Goal: Information Seeking & Learning: Learn about a topic

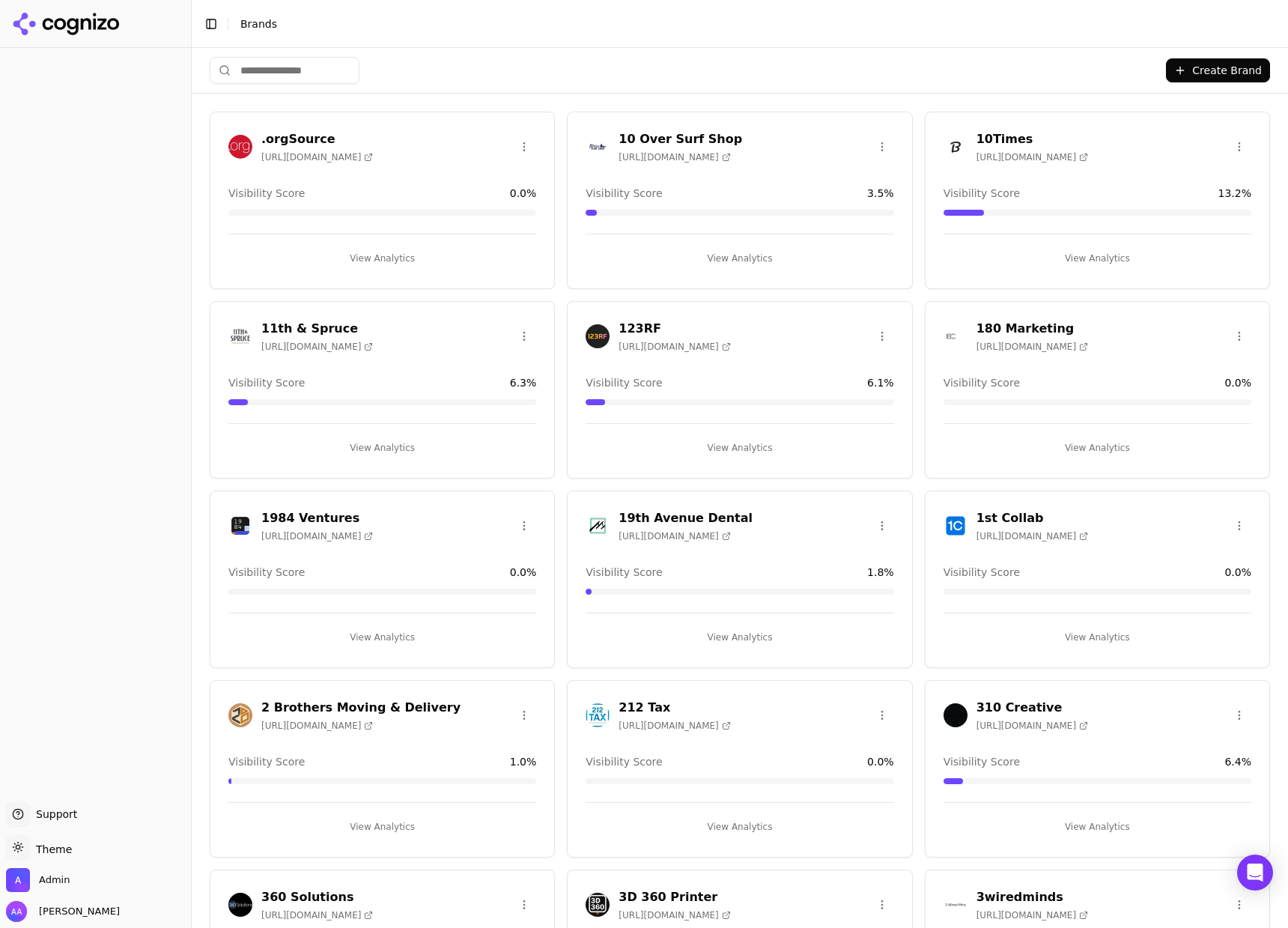
click at [283, 76] on input "search" at bounding box center [285, 70] width 150 height 27
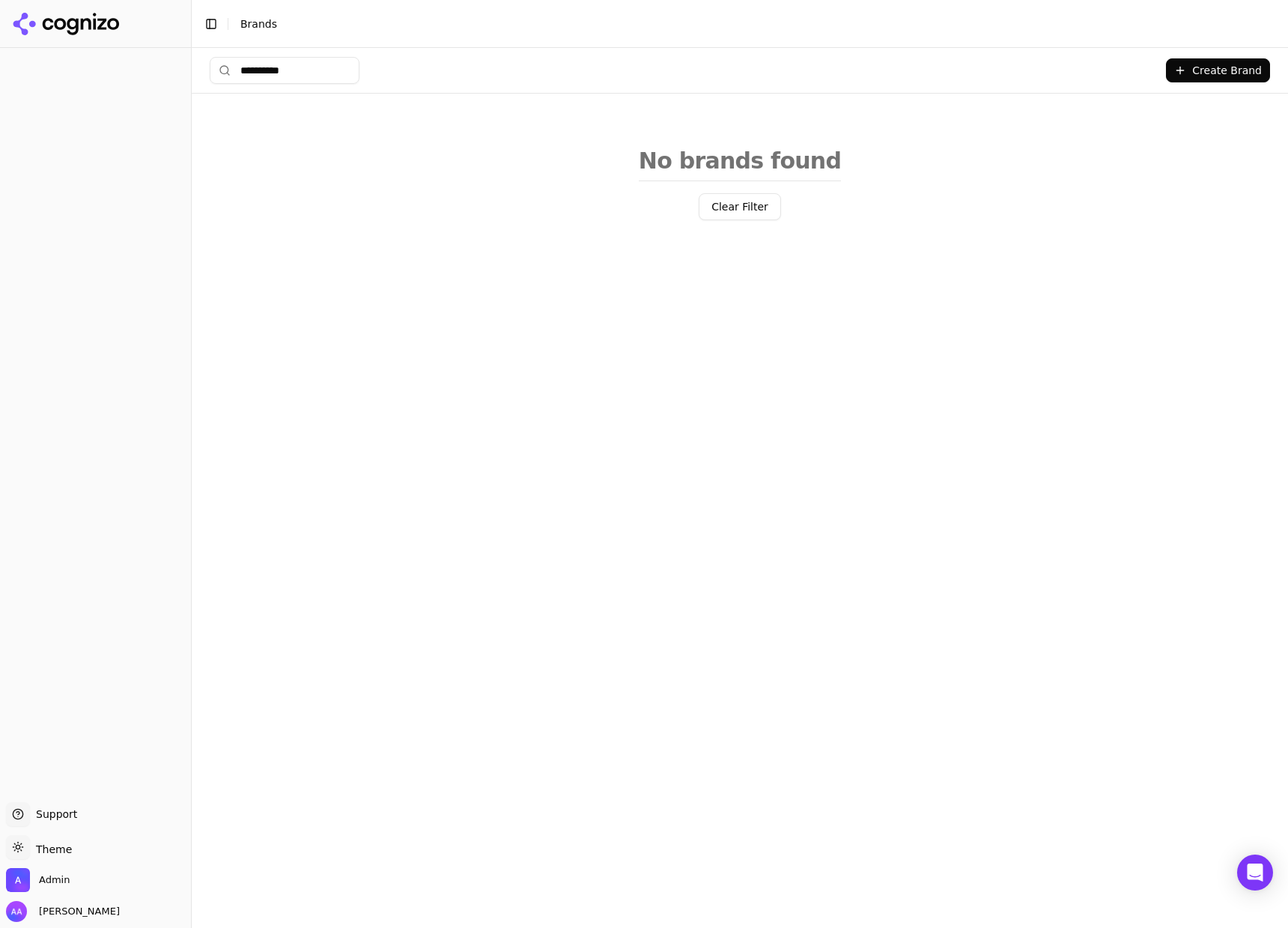
type input "**********"
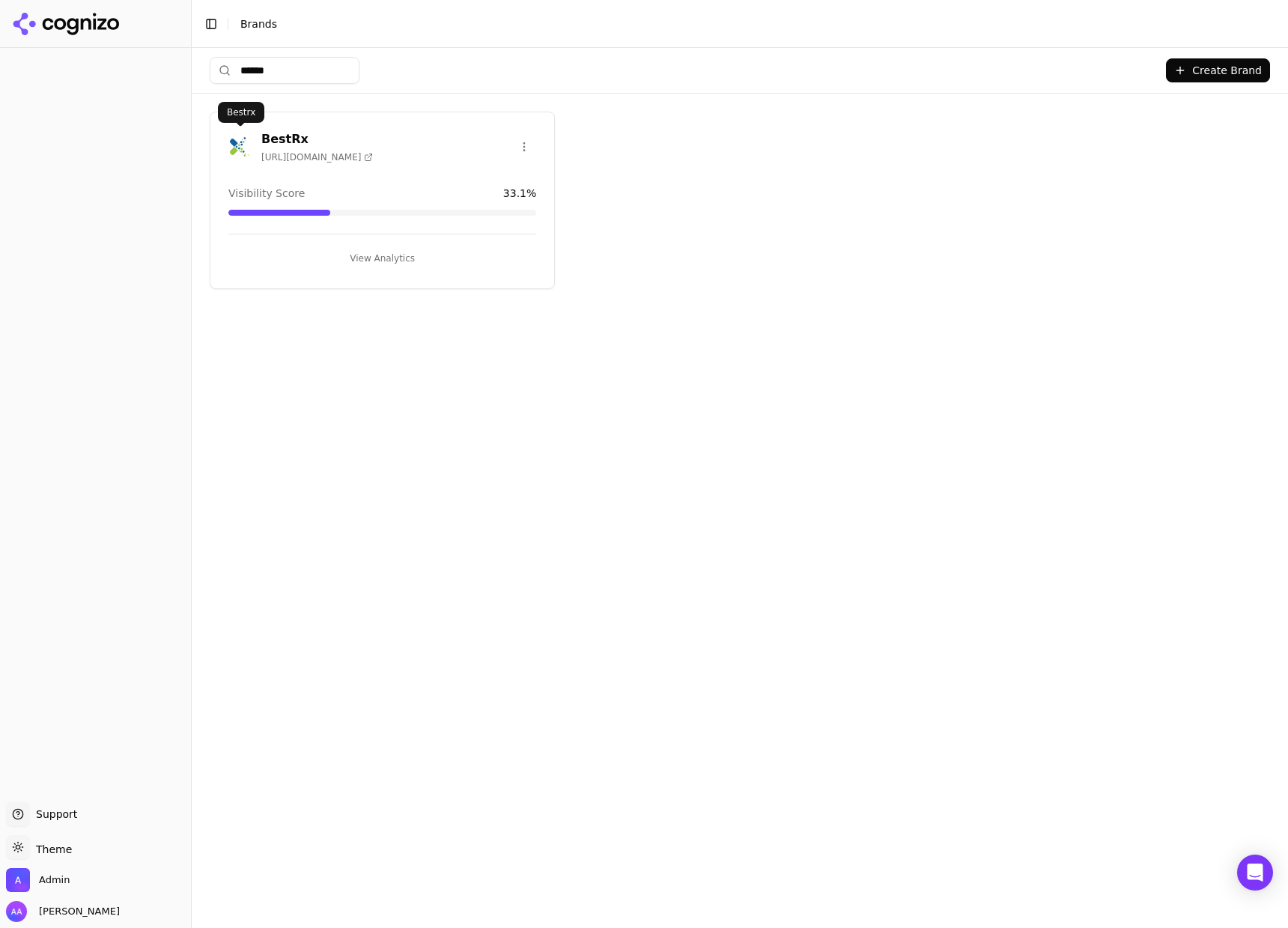
type input "******"
click at [230, 149] on img at bounding box center [240, 147] width 24 height 24
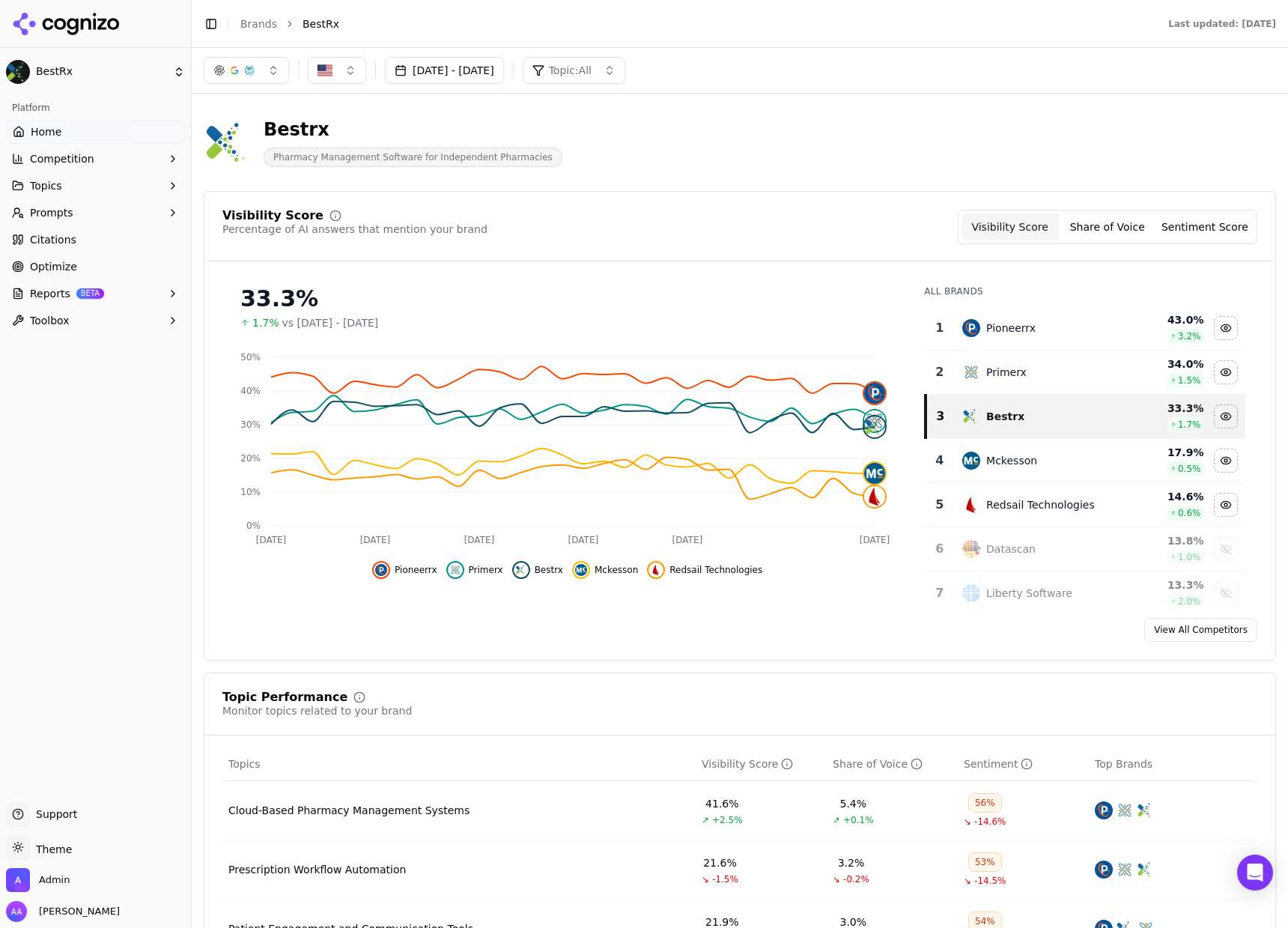
click at [421, 61] on button "Aug 24, 2025 - Sep 23, 2025" at bounding box center [444, 70] width 119 height 27
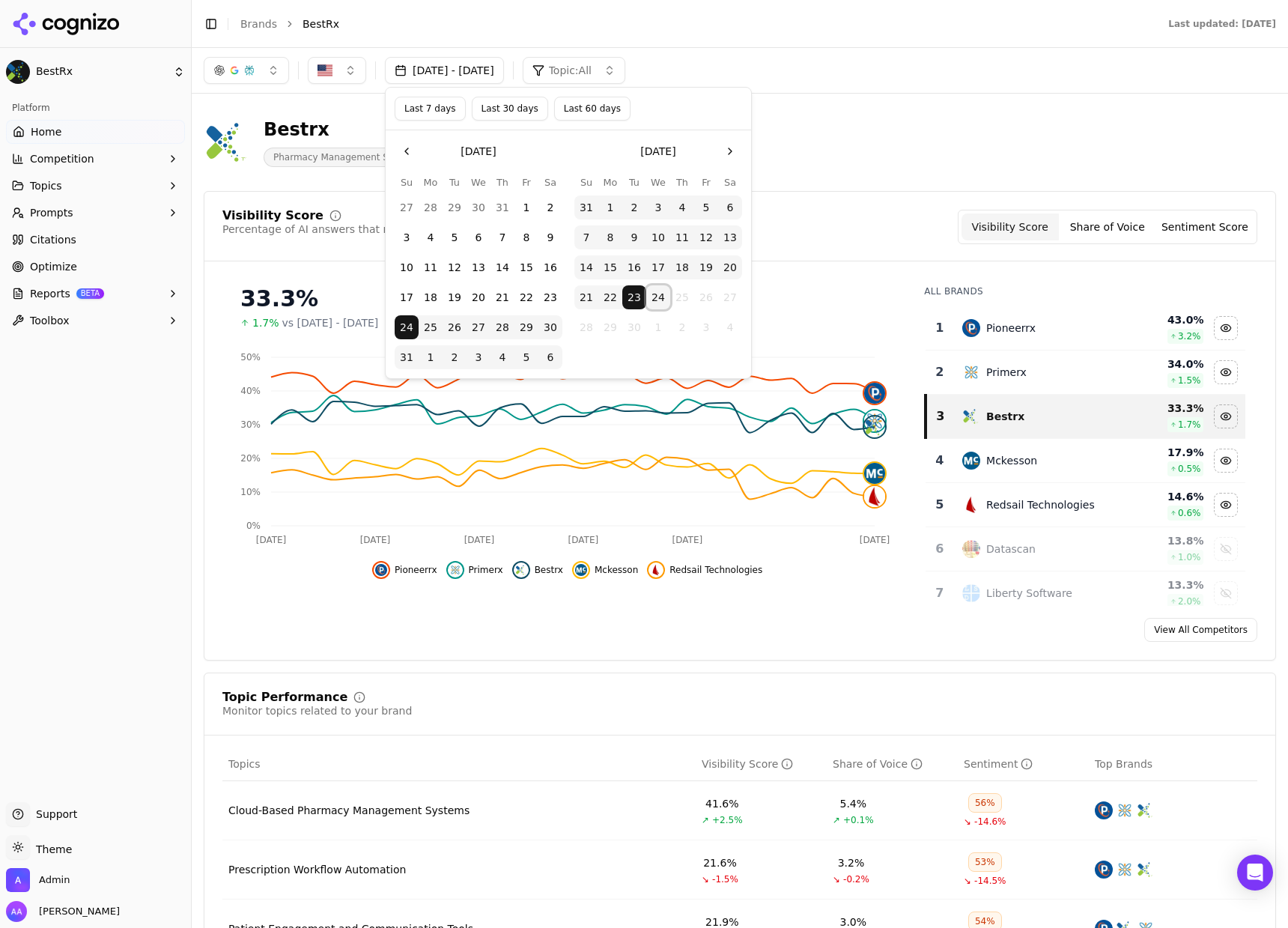
click at [659, 298] on button "24" at bounding box center [658, 298] width 24 height 24
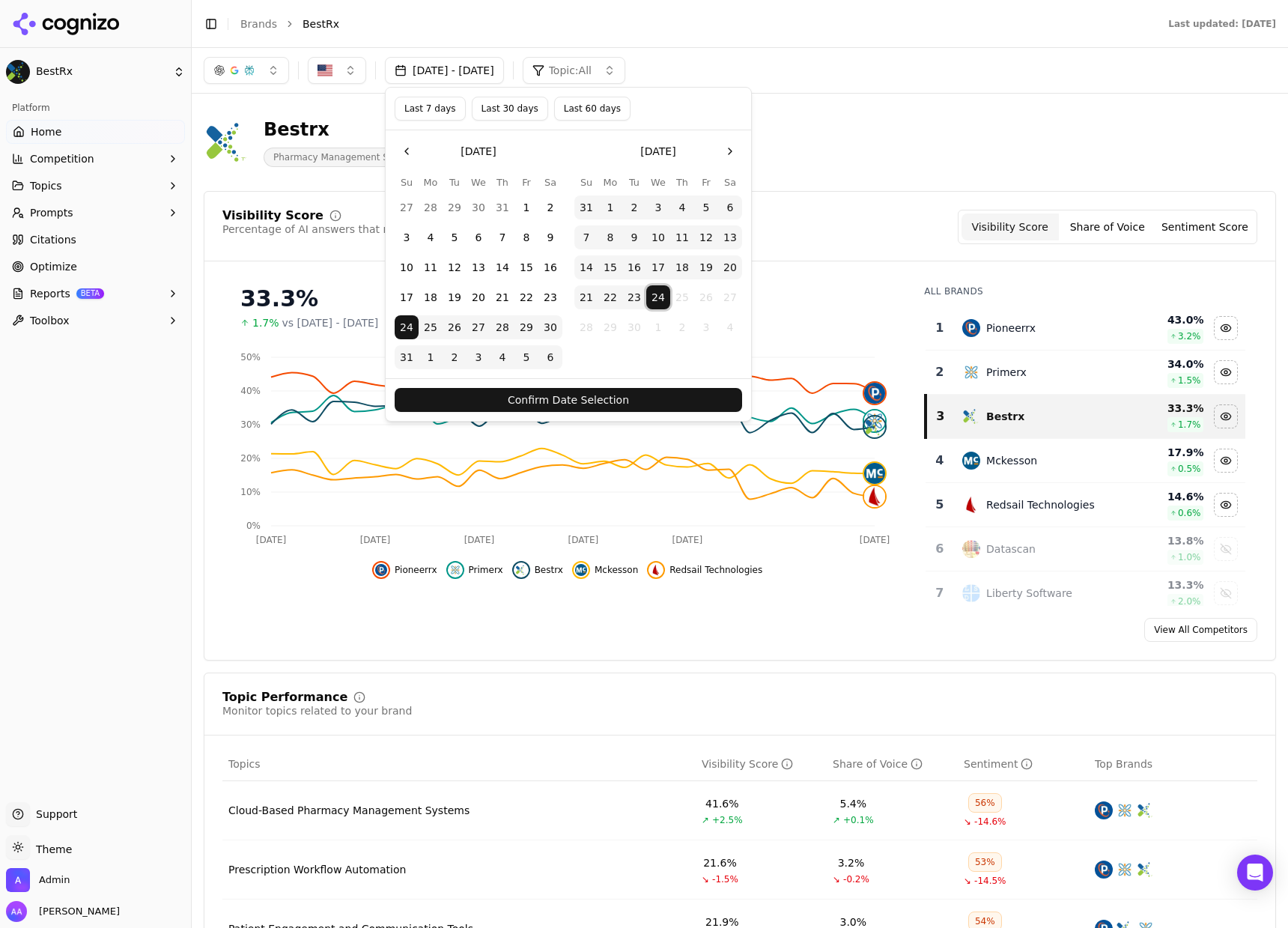
click at [659, 298] on button "24" at bounding box center [658, 298] width 24 height 24
click at [658, 238] on button "10" at bounding box center [658, 237] width 24 height 24
click at [631, 399] on button "Confirm Date Selection" at bounding box center [568, 400] width 348 height 24
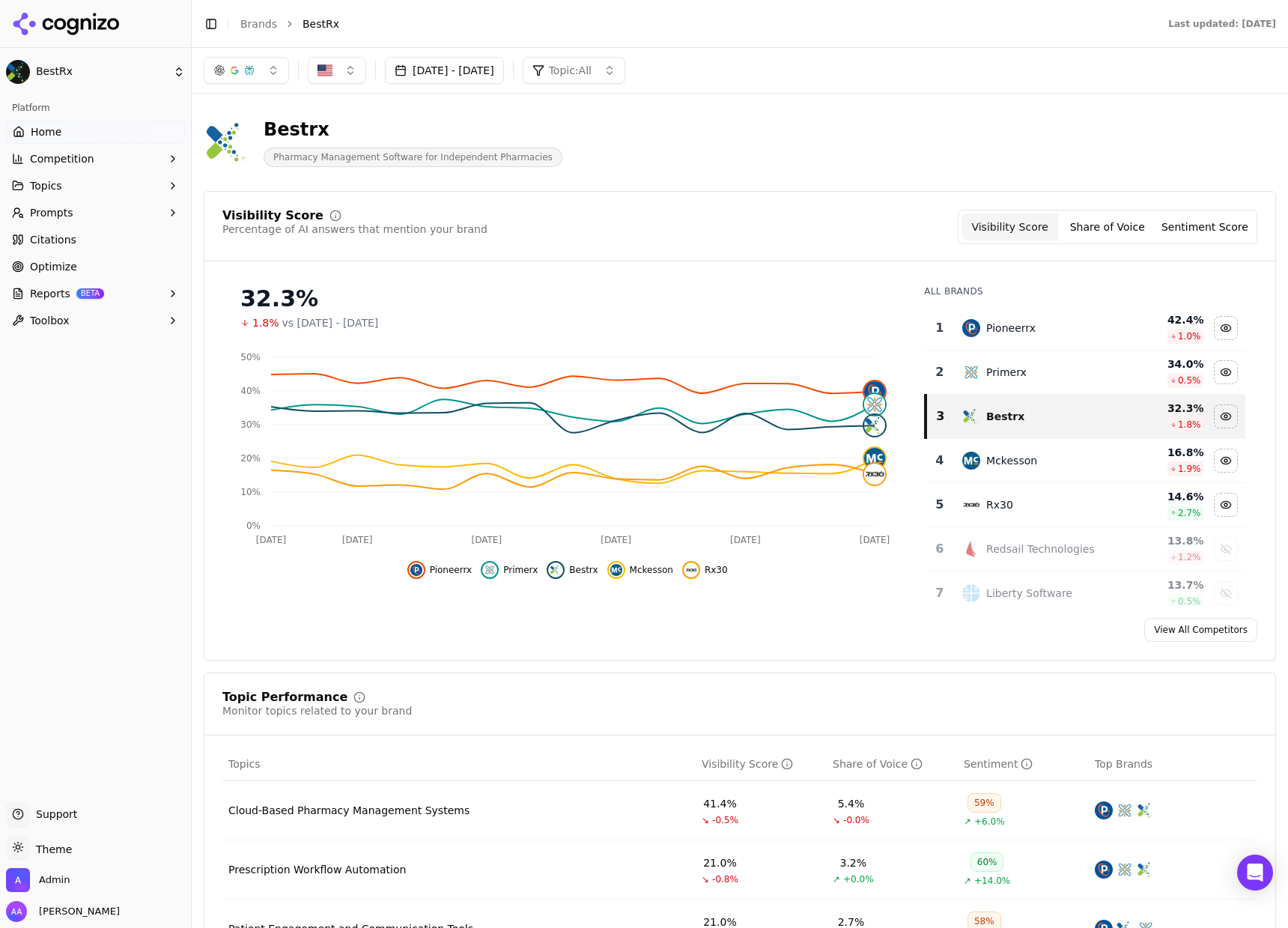
click at [81, 259] on link "Optimize" at bounding box center [96, 267] width 179 height 24
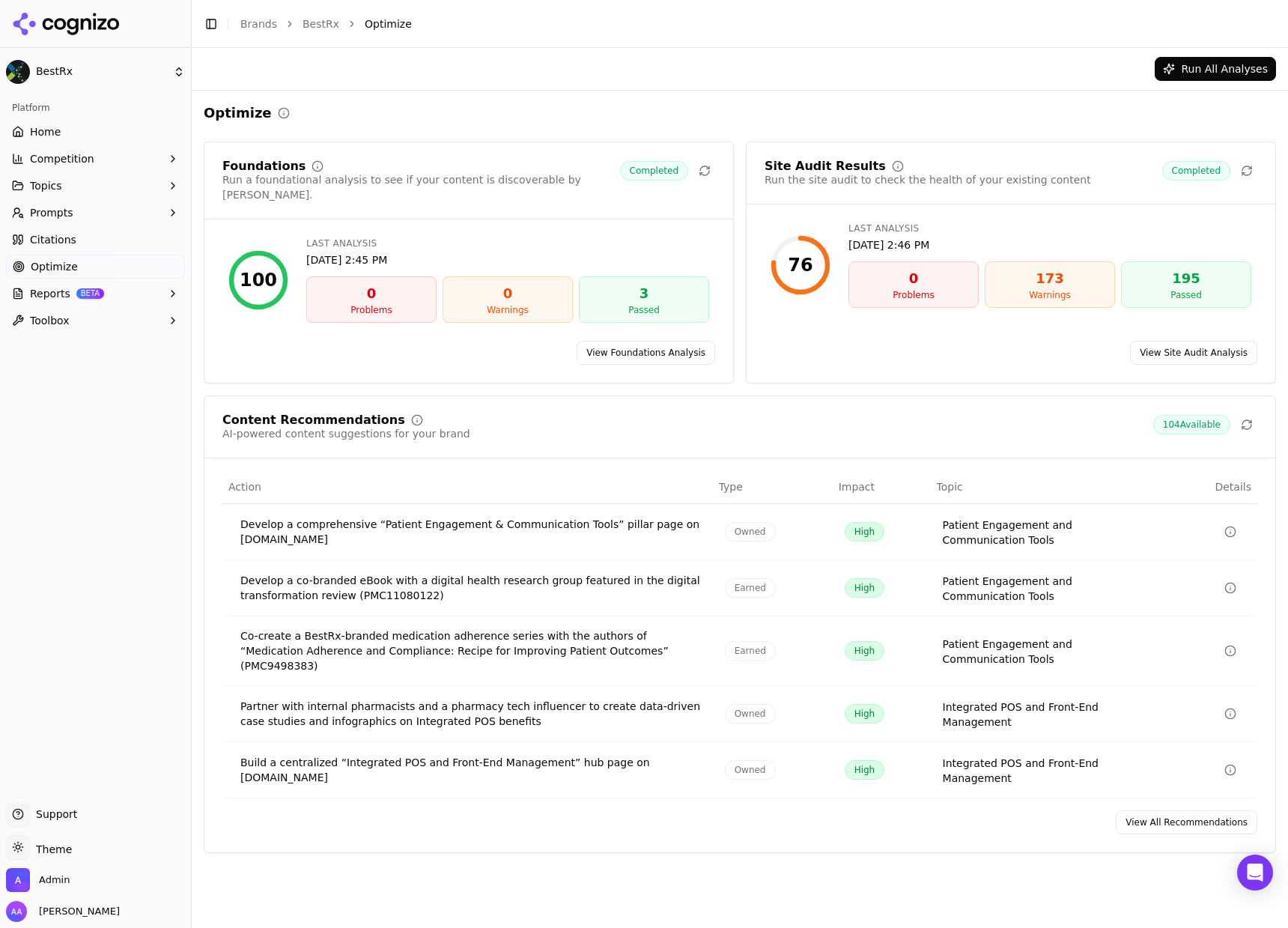
click at [72, 236] on span "Citations" at bounding box center [52, 239] width 46 height 15
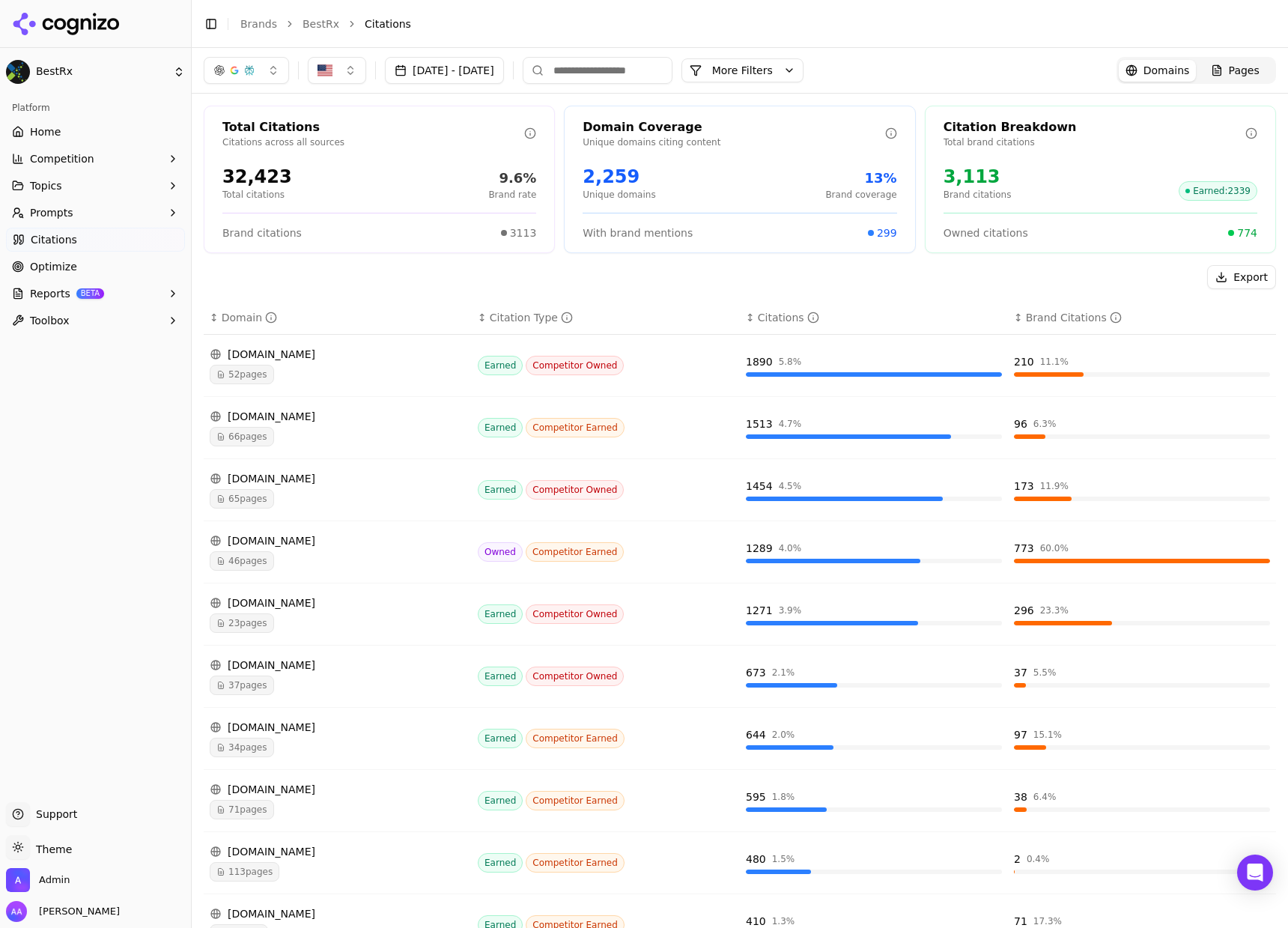
click at [479, 72] on button "Sep 10, 2025 - Sep 24, 2025" at bounding box center [444, 70] width 119 height 27
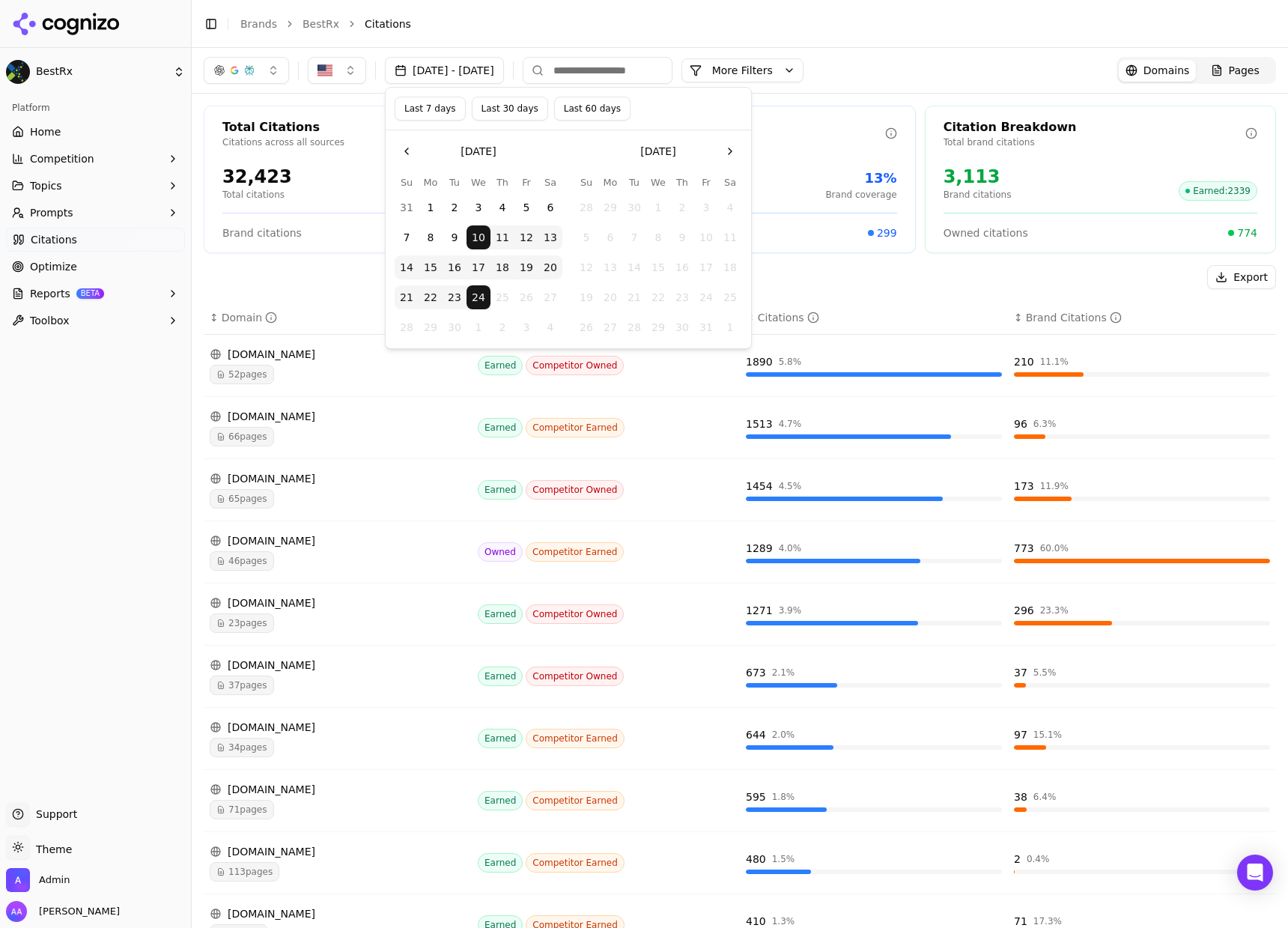
click at [483, 111] on button "Last 30 days" at bounding box center [510, 108] width 77 height 24
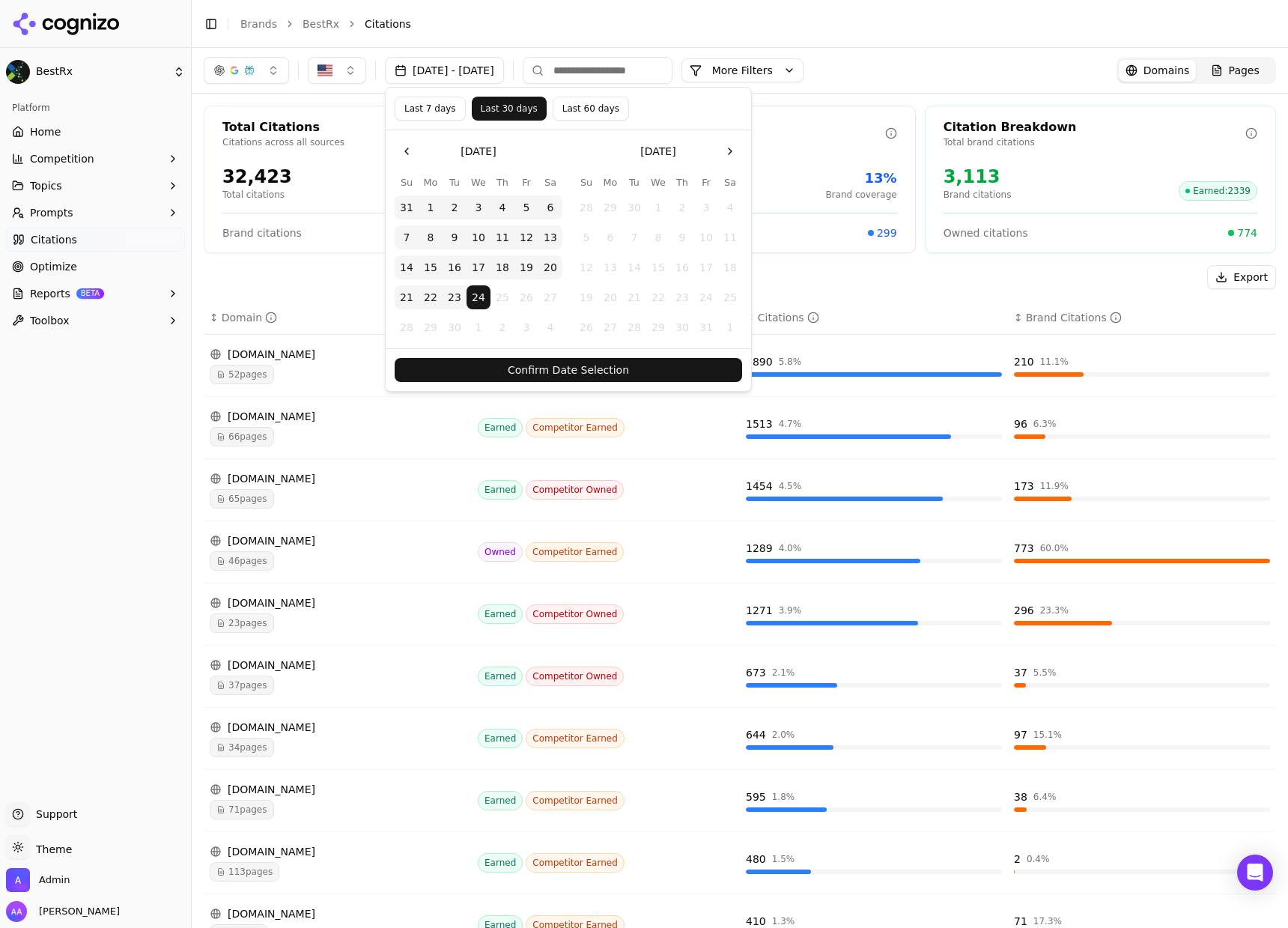
click at [540, 372] on button "Confirm Date Selection" at bounding box center [568, 370] width 348 height 24
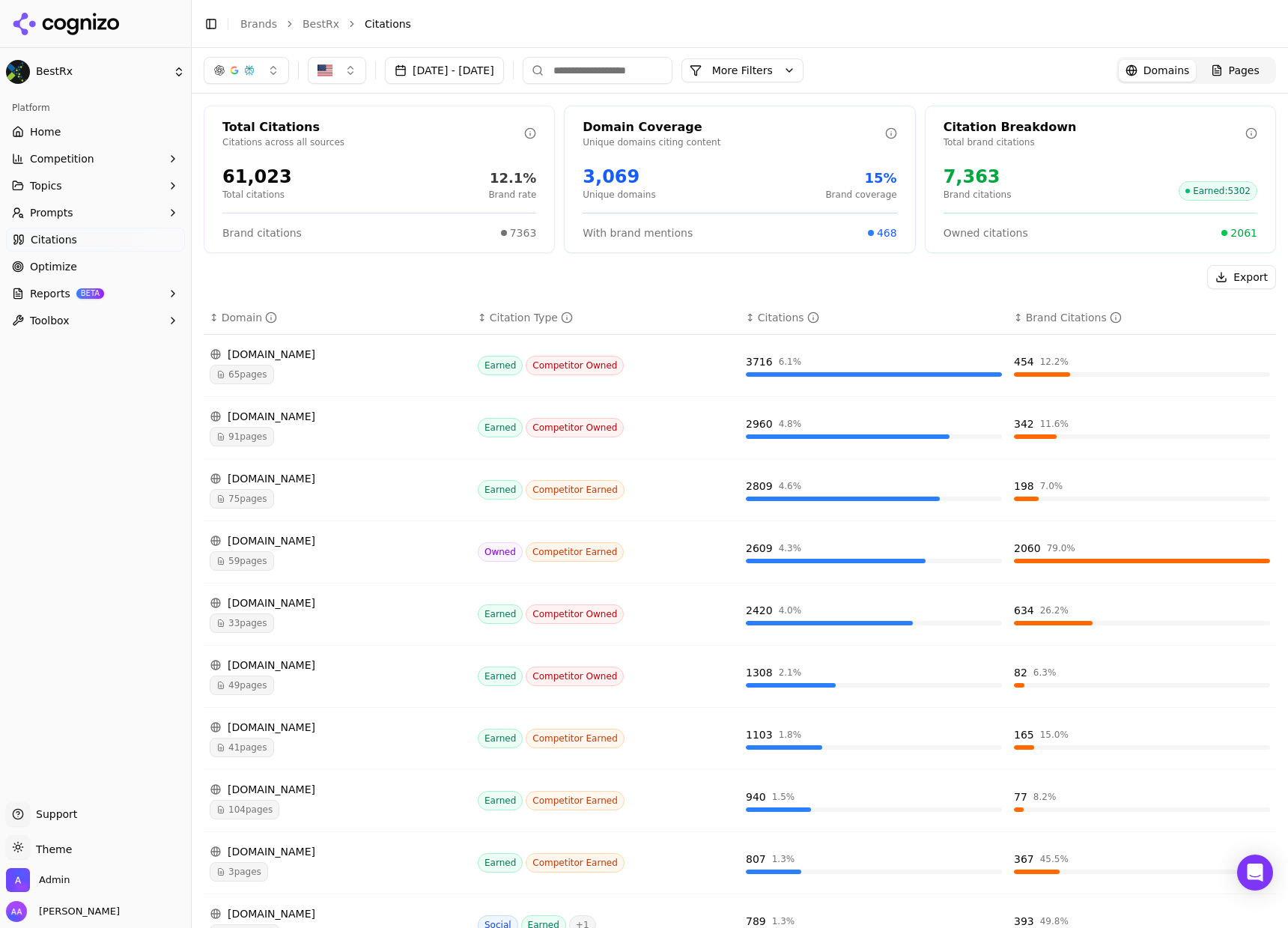
click at [409, 73] on button "[DATE] - [DATE]" at bounding box center [444, 70] width 119 height 27
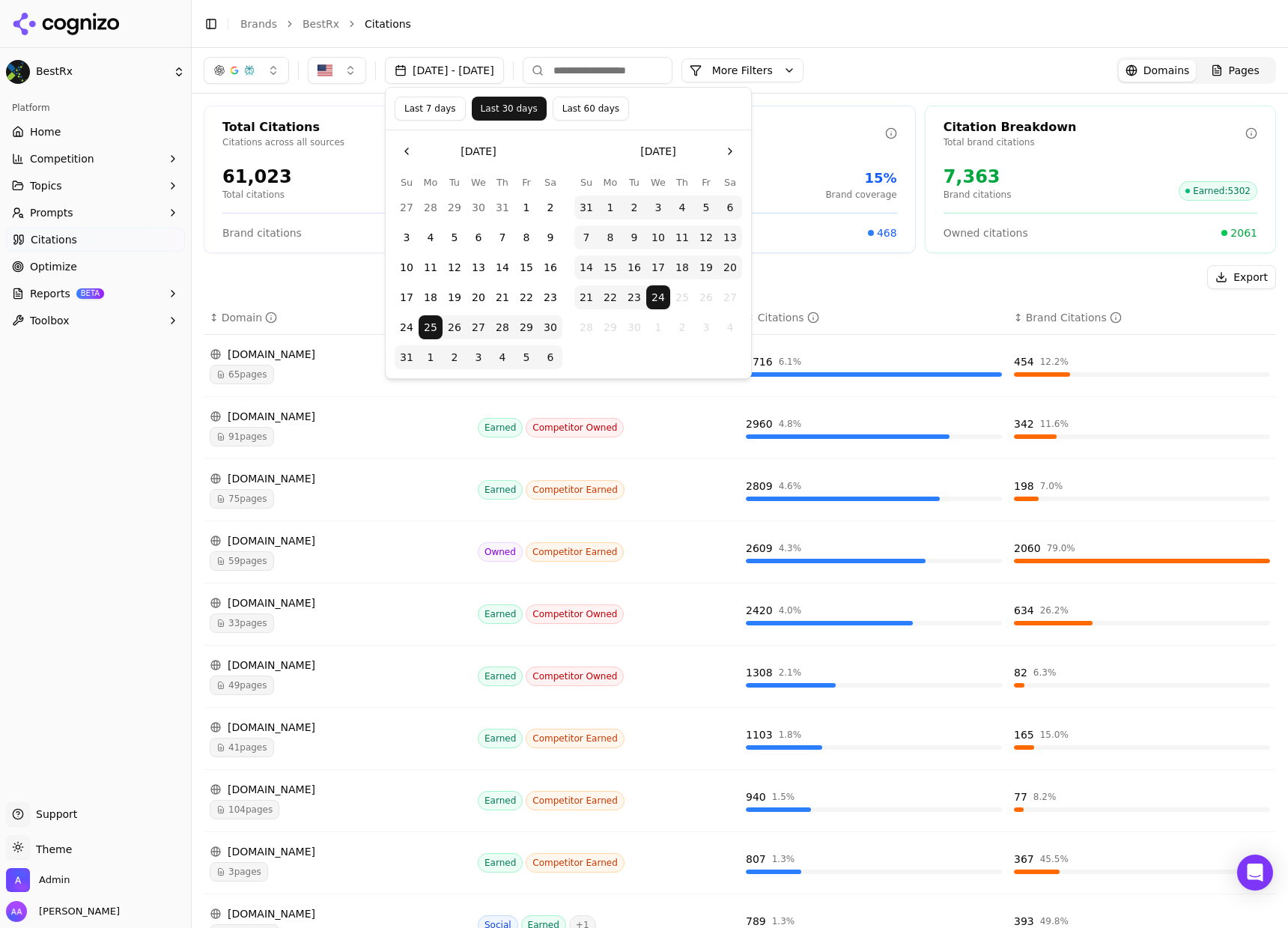
click at [436, 109] on button "Last 7 days" at bounding box center [430, 108] width 71 height 24
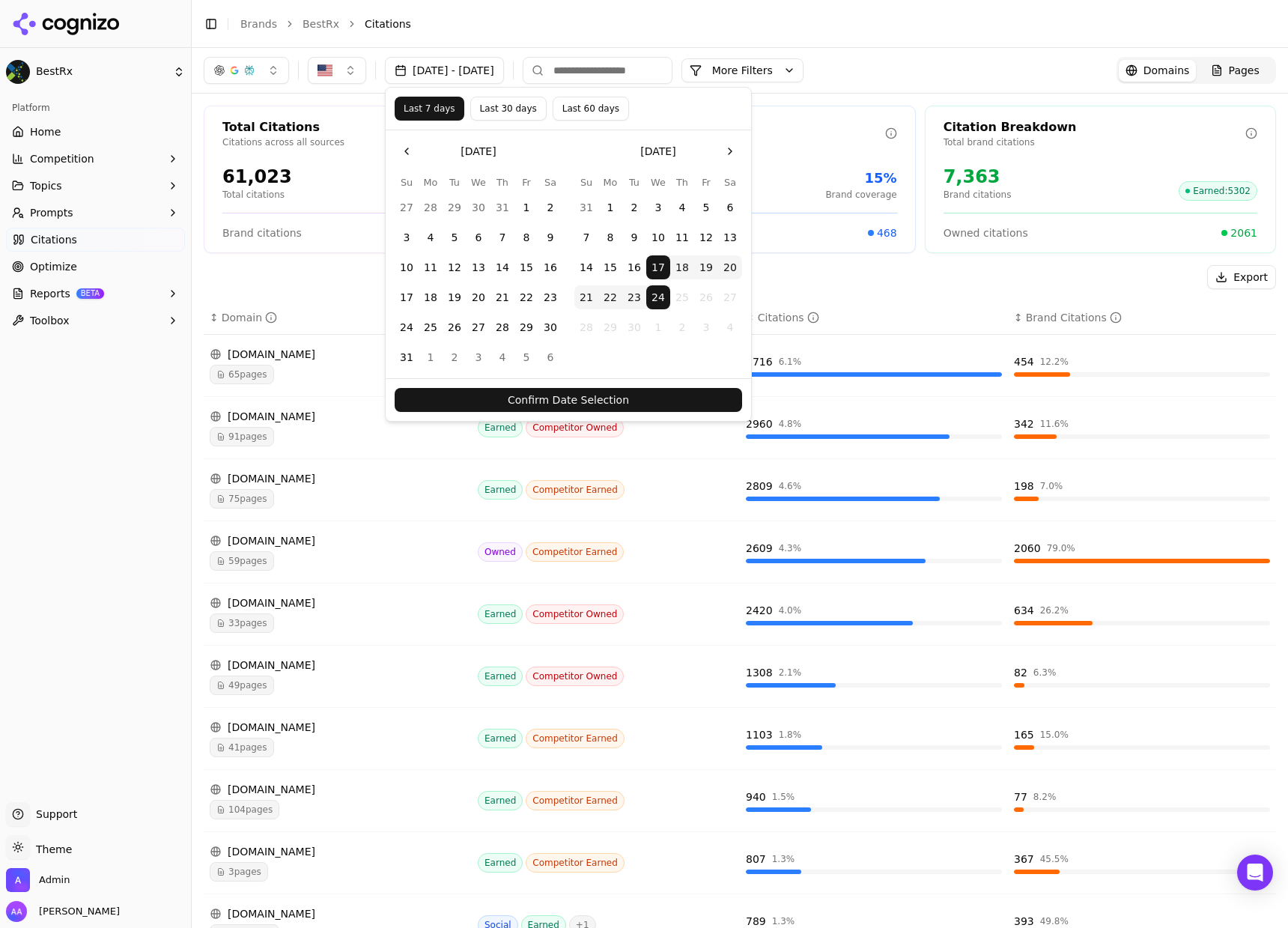
click at [505, 400] on button "Confirm Date Selection" at bounding box center [568, 400] width 348 height 24
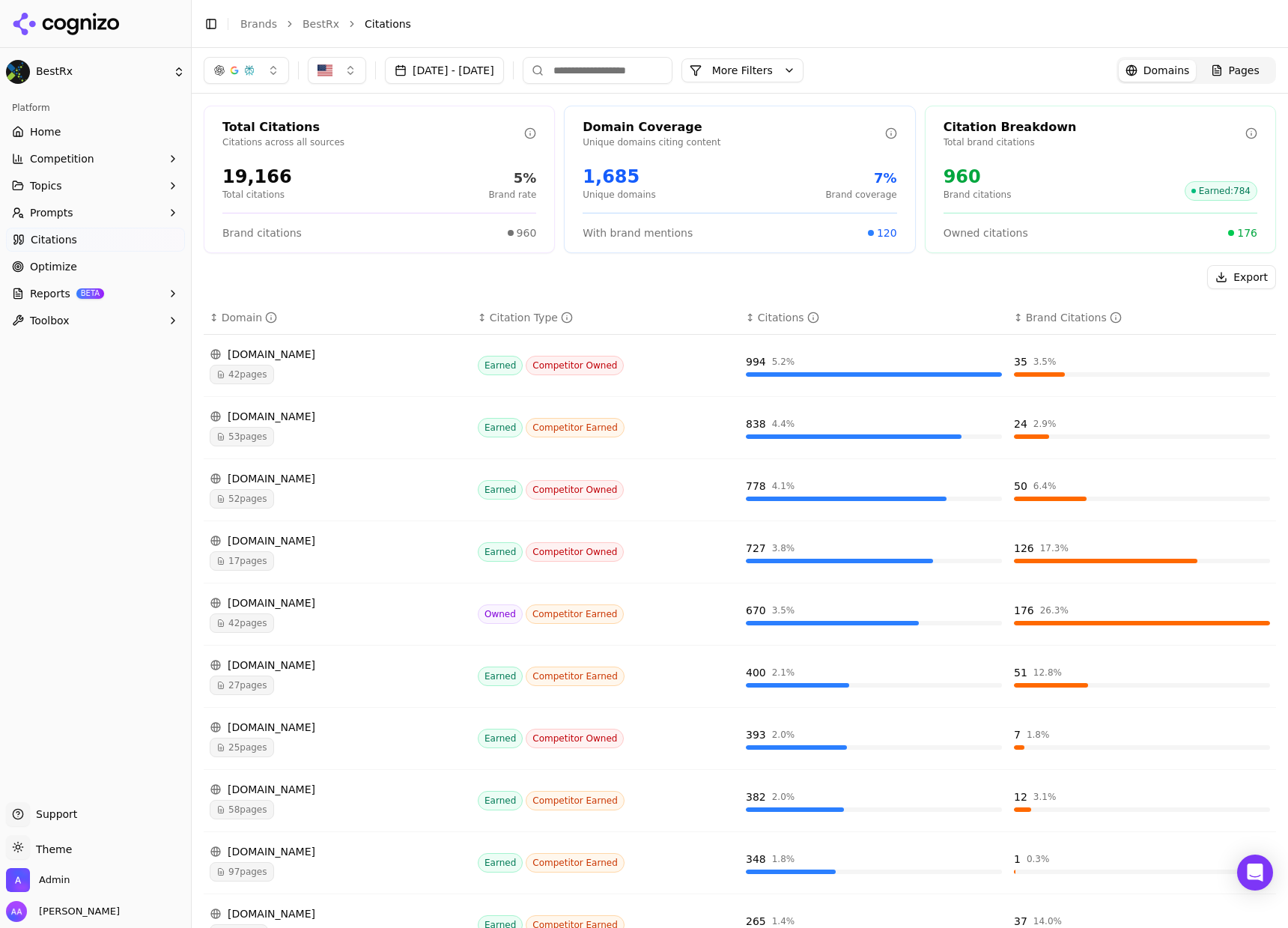
click at [481, 86] on div "Sep 17, 2025 - Sep 24, 2025 More More Filters Domains Pages" at bounding box center [740, 71] width 1096 height 45
click at [481, 73] on button "Sep 17, 2025 - Sep 24, 2025" at bounding box center [444, 70] width 119 height 27
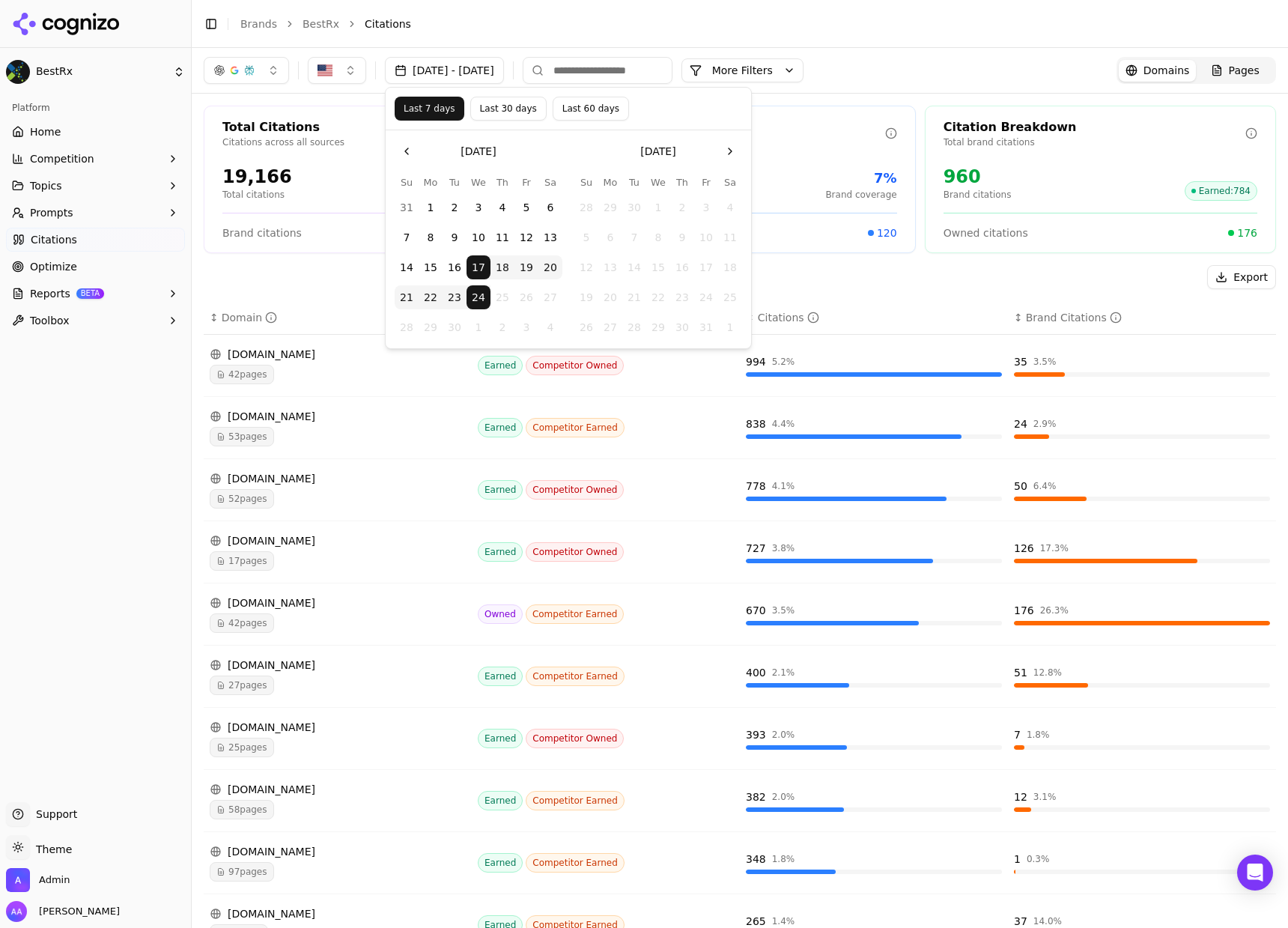
click at [497, 107] on button "Last 30 days" at bounding box center [509, 108] width 77 height 24
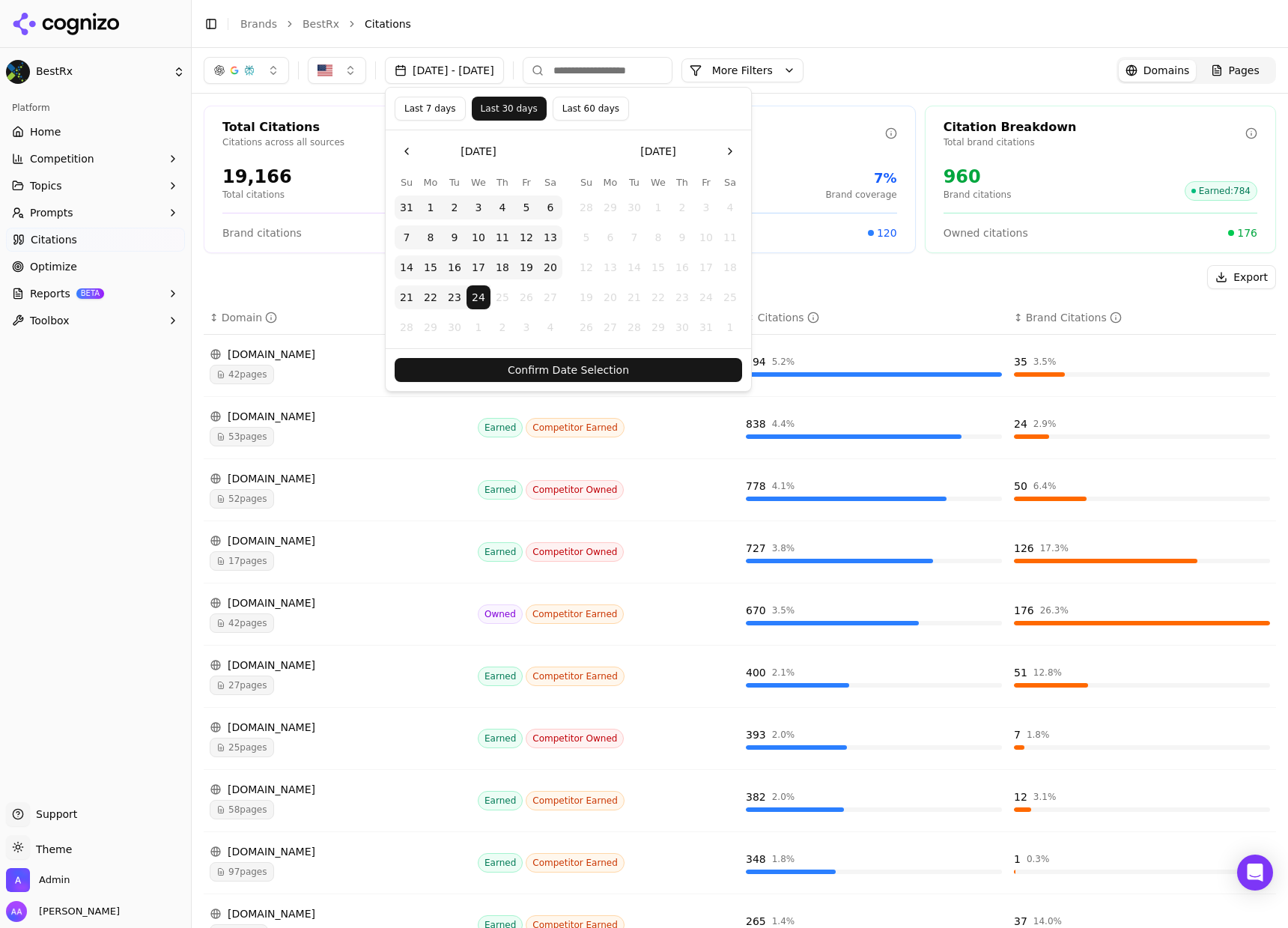
click at [526, 362] on button "Confirm Date Selection" at bounding box center [568, 370] width 348 height 24
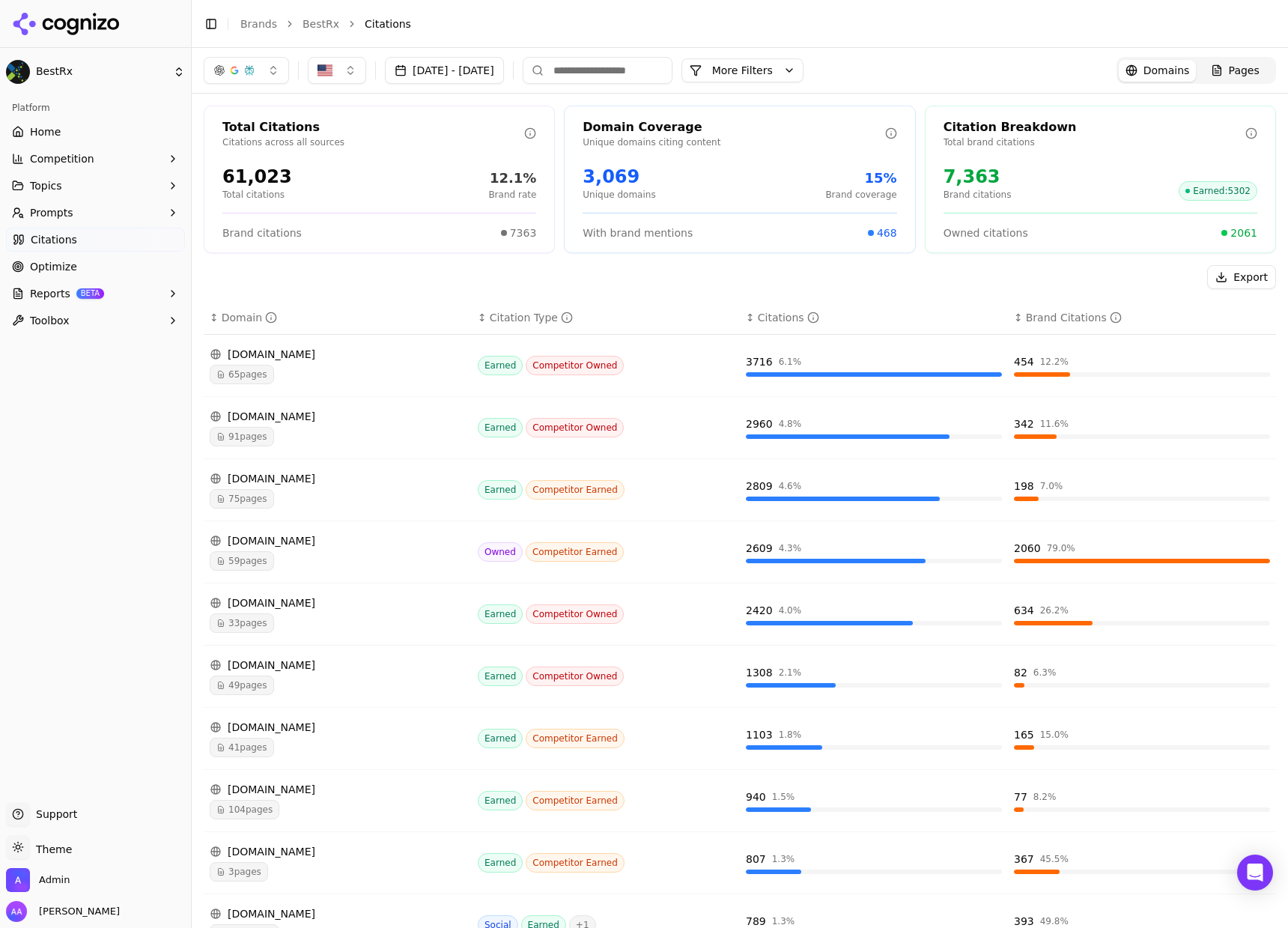
click at [267, 75] on button "button" at bounding box center [246, 70] width 86 height 27
click at [276, 148] on span "Google AI Overviews" at bounding box center [246, 161] width 95 height 30
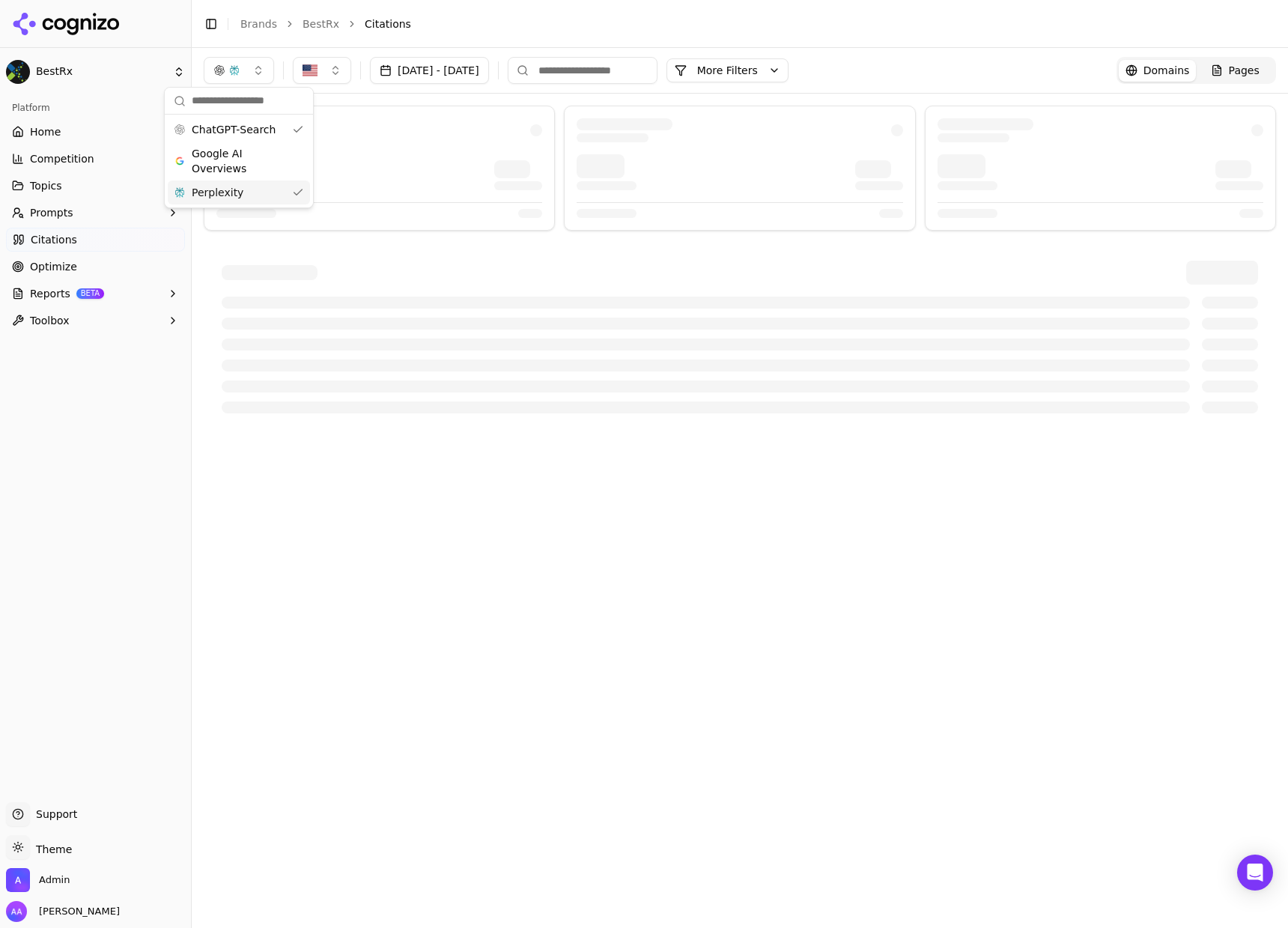
click at [281, 186] on div "Perplexity" at bounding box center [238, 192] width 142 height 24
click at [419, 113] on div at bounding box center [379, 167] width 352 height 125
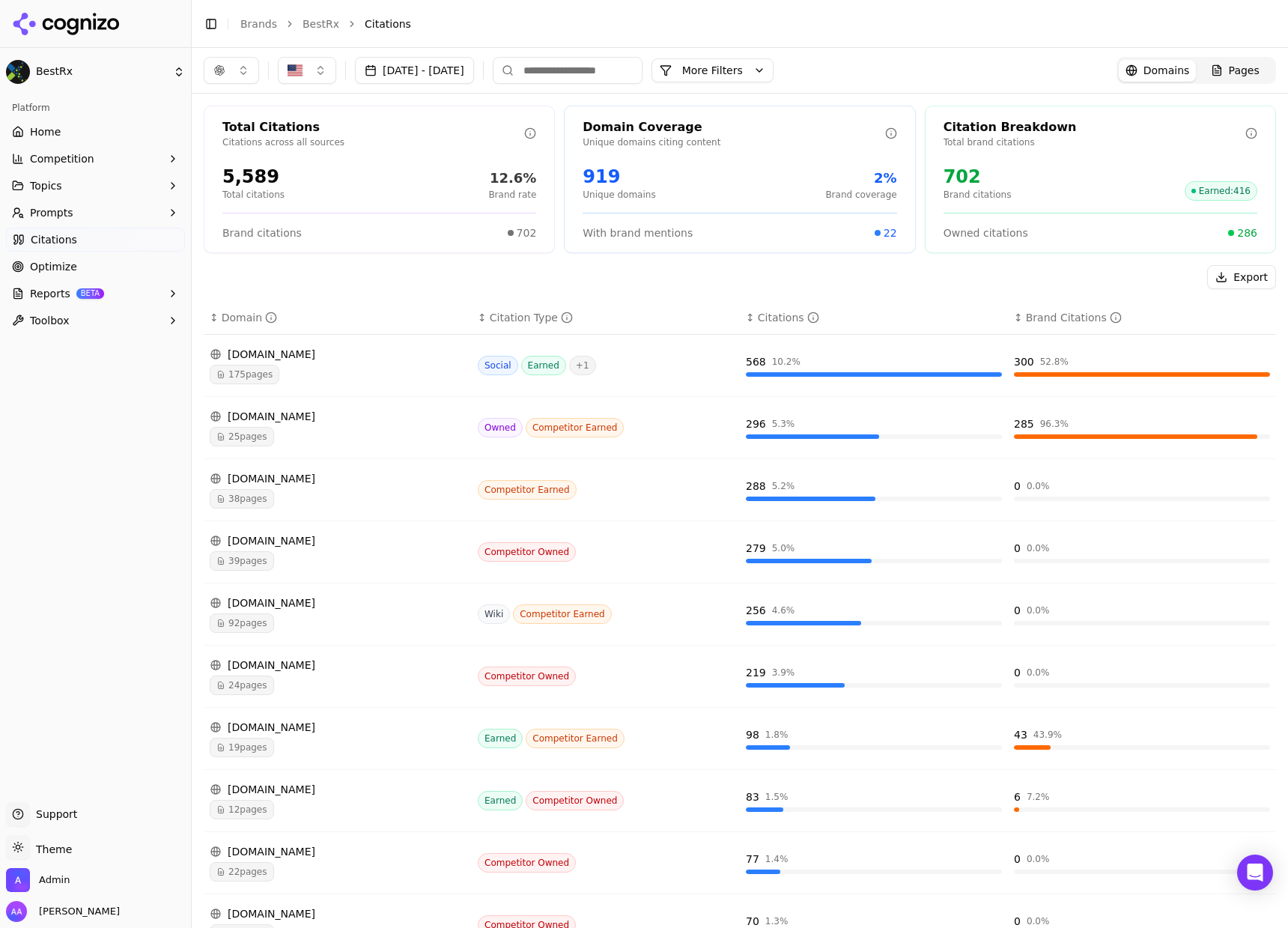
click at [230, 63] on button "button" at bounding box center [231, 70] width 55 height 27
click at [248, 155] on span "Google AI Overviews" at bounding box center [231, 161] width 95 height 30
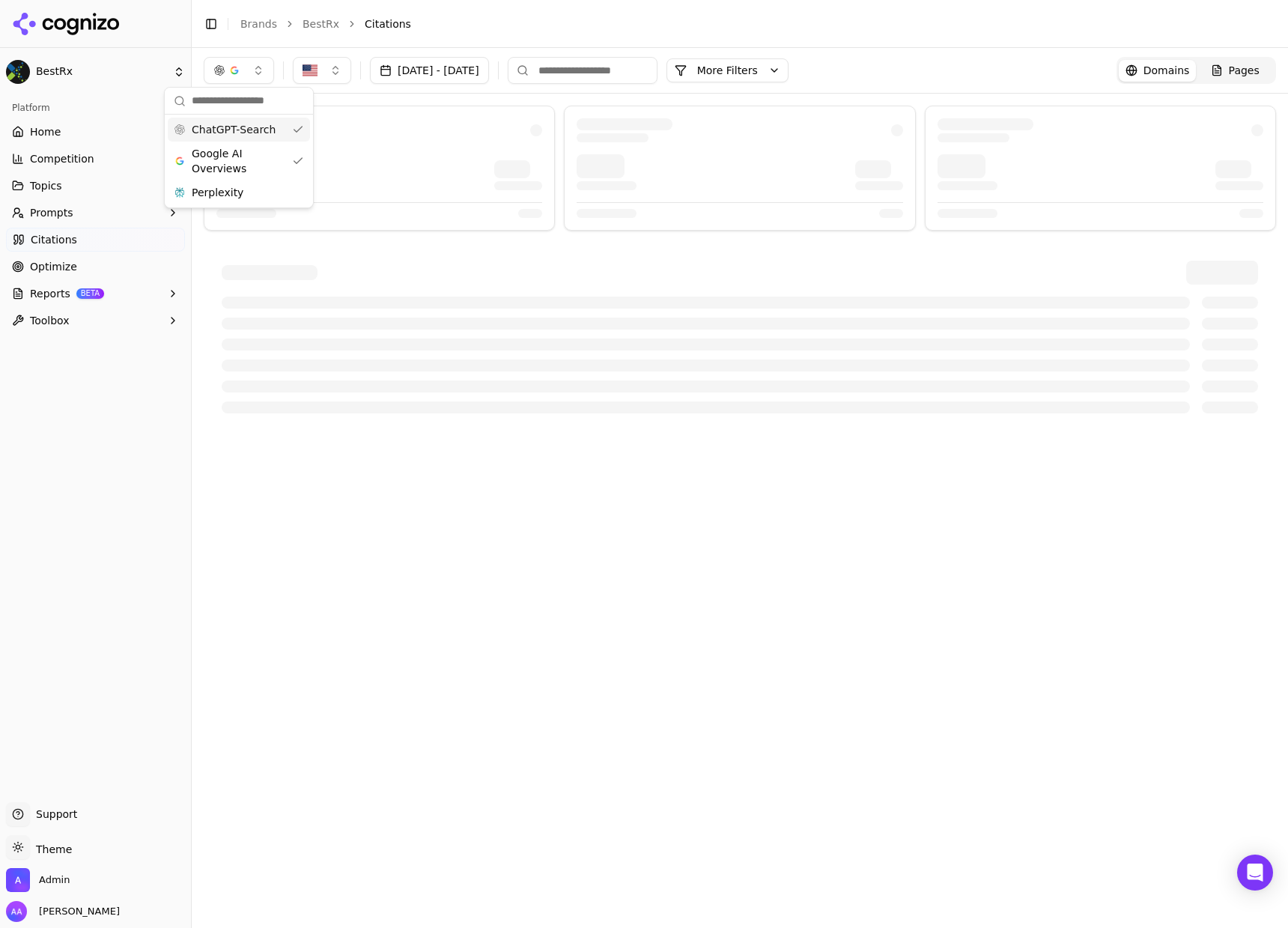
click at [250, 132] on span "ChatGPT-Search" at bounding box center [233, 129] width 84 height 15
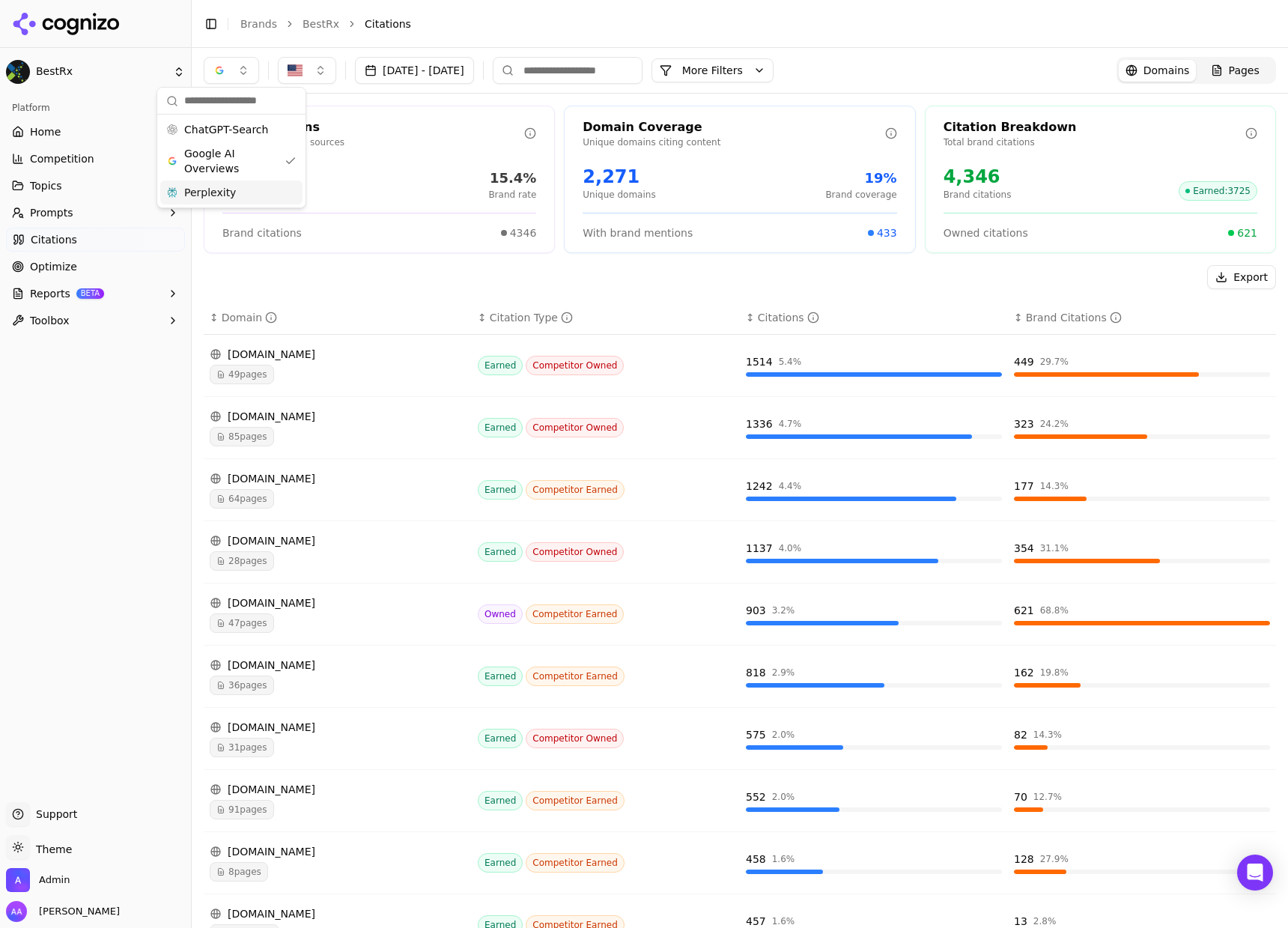
click at [240, 194] on div "Perplexity" at bounding box center [231, 192] width 142 height 24
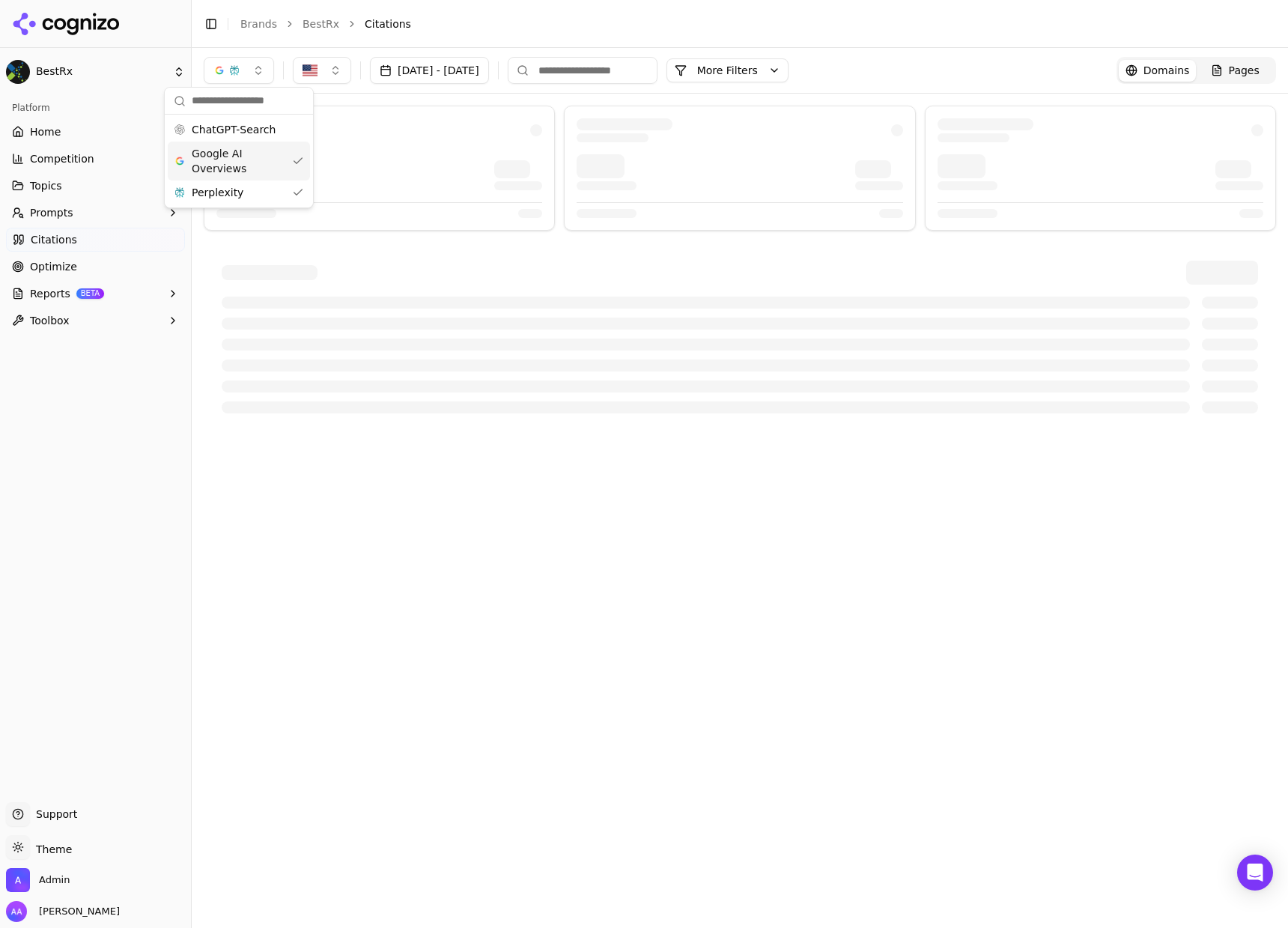
click at [243, 166] on span "Google AI Overviews" at bounding box center [239, 161] width 95 height 30
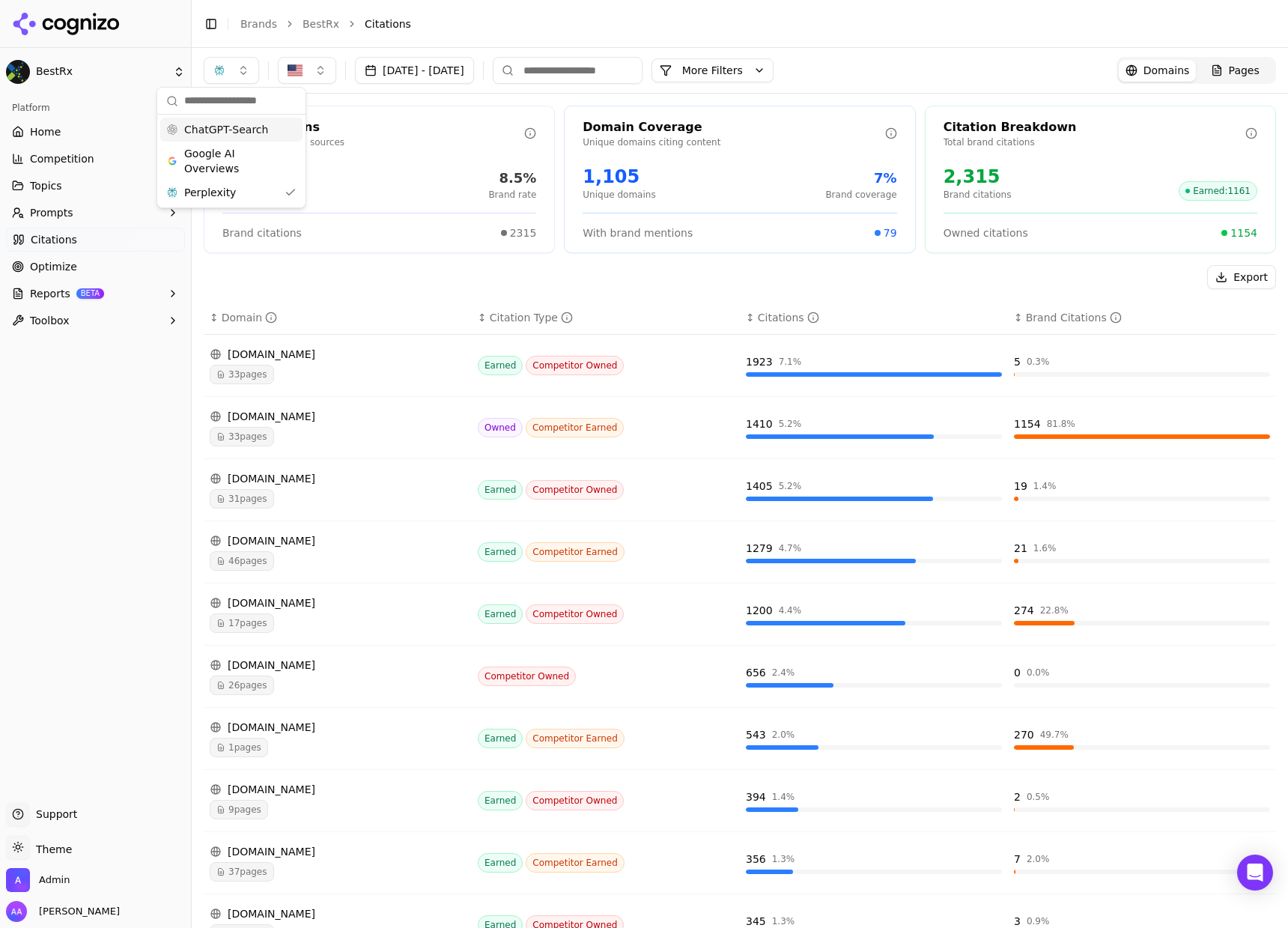
click at [233, 123] on span "ChatGPT-Search" at bounding box center [225, 129] width 84 height 15
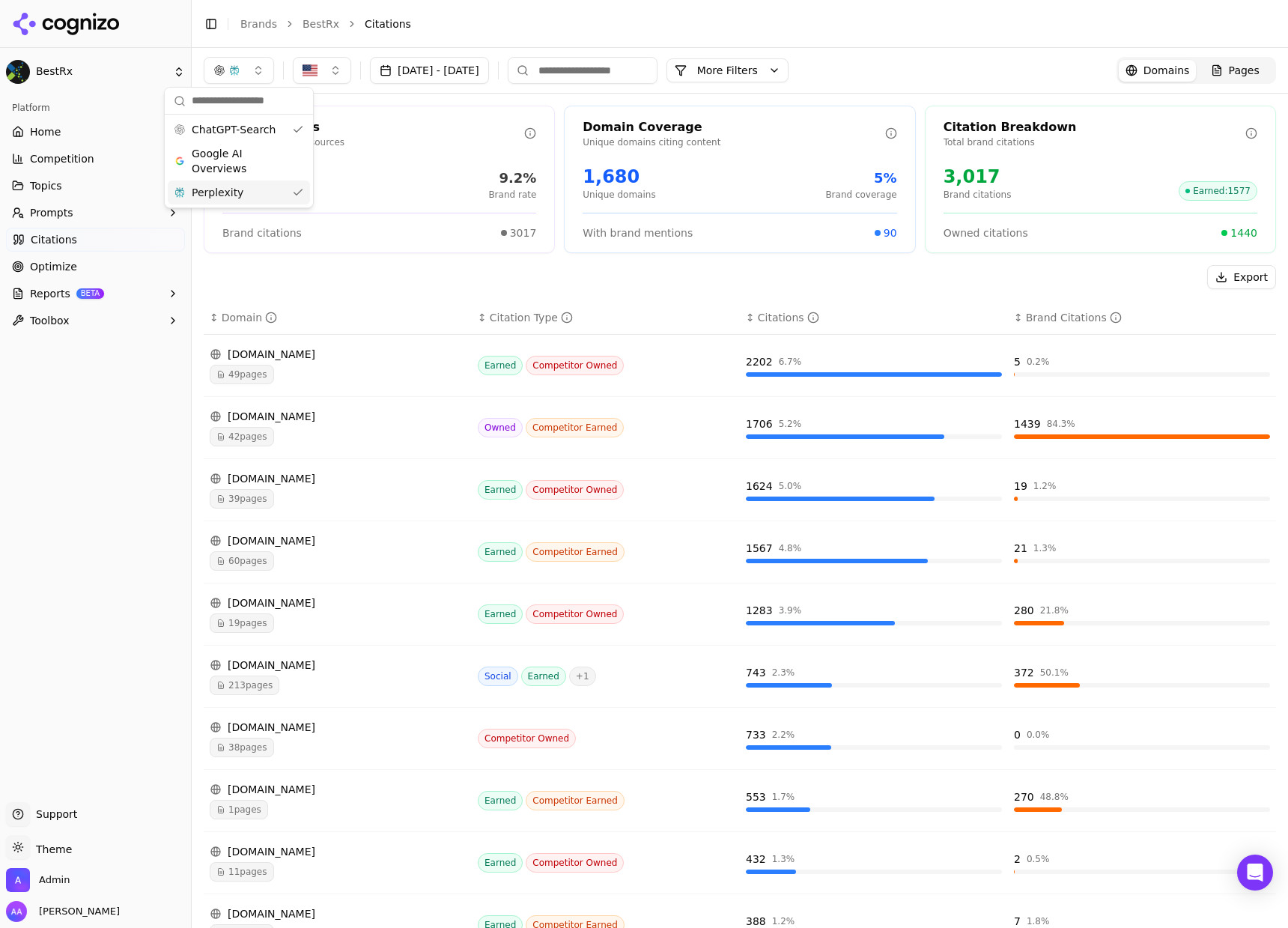
click at [253, 197] on div "Perplexity" at bounding box center [238, 192] width 142 height 24
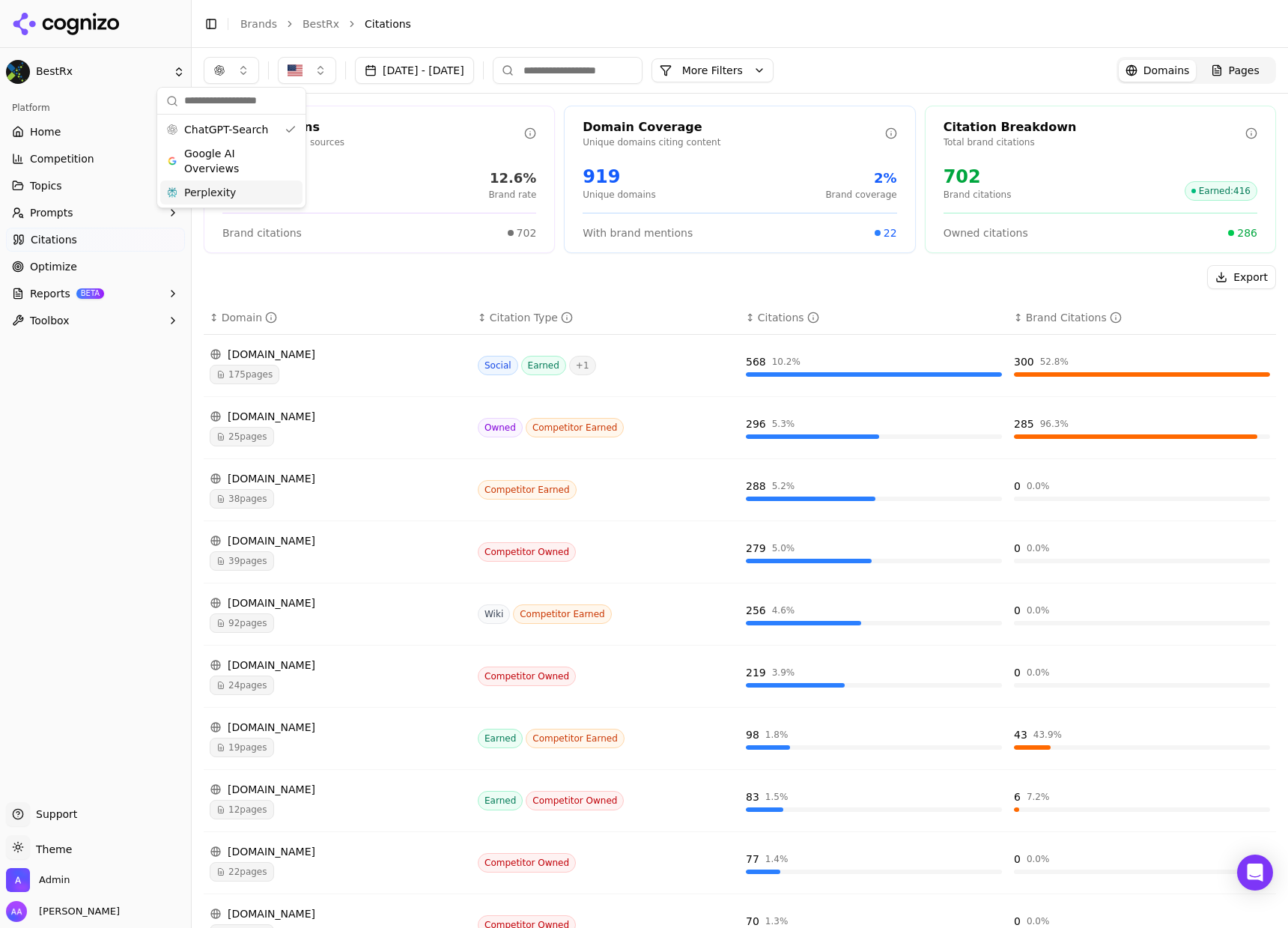
click at [397, 321] on div "↕ Domain" at bounding box center [338, 317] width 256 height 15
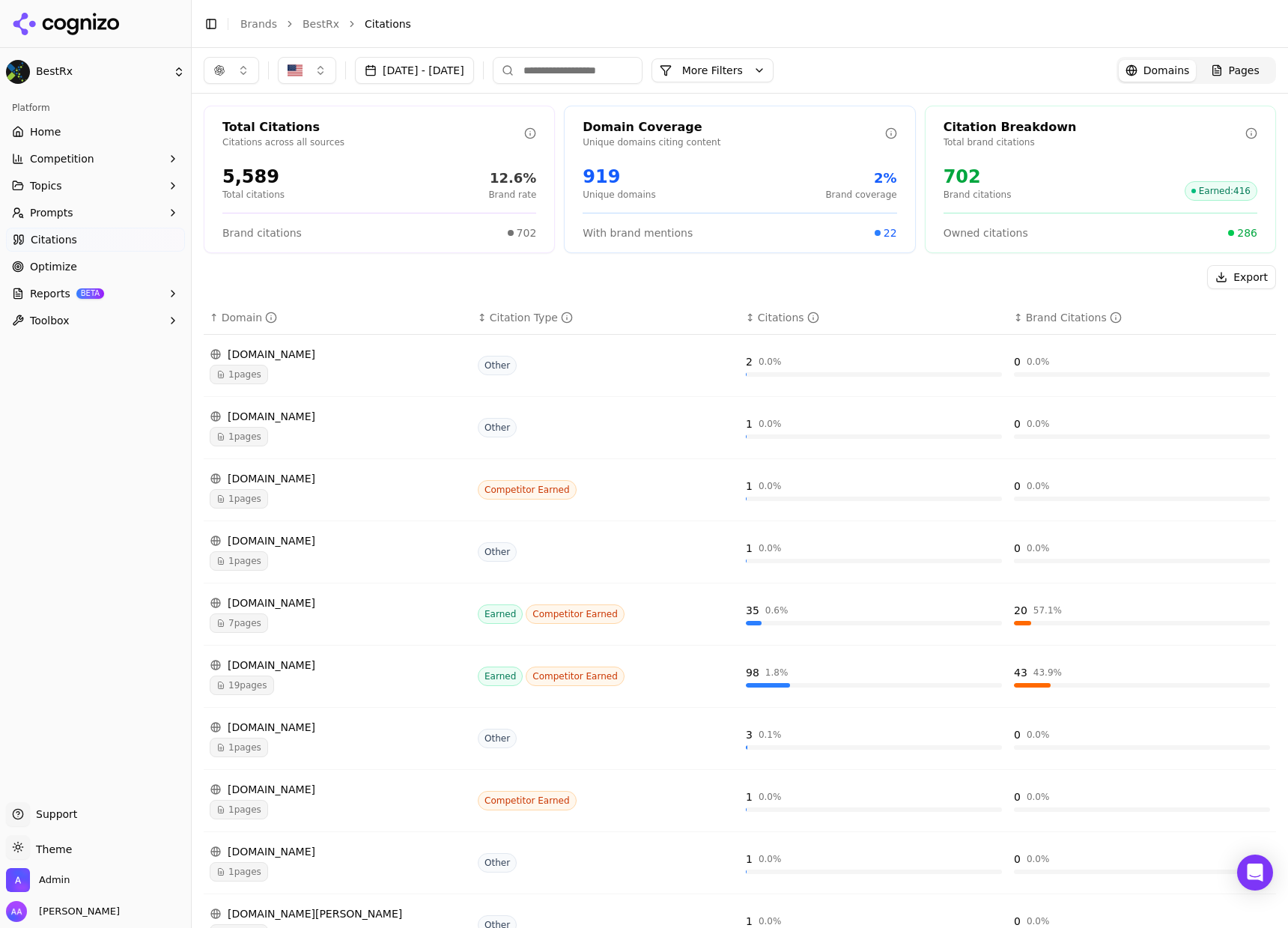
click at [329, 319] on div "↑ Domain" at bounding box center [338, 317] width 256 height 15
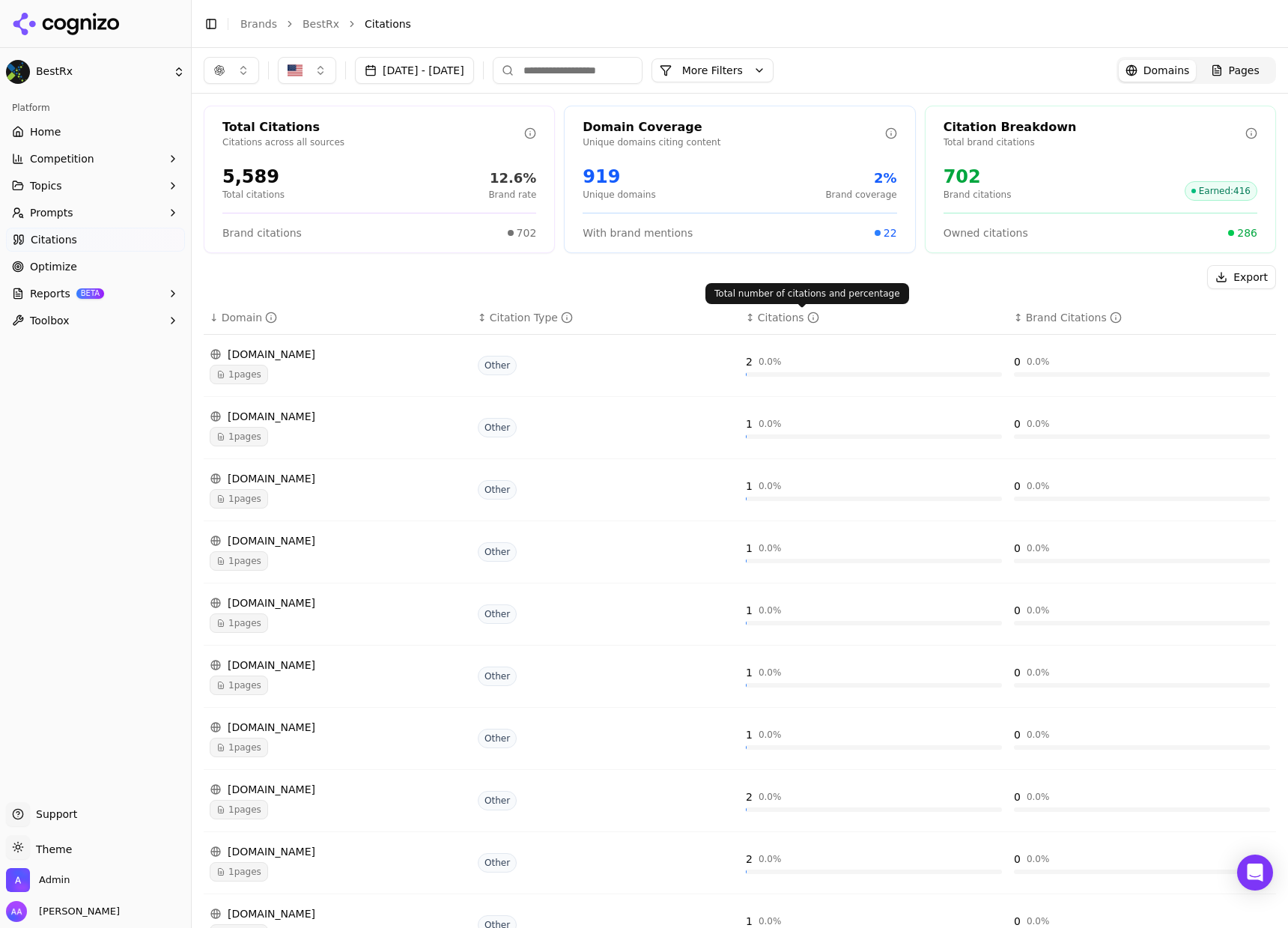
click at [807, 315] on icon "Data table" at bounding box center [813, 317] width 12 height 12
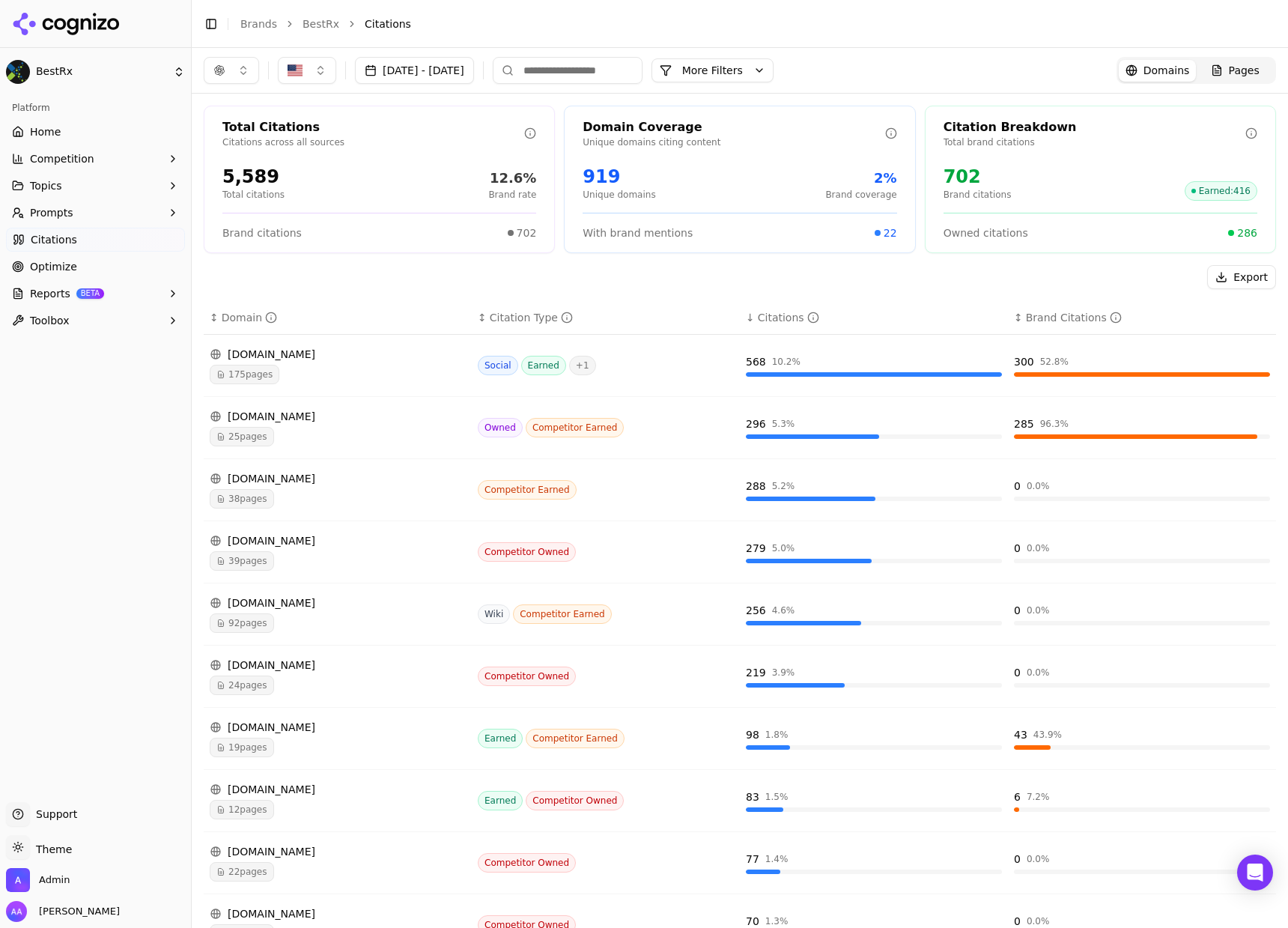
click at [464, 69] on button "[DATE] - [DATE]" at bounding box center [414, 70] width 119 height 27
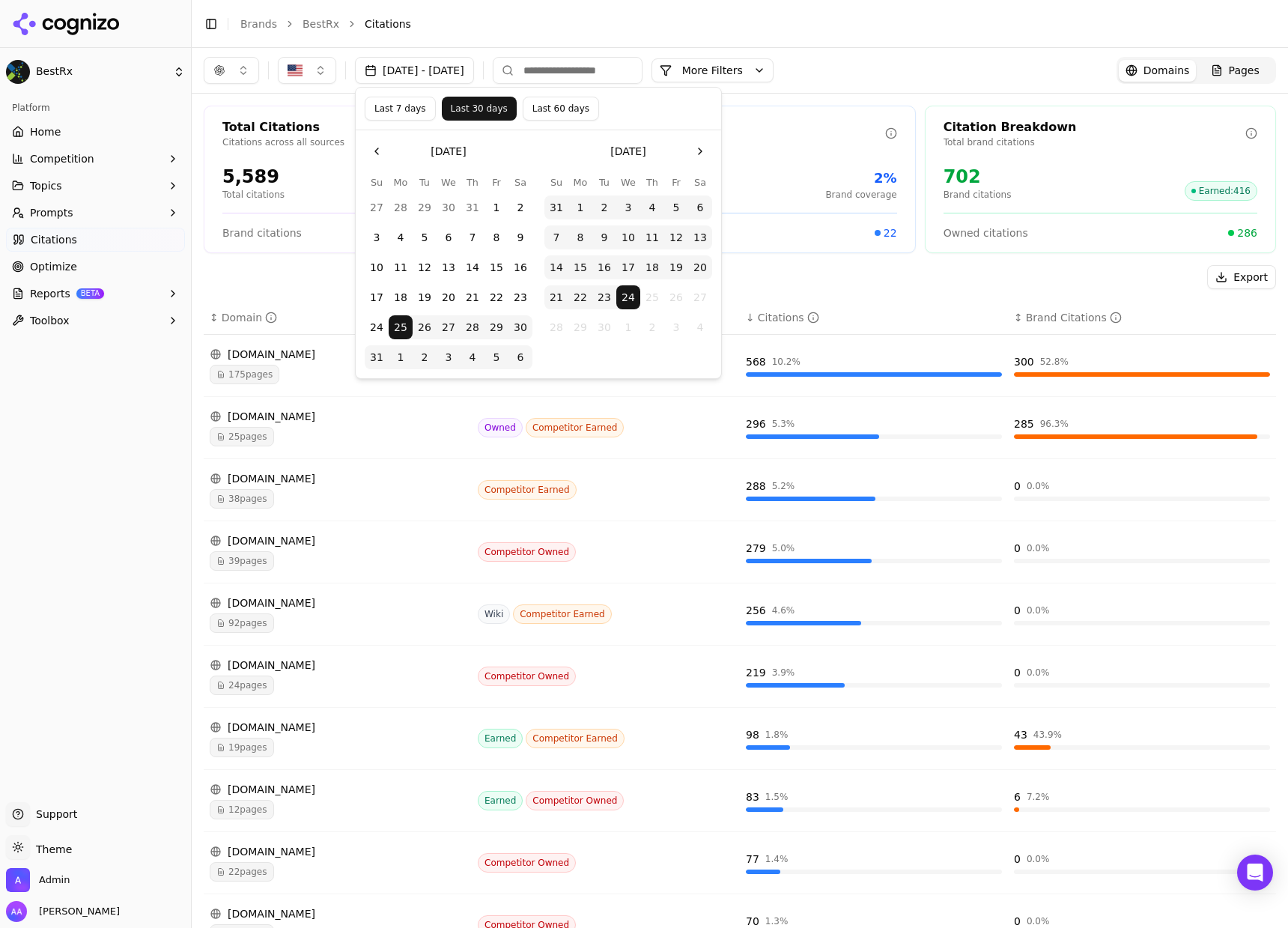
click at [633, 269] on button "17" at bounding box center [628, 267] width 24 height 24
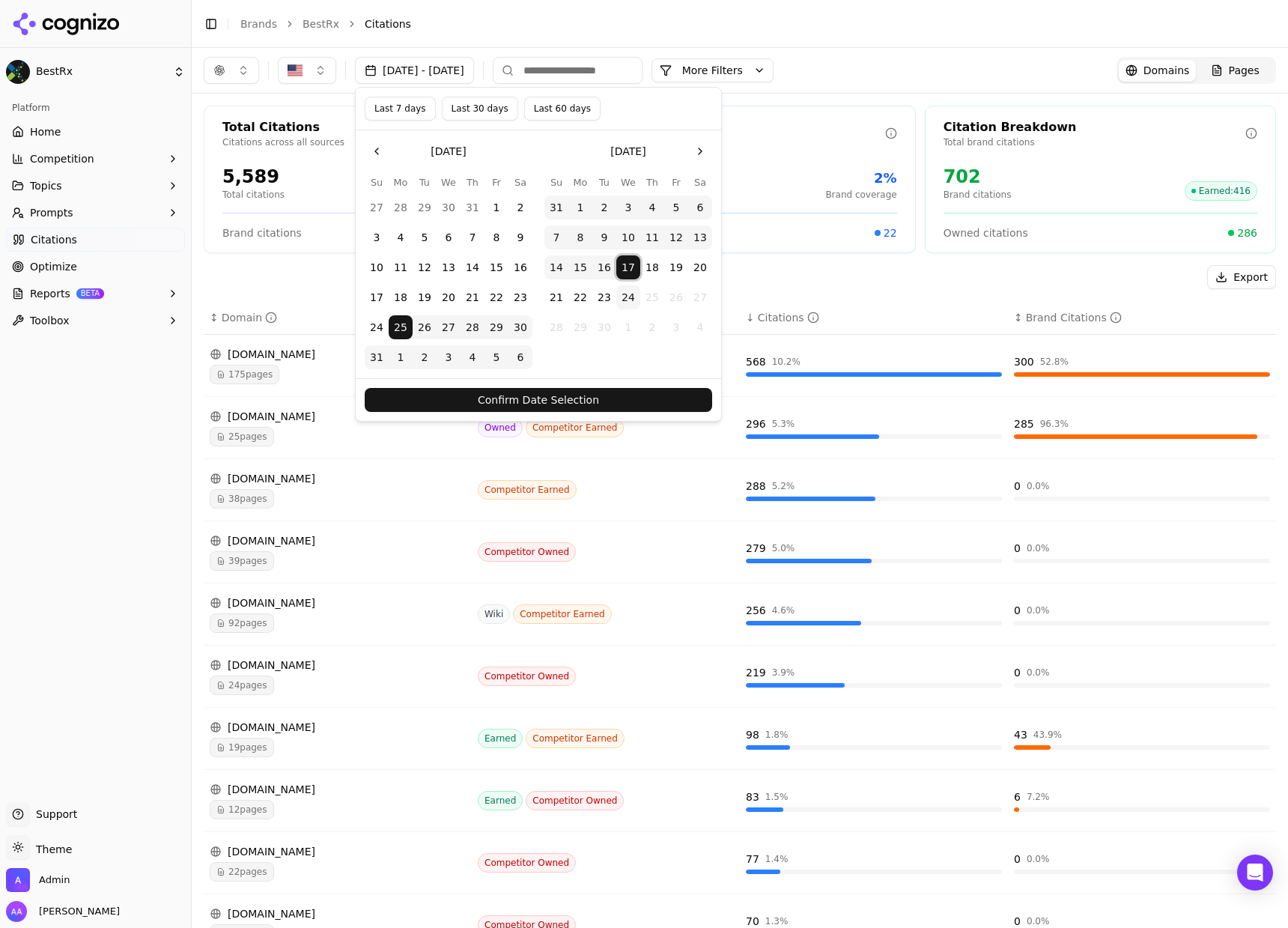
click at [631, 268] on button "17" at bounding box center [628, 267] width 24 height 24
click at [630, 298] on button "24" at bounding box center [628, 298] width 24 height 24
click at [597, 381] on div "Confirm Date Selection" at bounding box center [538, 399] width 365 height 42
click at [593, 391] on button "Confirm Date Selection" at bounding box center [538, 400] width 348 height 24
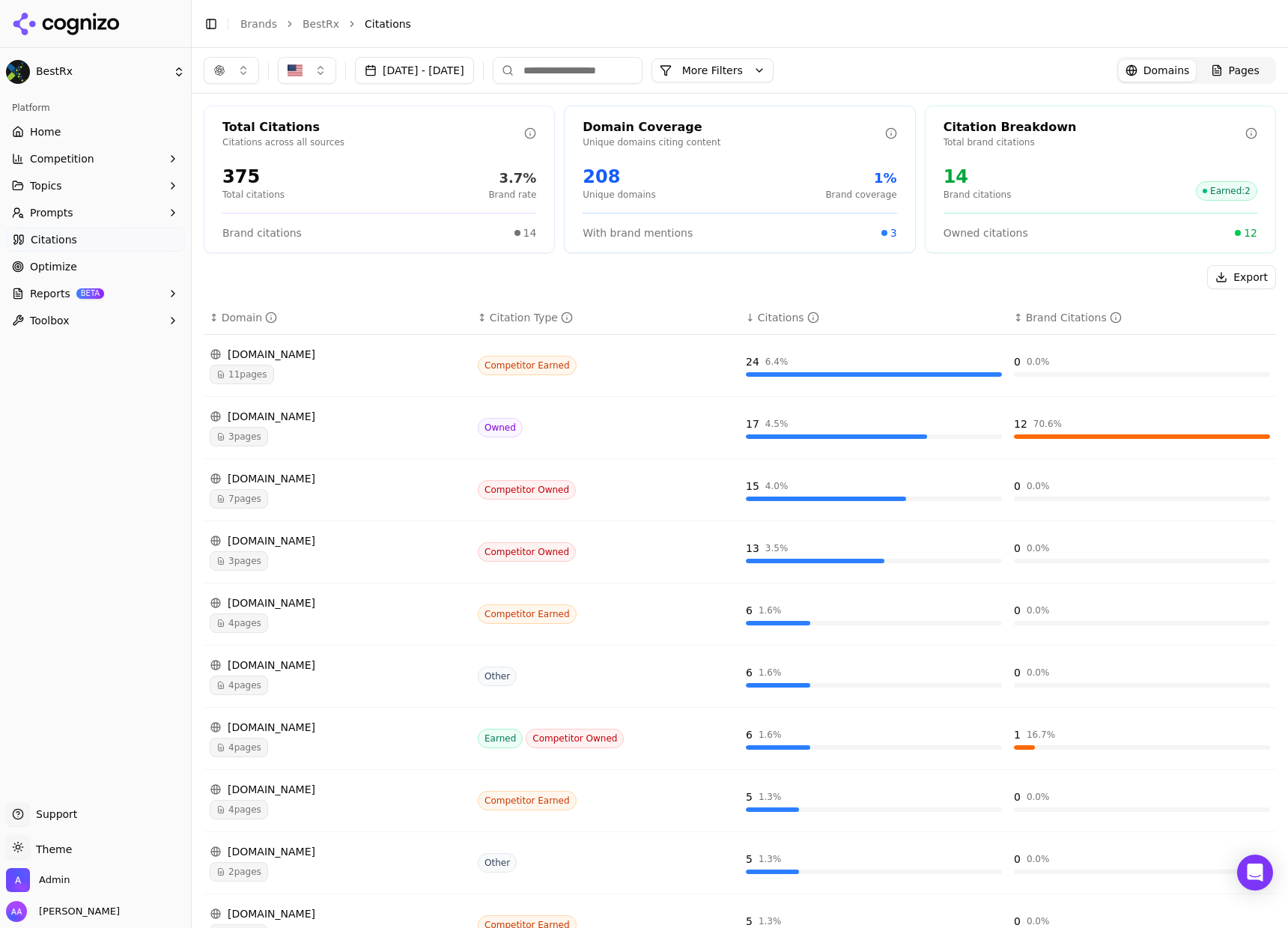
click at [236, 61] on button "button" at bounding box center [231, 70] width 55 height 27
click at [248, 173] on span "Google AI Overviews" at bounding box center [231, 161] width 95 height 30
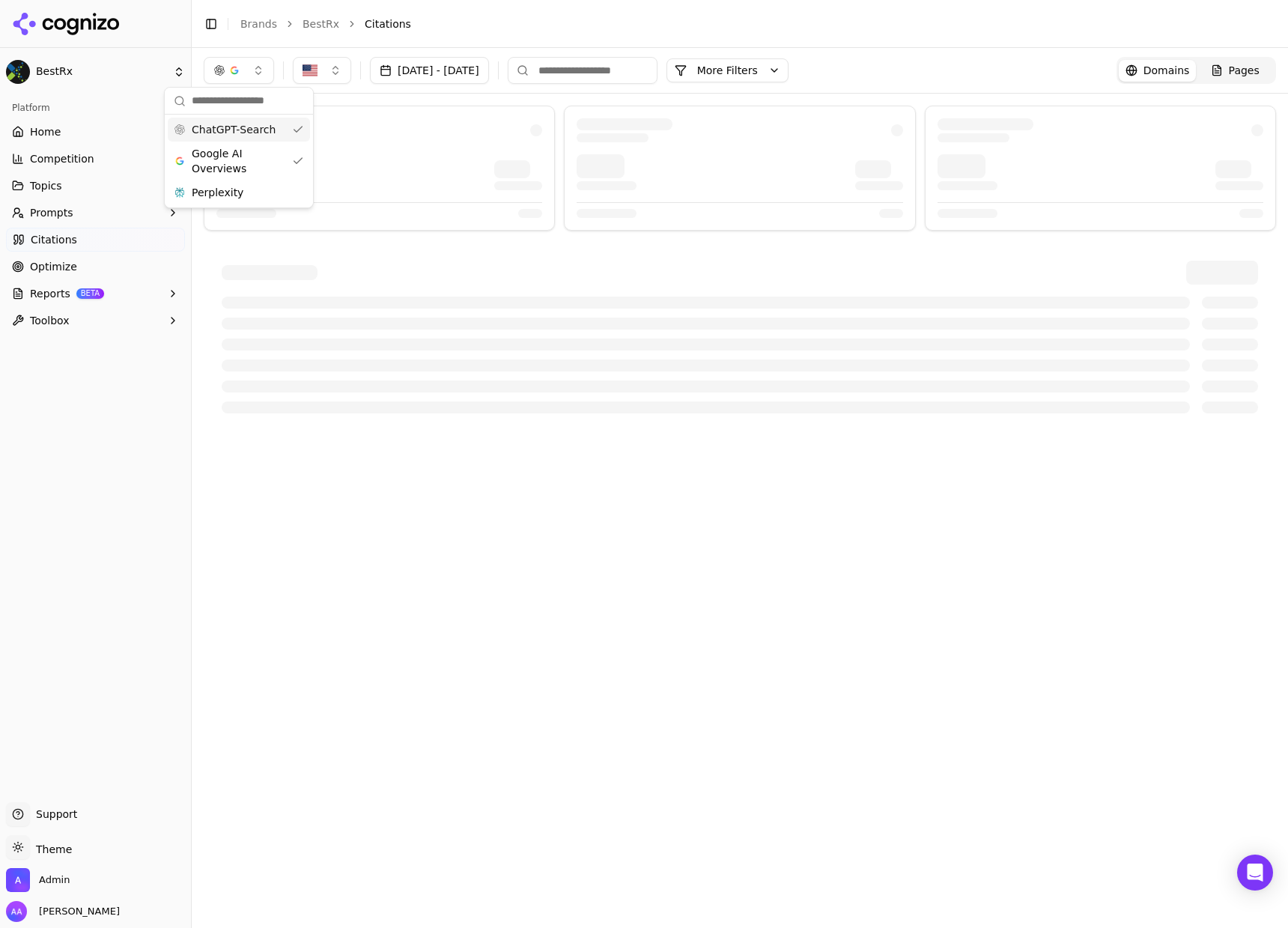
click at [252, 129] on span "ChatGPT-Search" at bounding box center [233, 129] width 84 height 15
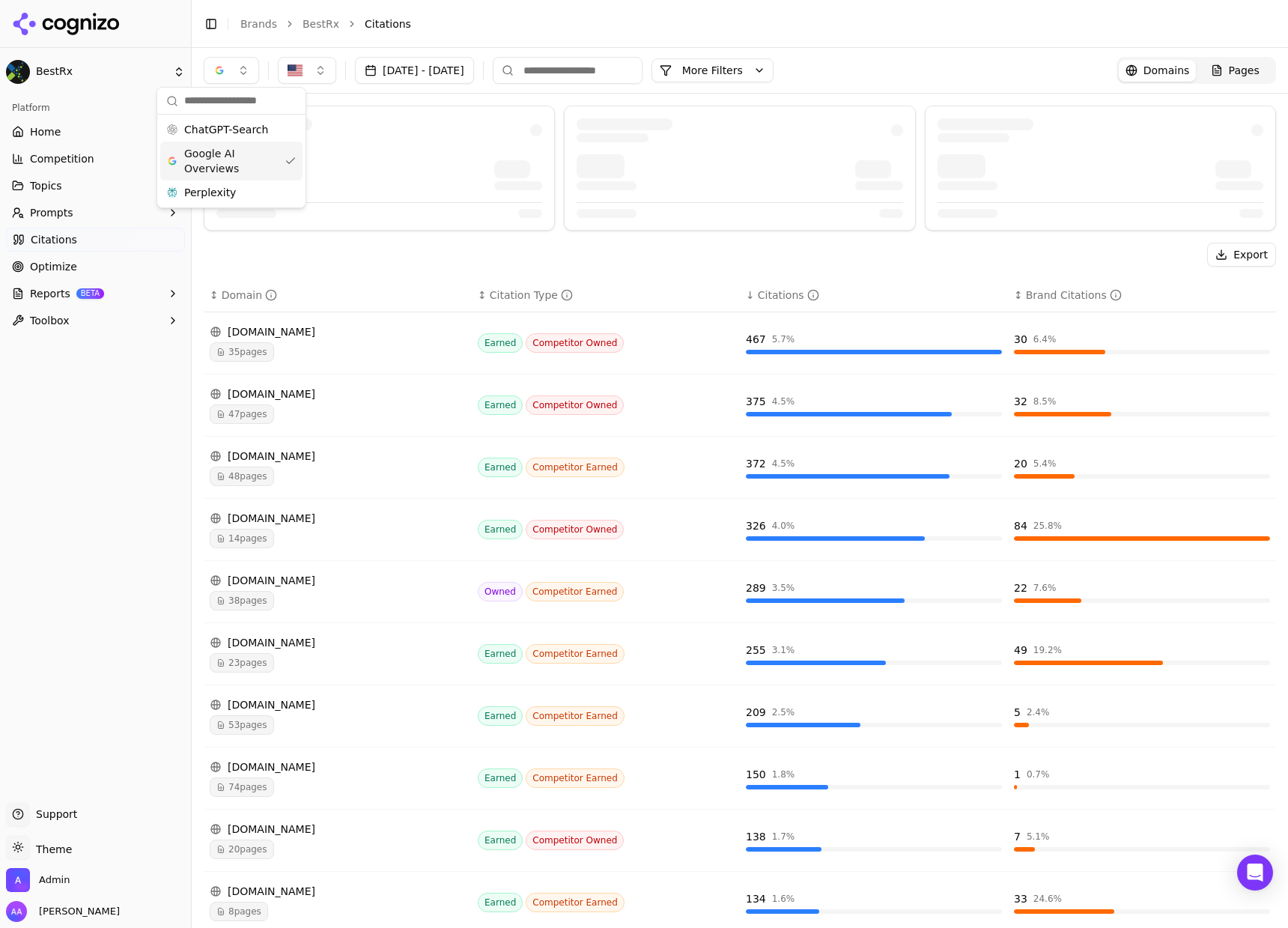
click at [395, 114] on div at bounding box center [379, 167] width 352 height 125
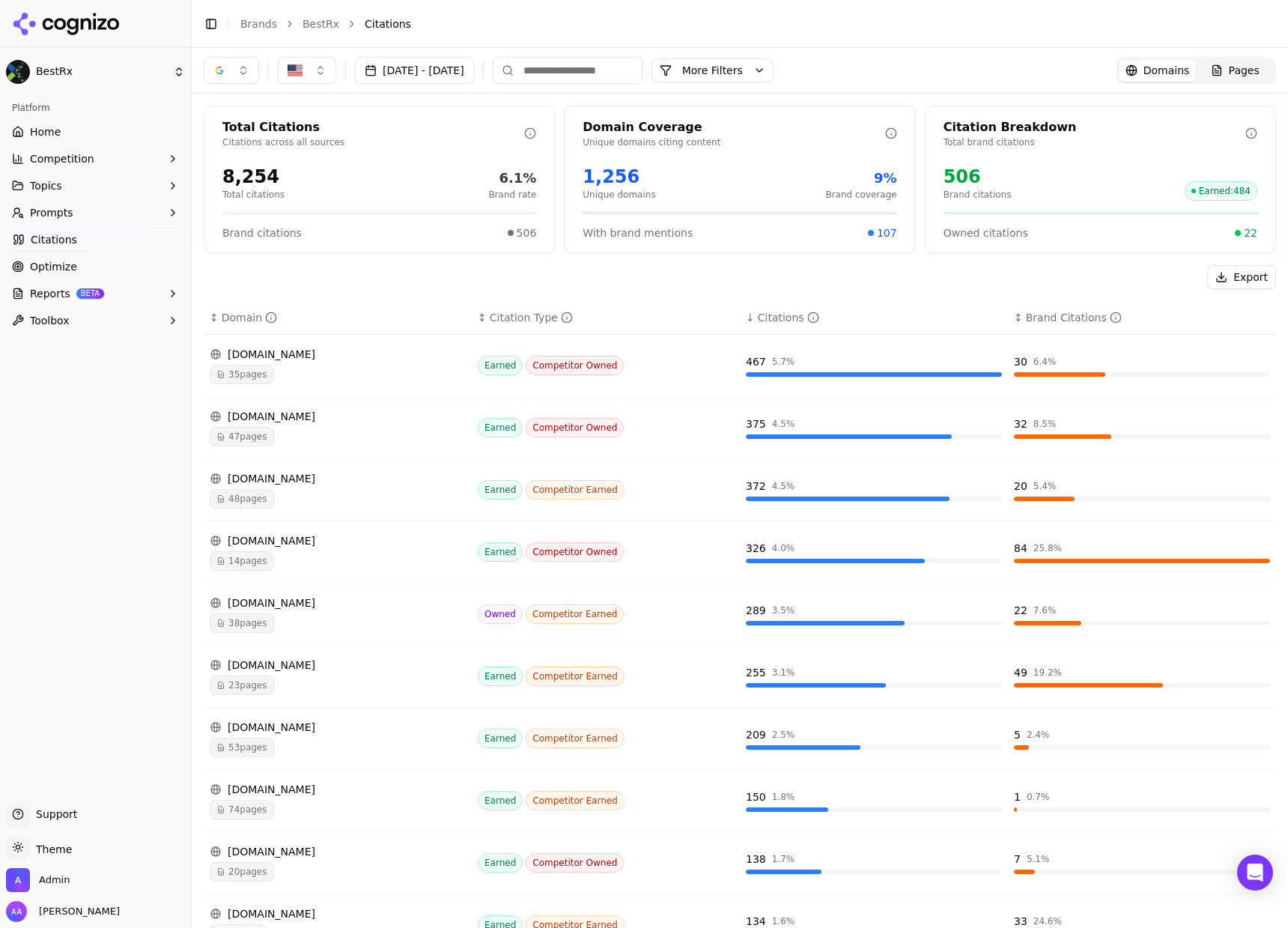
click at [242, 70] on button "button" at bounding box center [231, 70] width 55 height 27
click at [242, 190] on div "Perplexity" at bounding box center [231, 192] width 142 height 24
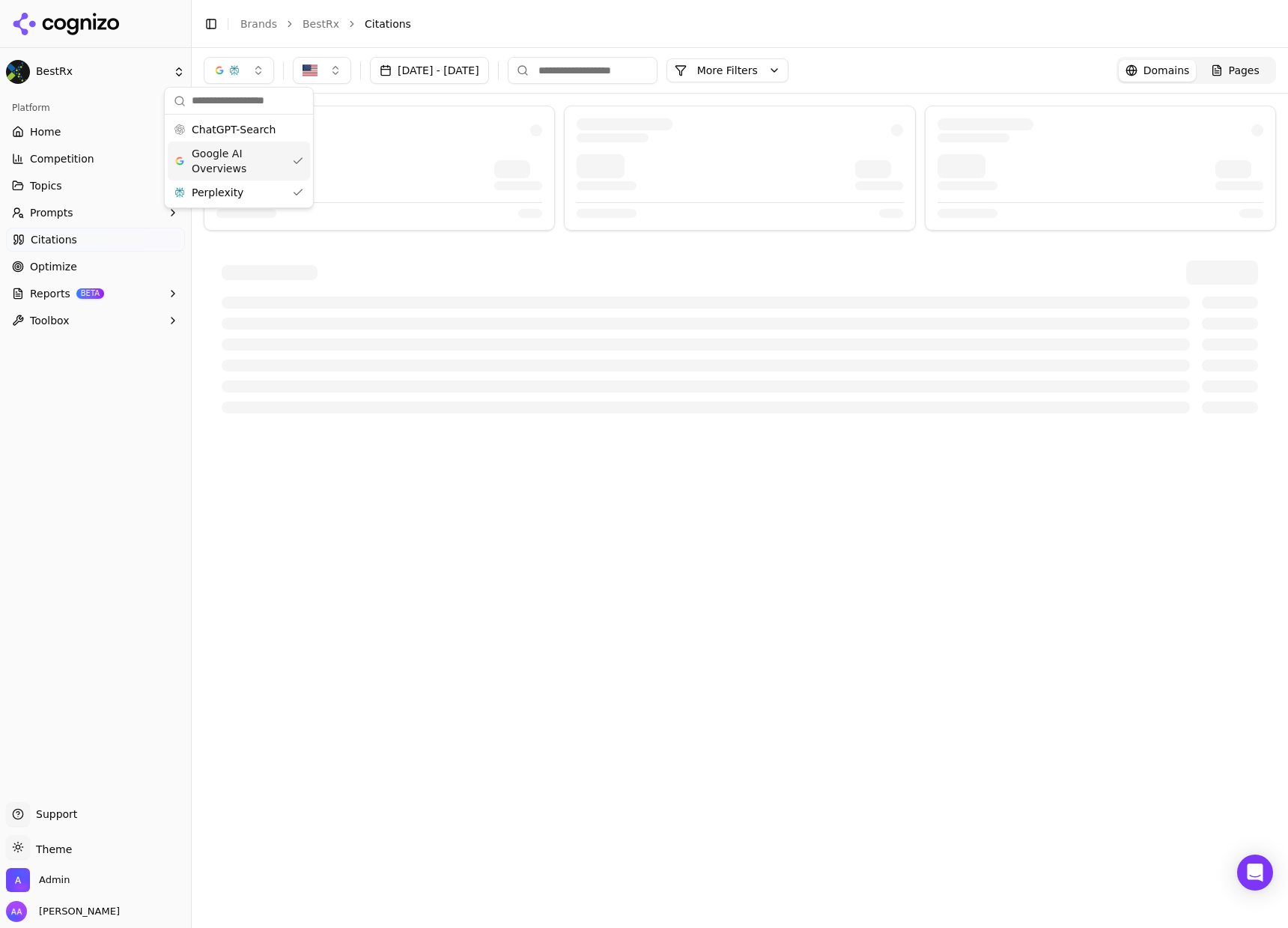
click at [248, 151] on span "Google AI Overviews" at bounding box center [239, 161] width 95 height 30
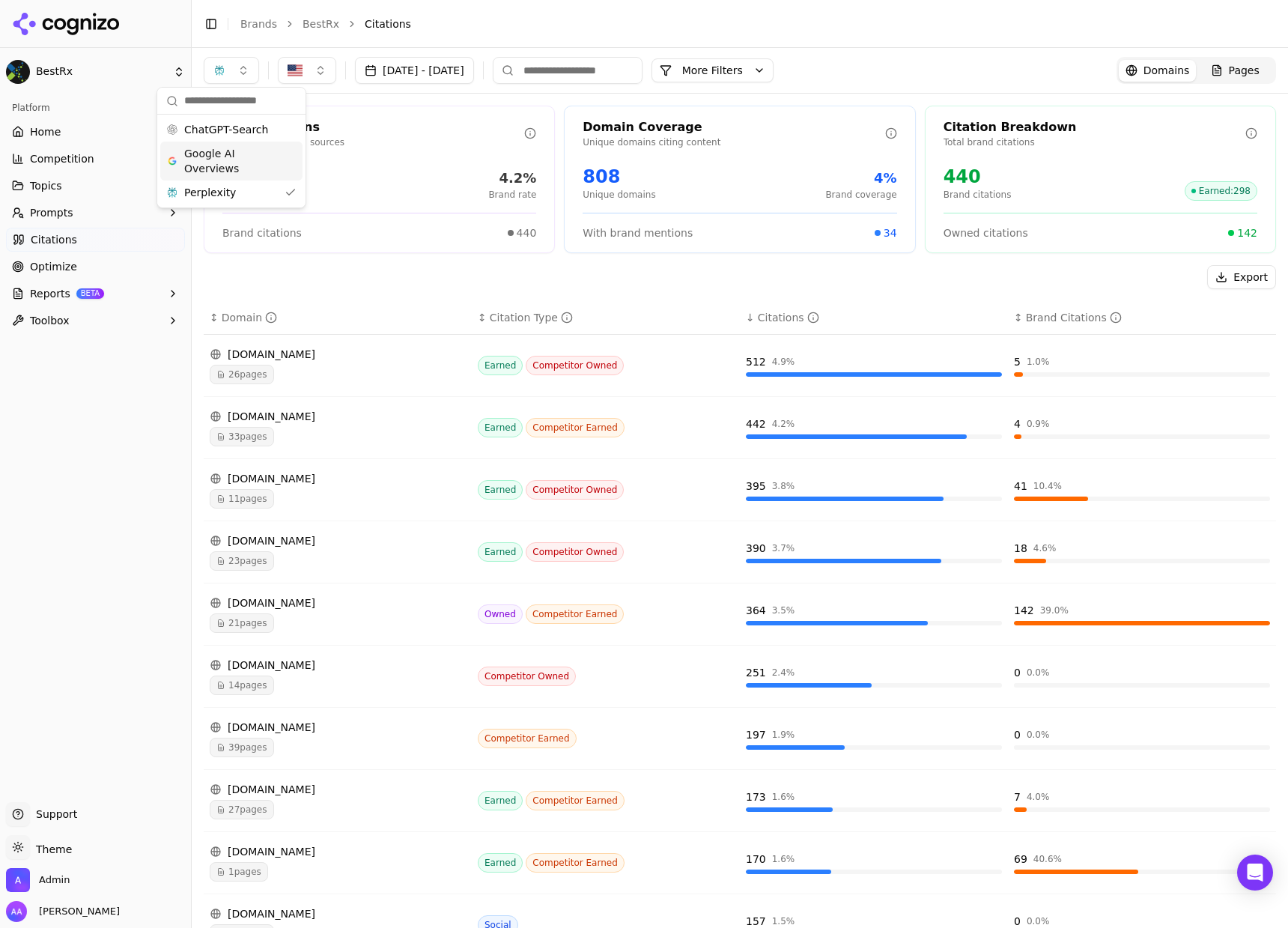
click at [380, 101] on div "Total Citations Citations across all sources 10,537 Total citations 4.2% Brand …" at bounding box center [740, 549] width 1096 height 911
click at [223, 70] on div "button" at bounding box center [220, 70] width 12 height 12
click at [236, 135] on span "ChatGPT-Search" at bounding box center [225, 129] width 84 height 15
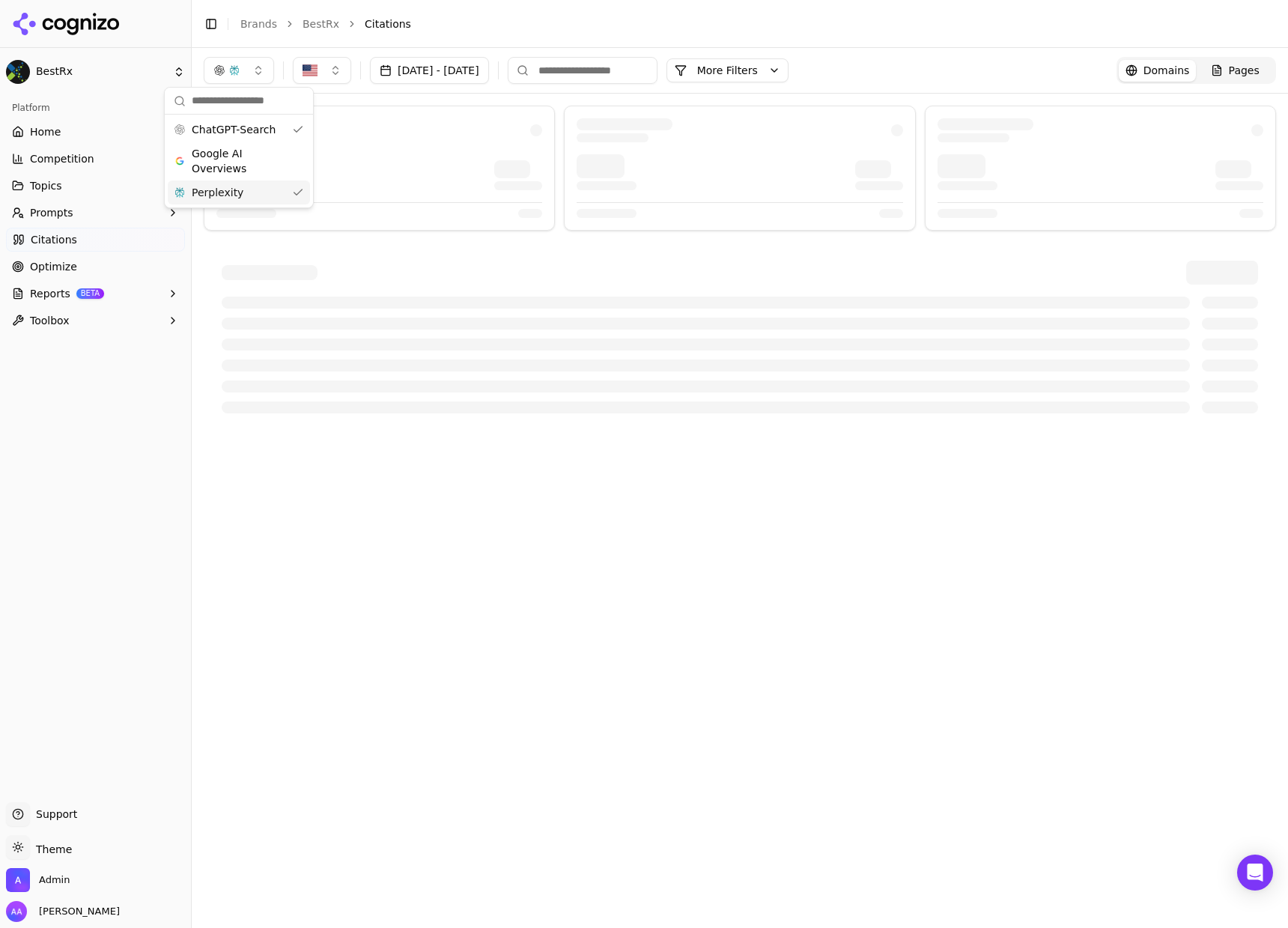
drag, startPoint x: 246, startPoint y: 195, endPoint x: 256, endPoint y: 192, distance: 10.4
click at [246, 195] on div "Perplexity" at bounding box center [238, 192] width 142 height 24
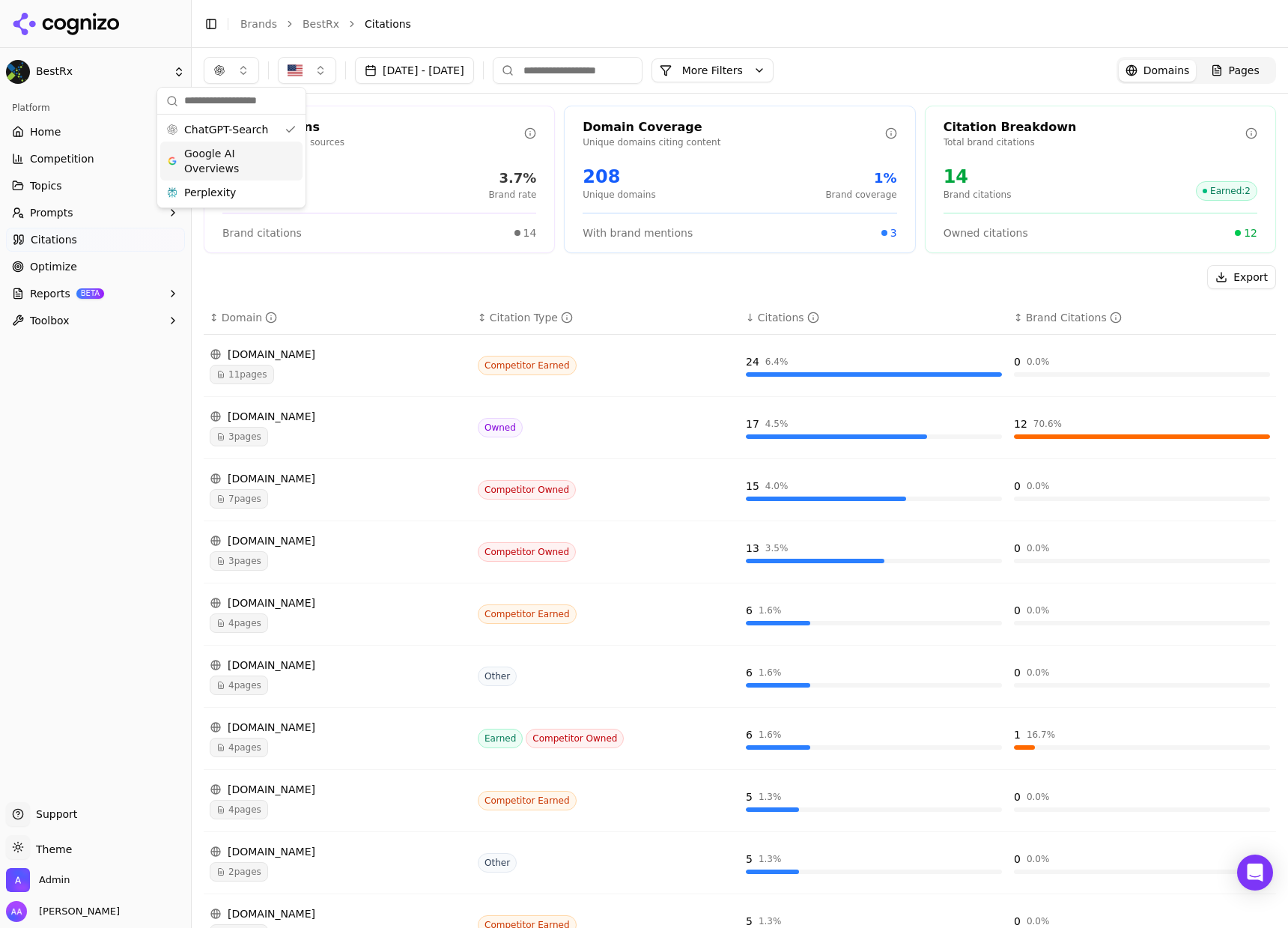
click at [389, 100] on div "Total Citations Citations across all sources 375 Total citations 3.7% Brand rat…" at bounding box center [740, 549] width 1096 height 911
click at [239, 68] on button "button" at bounding box center [231, 70] width 55 height 27
click at [233, 154] on span "Google AI Overviews" at bounding box center [231, 161] width 95 height 30
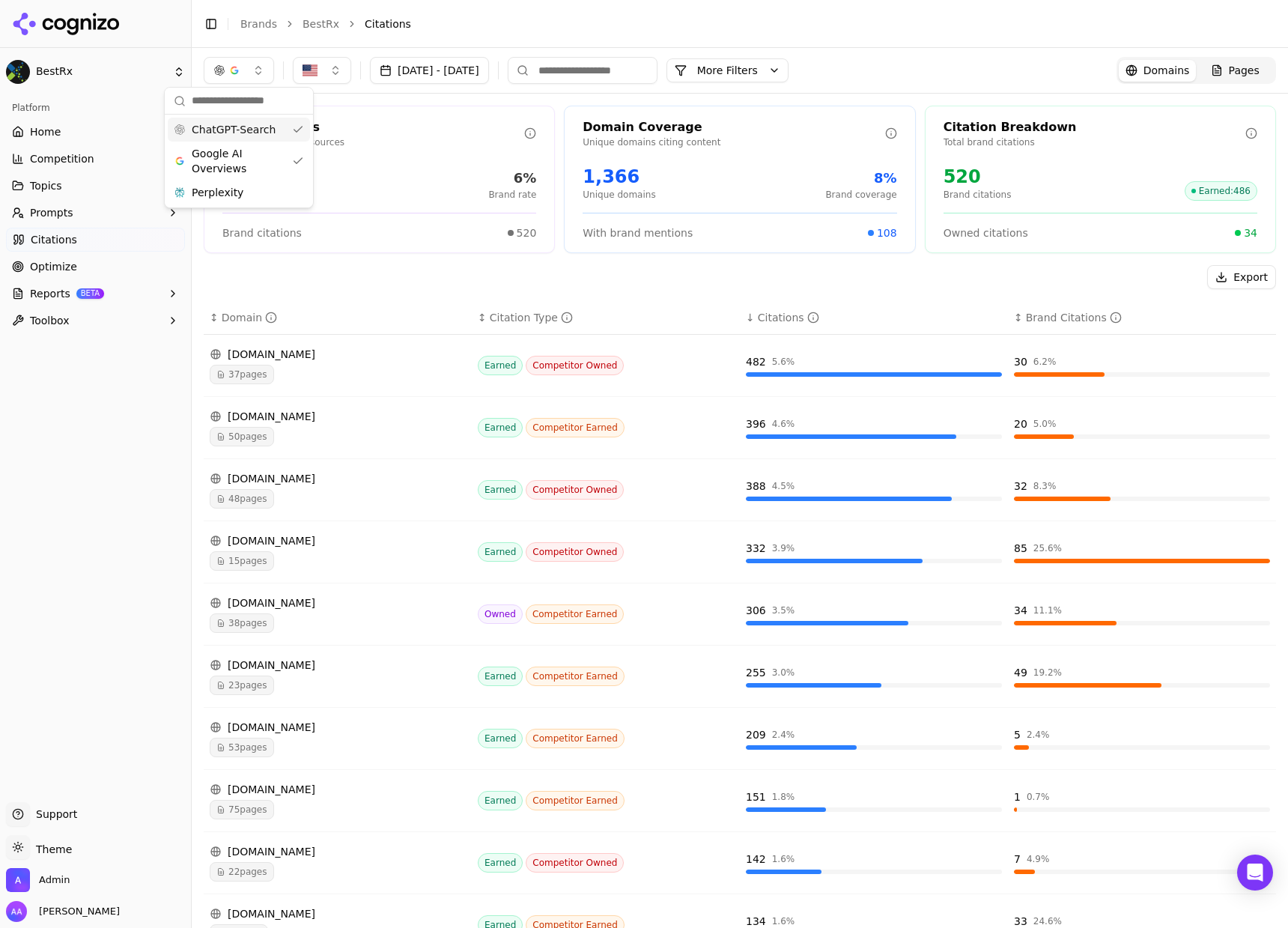
click at [251, 131] on span "ChatGPT-Search" at bounding box center [233, 129] width 84 height 15
click at [237, 195] on div "Perplexity" at bounding box center [231, 192] width 142 height 24
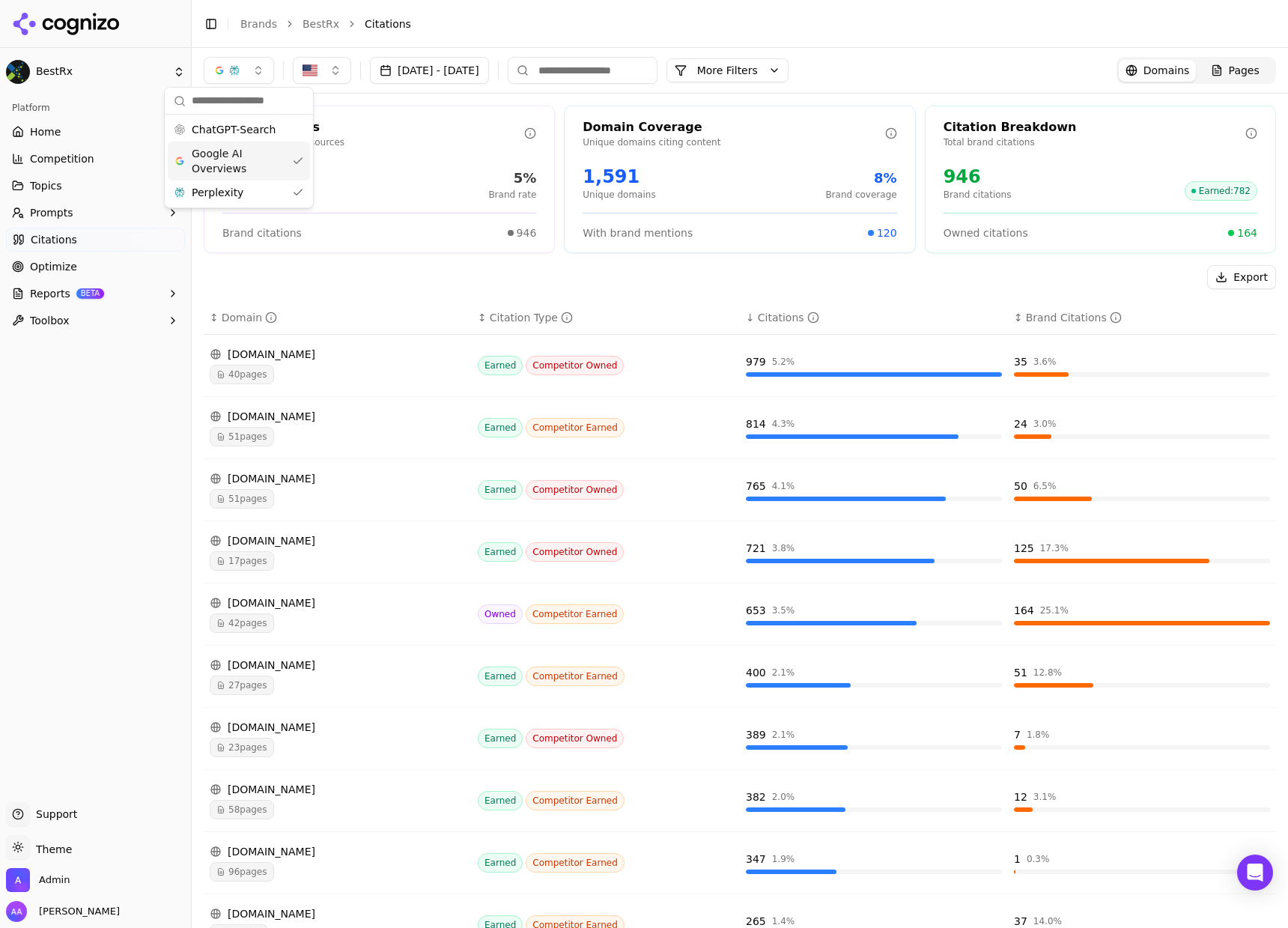
click at [239, 168] on span "Google AI Overviews" at bounding box center [239, 161] width 95 height 30
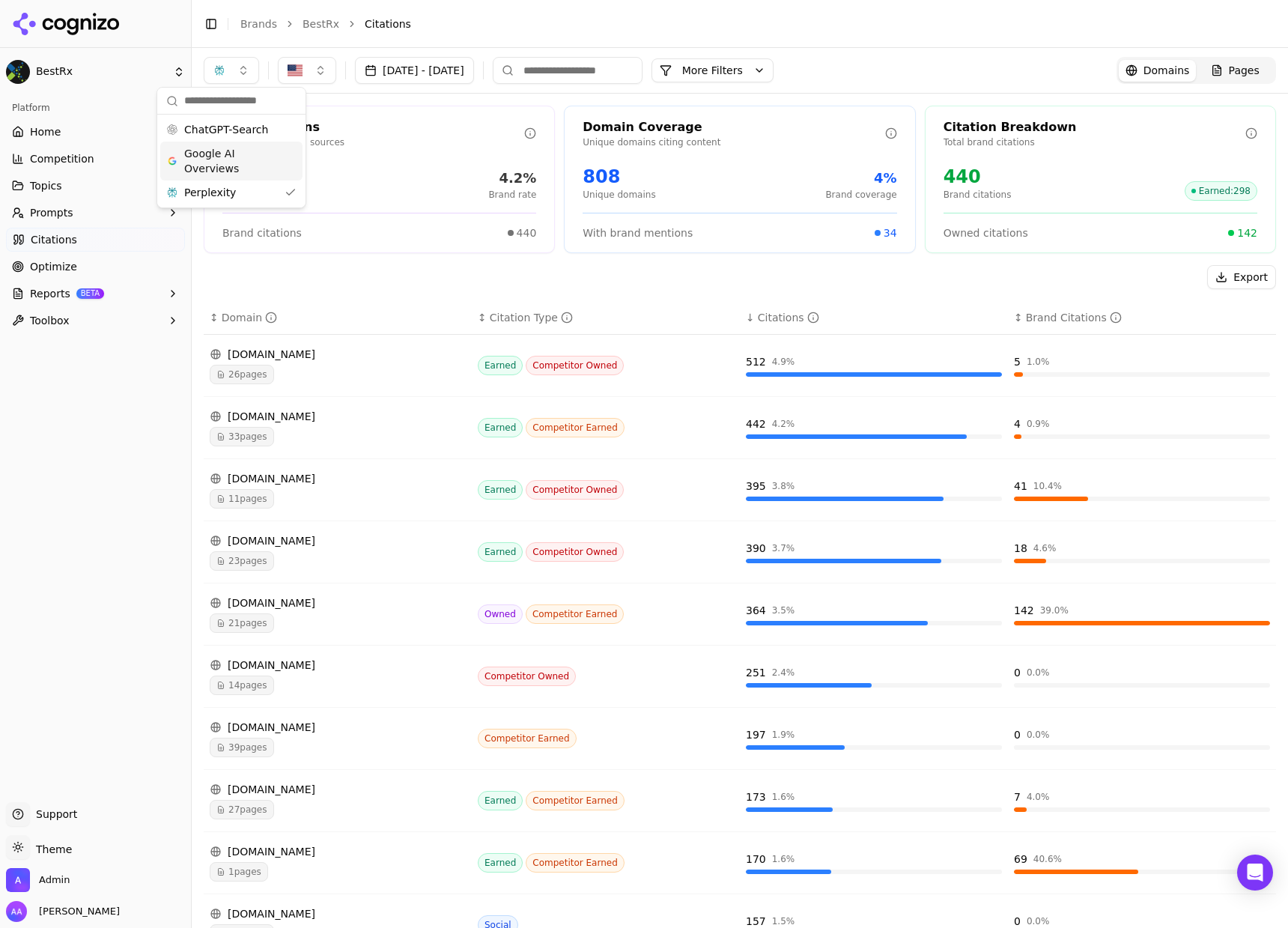
click at [426, 158] on div "Total Citations Citations across all sources 10,537 Total citations 4.2% Brand …" at bounding box center [379, 179] width 352 height 148
click at [217, 76] on button "button" at bounding box center [231, 70] width 55 height 27
click at [254, 135] on span "ChatGPT-Search" at bounding box center [225, 129] width 84 height 15
click at [245, 183] on div "Perplexity" at bounding box center [238, 192] width 142 height 24
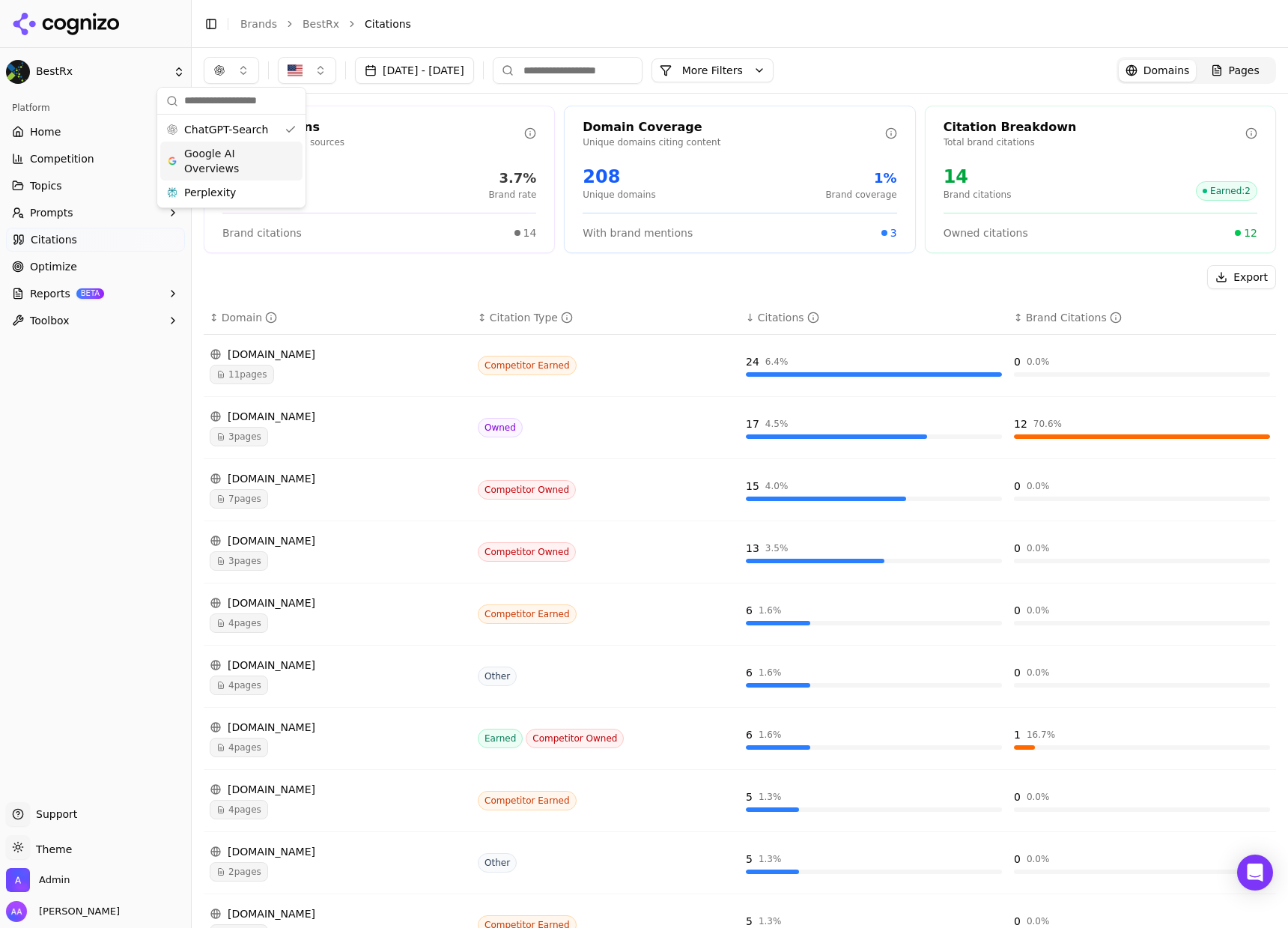
click at [404, 141] on p "Citations across all sources" at bounding box center [373, 142] width 301 height 12
click at [219, 67] on div "button" at bounding box center [220, 70] width 12 height 12
click at [244, 165] on span "Google AI Overviews" at bounding box center [231, 161] width 95 height 30
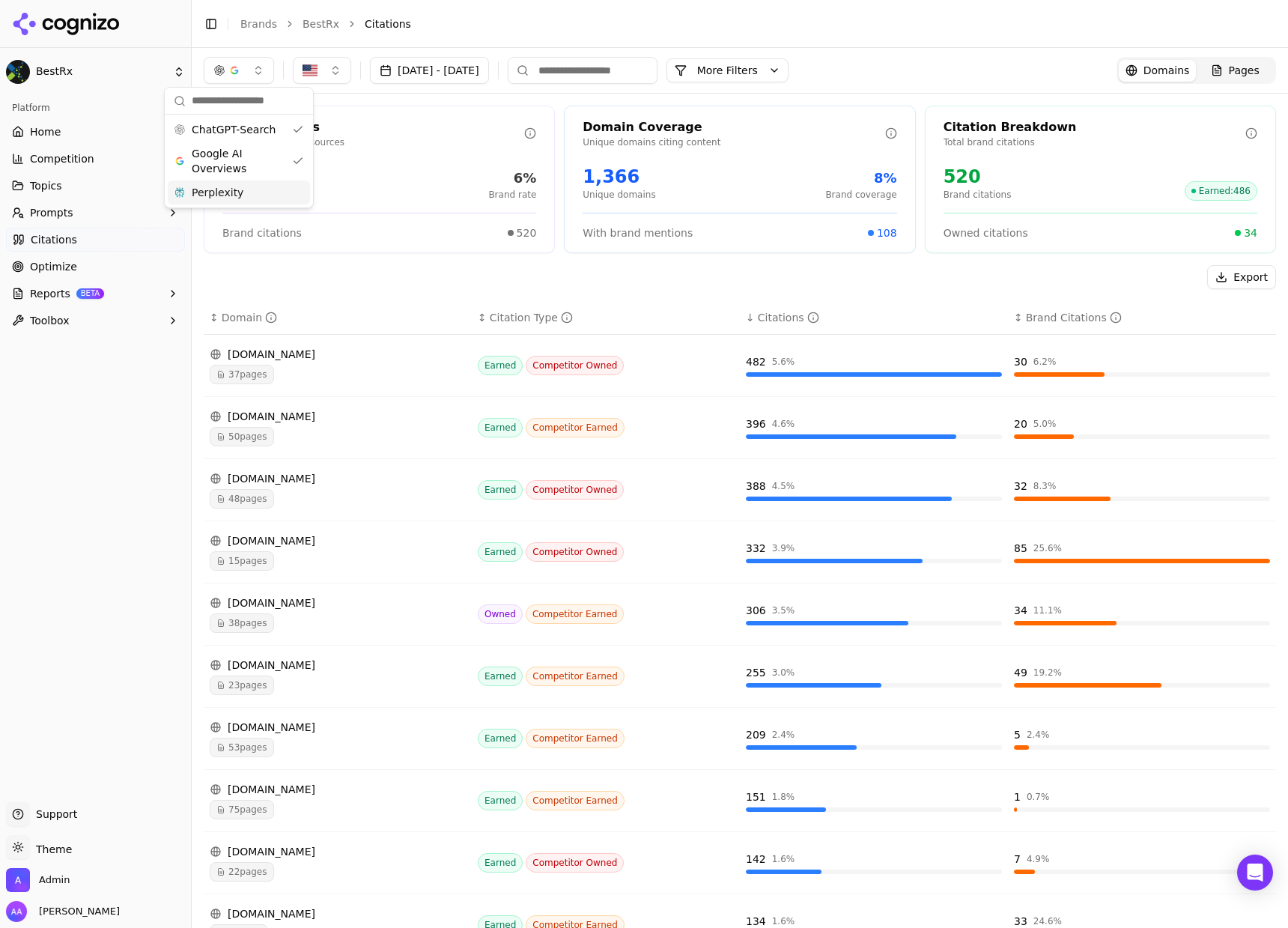
click at [244, 180] on div "Perplexity" at bounding box center [238, 192] width 142 height 24
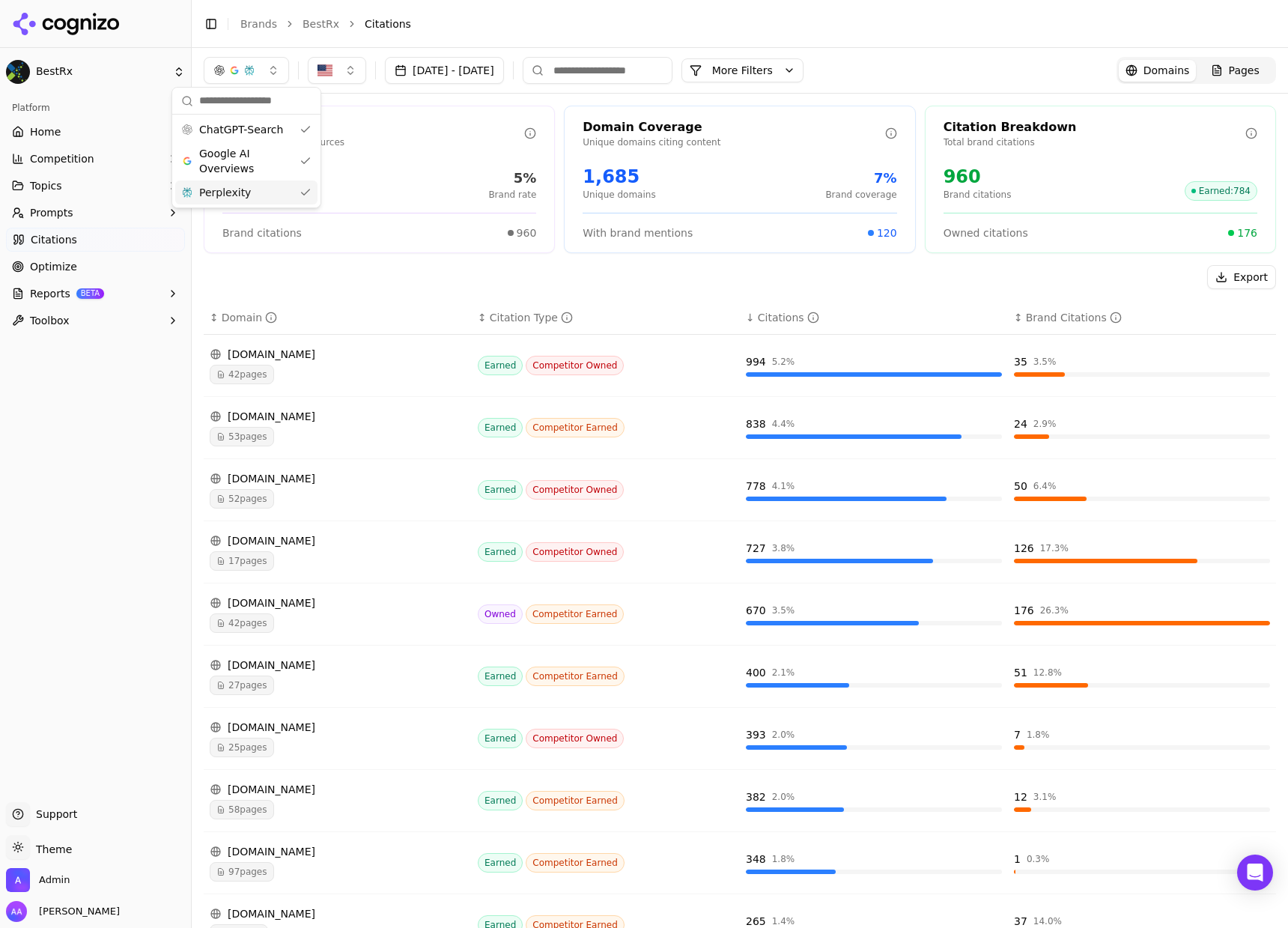
click at [378, 176] on div "19,166 Total citations 5% Brand rate" at bounding box center [379, 182] width 314 height 36
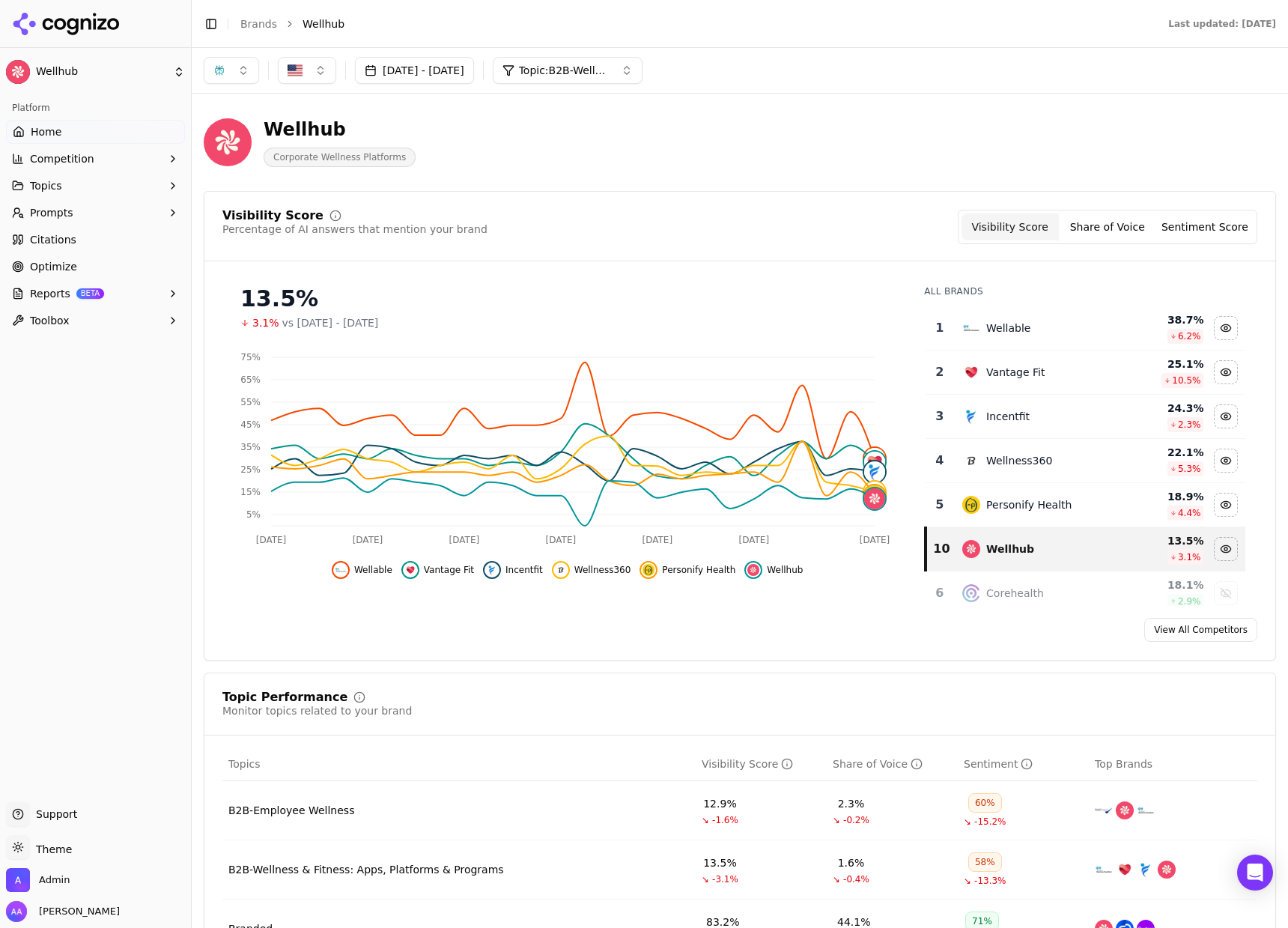
click at [517, 170] on div "Wellhub Corporate Wellness Platforms" at bounding box center [740, 142] width 1072 height 74
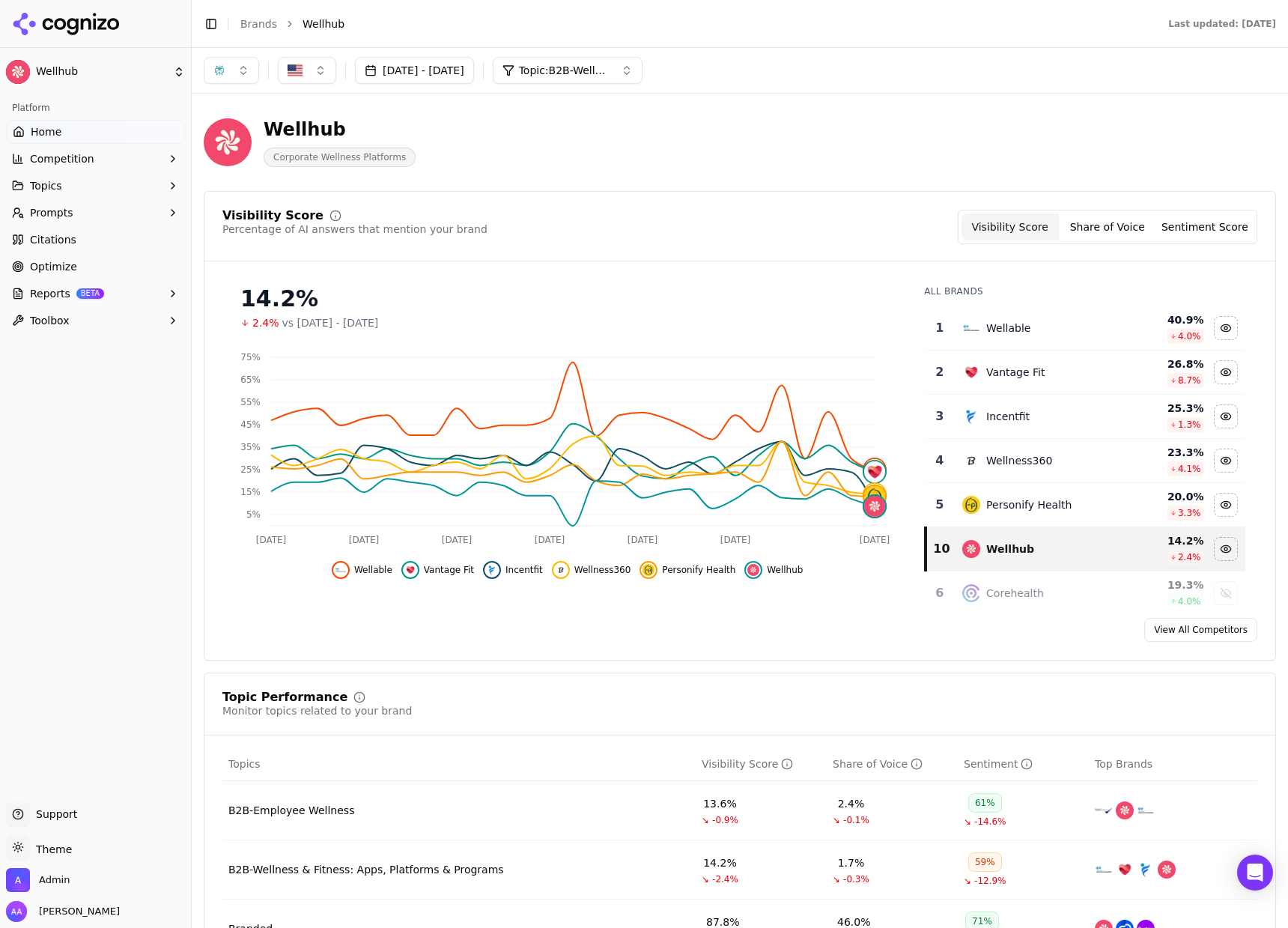
click at [90, 218] on button "Prompts" at bounding box center [96, 213] width 179 height 24
click at [86, 236] on span "Active" at bounding box center [96, 236] width 130 height 15
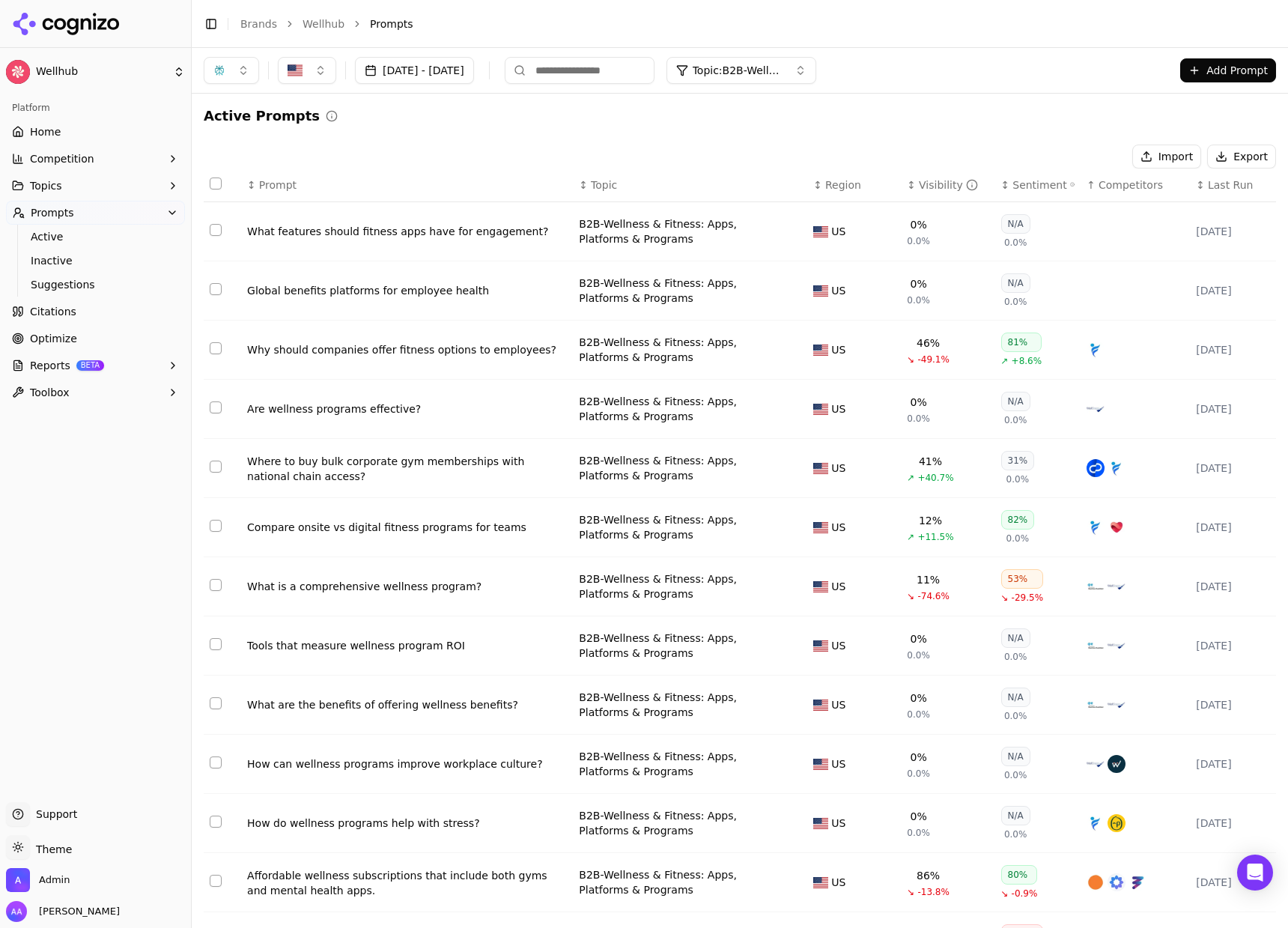
click at [950, 173] on th "↕ Visibility" at bounding box center [947, 185] width 94 height 33
click at [942, 177] on div "Visibility" at bounding box center [948, 184] width 59 height 15
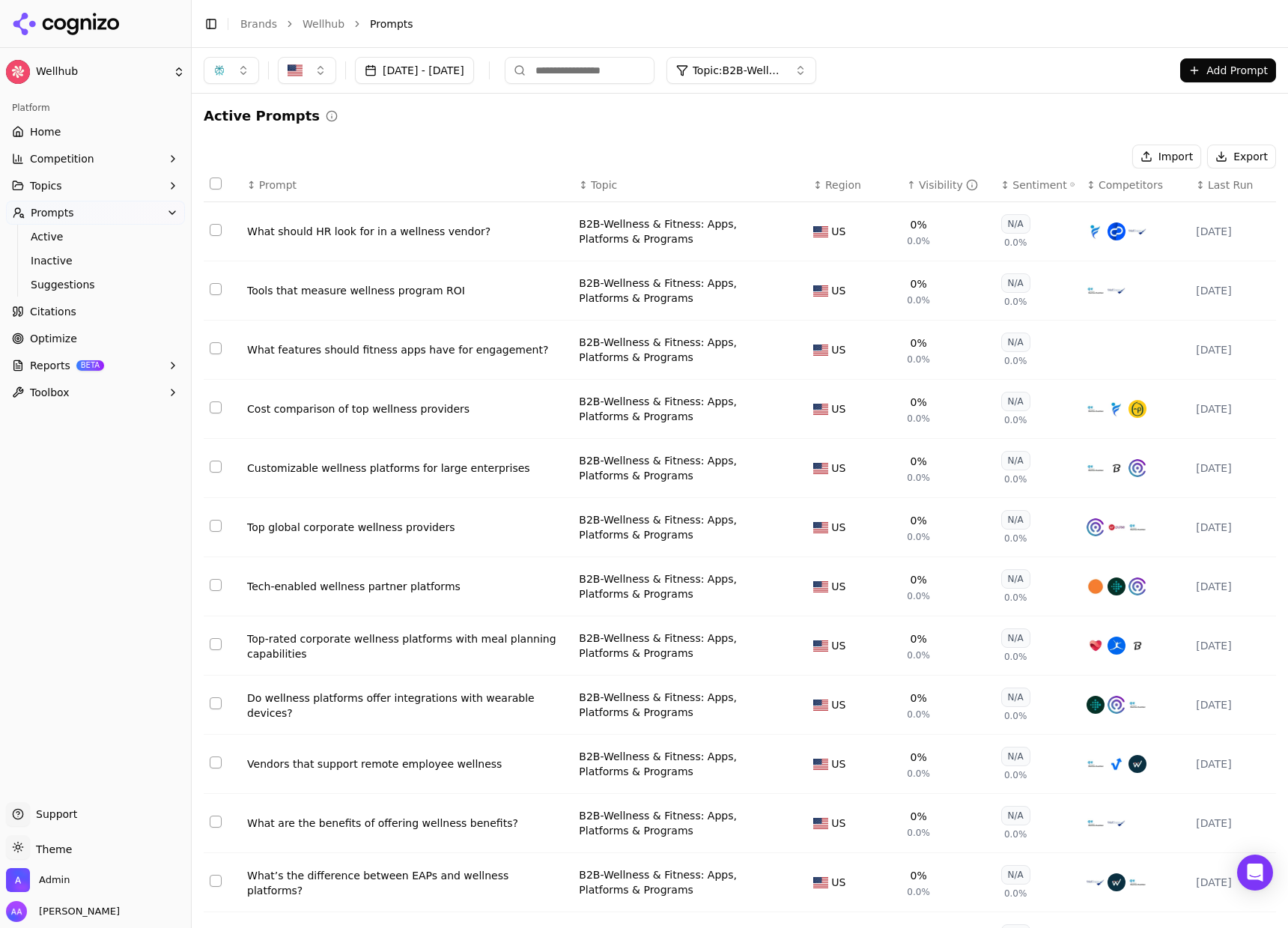
click at [939, 181] on div "Visibility" at bounding box center [948, 184] width 59 height 15
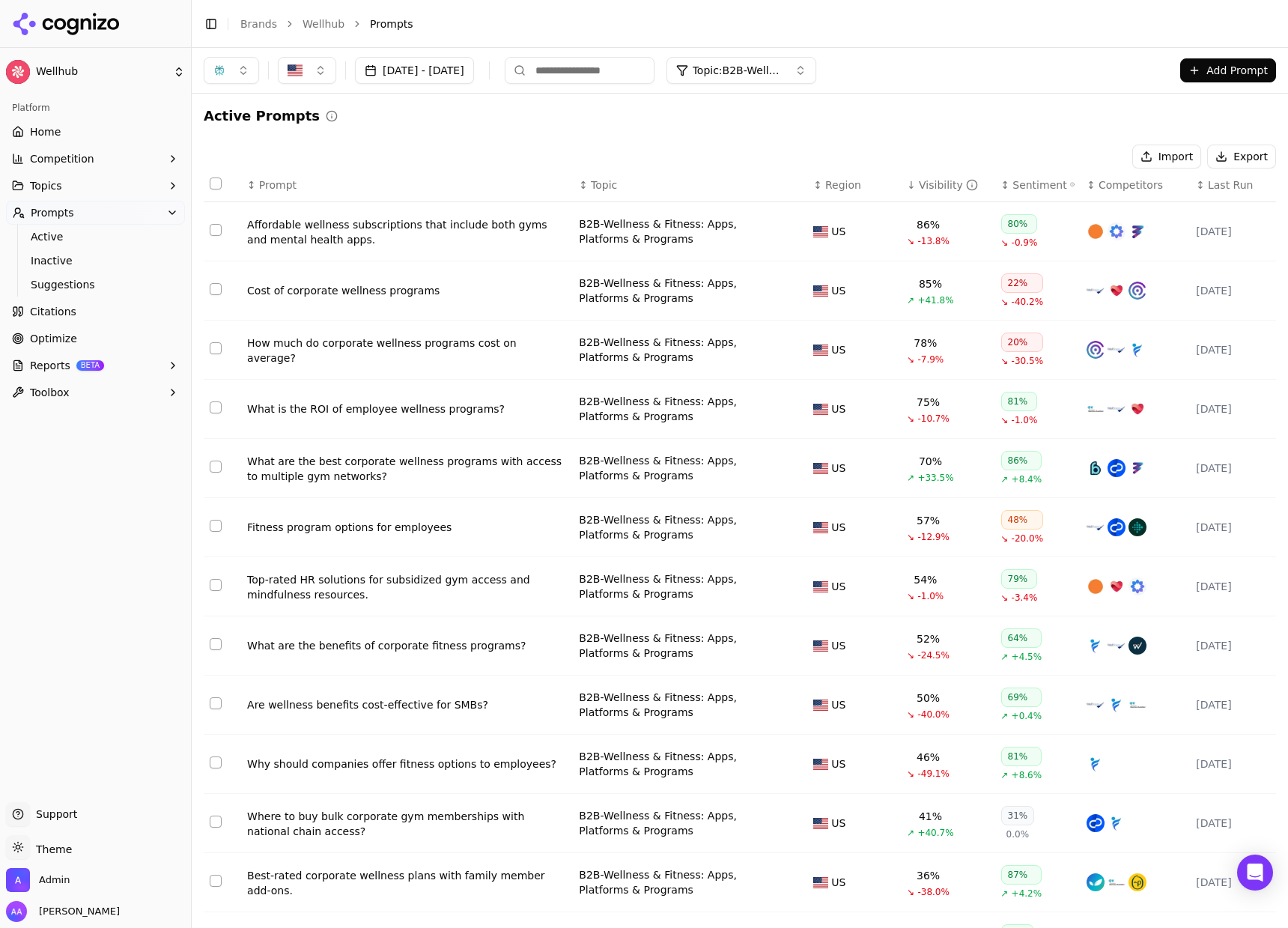
click at [339, 221] on div "Affordable wellness subscriptions that include both gyms and mental health apps." at bounding box center [407, 232] width 320 height 30
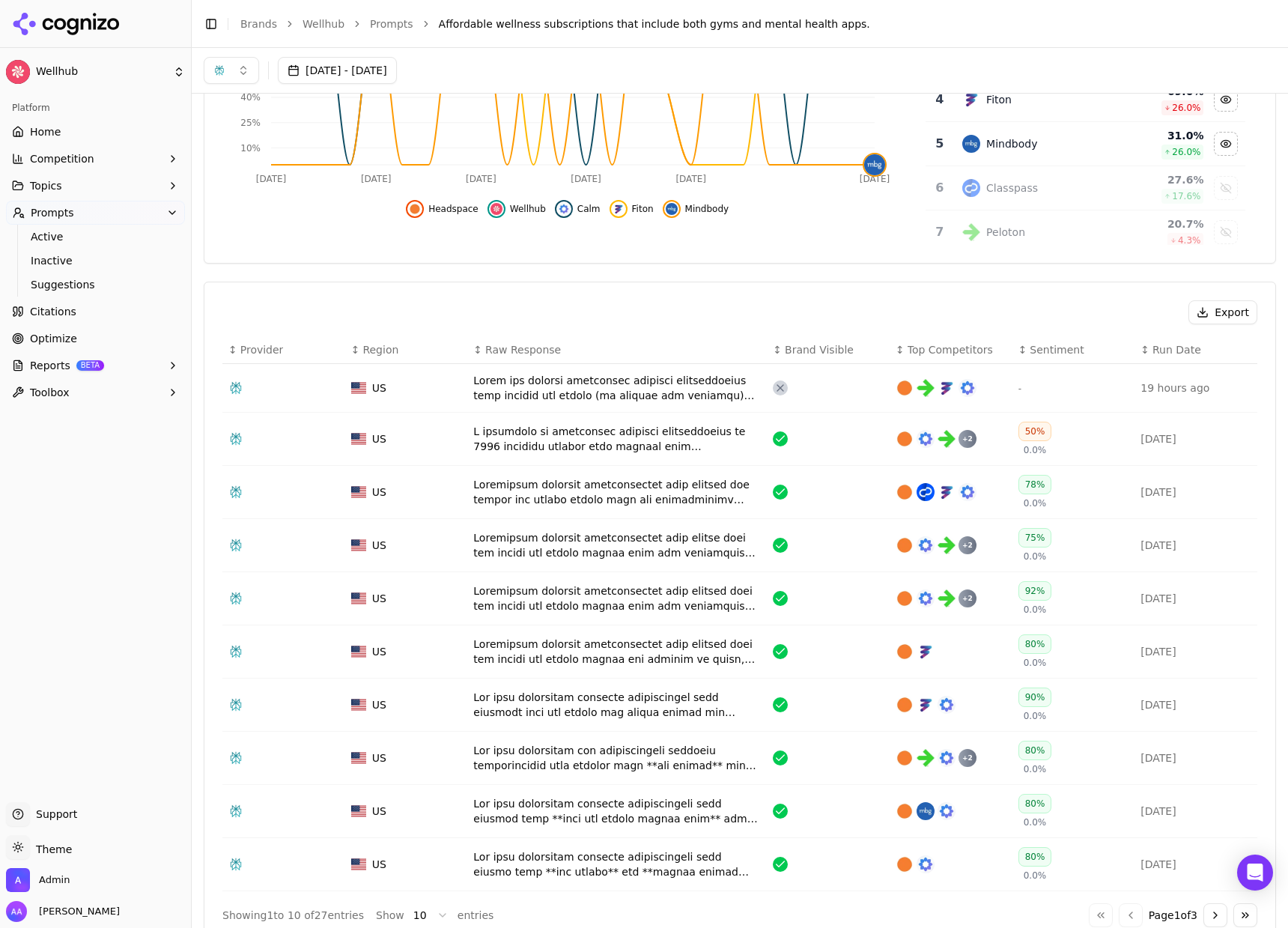
scroll to position [269, 0]
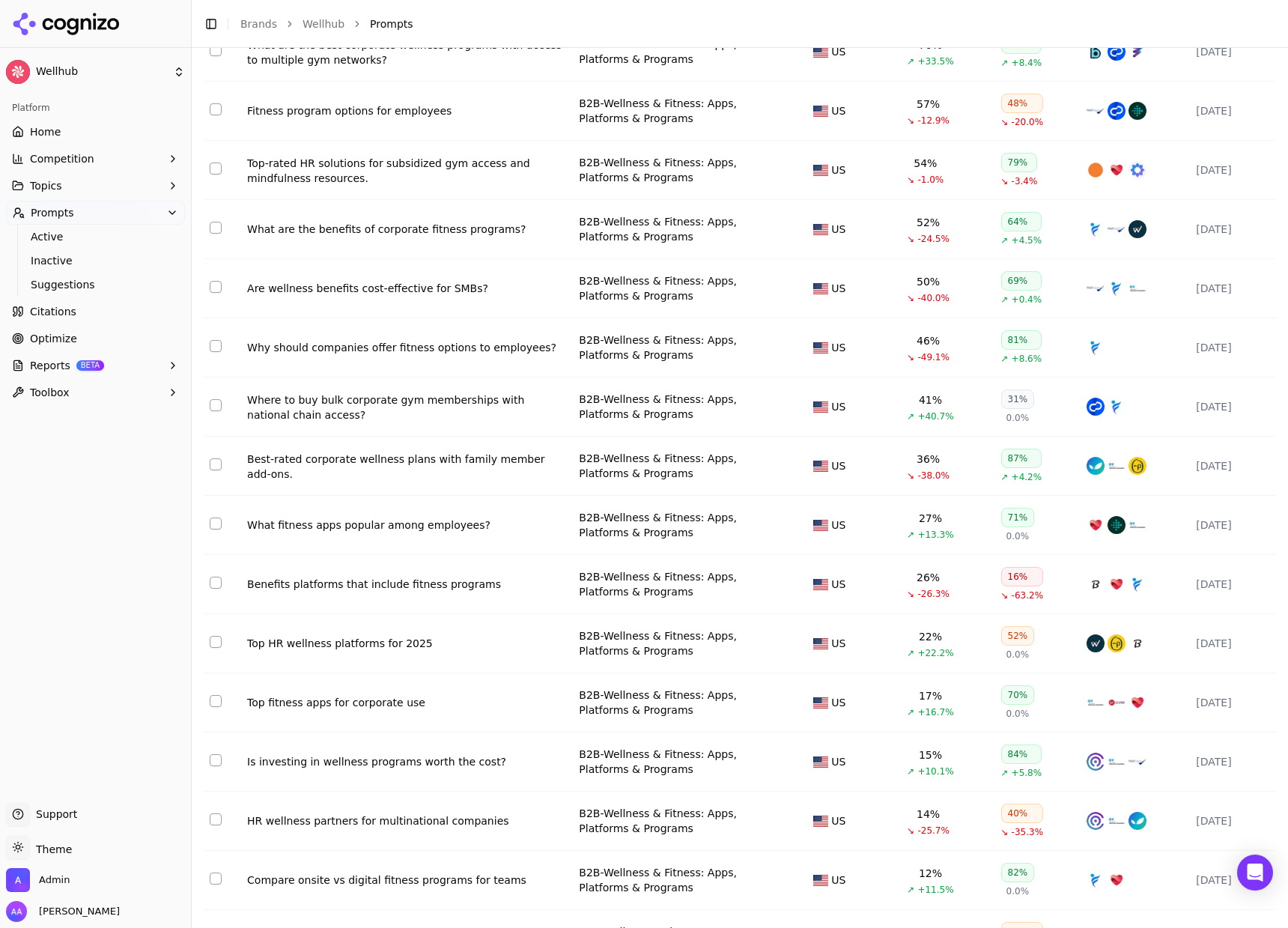
scroll to position [427, 0]
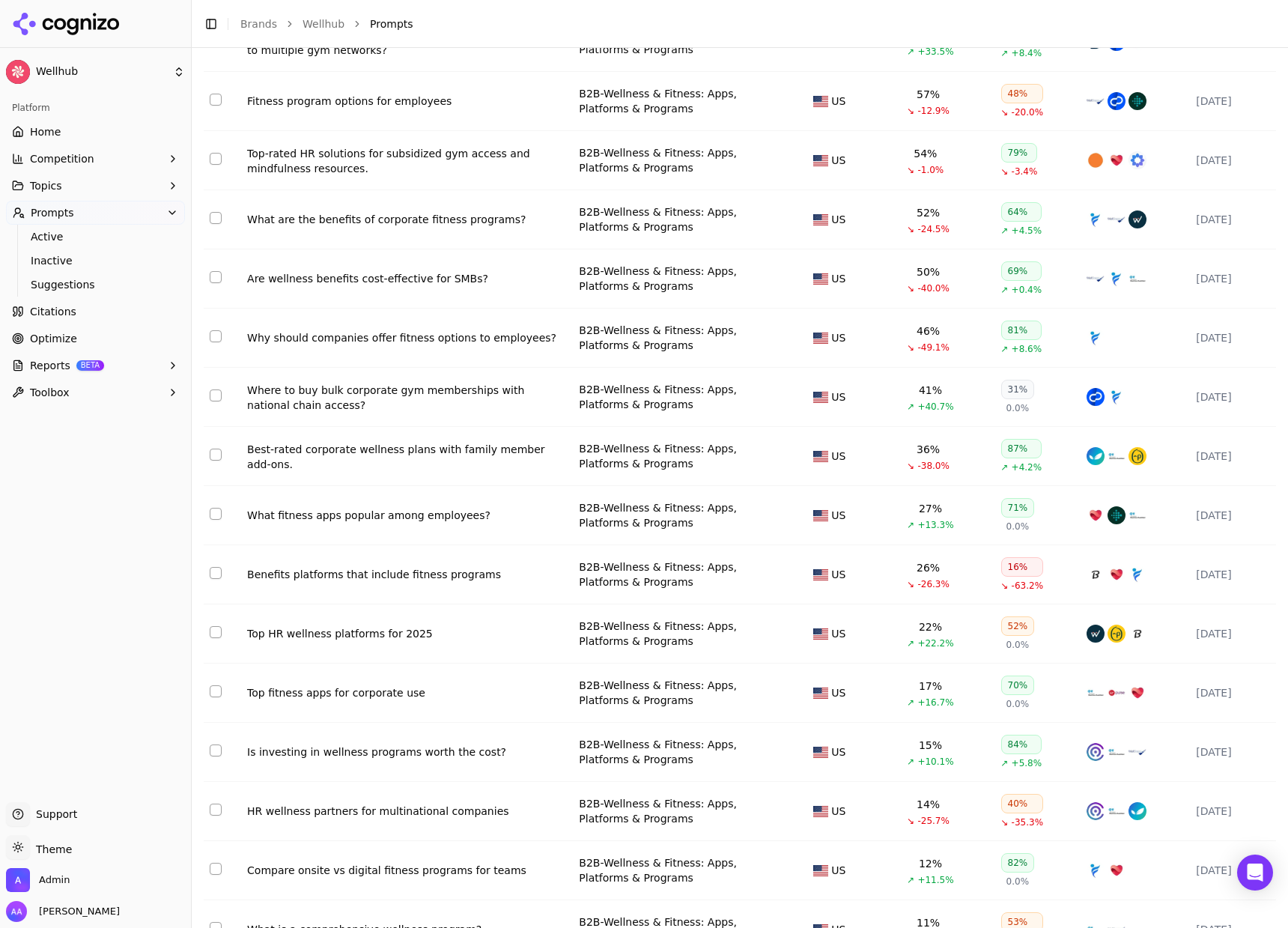
click at [433, 467] on div "Best-rated corporate wellness plans with family member add-ons." at bounding box center [407, 457] width 320 height 30
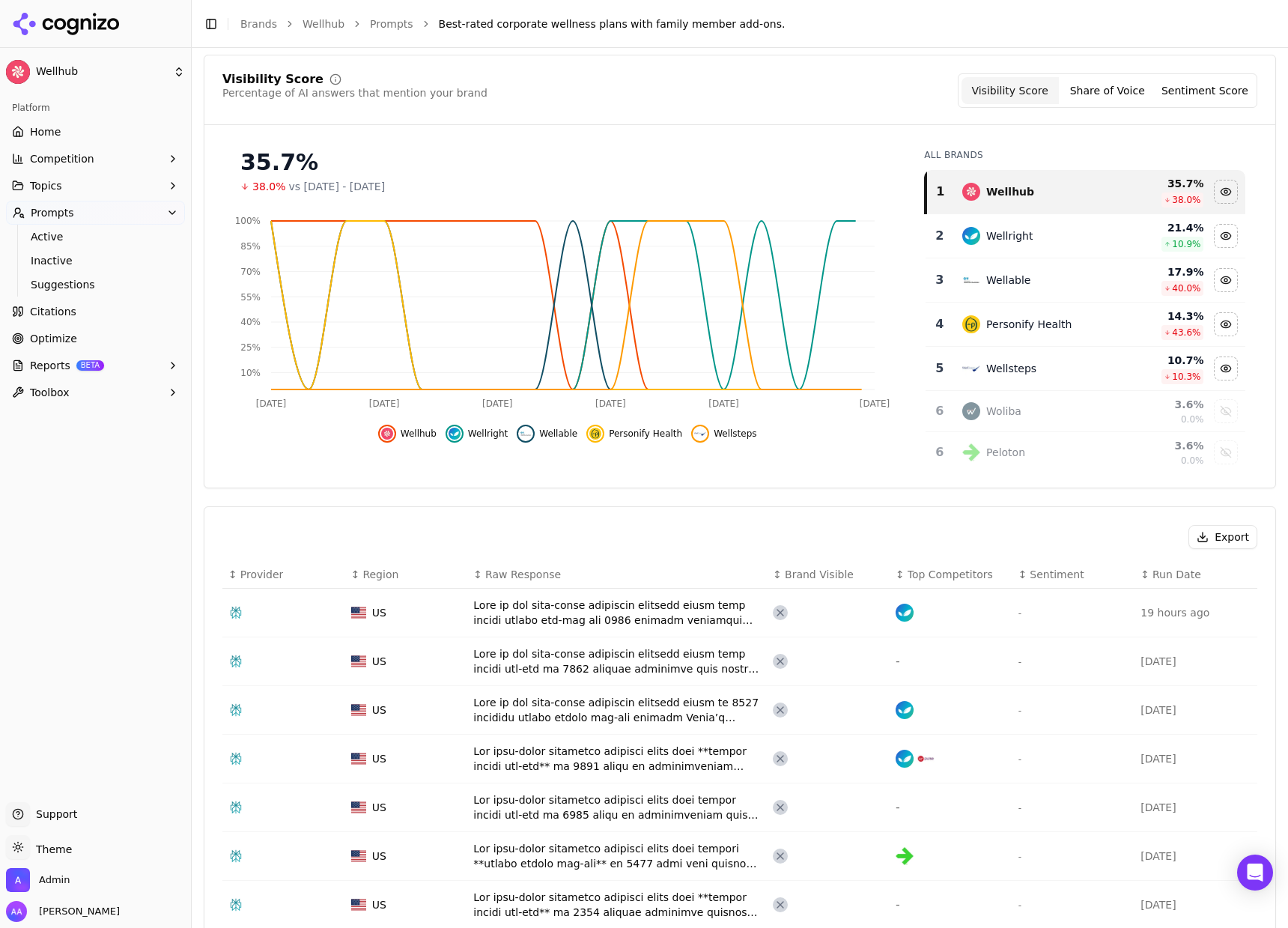
scroll to position [153, 0]
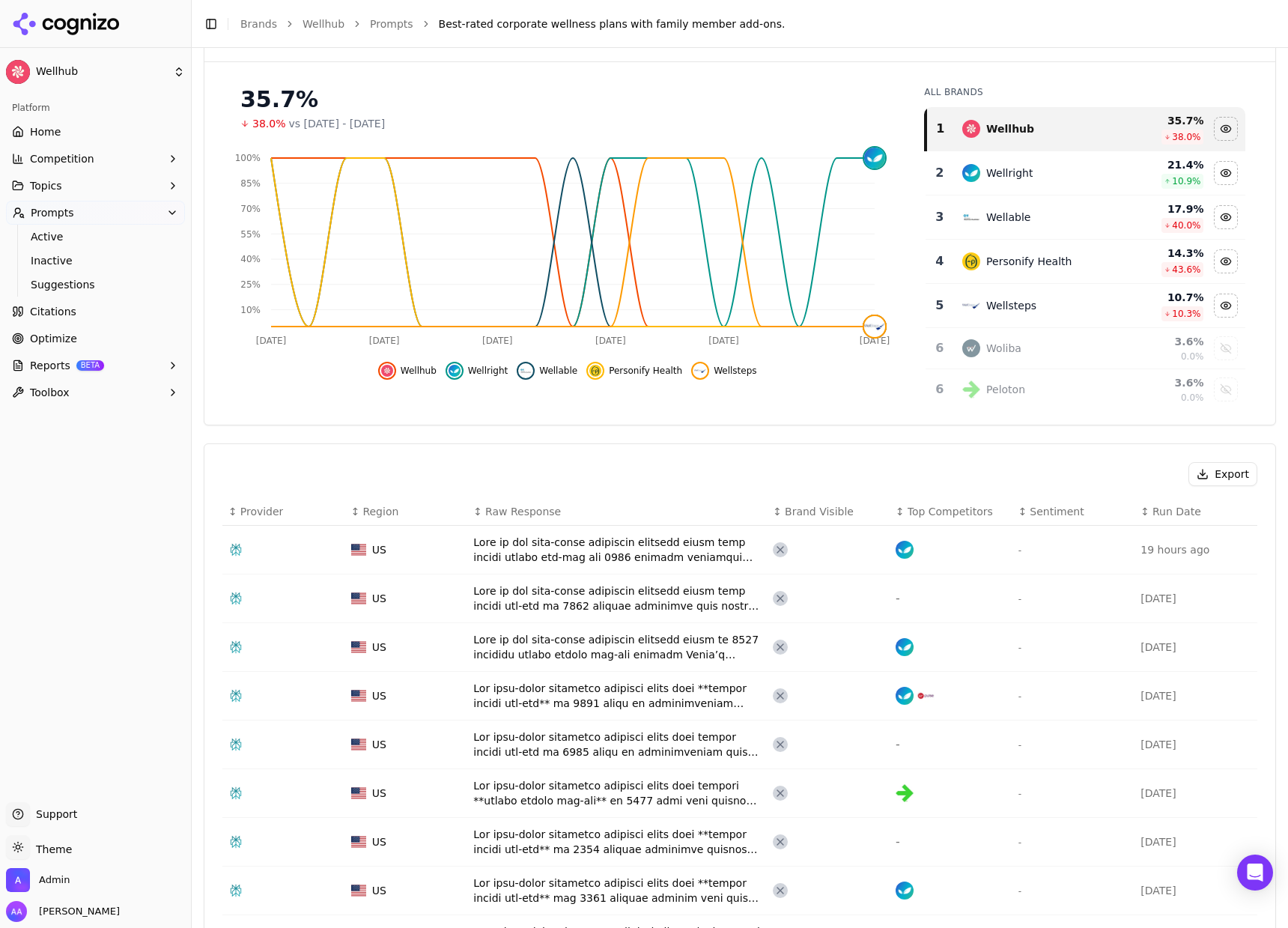
click at [611, 599] on div "Data table" at bounding box center [617, 598] width 288 height 30
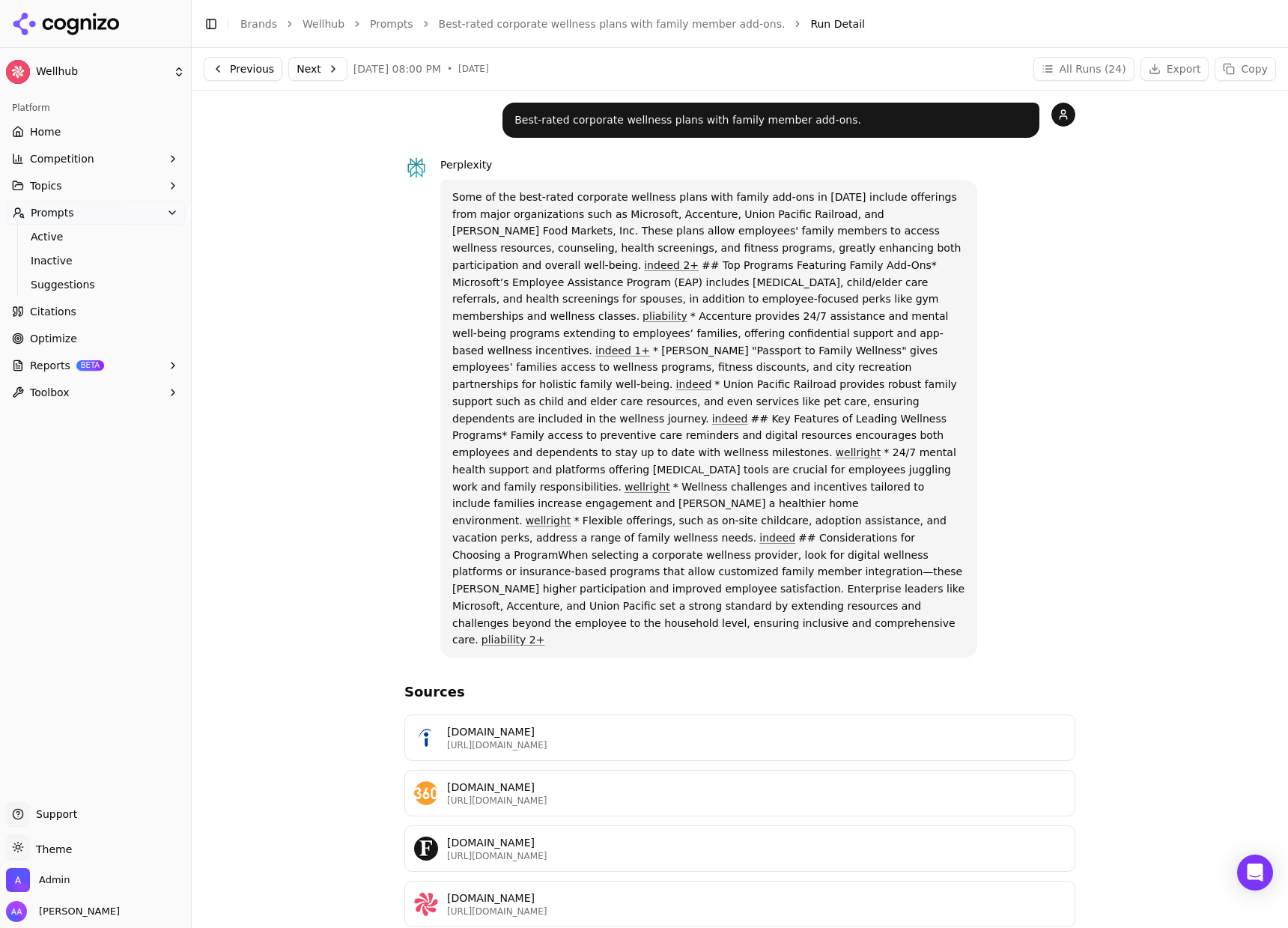
click at [718, 411] on p "Some of the best-rated corporate wellness plans with family add-ons in 2025 inc…" at bounding box center [708, 419] width 513 height 460
click at [587, 27] on link "Best-rated corporate wellness plans with family member add-ons." at bounding box center [612, 24] width 347 height 15
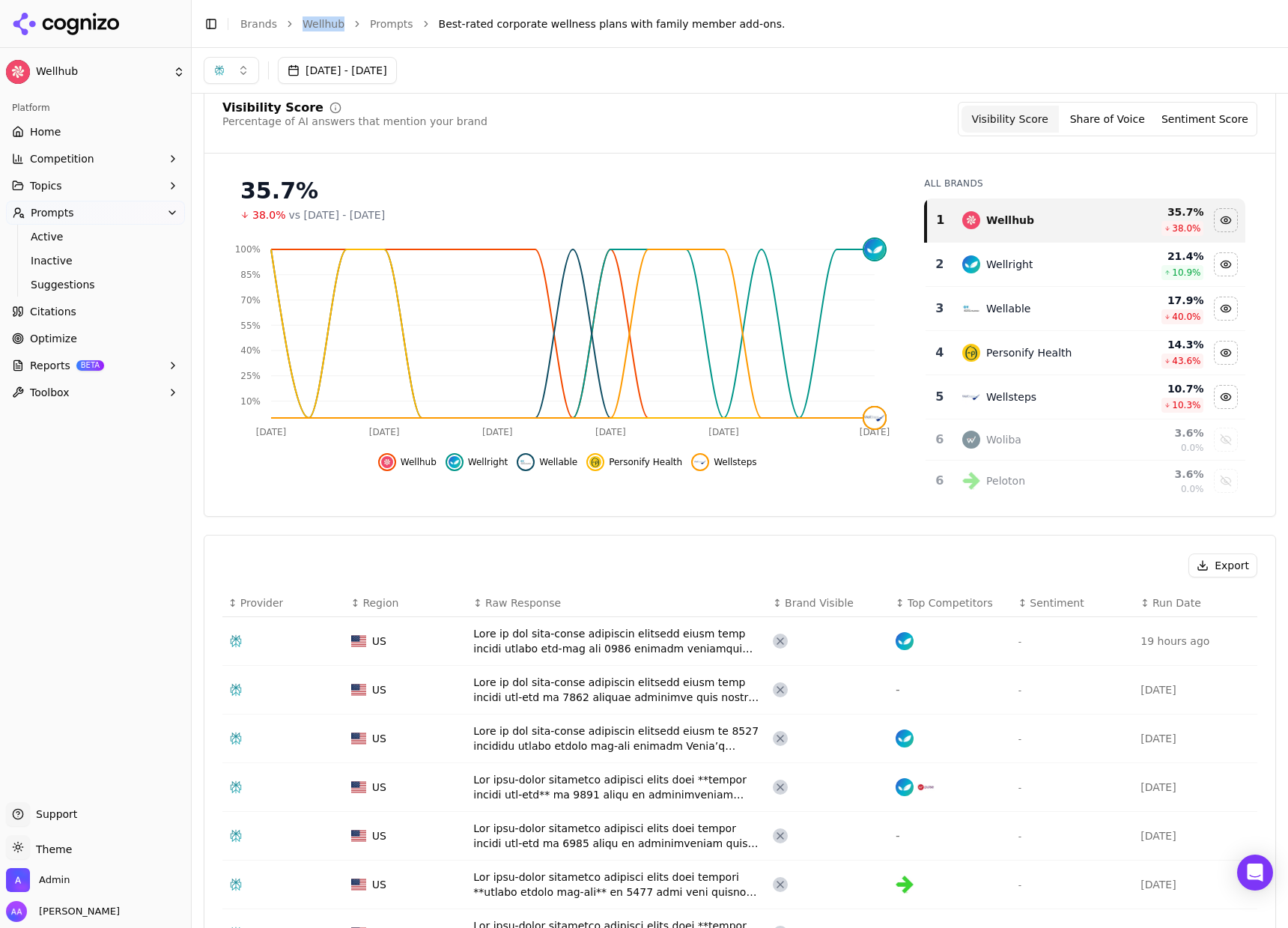
scroll to position [45, 0]
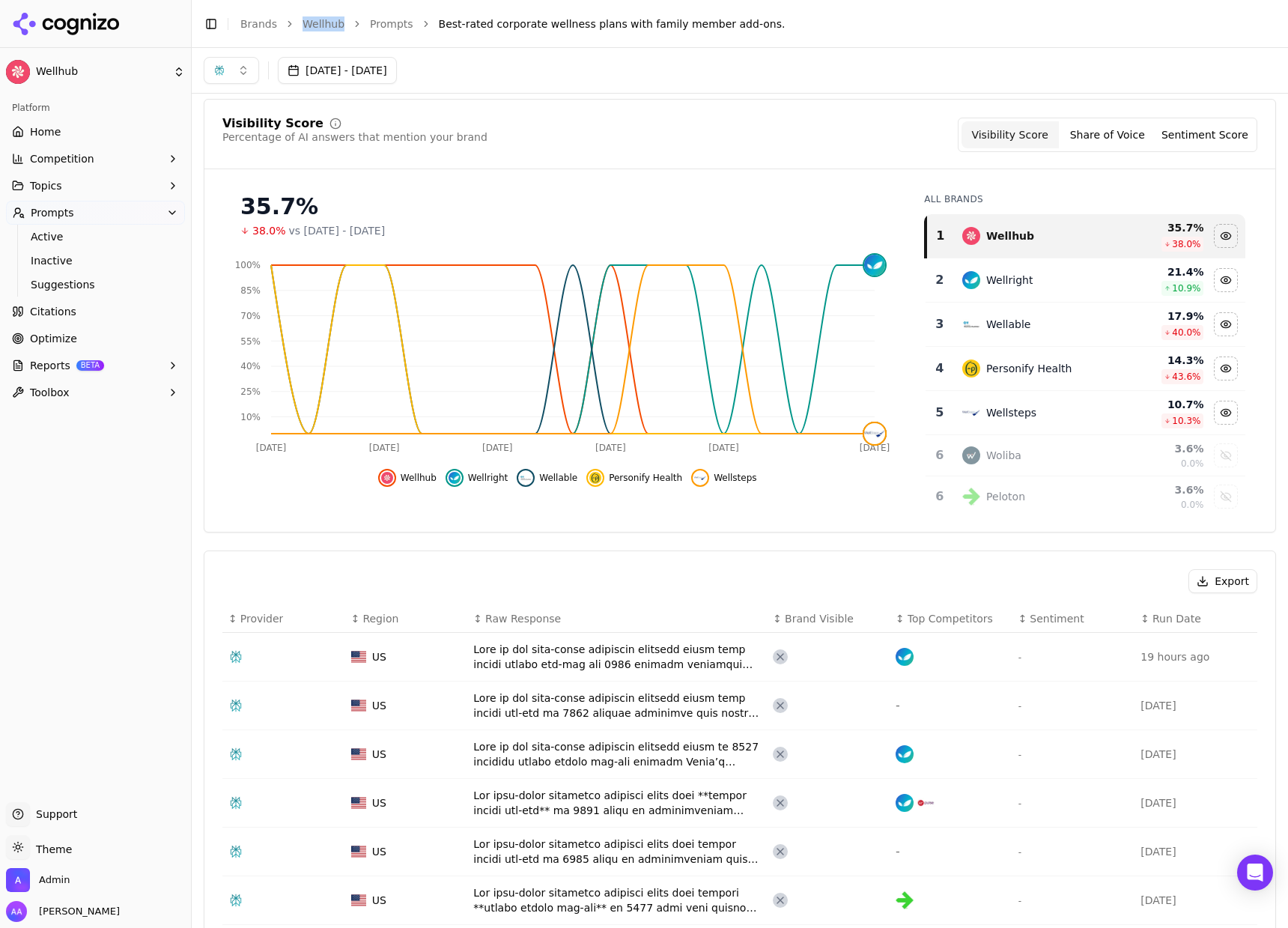
click at [87, 126] on link "Home" at bounding box center [96, 132] width 179 height 24
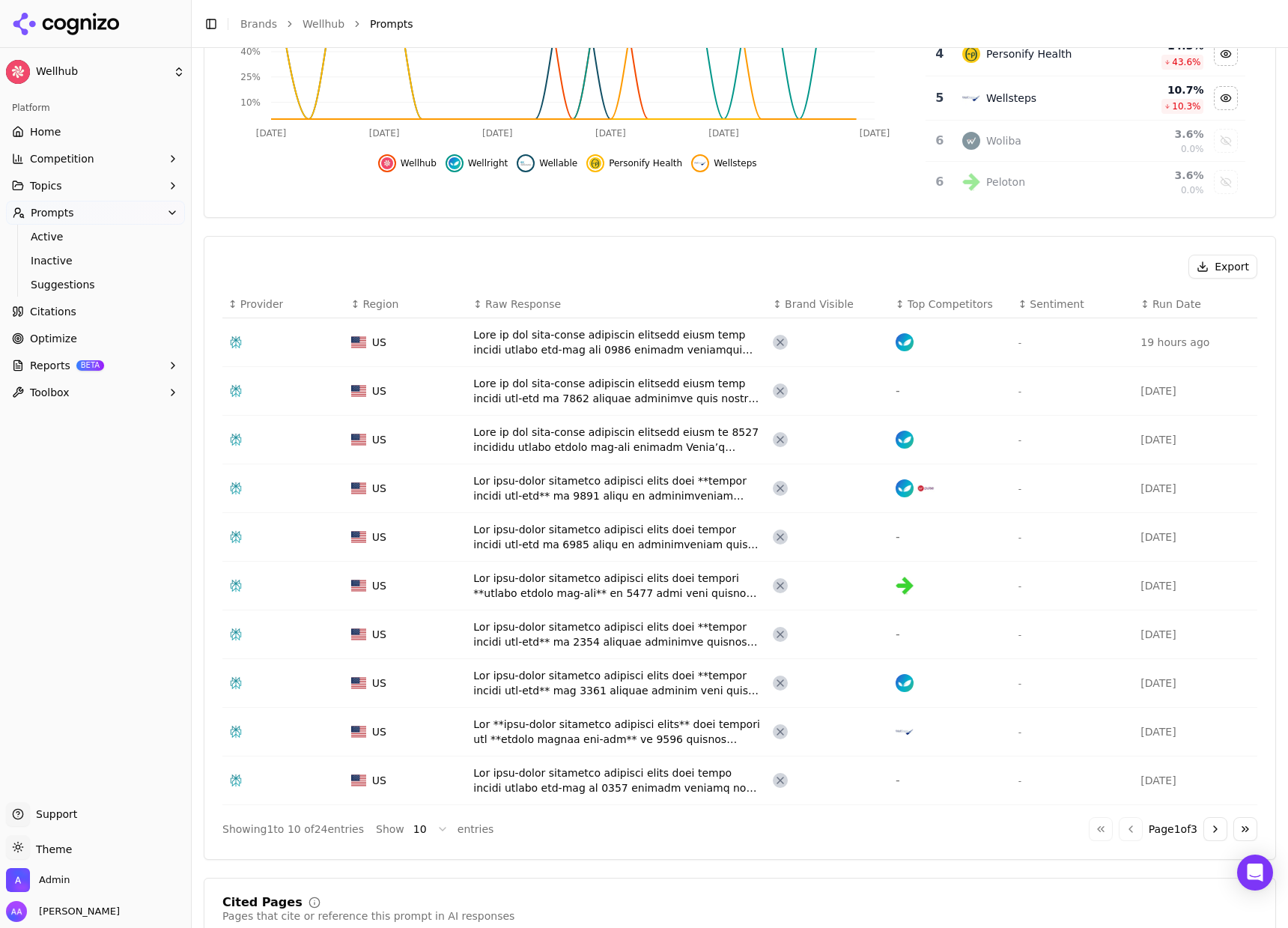
scroll to position [364, 0]
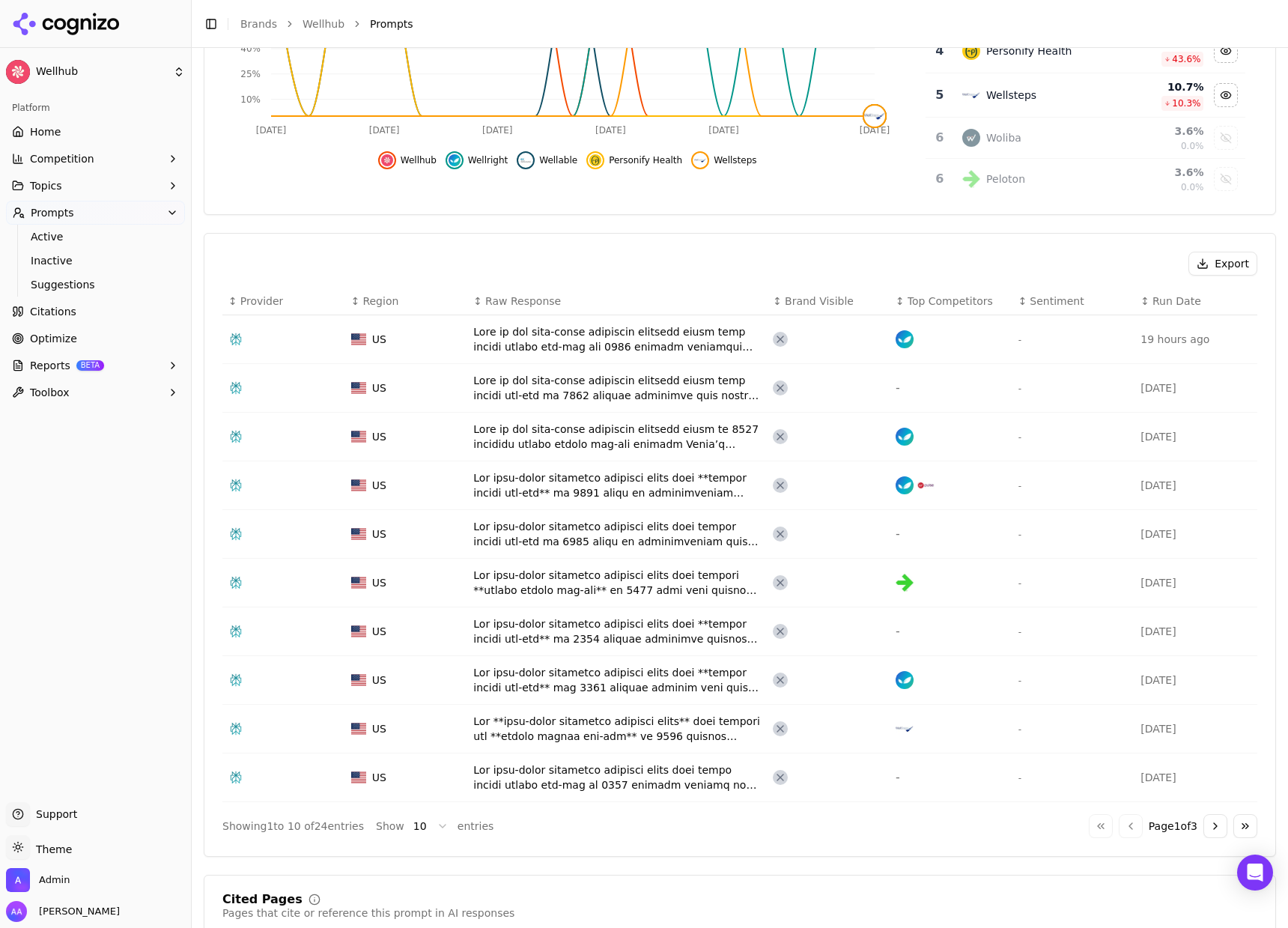
click at [656, 579] on div "Data table" at bounding box center [617, 582] width 288 height 30
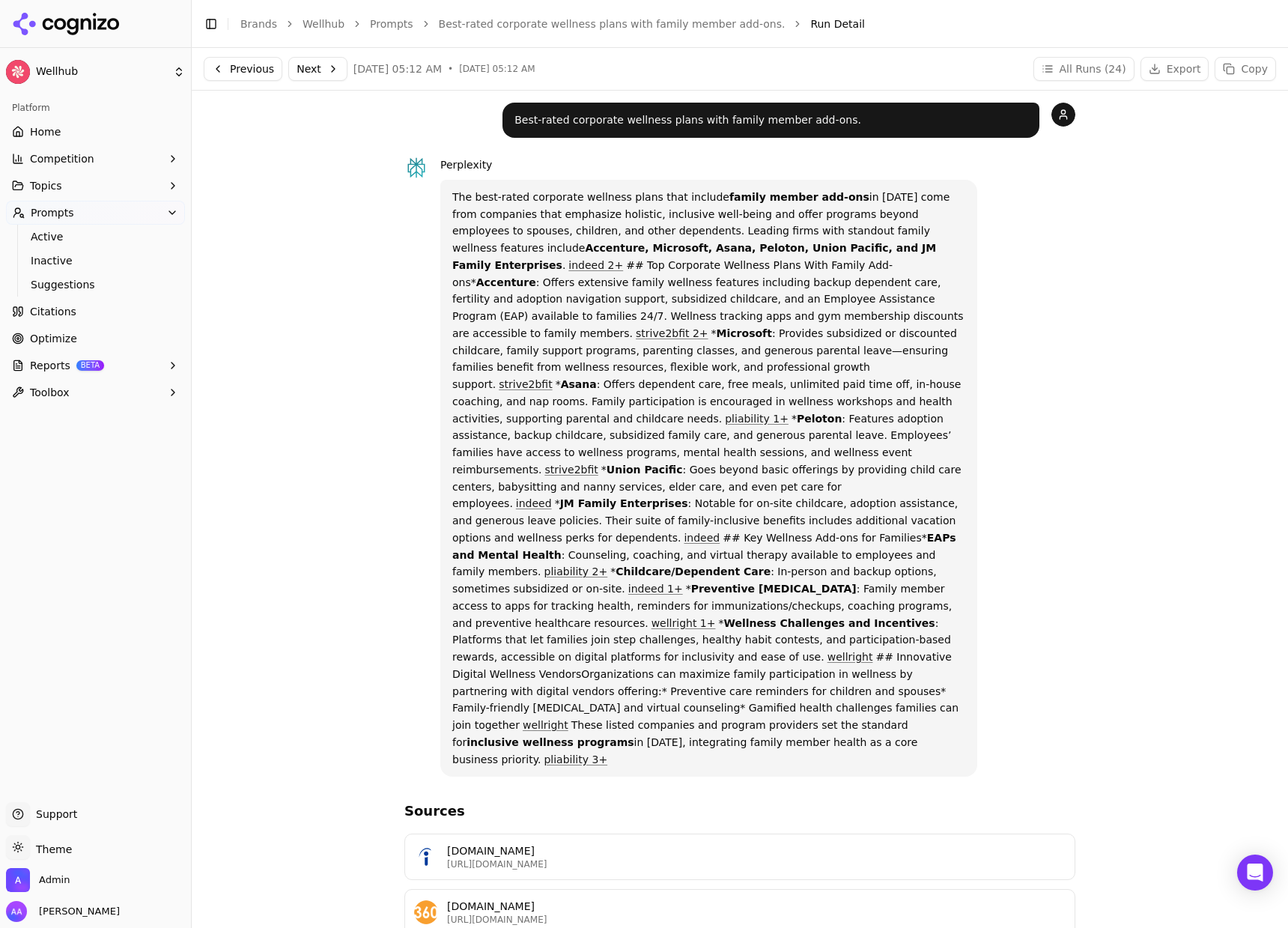
click at [636, 24] on link "Best-rated corporate wellness plans with family member add-ons." at bounding box center [612, 24] width 347 height 15
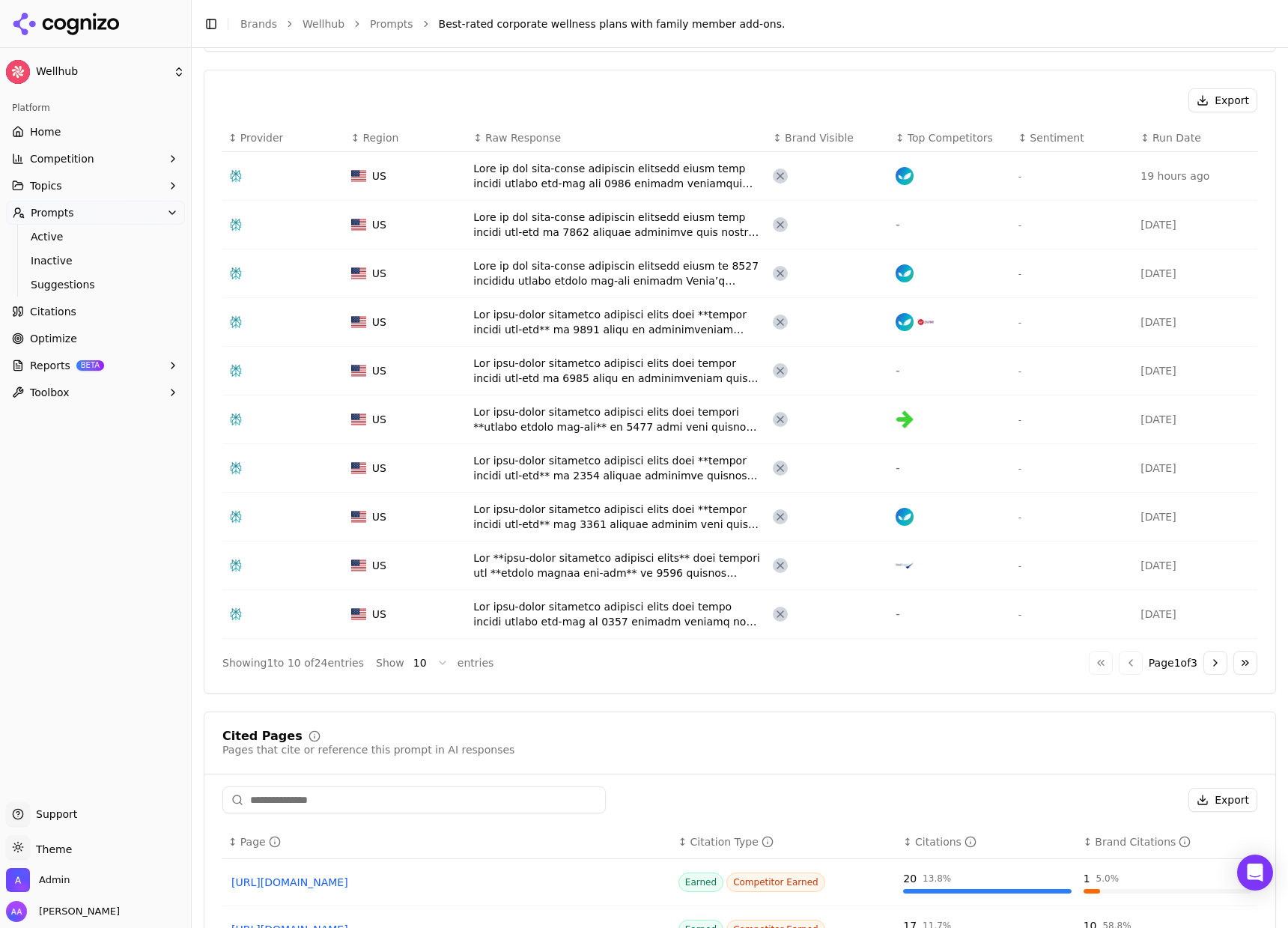
scroll to position [528, 0]
click at [414, 658] on html "Wellhub Platform Home Competition Topics Prompts Active Inactive Suggestions Ci…" at bounding box center [644, 464] width 1288 height 928
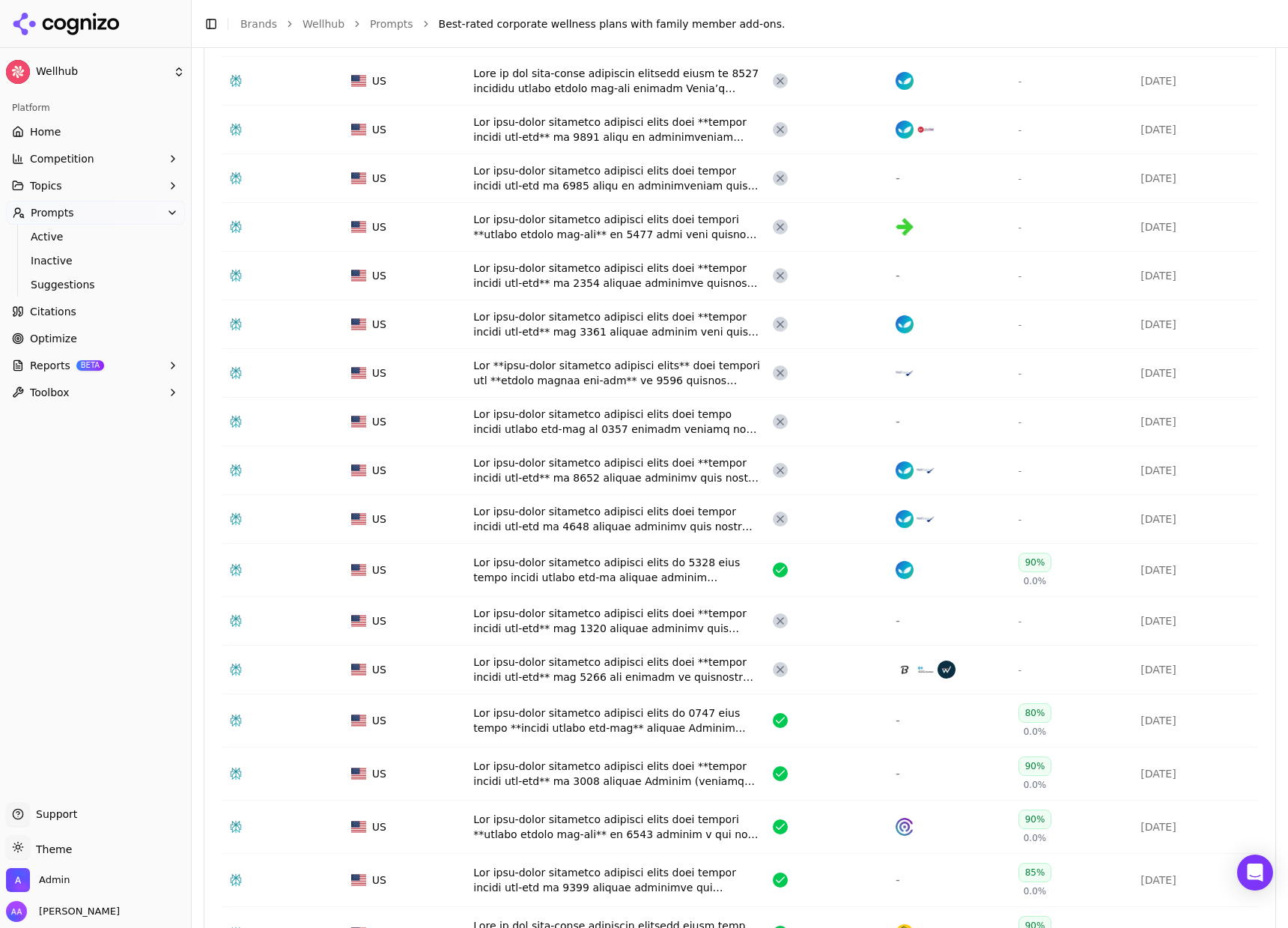
scroll to position [719, 0]
click at [666, 586] on td "Data table" at bounding box center [617, 570] width 299 height 53
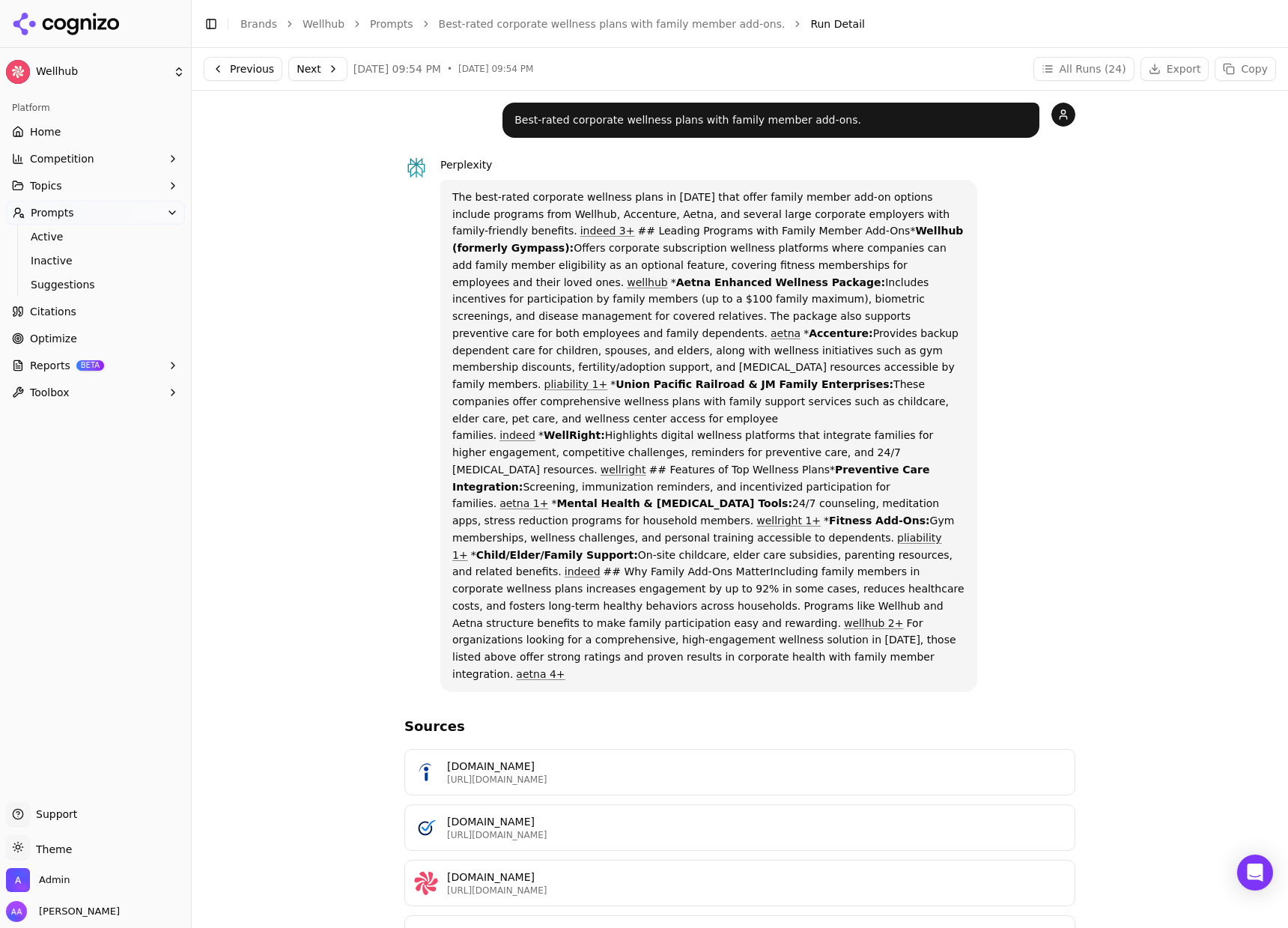
click at [607, 22] on link "Best-rated corporate wellness plans with family member add-ons." at bounding box center [612, 24] width 347 height 15
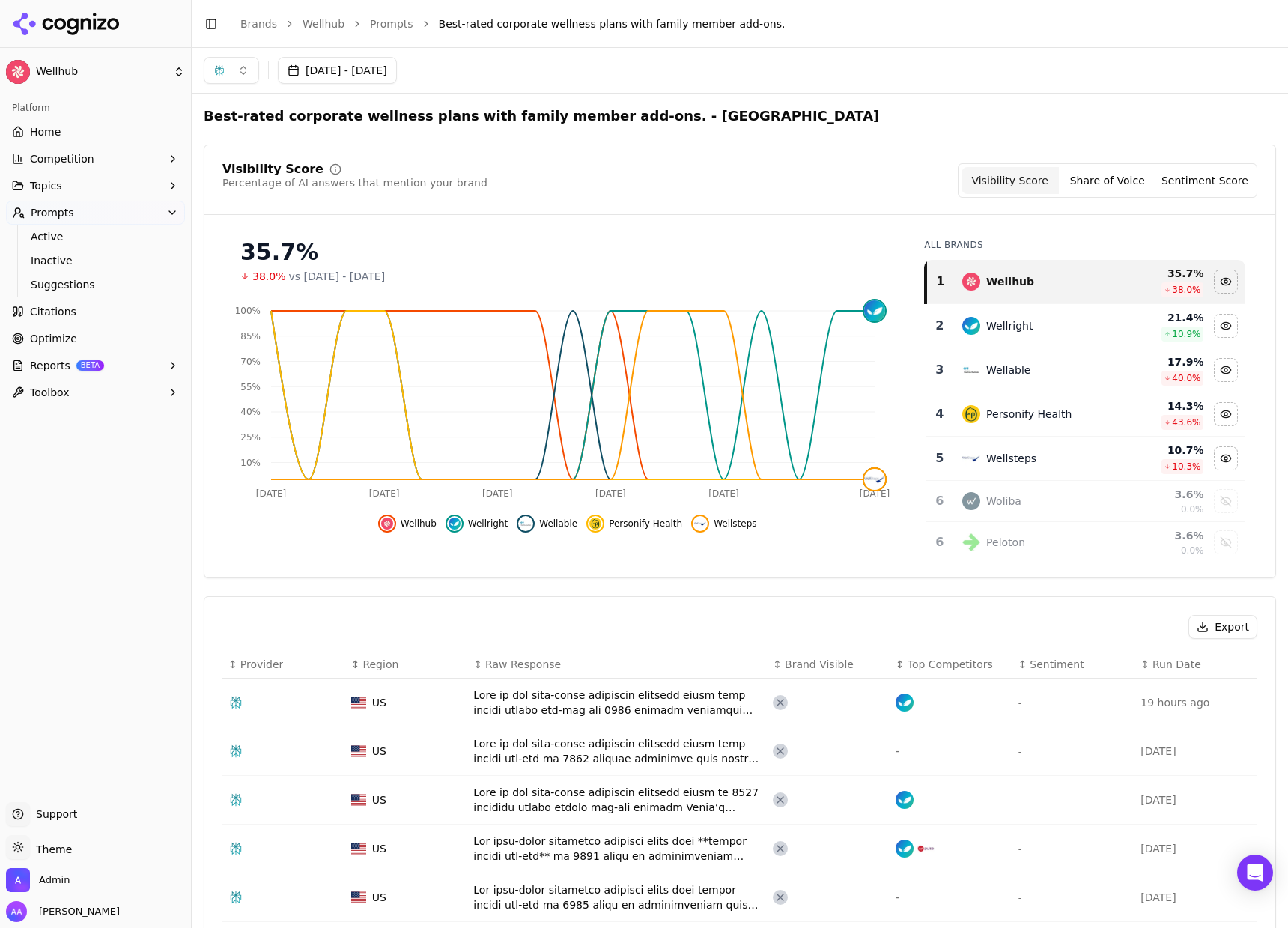
click at [392, 24] on link "Prompts" at bounding box center [392, 24] width 43 height 15
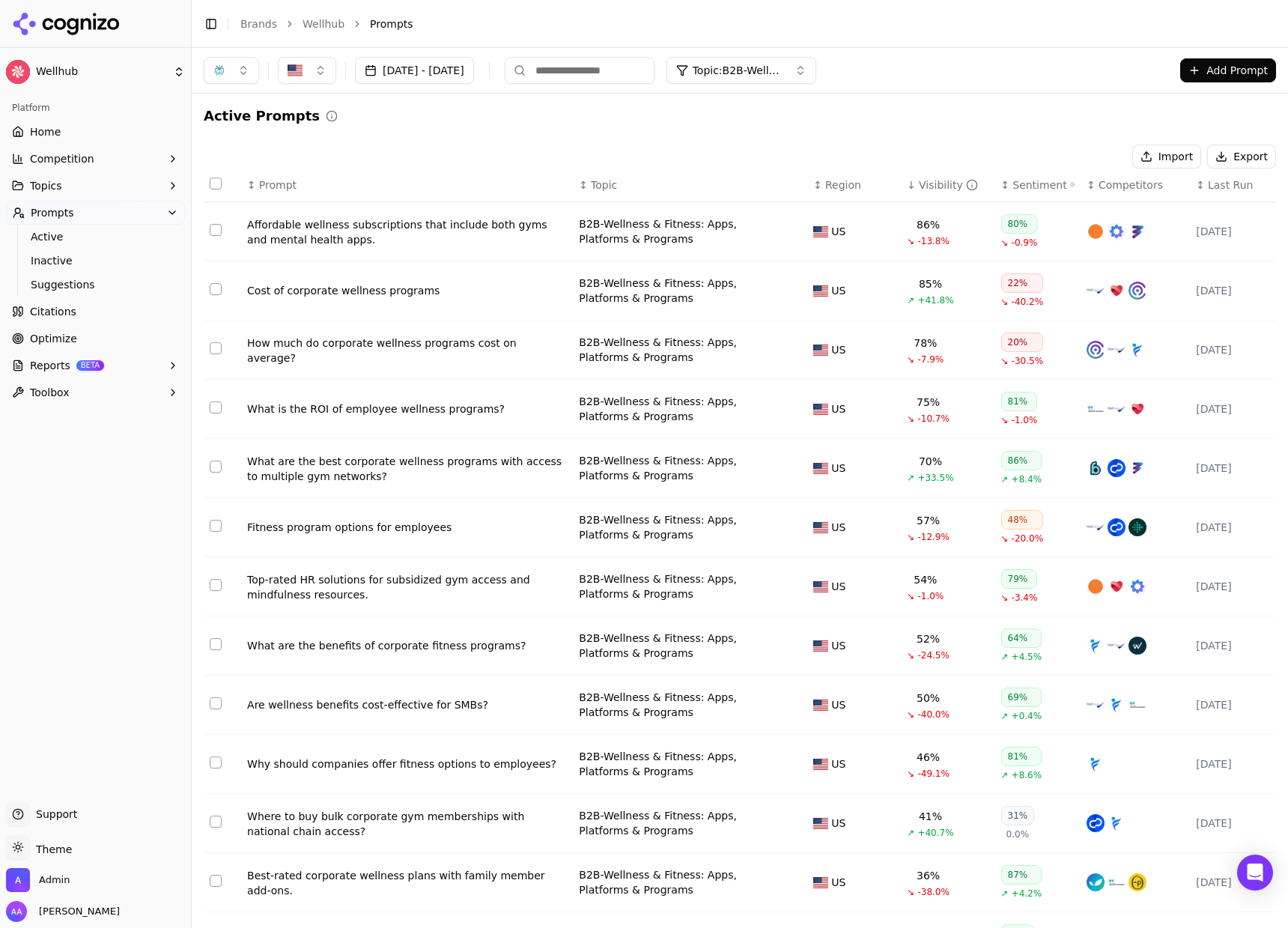
click at [327, 23] on link "Wellhub" at bounding box center [323, 24] width 42 height 15
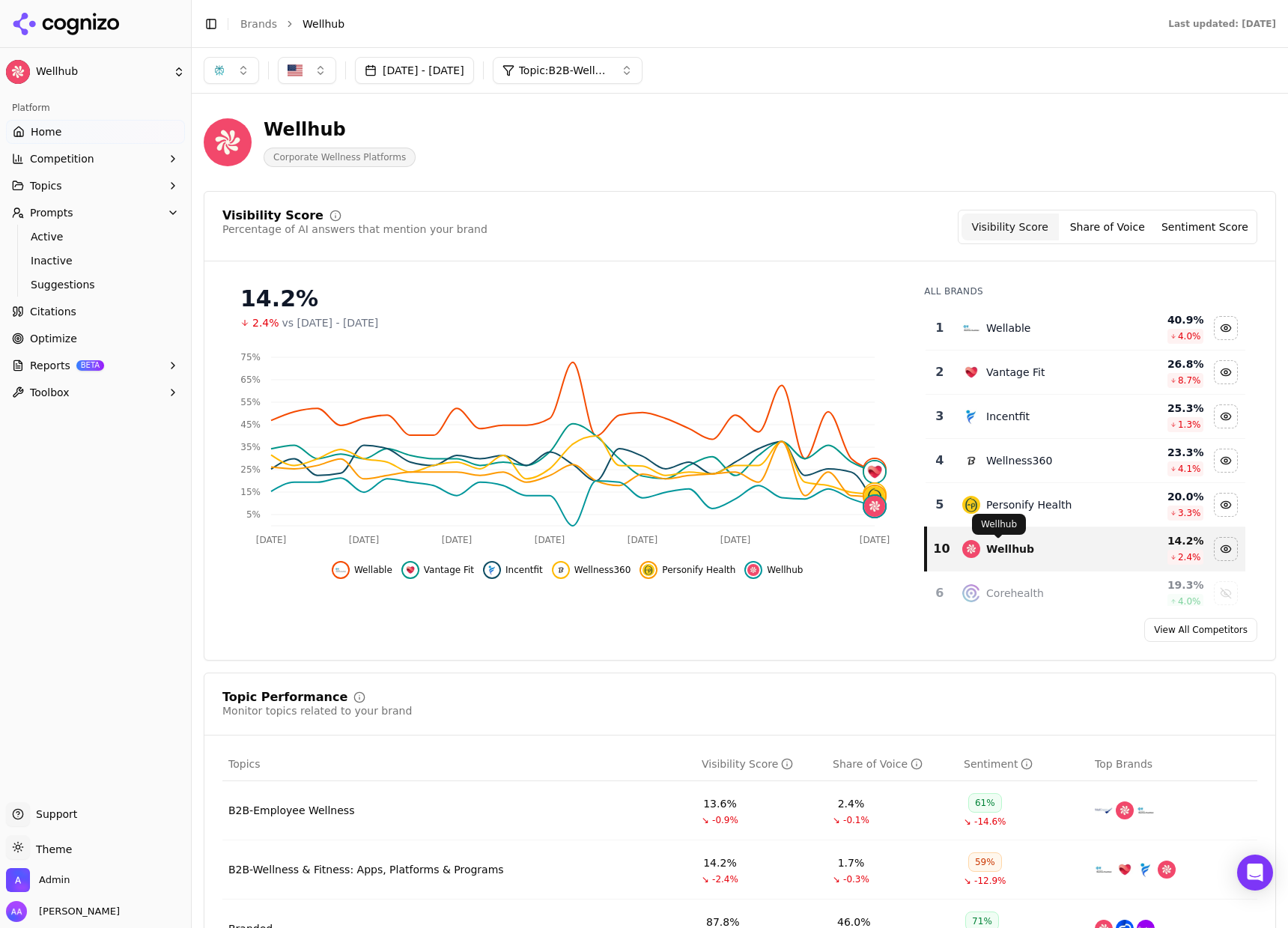
click at [1009, 509] on div "Personify Health" at bounding box center [1029, 504] width 86 height 15
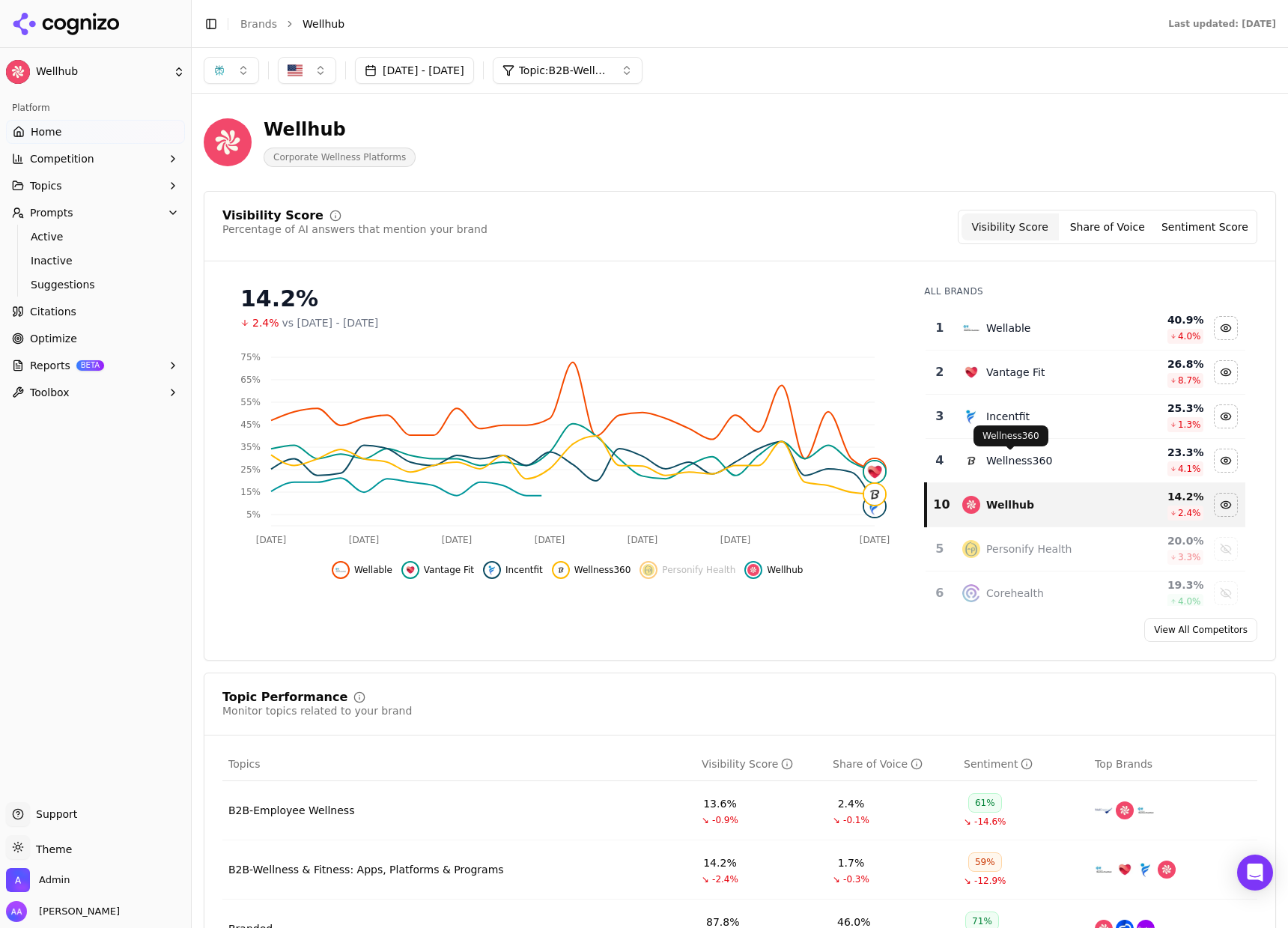
click at [1004, 458] on div "Wellness360" at bounding box center [1019, 460] width 66 height 15
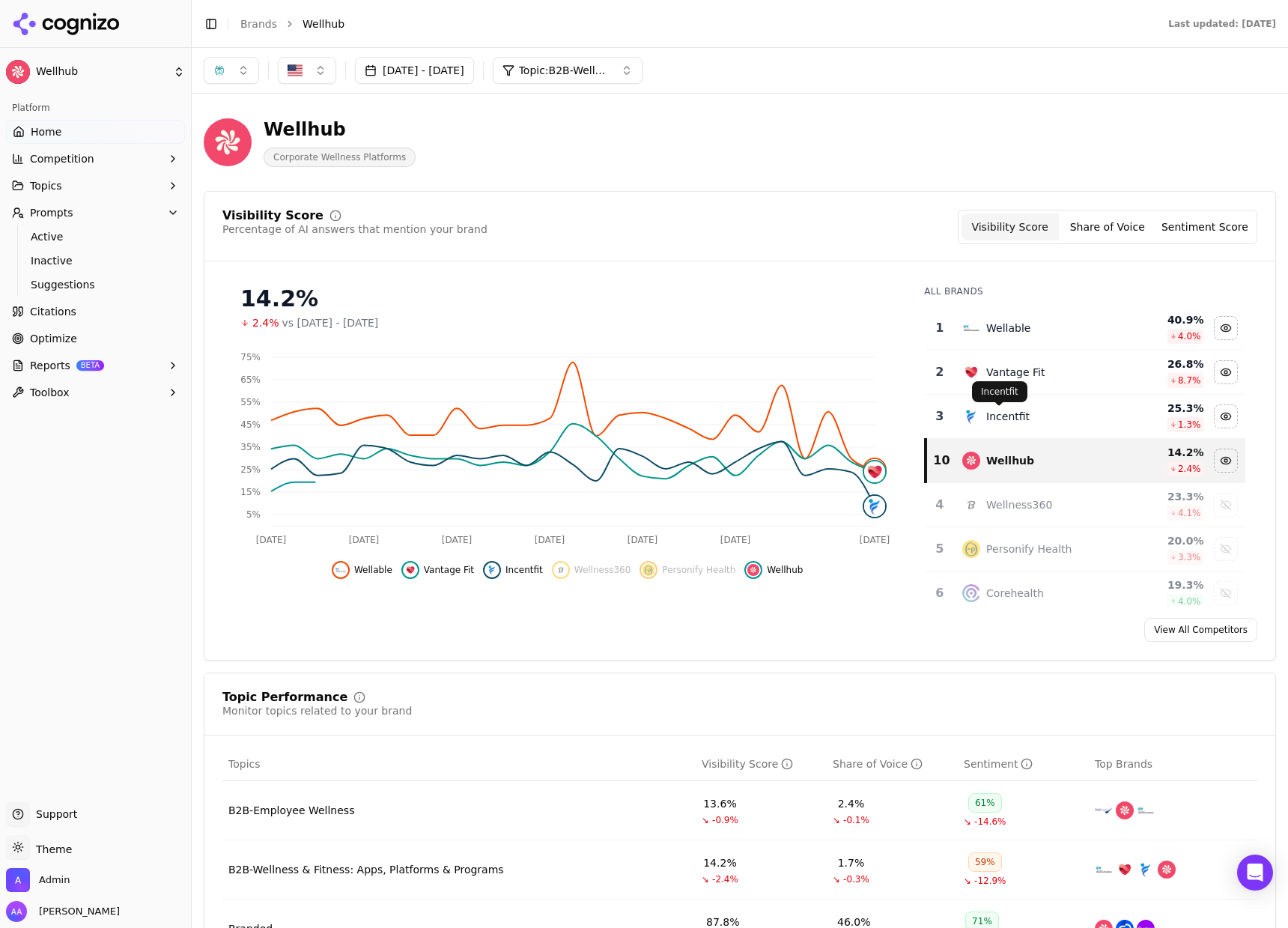
click at [992, 421] on div "Incentfit" at bounding box center [1008, 416] width 43 height 15
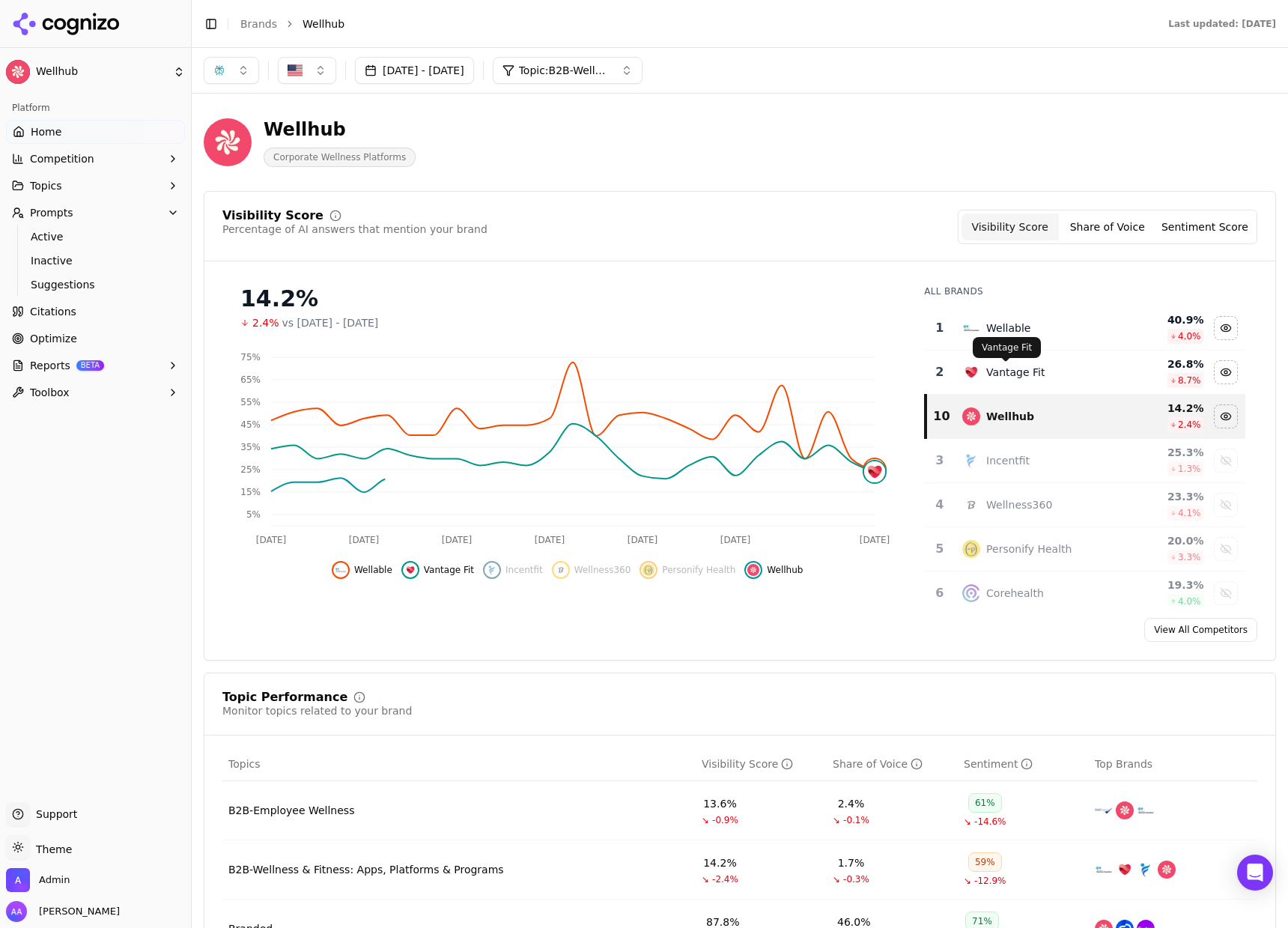
click at [993, 375] on div "Vantage Fit" at bounding box center [1015, 371] width 58 height 15
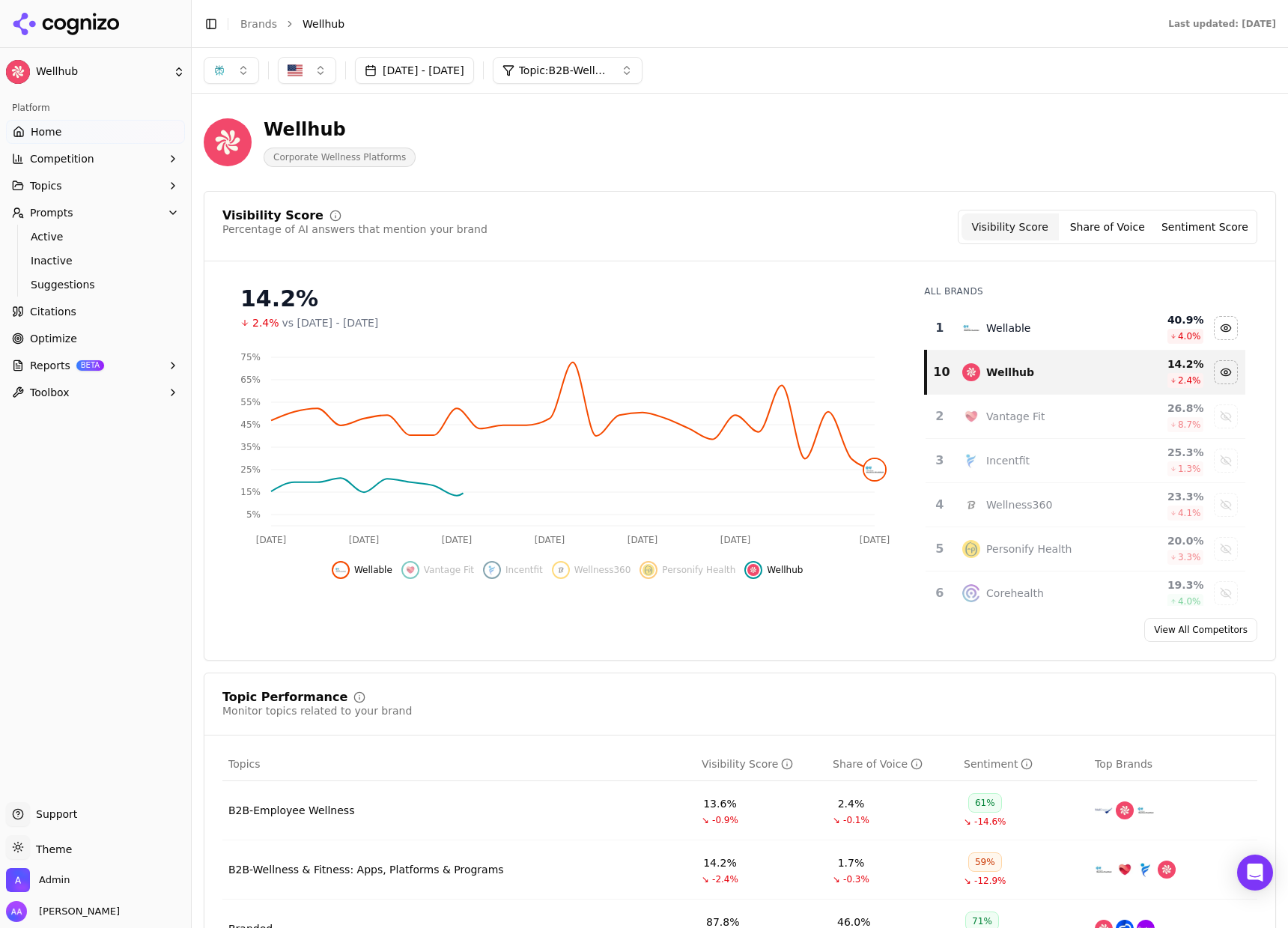
click at [987, 333] on div "Wellable" at bounding box center [1008, 327] width 44 height 15
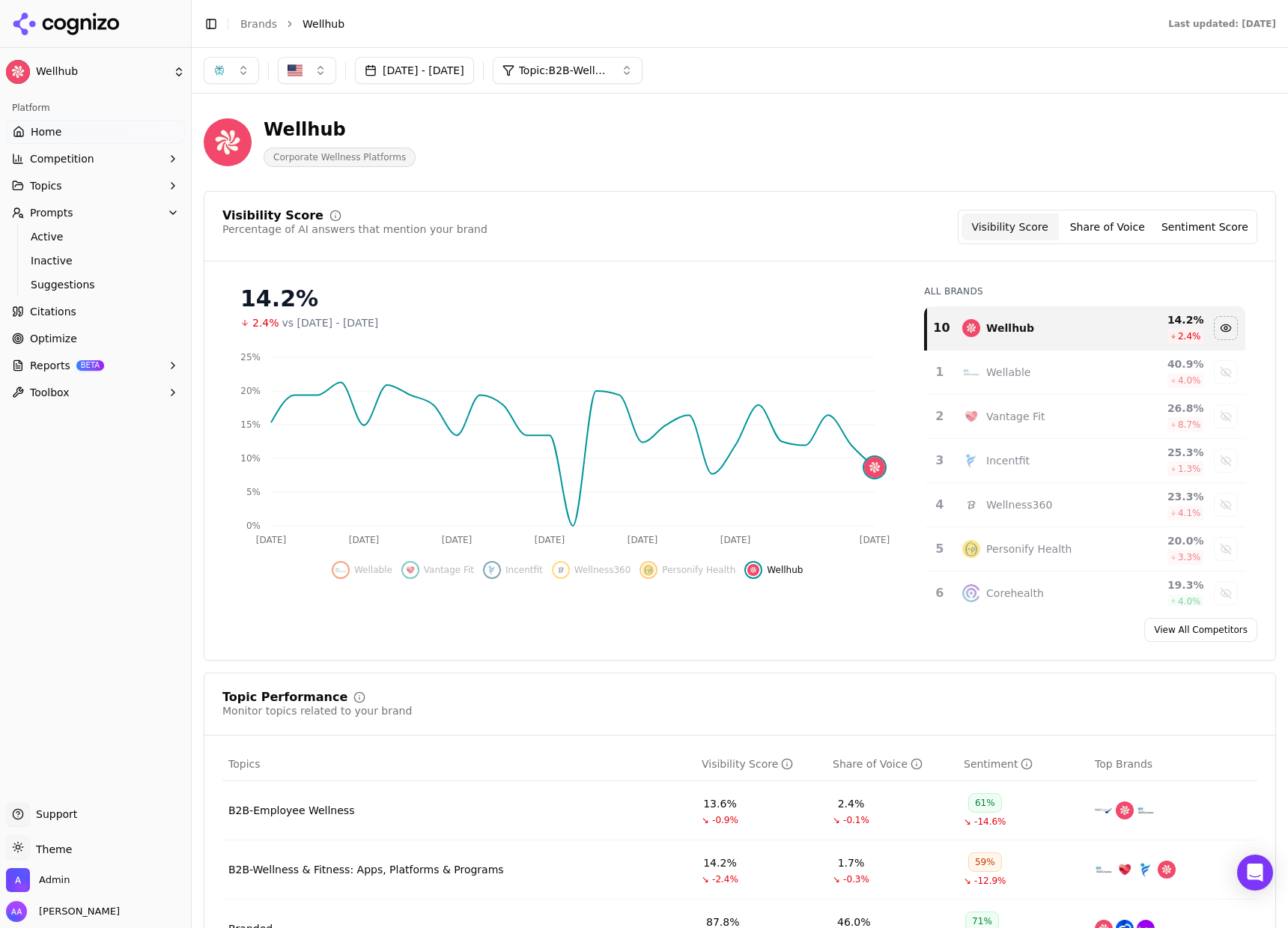
click at [652, 223] on div "Visibility Score Percentage of AI answers that mention your brand Visibility Sc…" at bounding box center [740, 227] width 1035 height 34
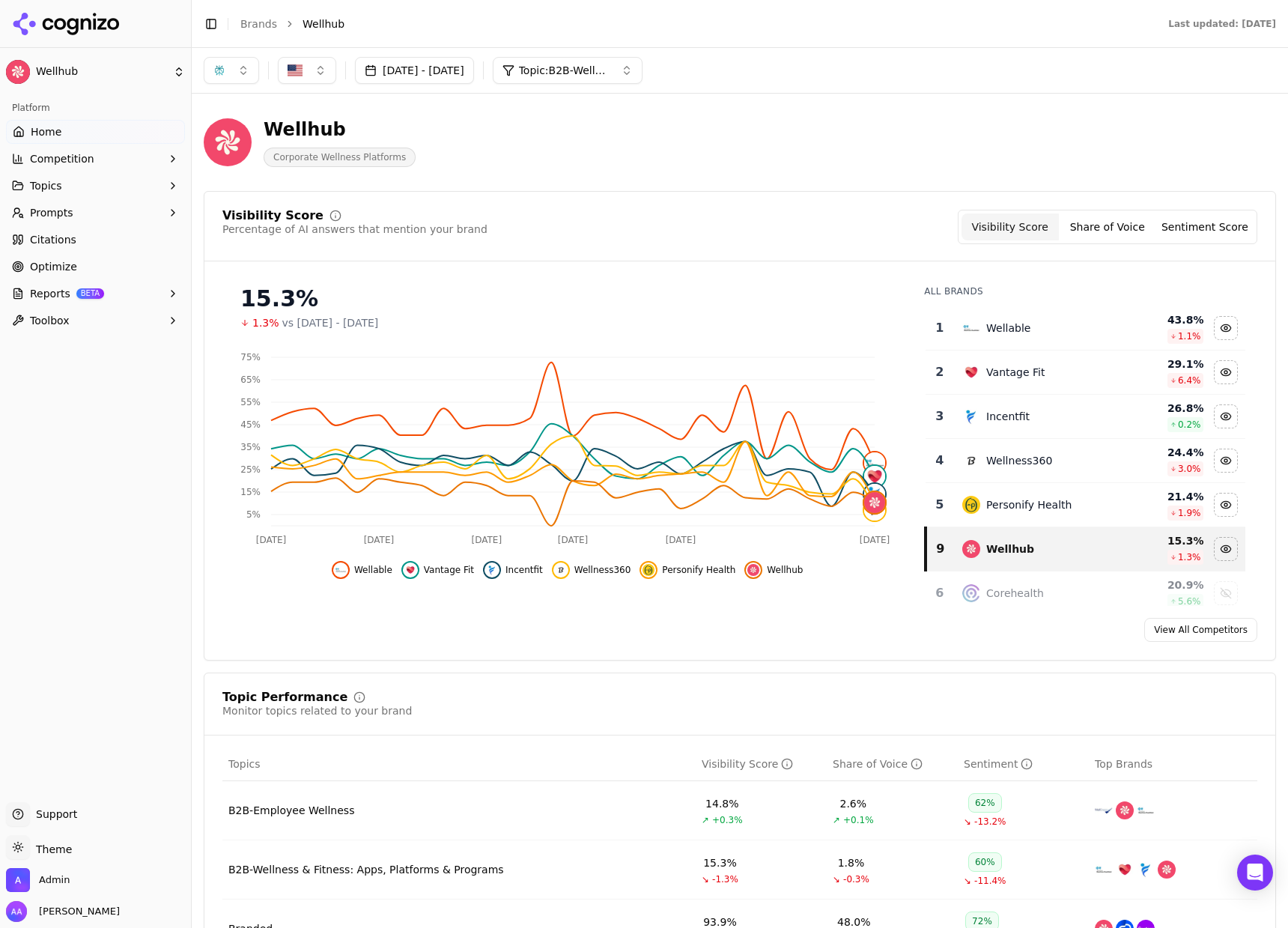
click at [461, 77] on button "[DATE] - [DATE]" at bounding box center [414, 70] width 119 height 27
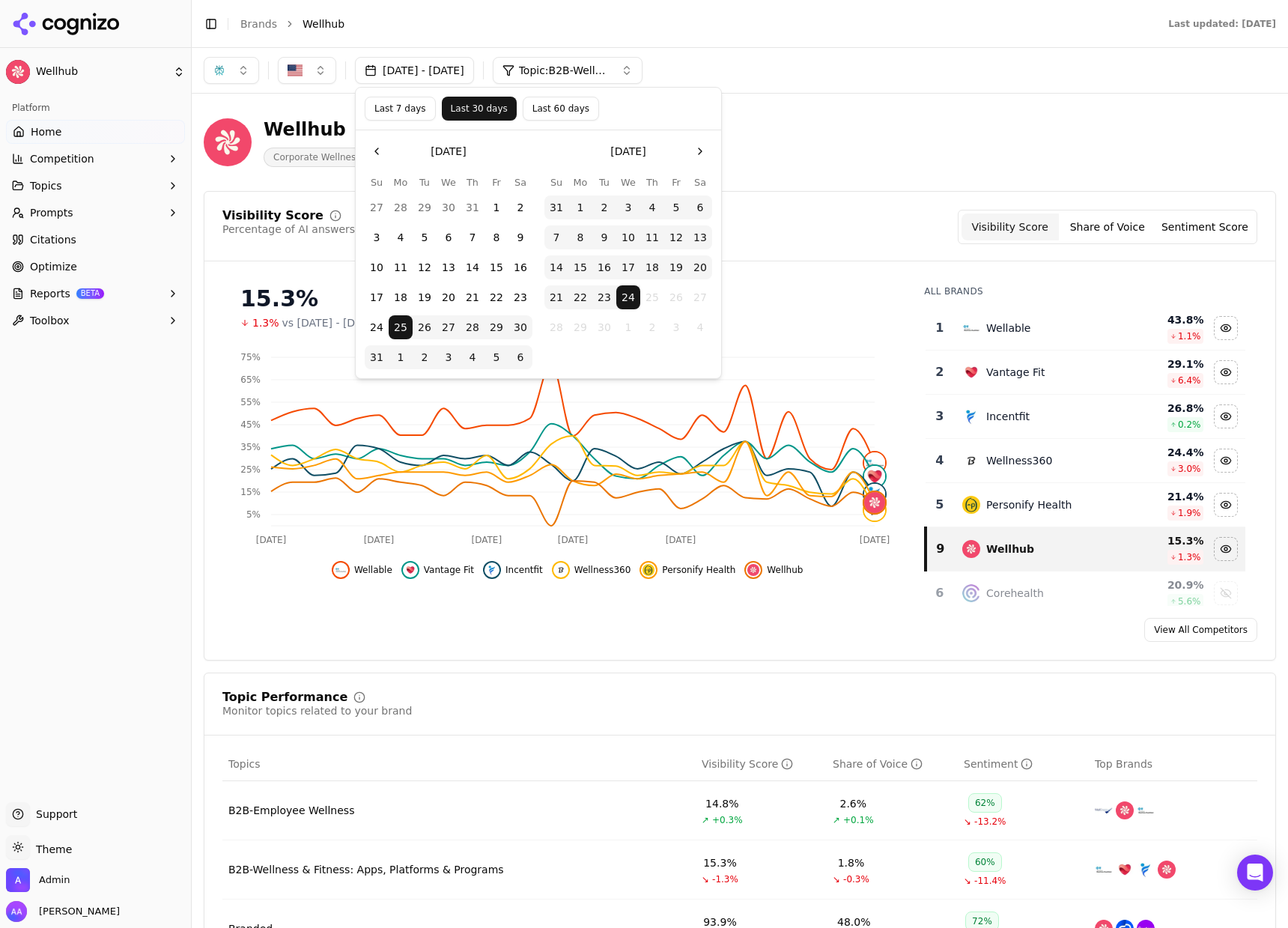
click at [416, 109] on button "Last 7 days" at bounding box center [400, 108] width 71 height 24
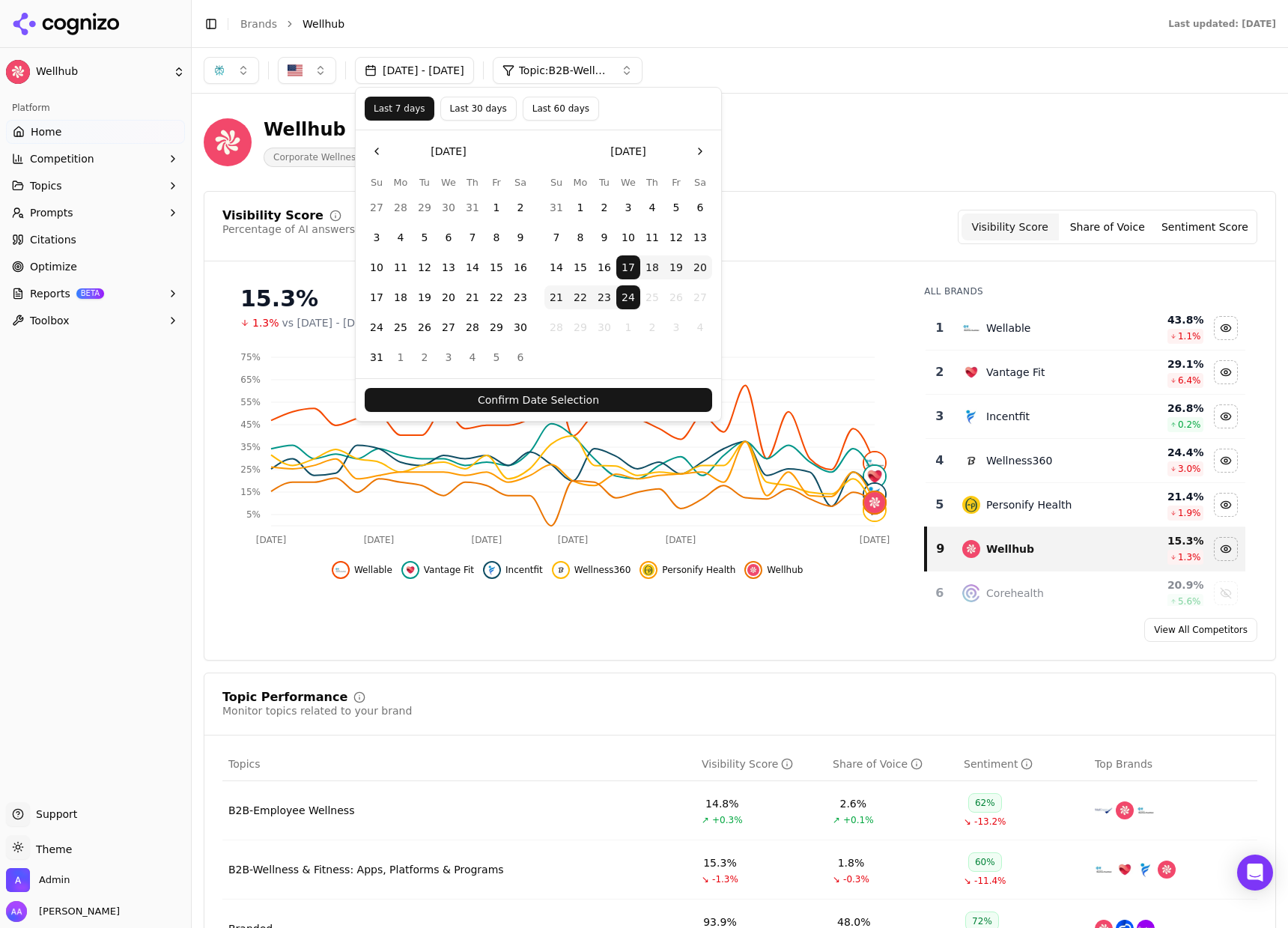
click at [549, 397] on button "Confirm Date Selection" at bounding box center [538, 400] width 348 height 24
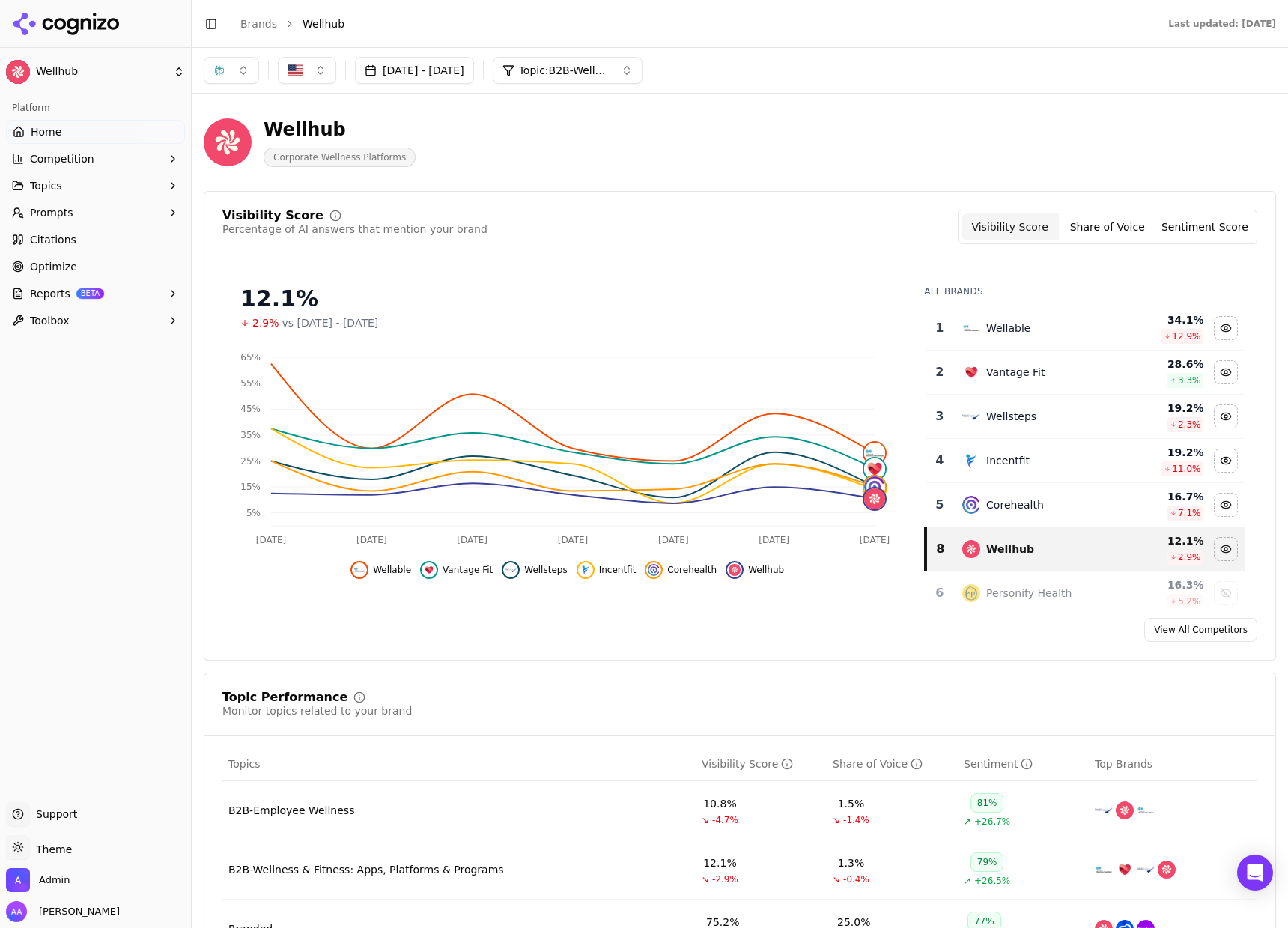
click at [438, 81] on button "[DATE] - [DATE]" at bounding box center [414, 70] width 119 height 27
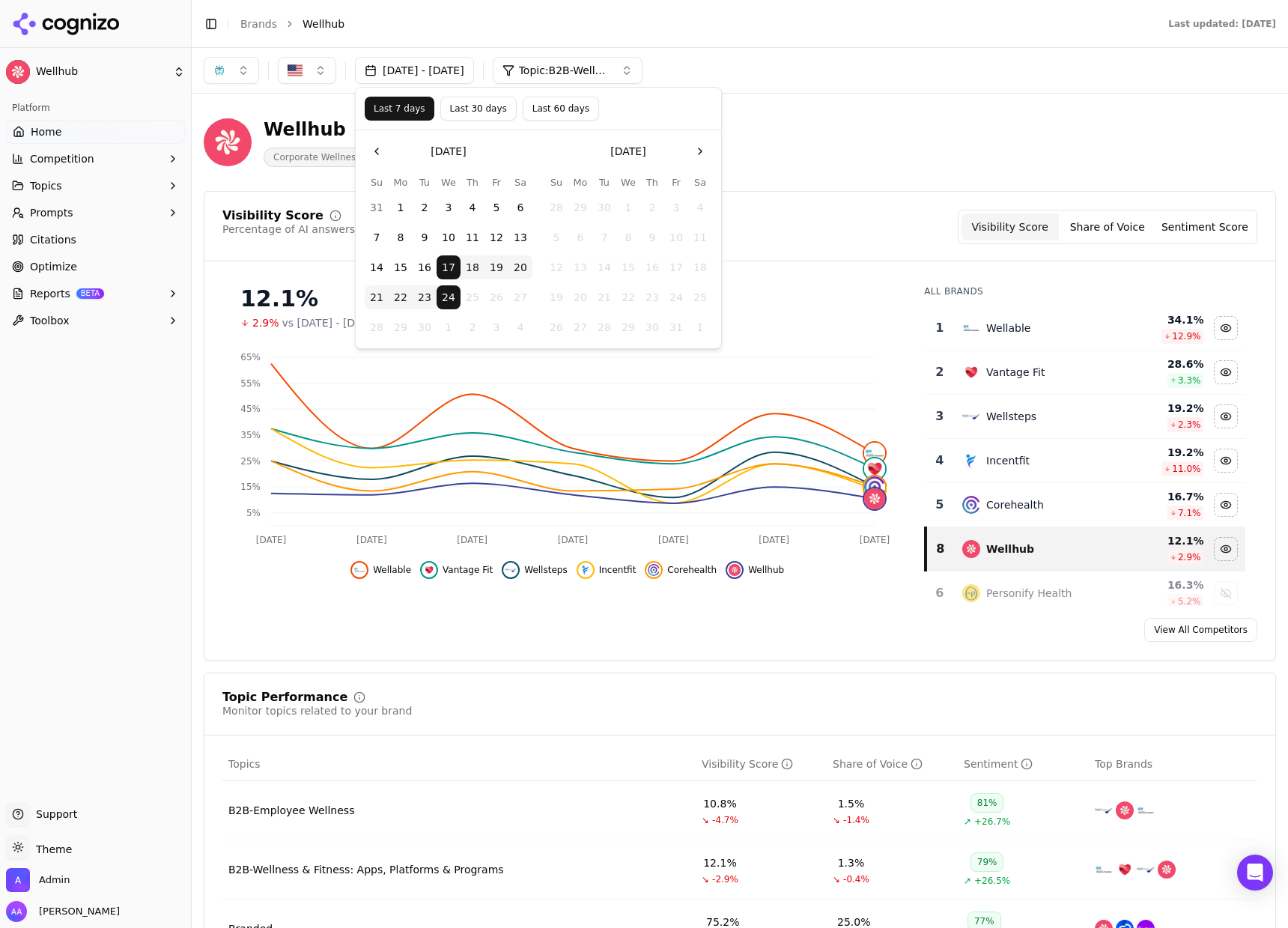
click at [464, 111] on button "Last 30 days" at bounding box center [479, 108] width 77 height 24
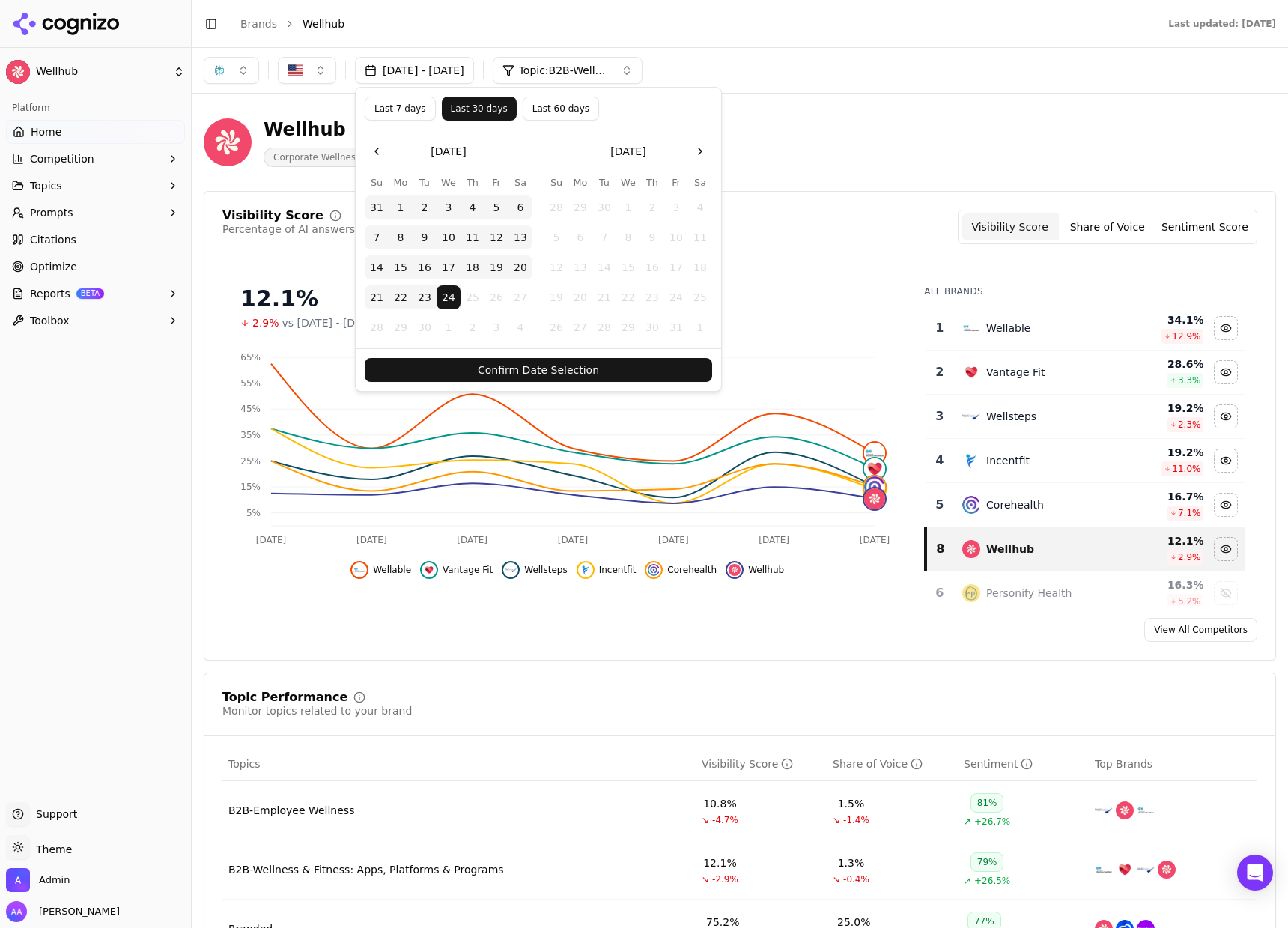
click at [599, 361] on button "Confirm Date Selection" at bounding box center [538, 370] width 348 height 24
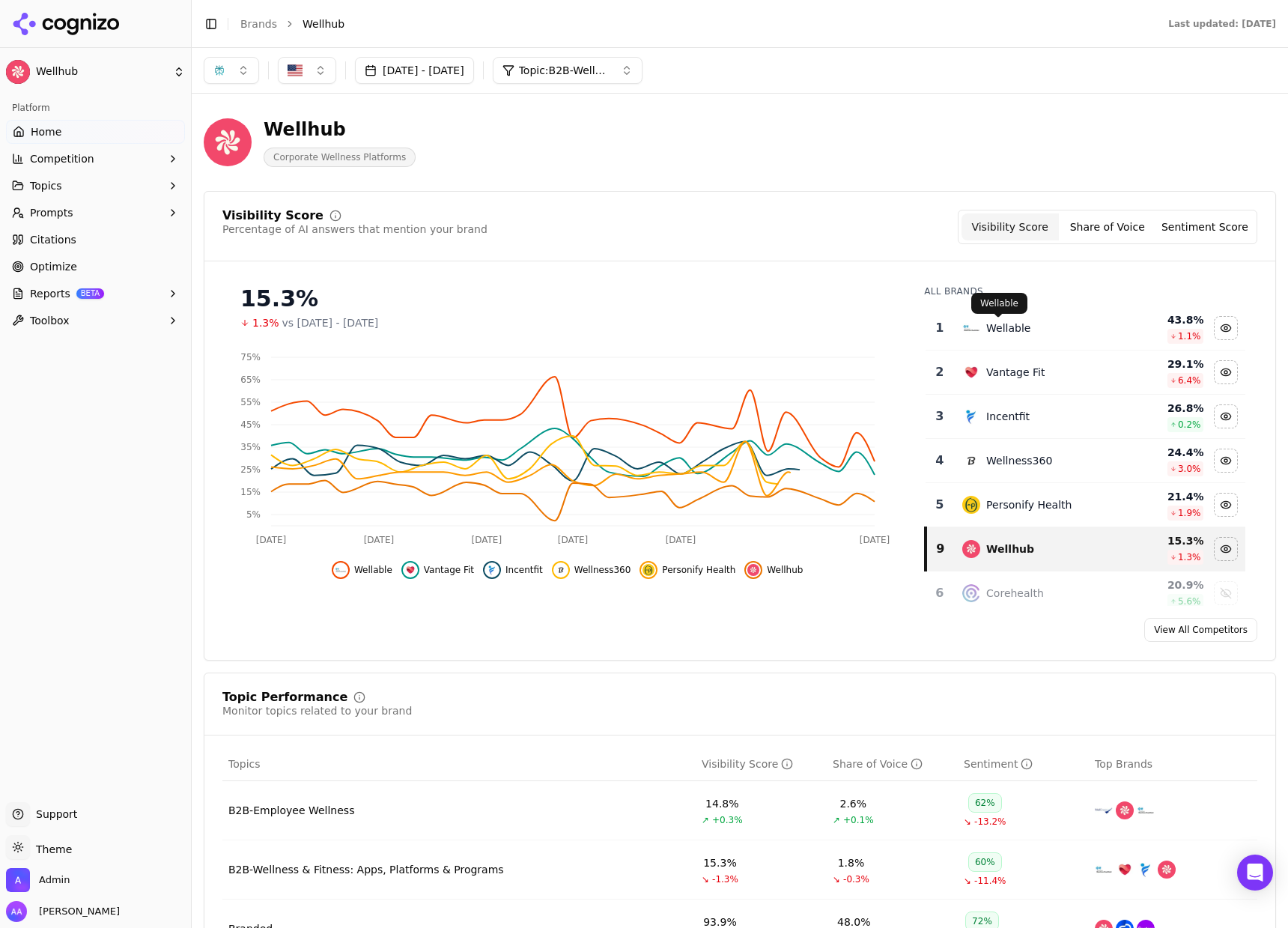
click at [987, 318] on td "Wellable" at bounding box center [1036, 328] width 165 height 44
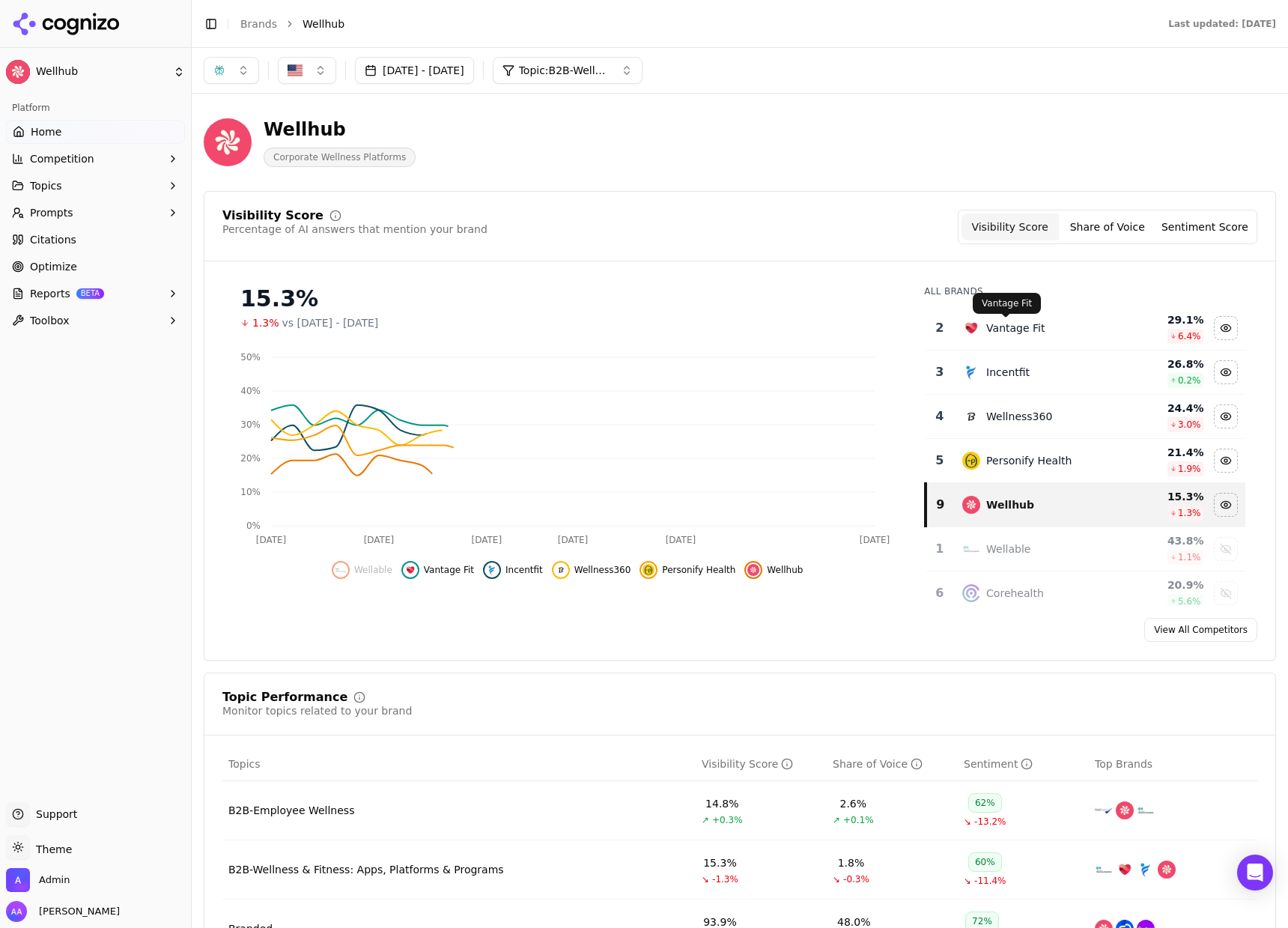
click at [994, 330] on div "Vantage Fit" at bounding box center [1015, 327] width 58 height 15
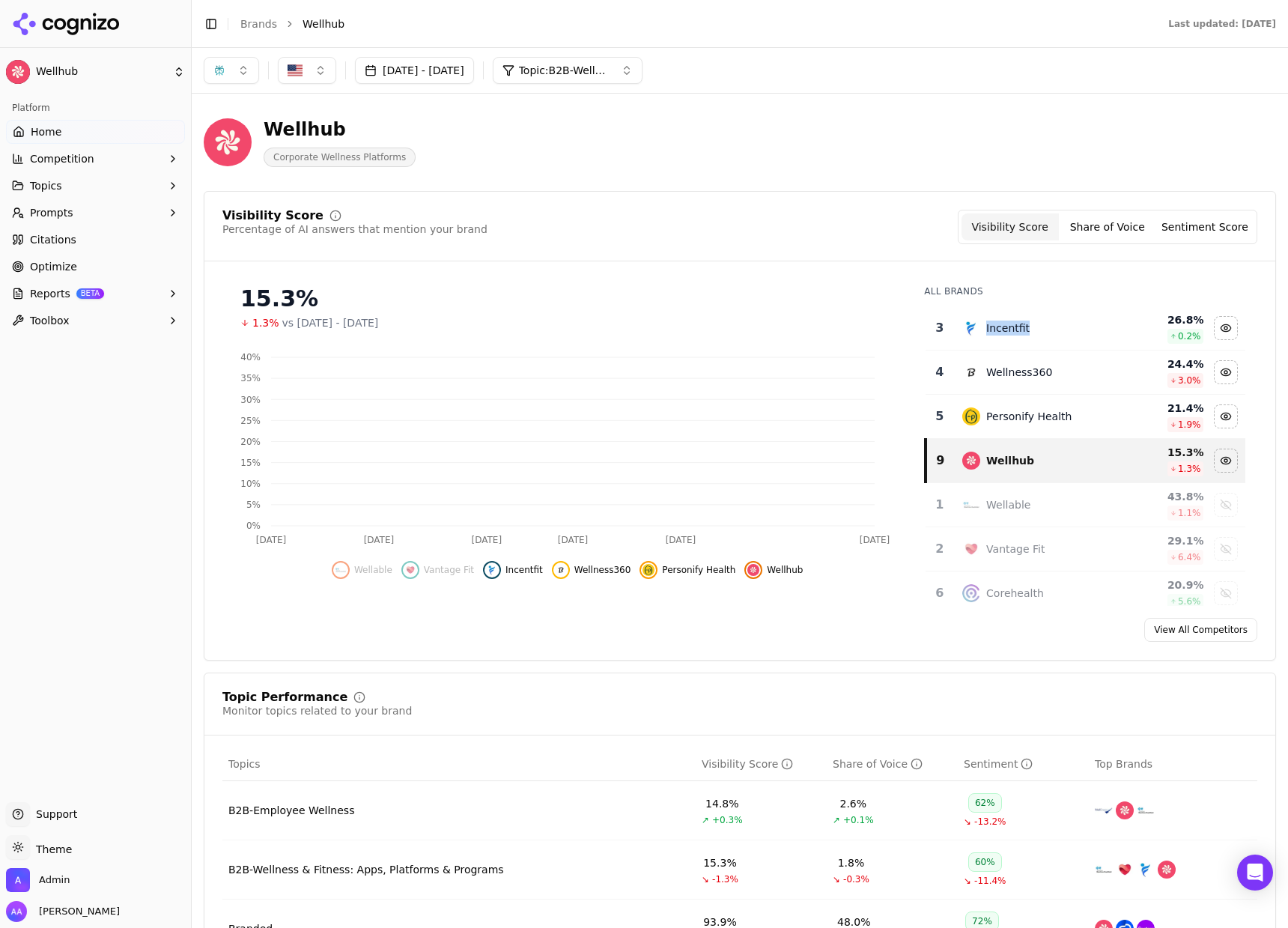
click at [994, 330] on div "Incentfit" at bounding box center [1008, 327] width 43 height 15
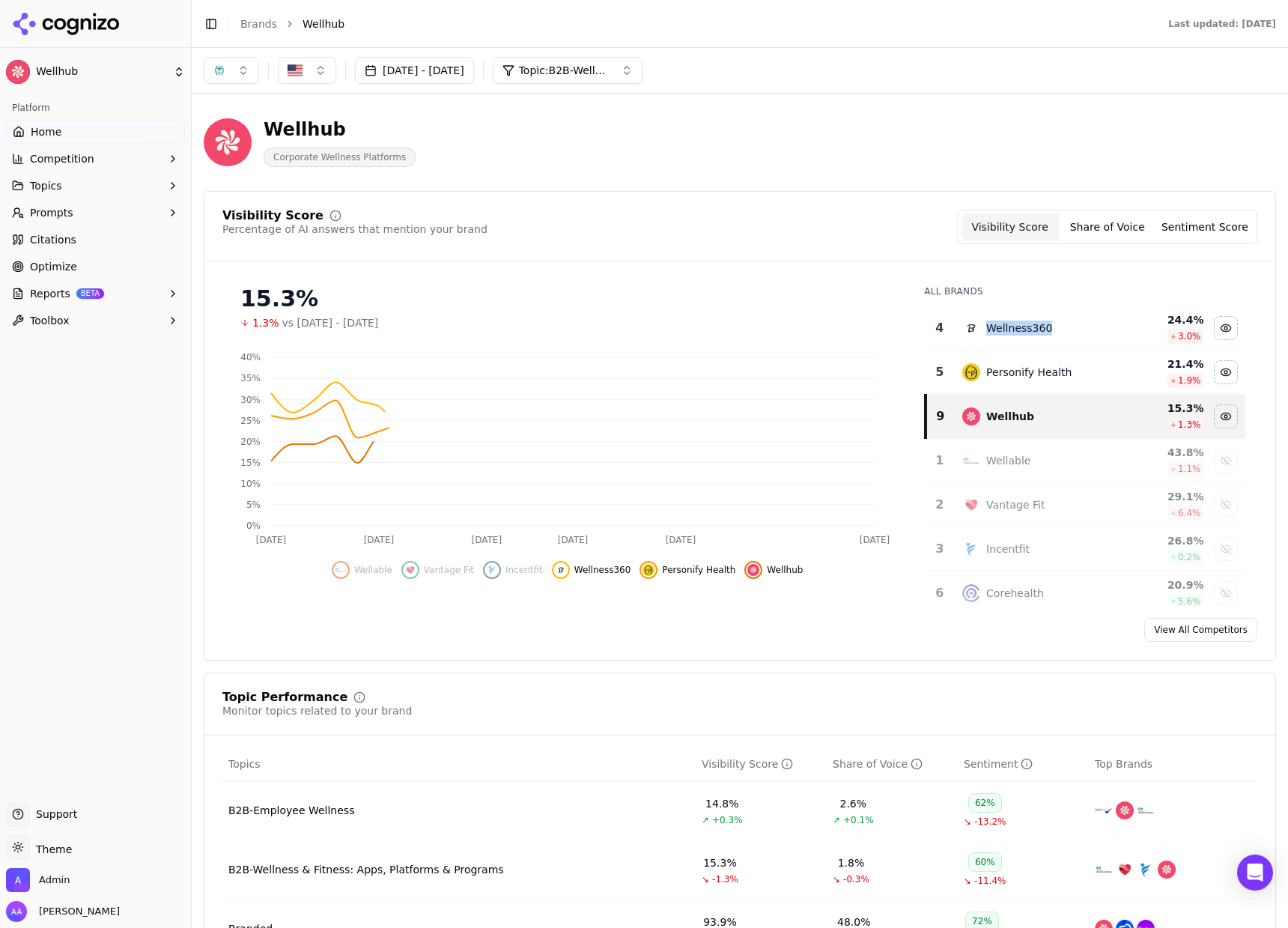
click at [994, 330] on div "Wellness360" at bounding box center [1019, 327] width 66 height 15
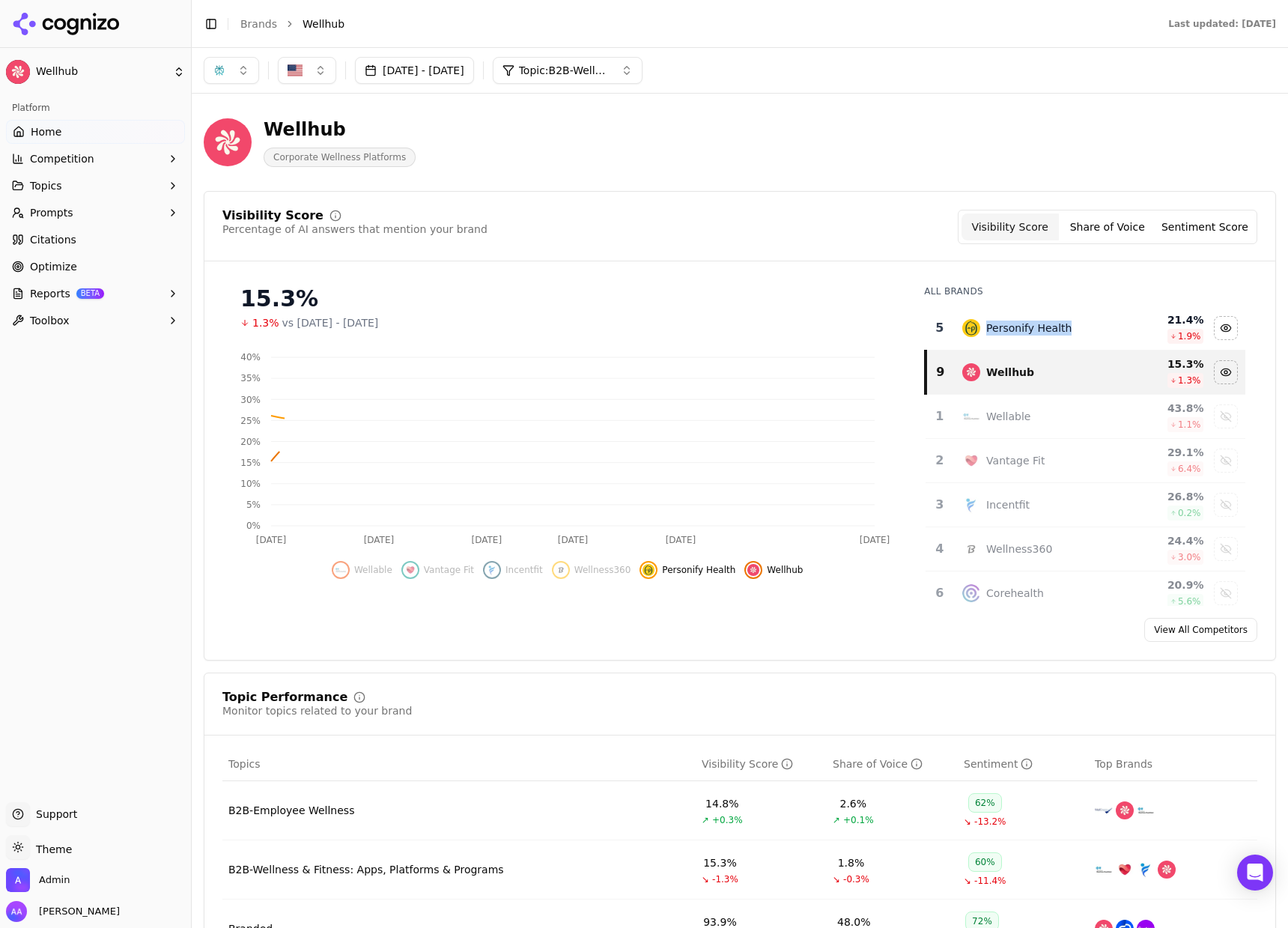
click at [994, 330] on div "Personify Health" at bounding box center [1029, 327] width 86 height 15
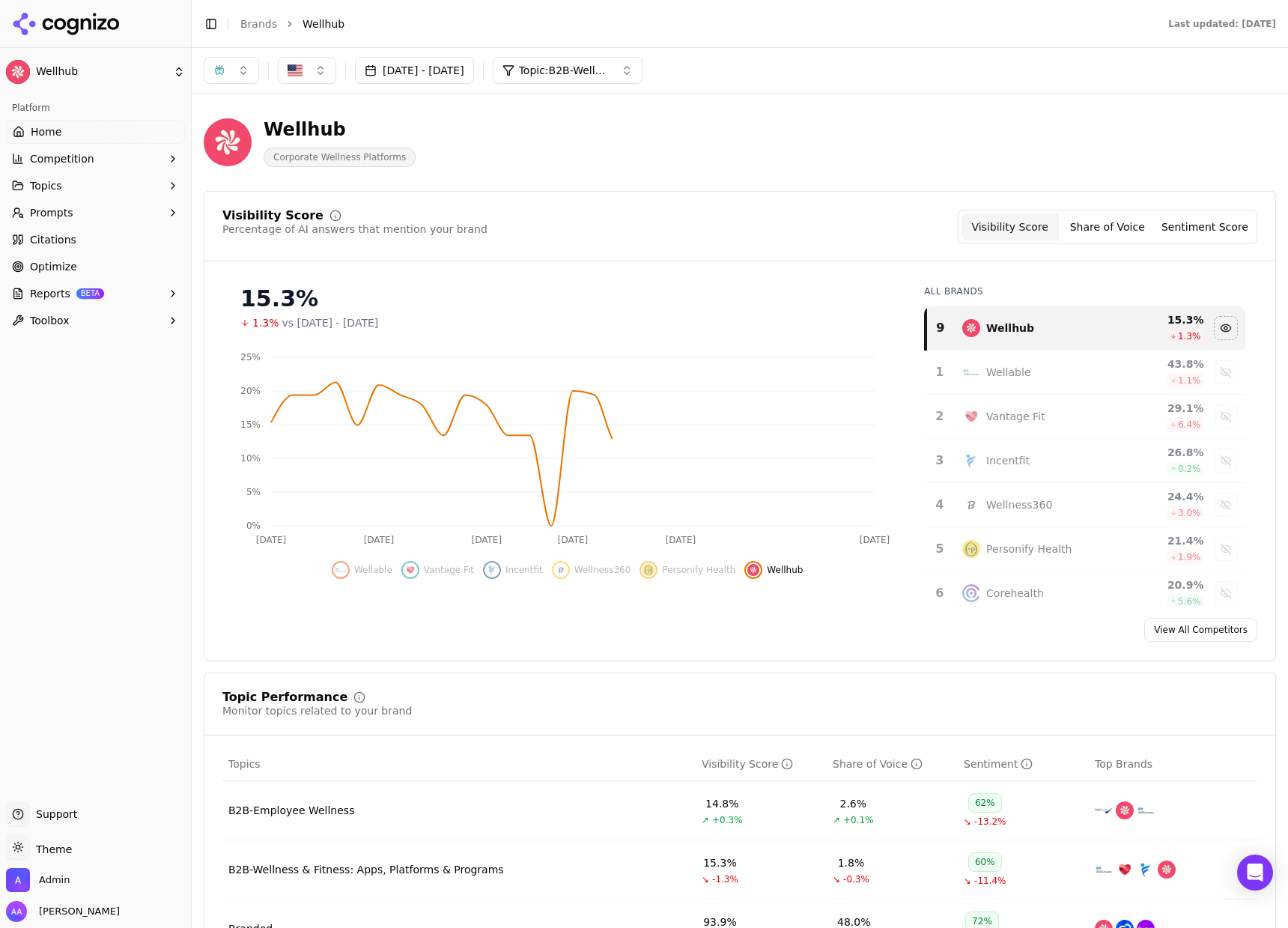
click at [817, 260] on div "Visibility Score Percentage of AI answers that mention your brand Visibility Sc…" at bounding box center [740, 235] width 1070 height 51
click at [444, 69] on button "[DATE] - [DATE]" at bounding box center [414, 70] width 119 height 27
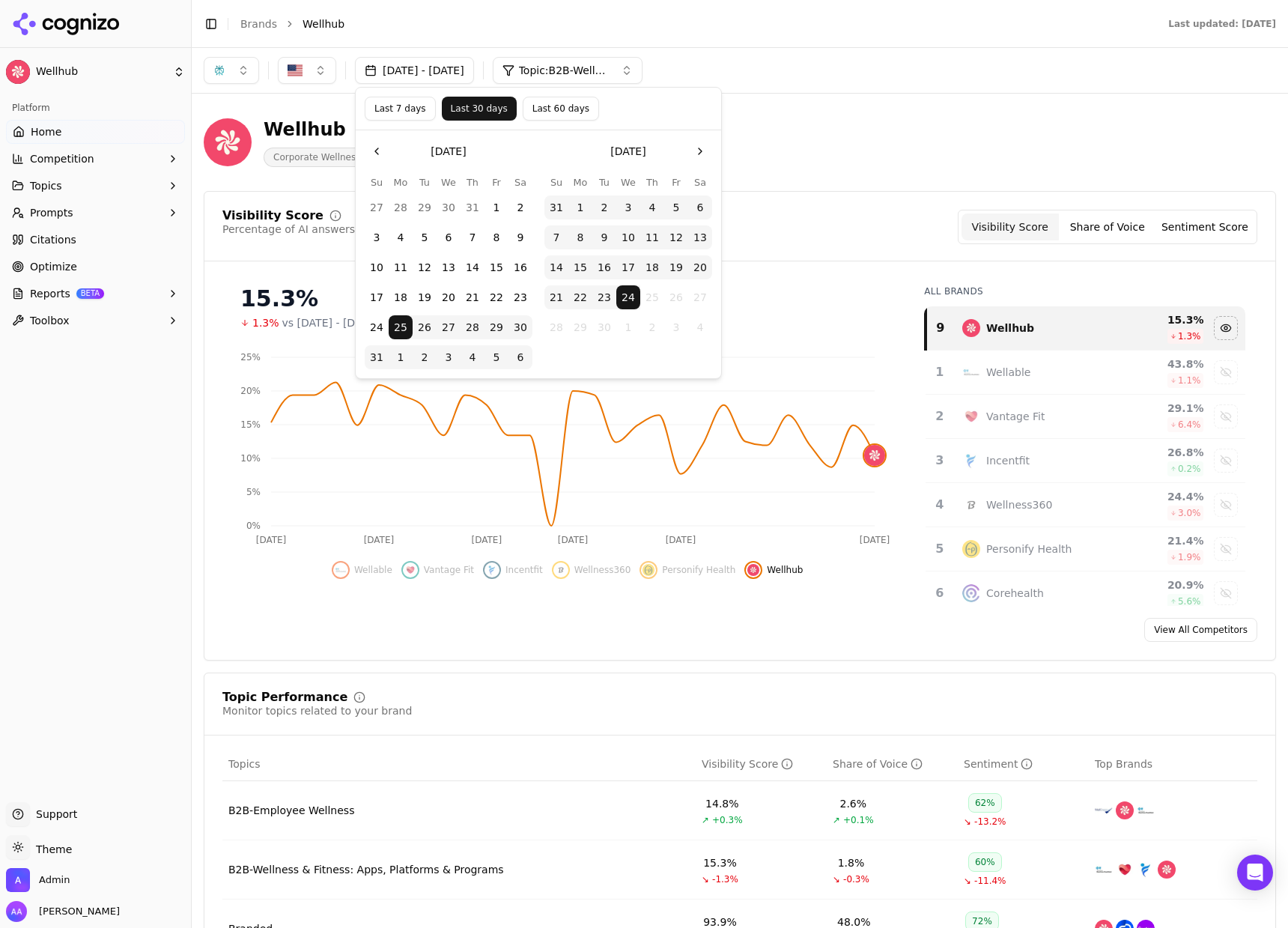
click at [399, 104] on button "Last 7 days" at bounding box center [400, 108] width 71 height 24
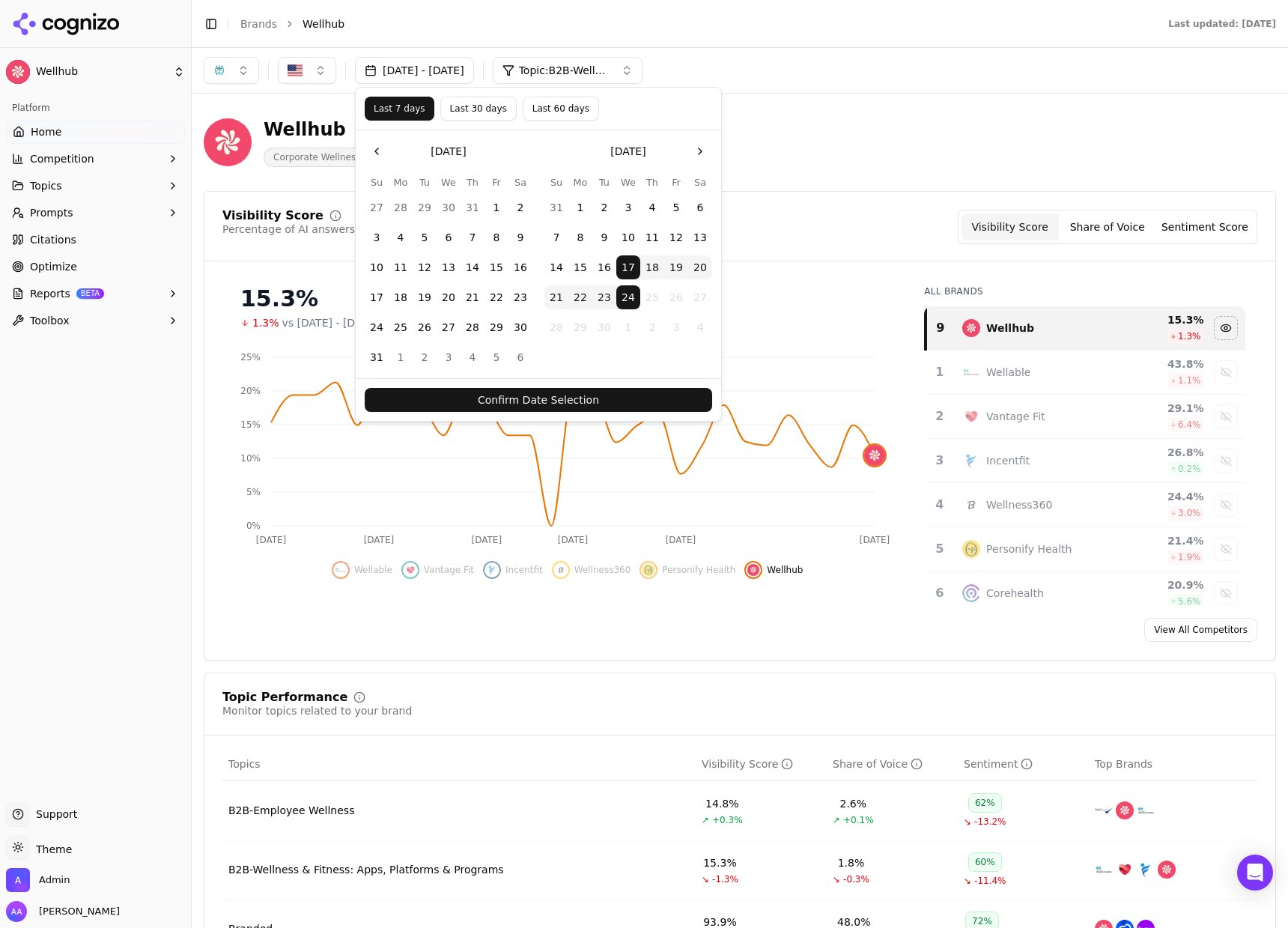
click at [531, 395] on button "Confirm Date Selection" at bounding box center [538, 400] width 348 height 24
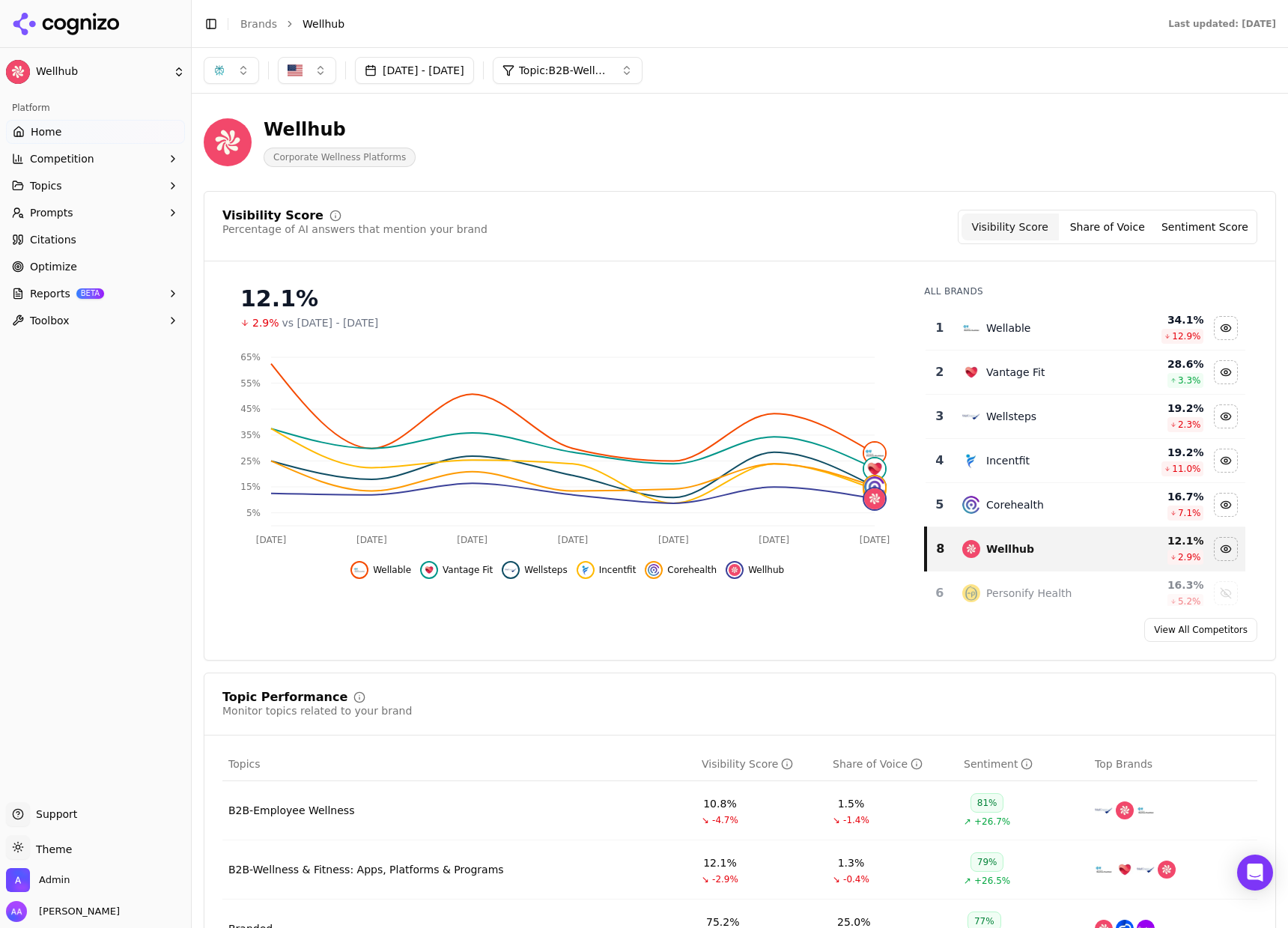
click at [543, 235] on div "Visibility Score Percentage of AI answers that mention your brand Visibility Sc…" at bounding box center [740, 227] width 1035 height 34
click at [593, 66] on span "Topic: B2B-Wellness & Fitness: Apps, Platforms & Programs" at bounding box center [563, 70] width 90 height 15
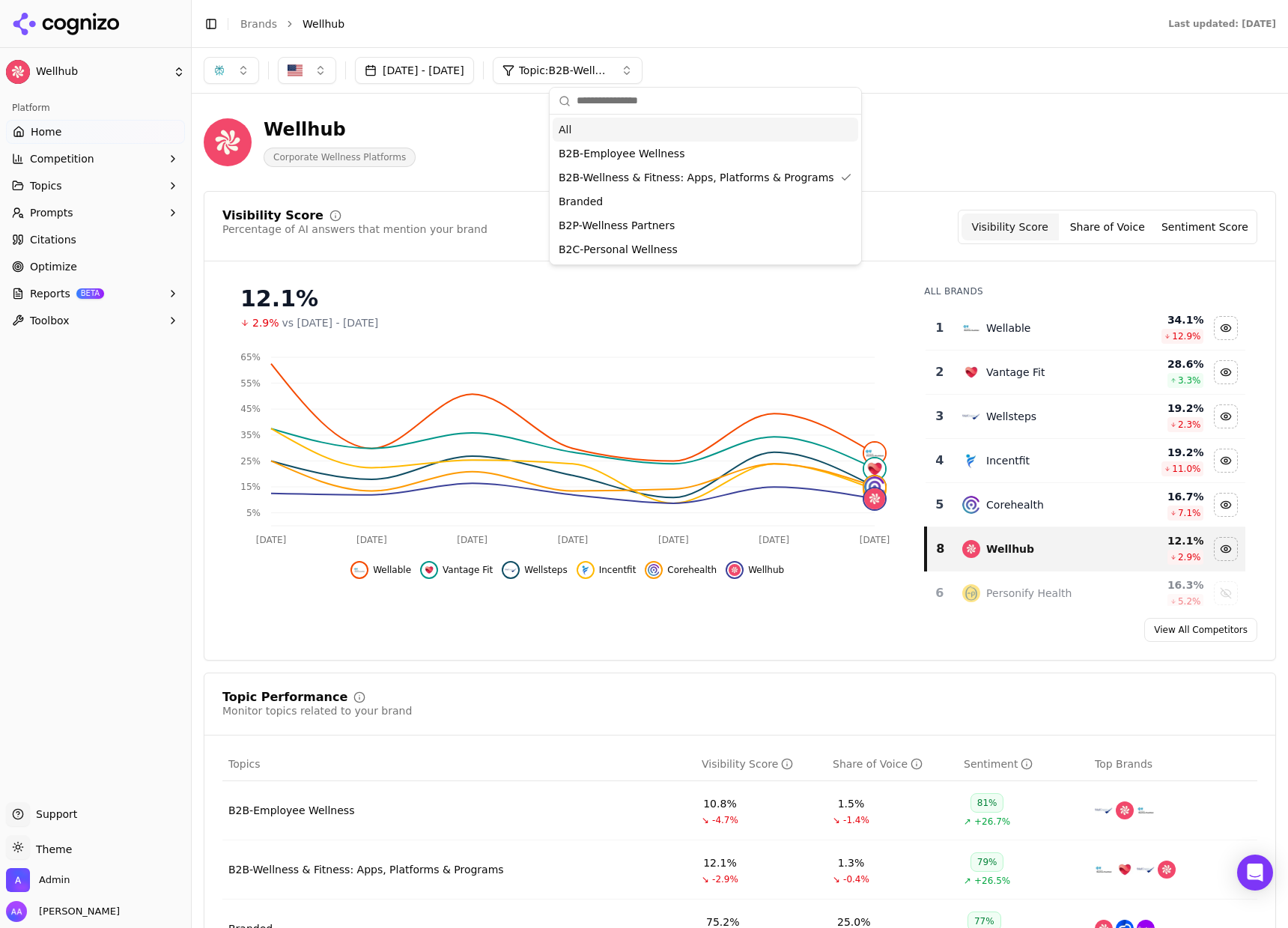
click at [584, 122] on div "All" at bounding box center [705, 129] width 305 height 24
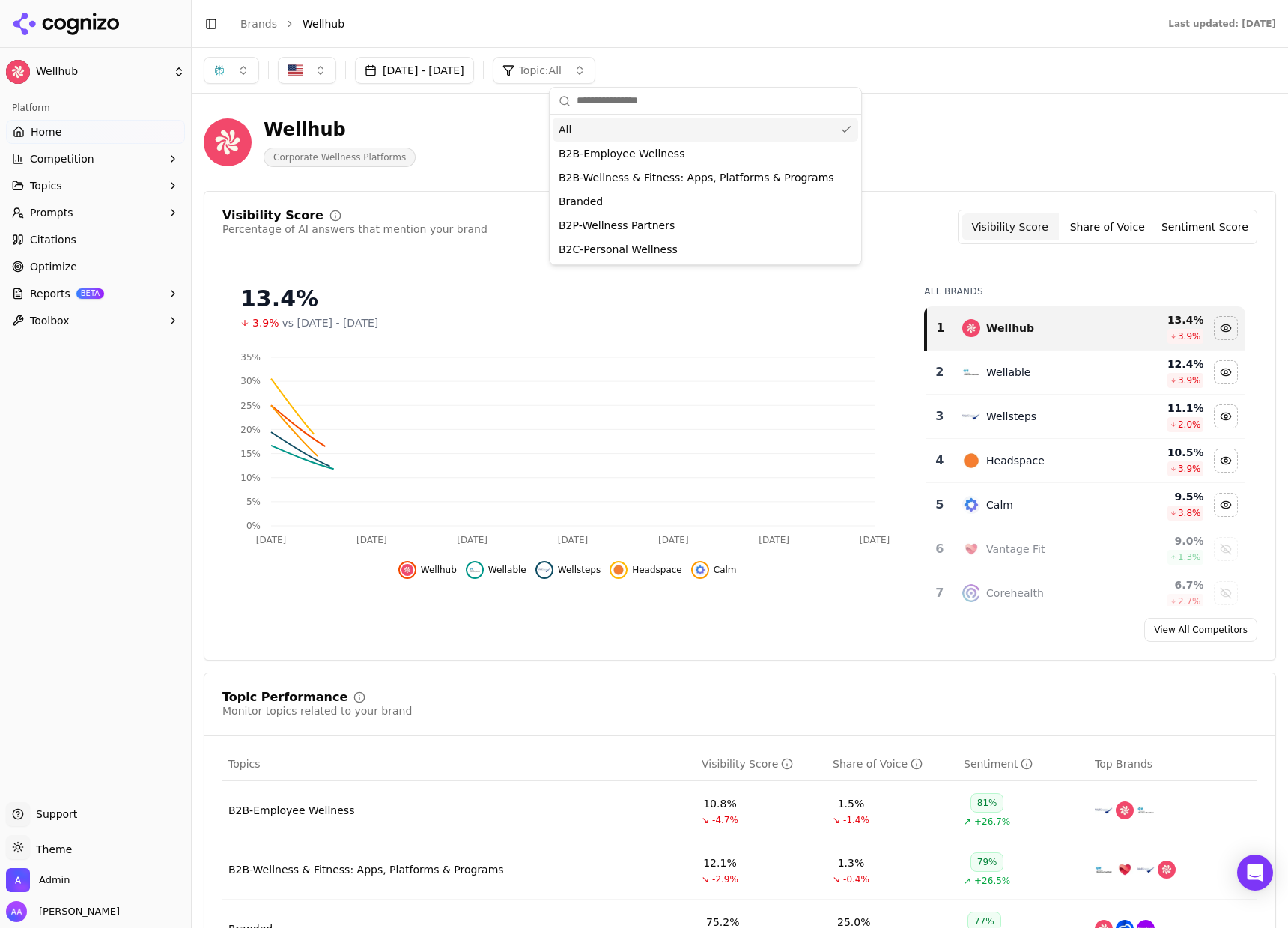
click at [963, 171] on div "Wellhub Corporate Wellness Platforms" at bounding box center [740, 142] width 1072 height 74
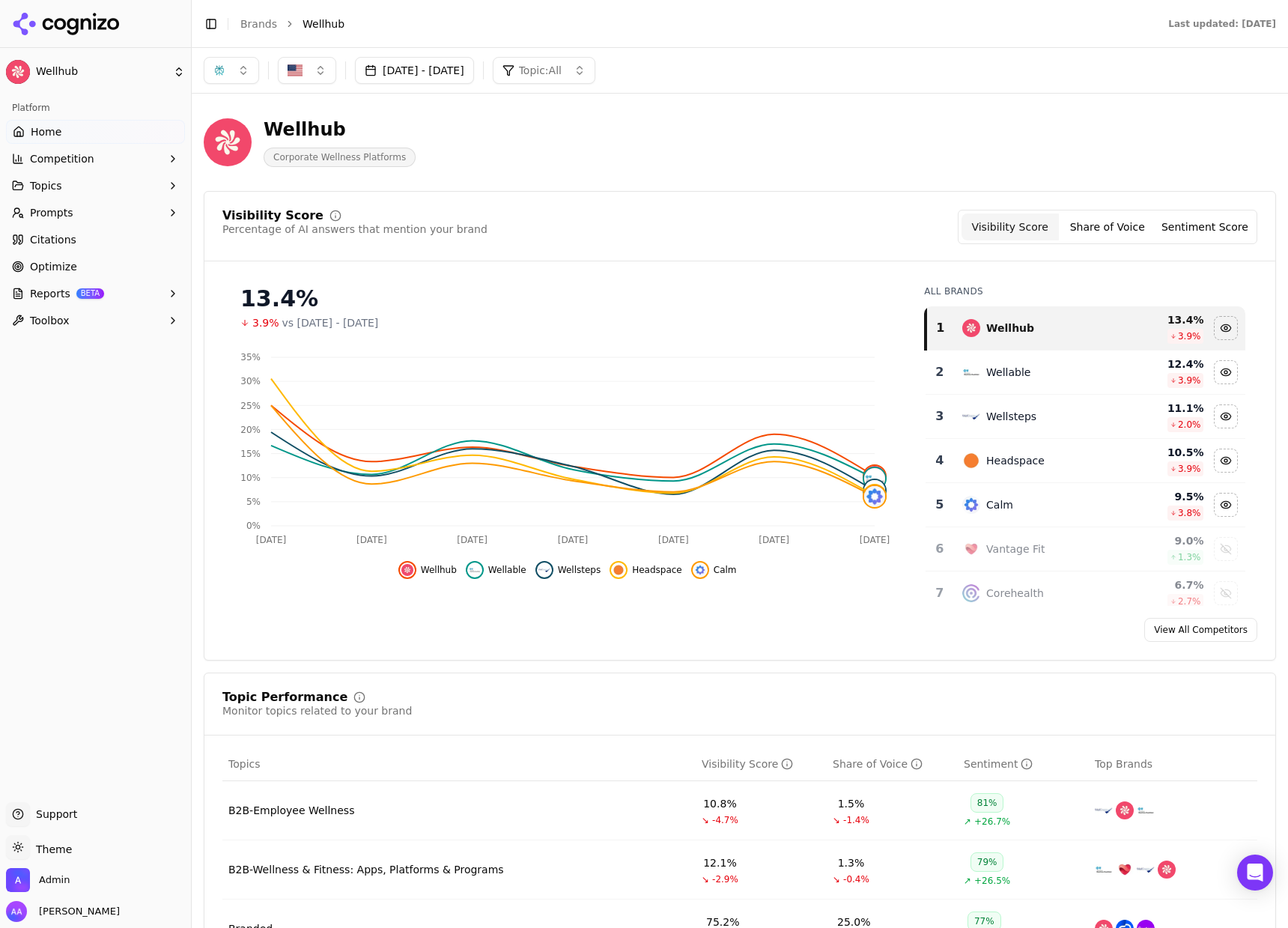
click at [410, 67] on button "Sep 17, 2025 - Sep 24, 2025" at bounding box center [414, 70] width 119 height 27
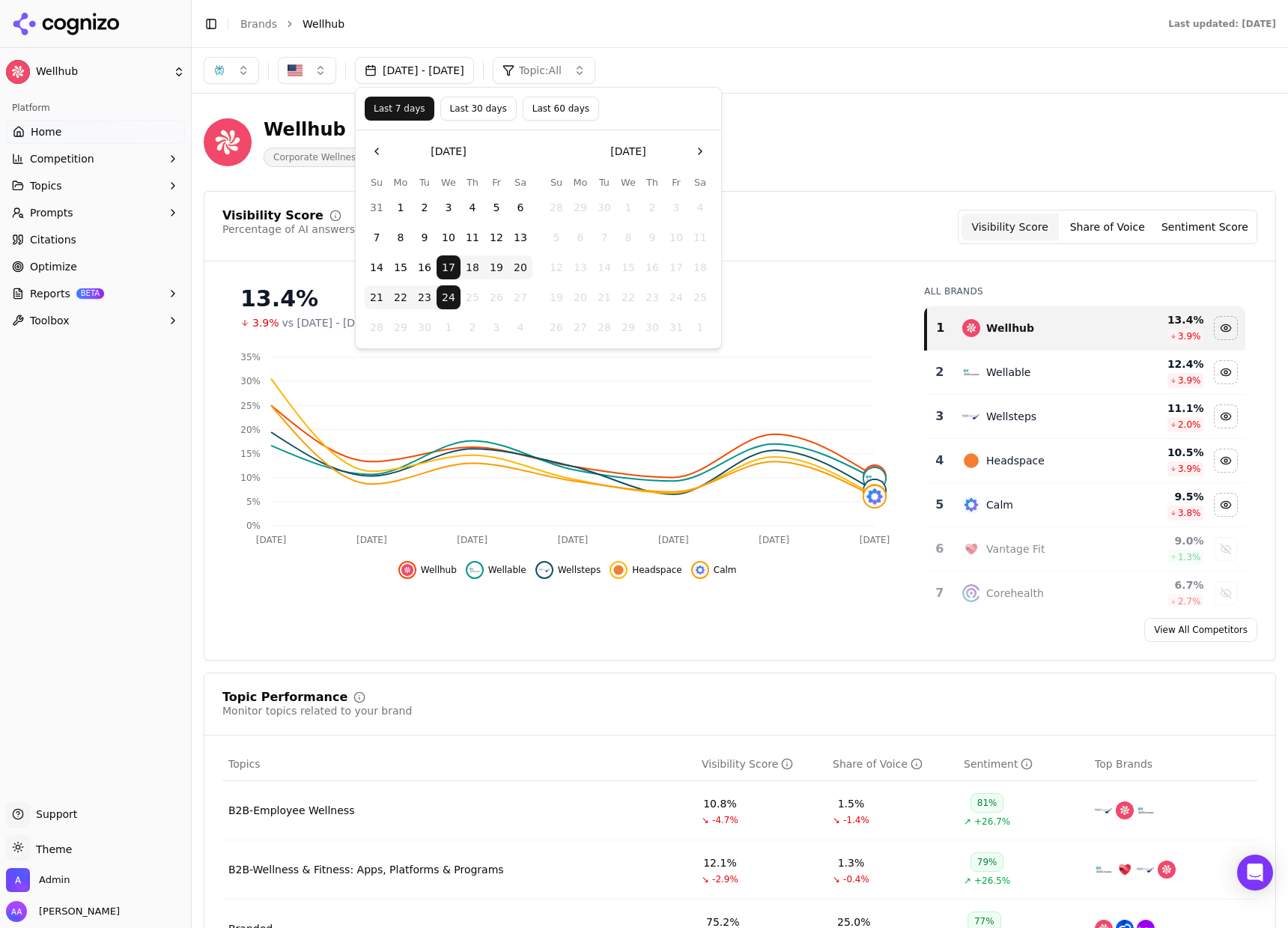
click at [465, 101] on button "Last 30 days" at bounding box center [479, 108] width 77 height 24
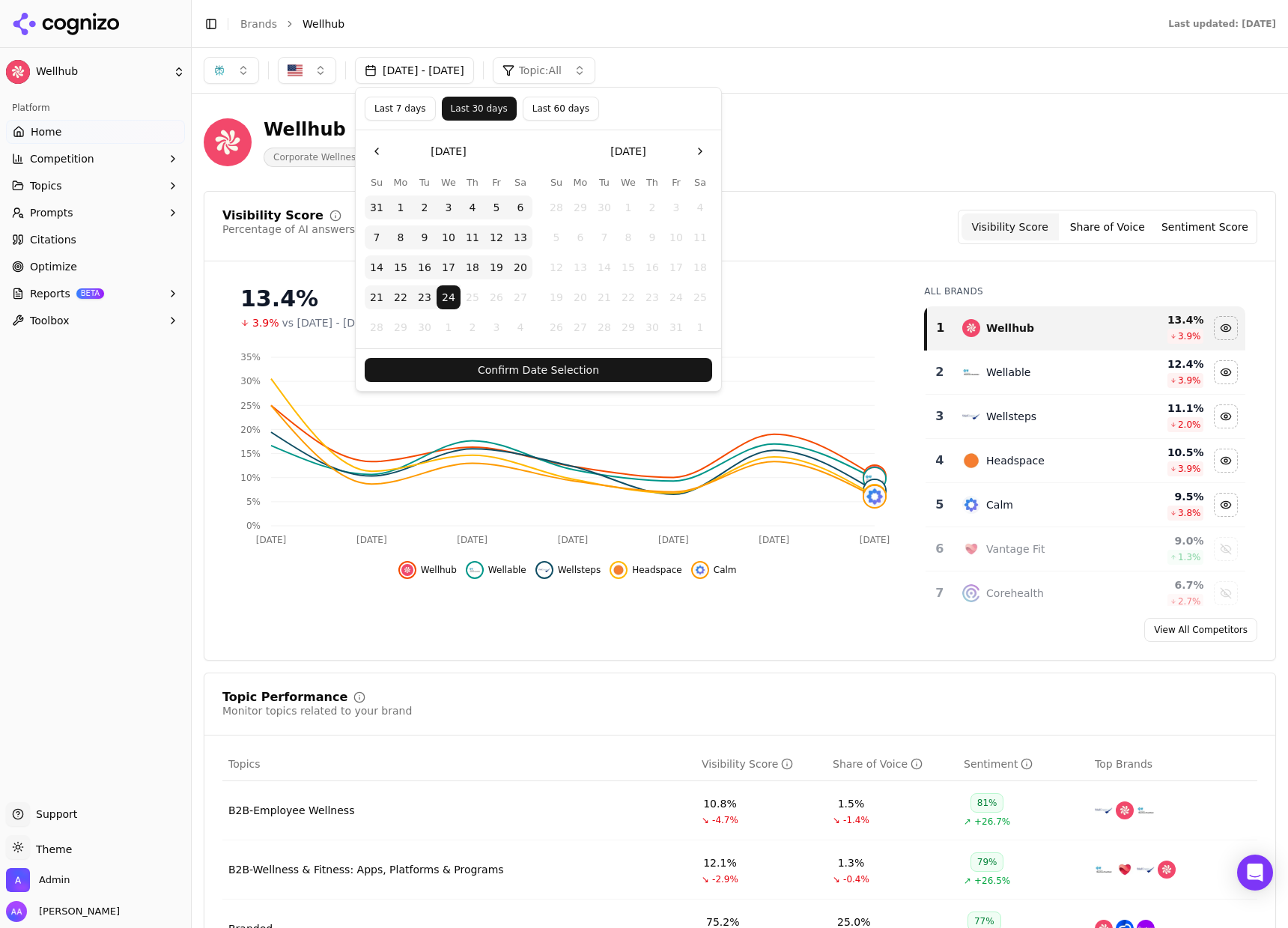
click at [509, 373] on button "Confirm Date Selection" at bounding box center [538, 370] width 348 height 24
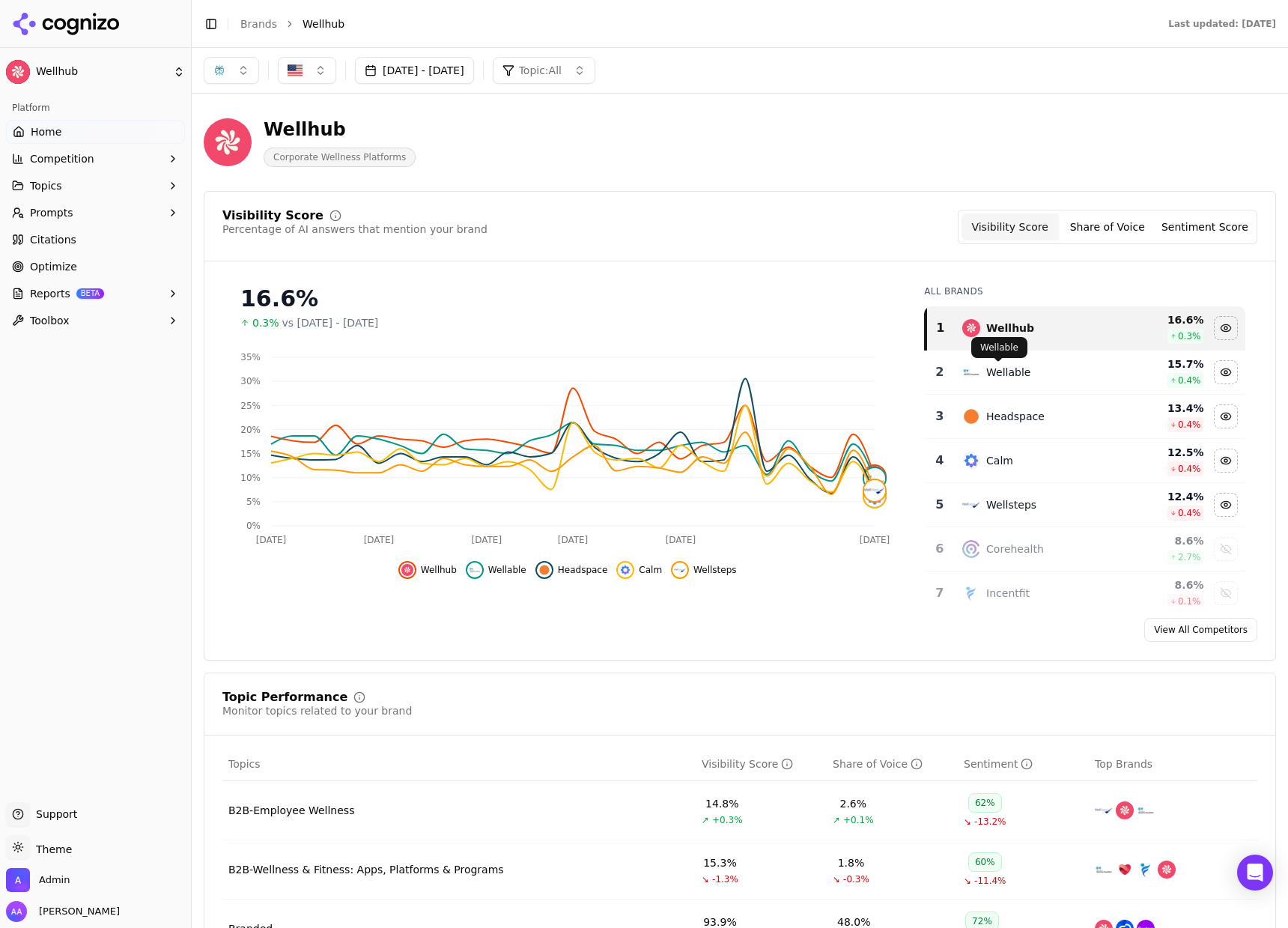
click at [1000, 369] on div "Wellable" at bounding box center [1008, 371] width 44 height 15
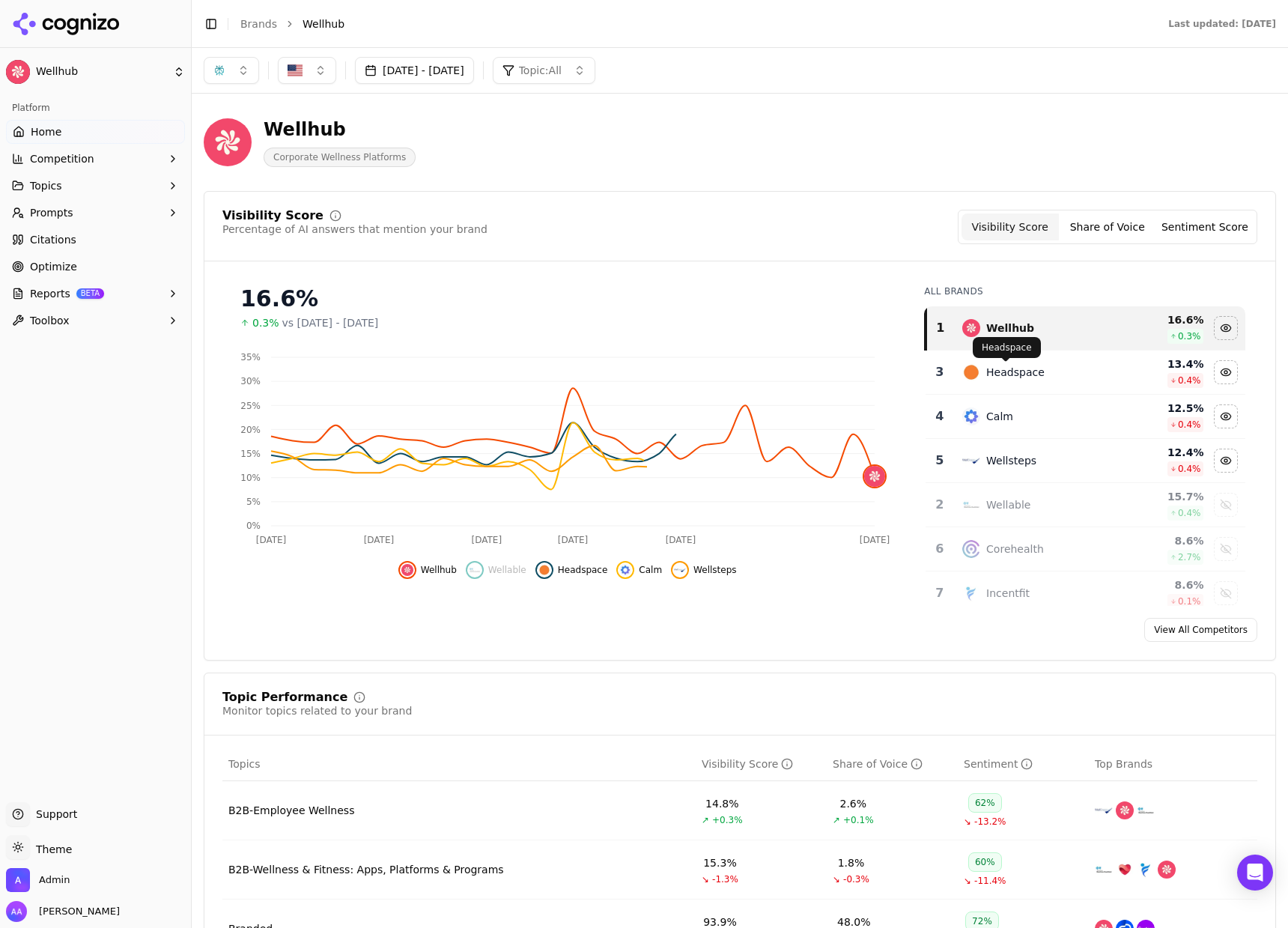
click at [1000, 383] on td "Headspace" at bounding box center [1036, 372] width 165 height 44
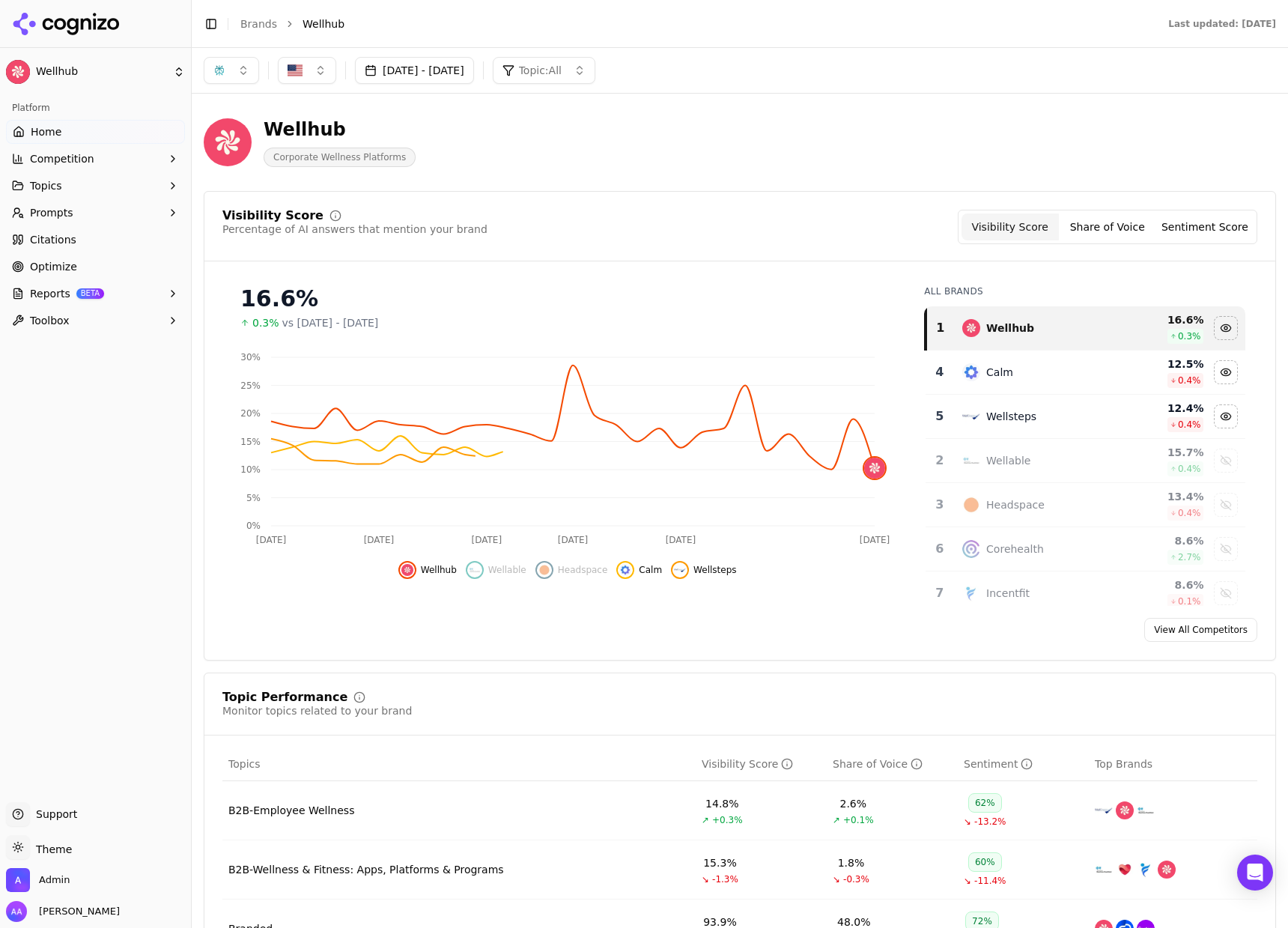
click at [997, 378] on div "Calm" at bounding box center [999, 371] width 27 height 15
click at [997, 378] on div "Wellsteps" at bounding box center [1011, 371] width 50 height 15
click at [964, 371] on img "Data table" at bounding box center [971, 372] width 18 height 18
click at [983, 405] on td "Headspace" at bounding box center [1036, 417] width 165 height 44
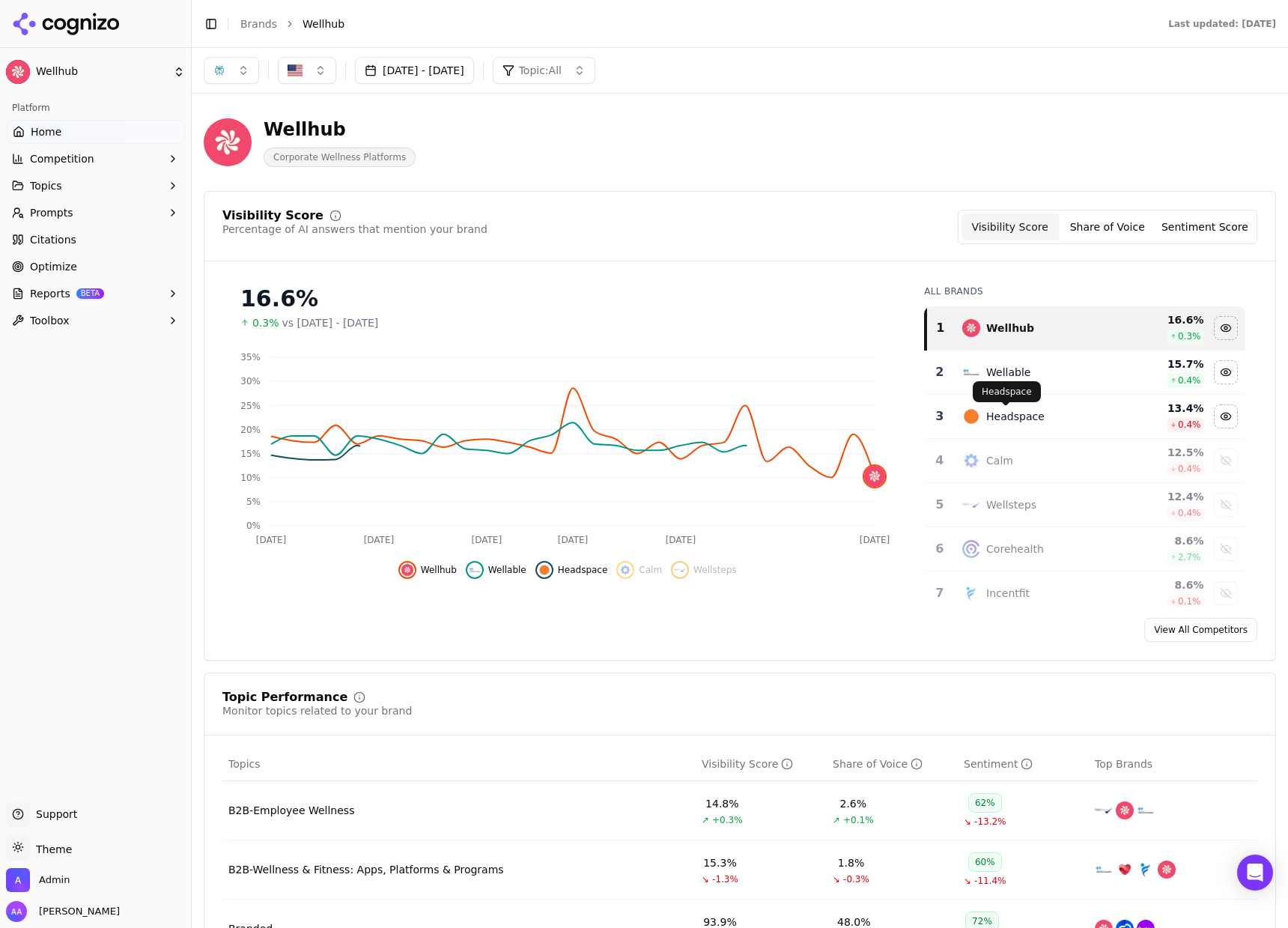
click at [1008, 440] on td "Calm" at bounding box center [1036, 461] width 165 height 44
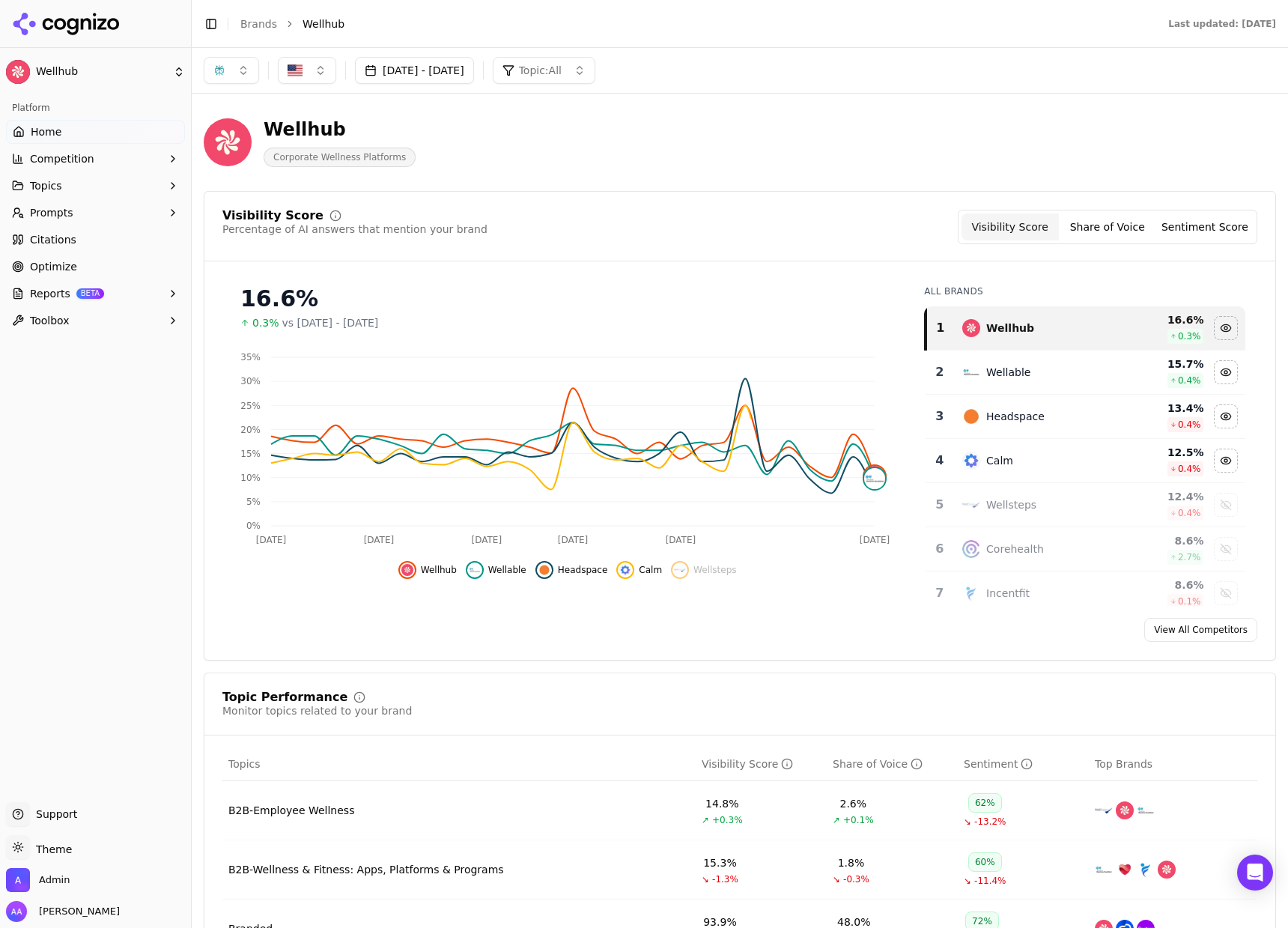
click at [1021, 477] on td "Calm" at bounding box center [1036, 461] width 165 height 44
click at [1024, 471] on div "Wellsteps Wellsteps" at bounding box center [1002, 480] width 61 height 21
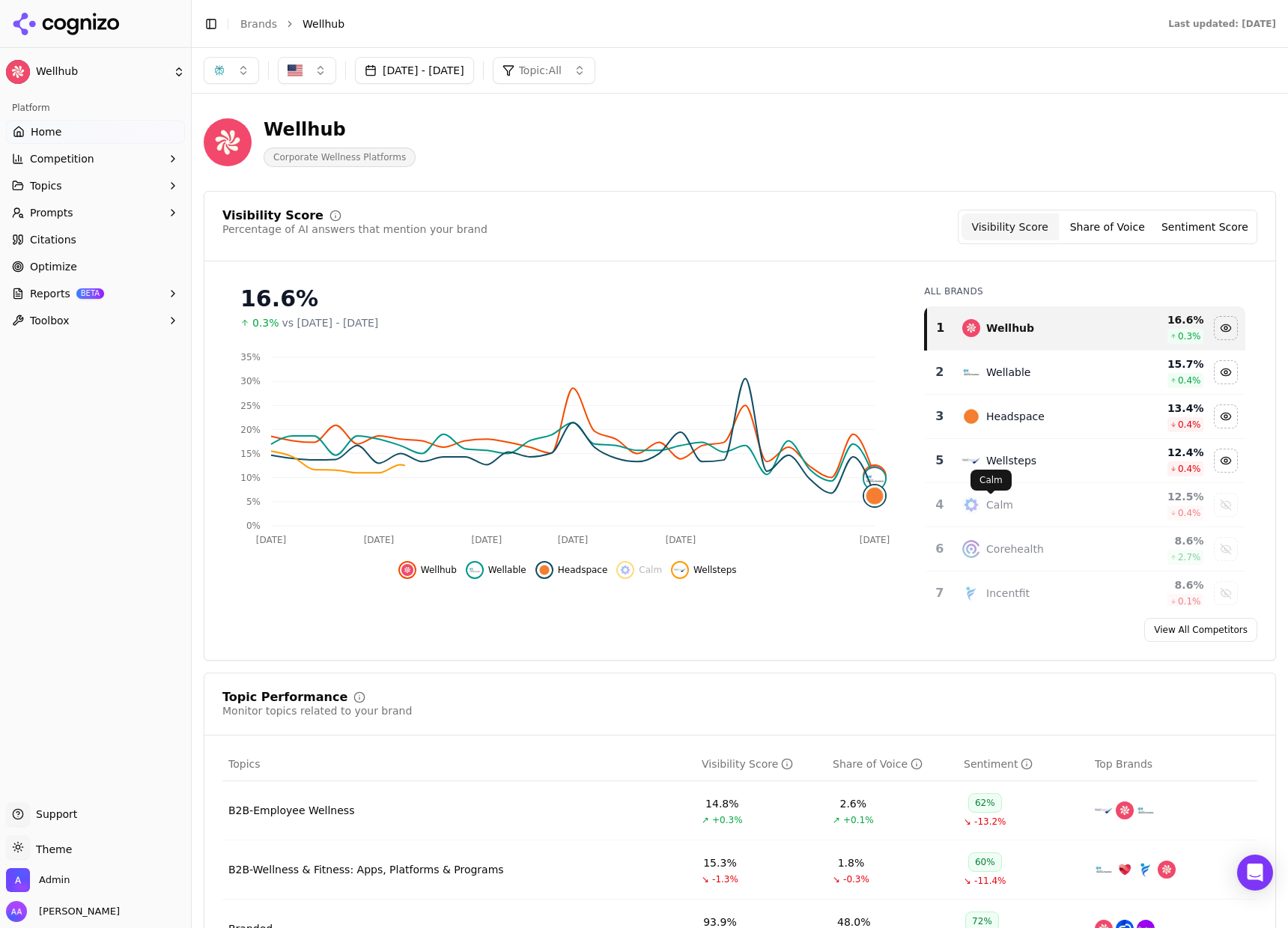
click at [1021, 497] on div "Calm" at bounding box center [1036, 504] width 148 height 18
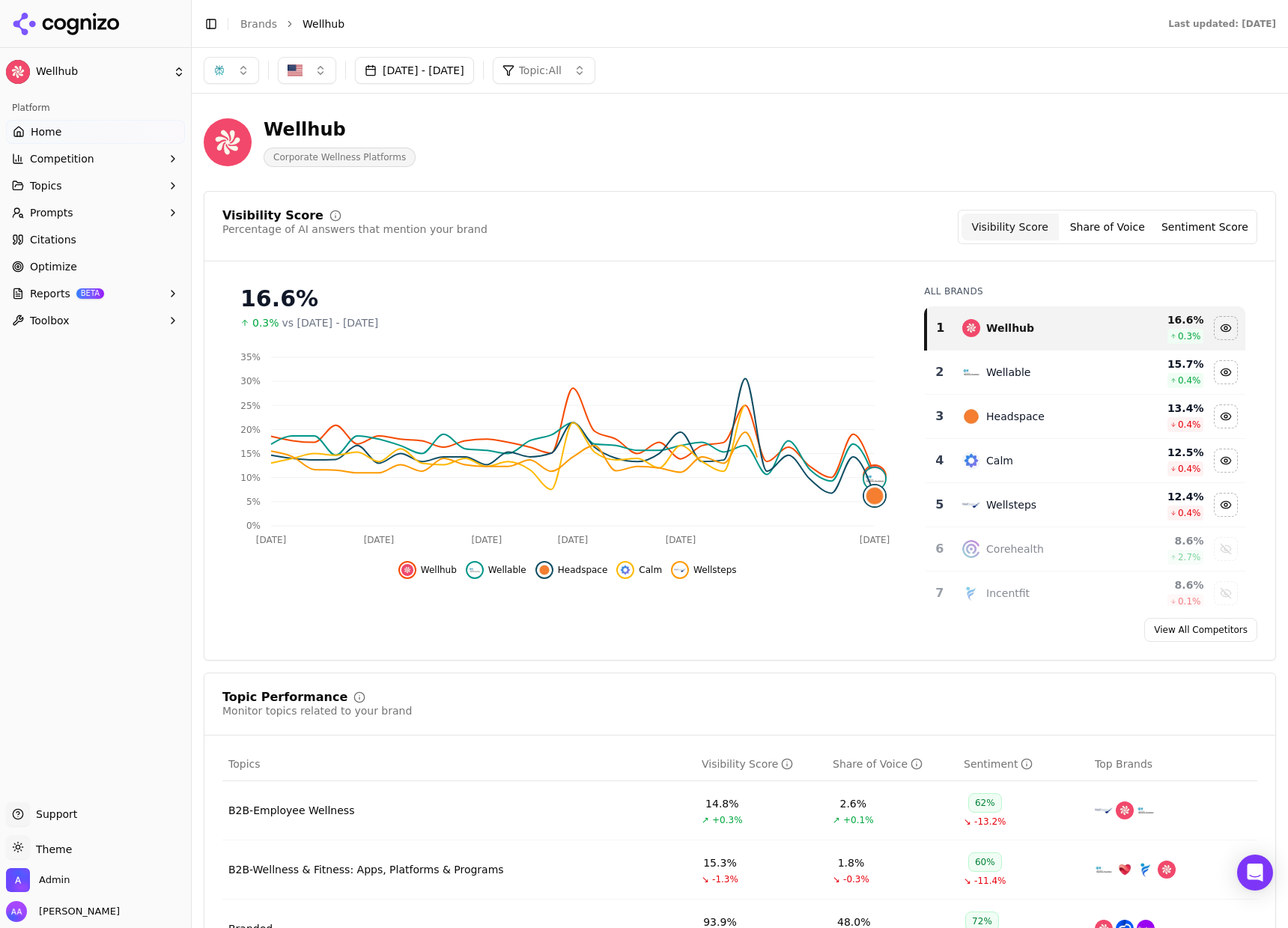
click at [1001, 452] on div "Calm" at bounding box center [1036, 461] width 148 height 18
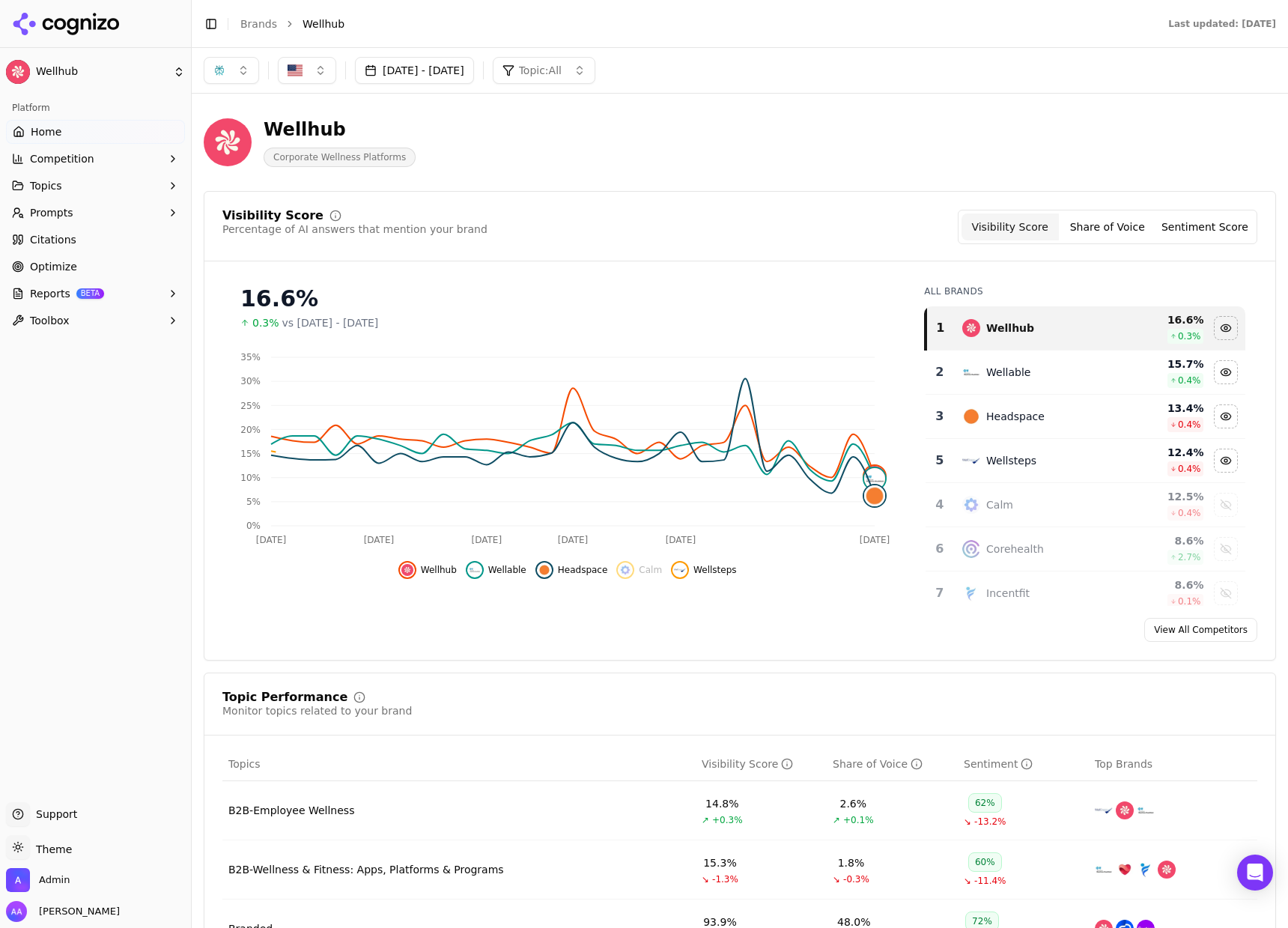
click at [1001, 486] on td "Calm" at bounding box center [1036, 504] width 165 height 44
click at [1005, 461] on div "Calm" at bounding box center [1036, 461] width 148 height 18
click at [1008, 424] on div "Headspace" at bounding box center [1015, 416] width 58 height 15
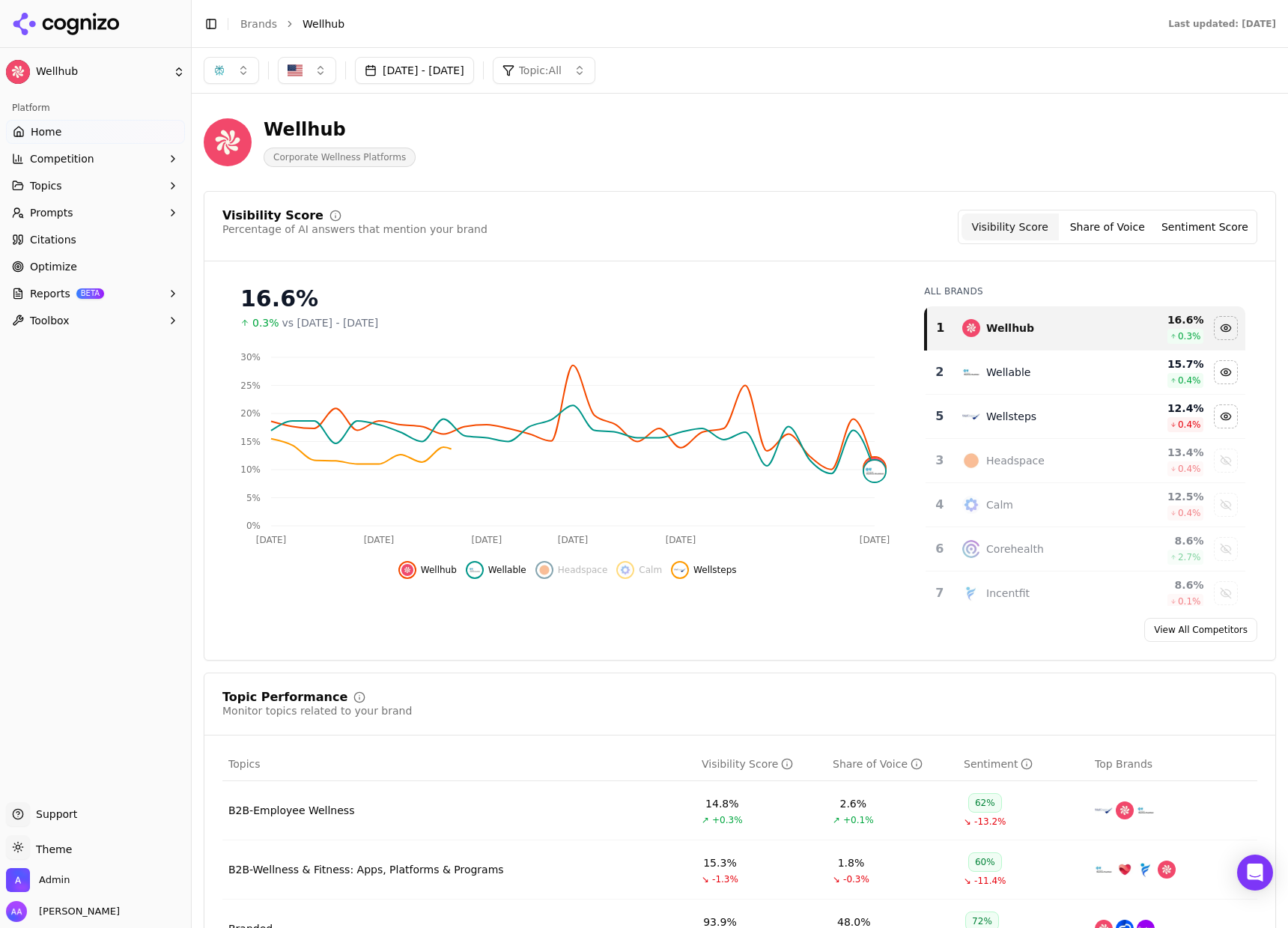
click at [1007, 415] on div "Wellsteps" at bounding box center [1011, 416] width 50 height 15
click at [987, 380] on div "Wellable" at bounding box center [1008, 371] width 44 height 15
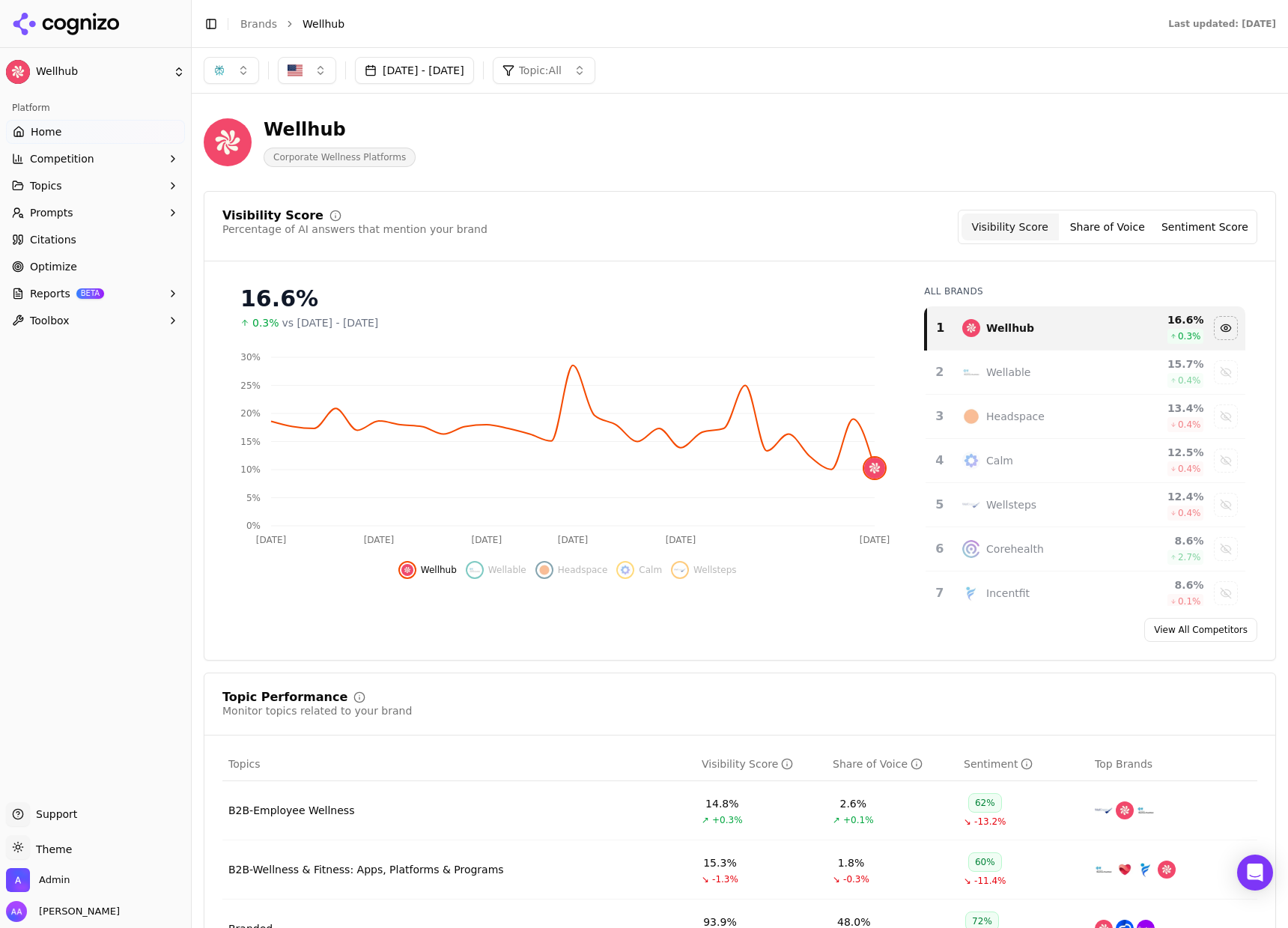
click at [229, 71] on button "button" at bounding box center [231, 70] width 55 height 27
click at [226, 152] on span "Google AI Overviews" at bounding box center [231, 161] width 95 height 30
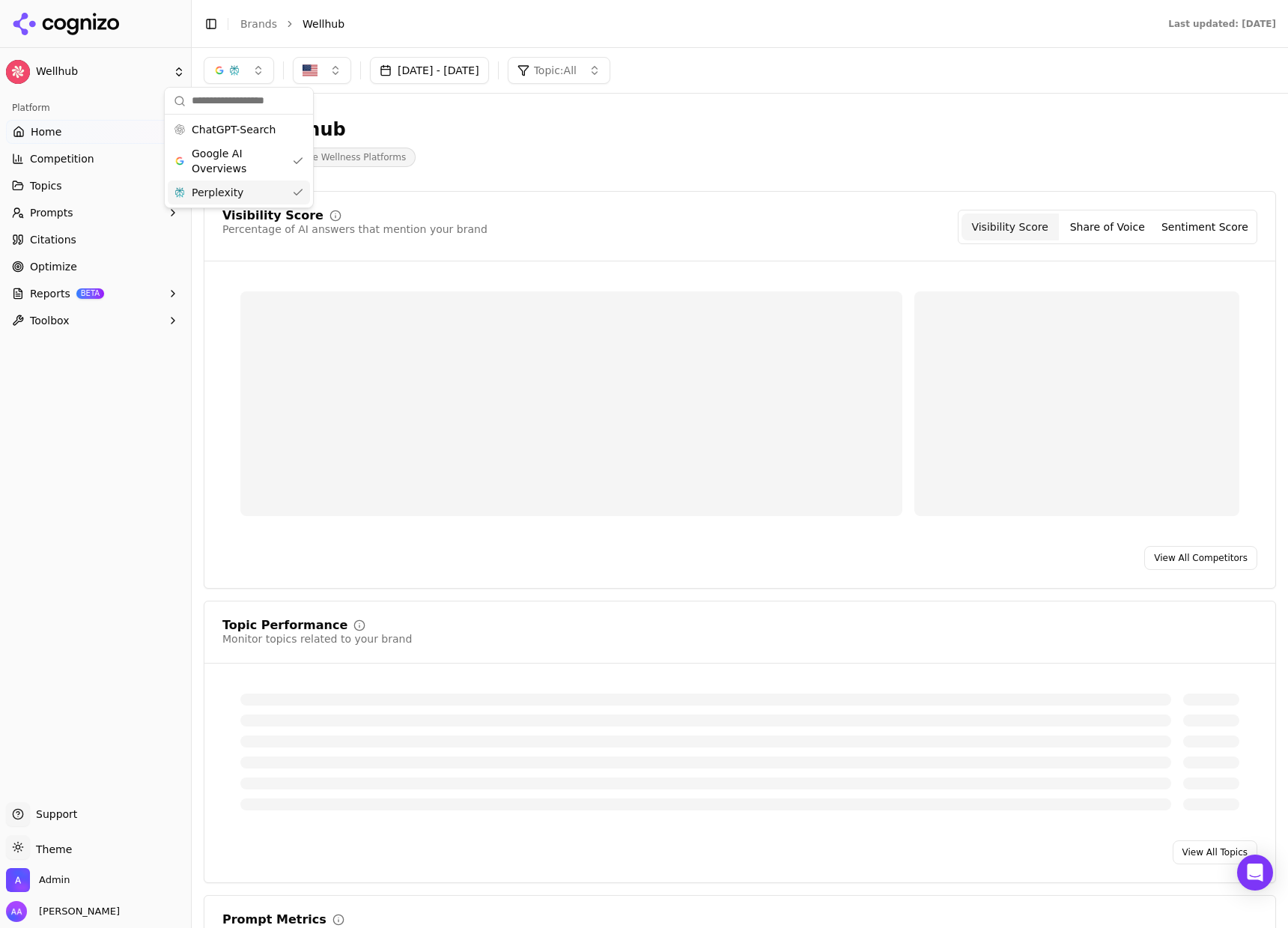
click at [227, 192] on span "Perplexity" at bounding box center [218, 192] width 51 height 15
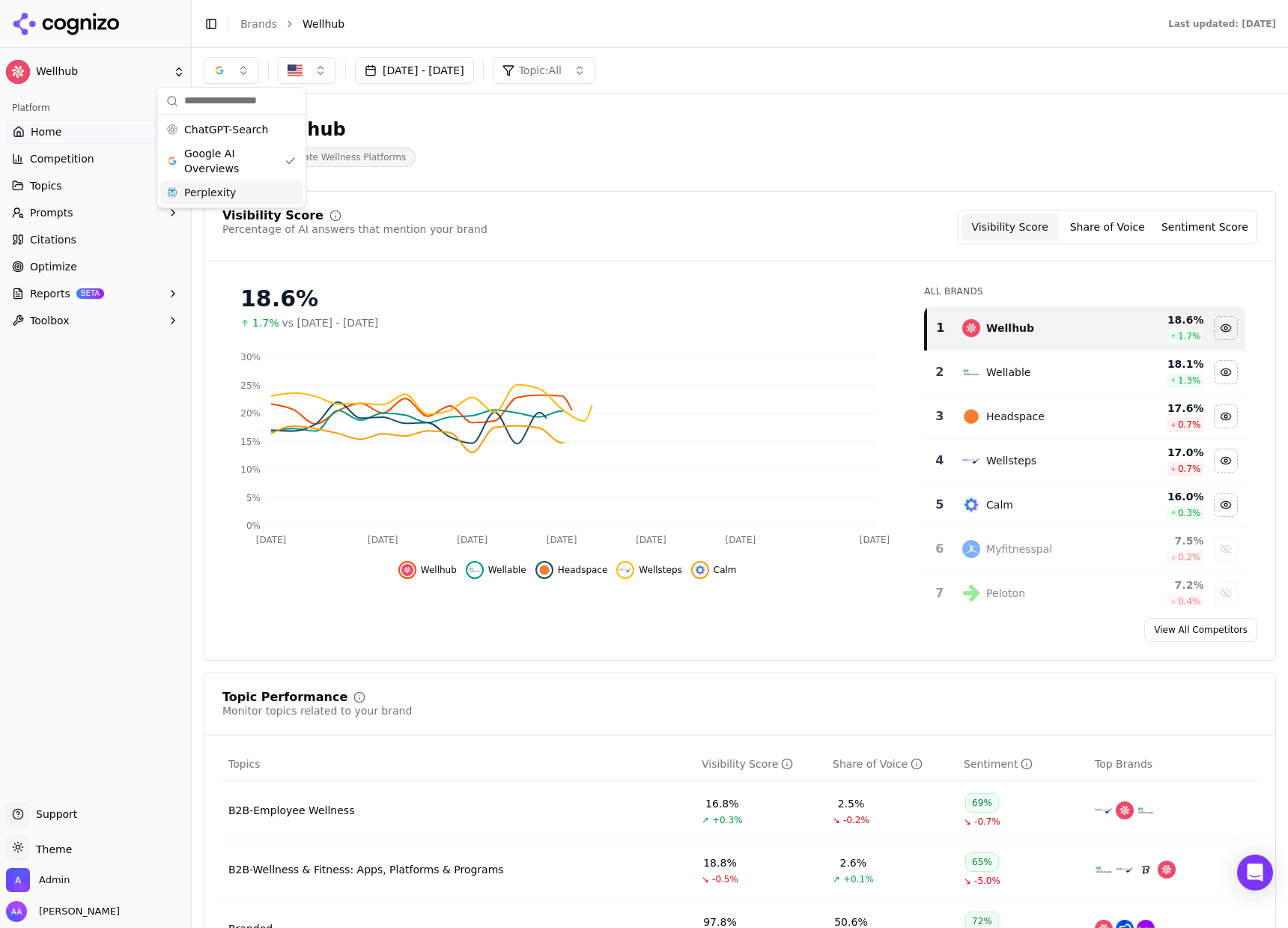
click at [538, 156] on div "Wellhub Corporate Wellness Platforms" at bounding box center [539, 142] width 671 height 49
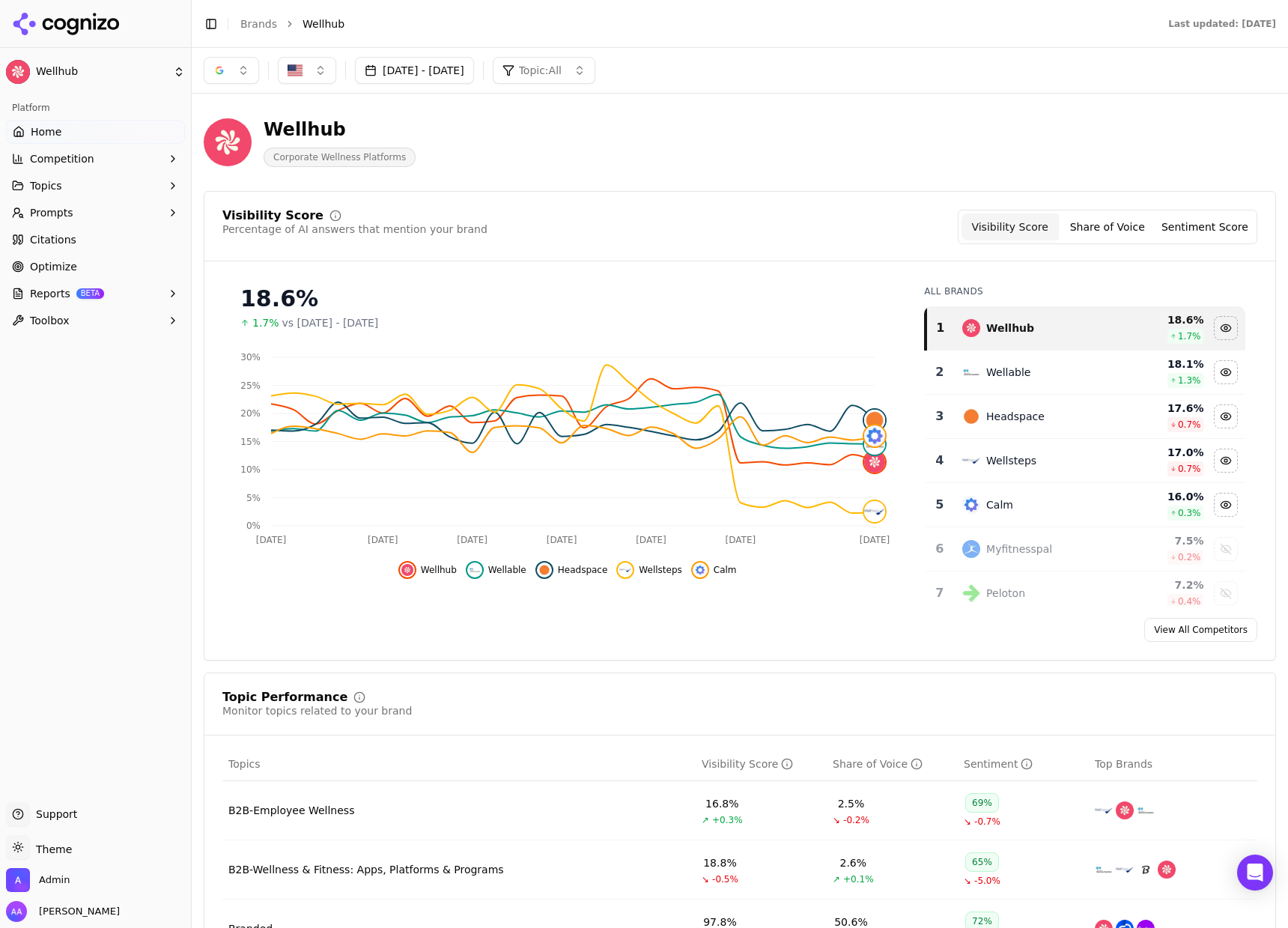
click at [1022, 367] on div "Wellable" at bounding box center [1036, 372] width 148 height 18
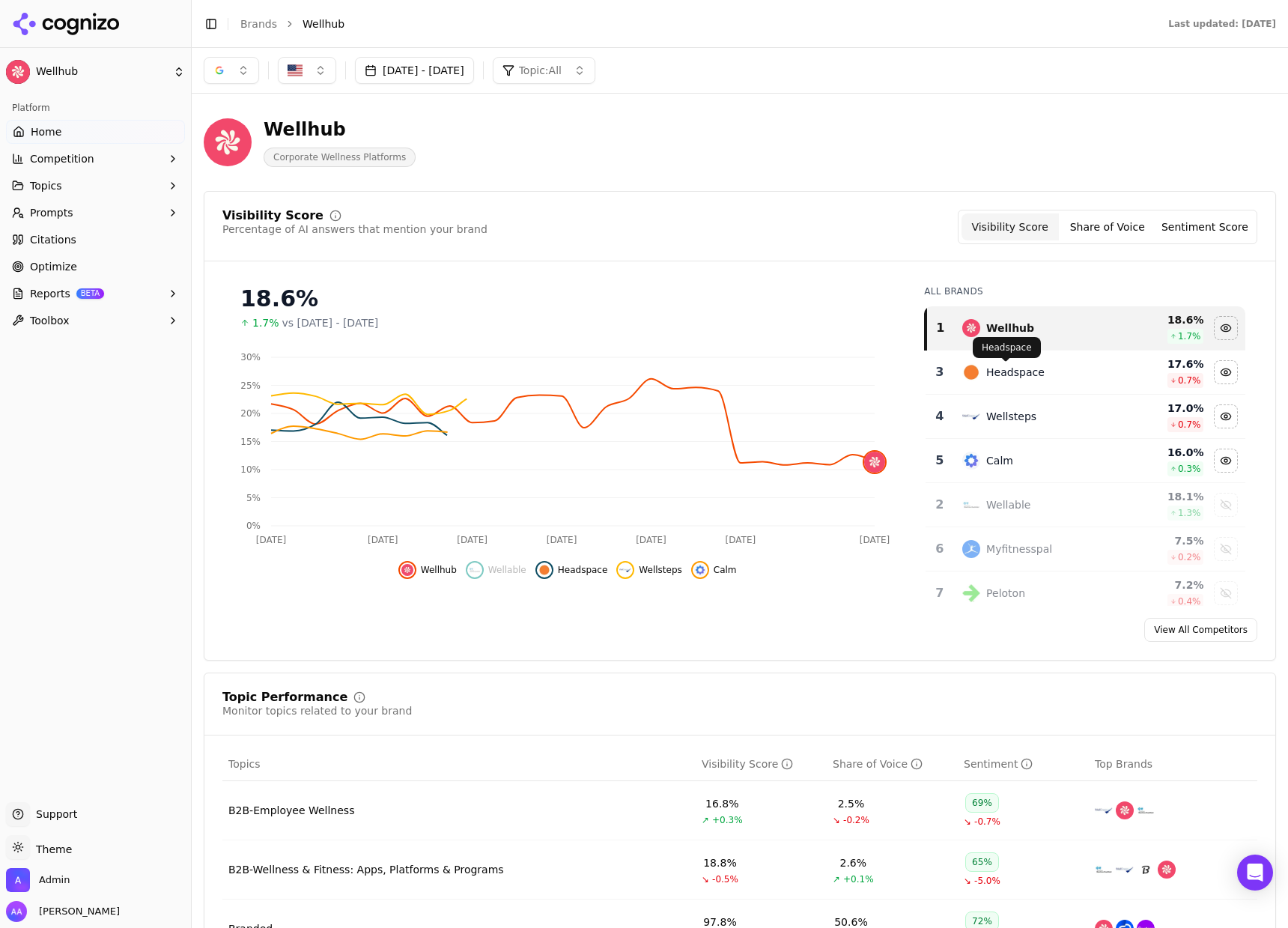
click at [1017, 377] on div "Headspace" at bounding box center [1015, 371] width 58 height 15
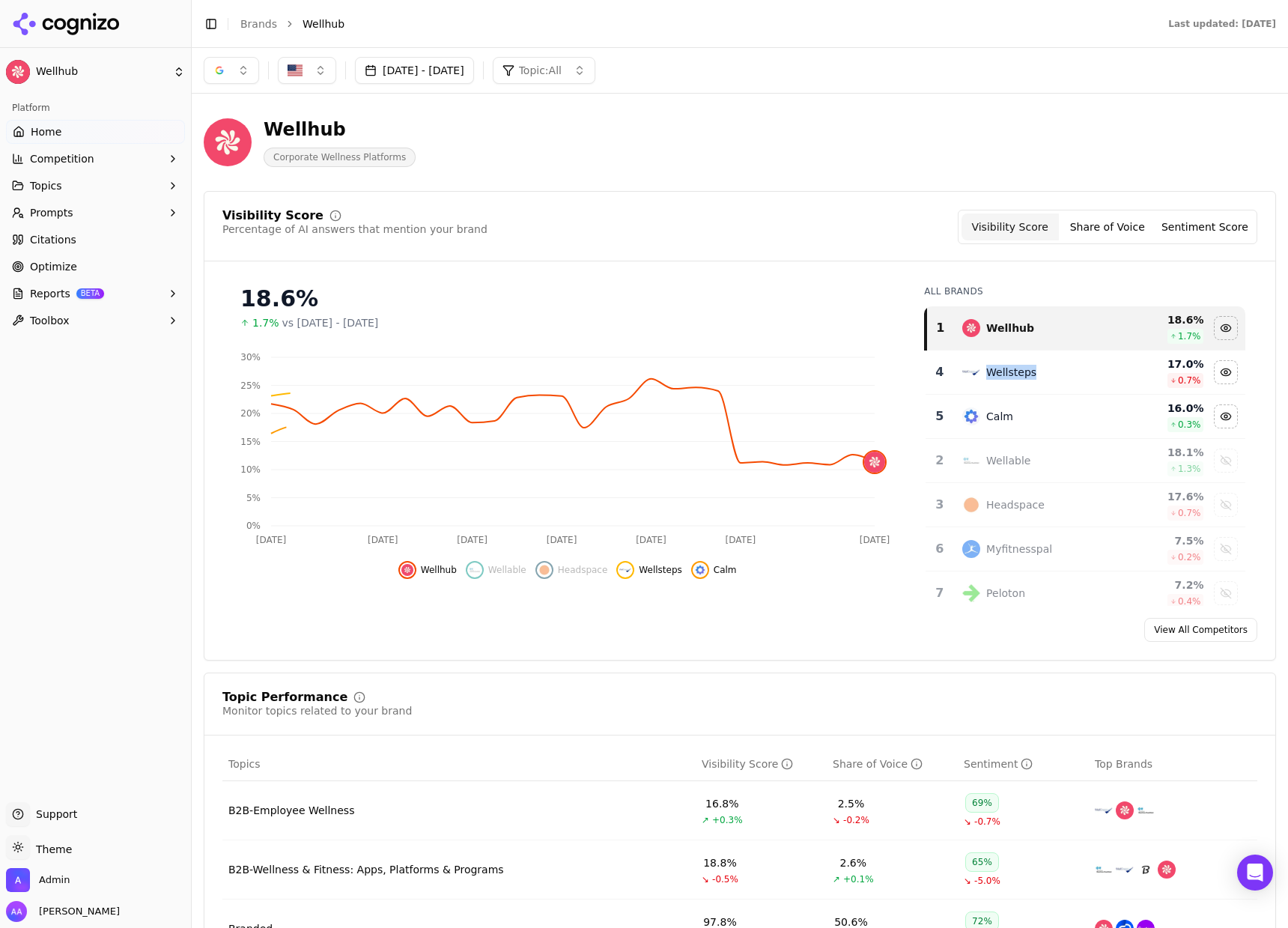
click at [1017, 377] on div "Wellsteps" at bounding box center [1011, 371] width 50 height 15
click at [1017, 377] on div "Calm" at bounding box center [1036, 372] width 148 height 18
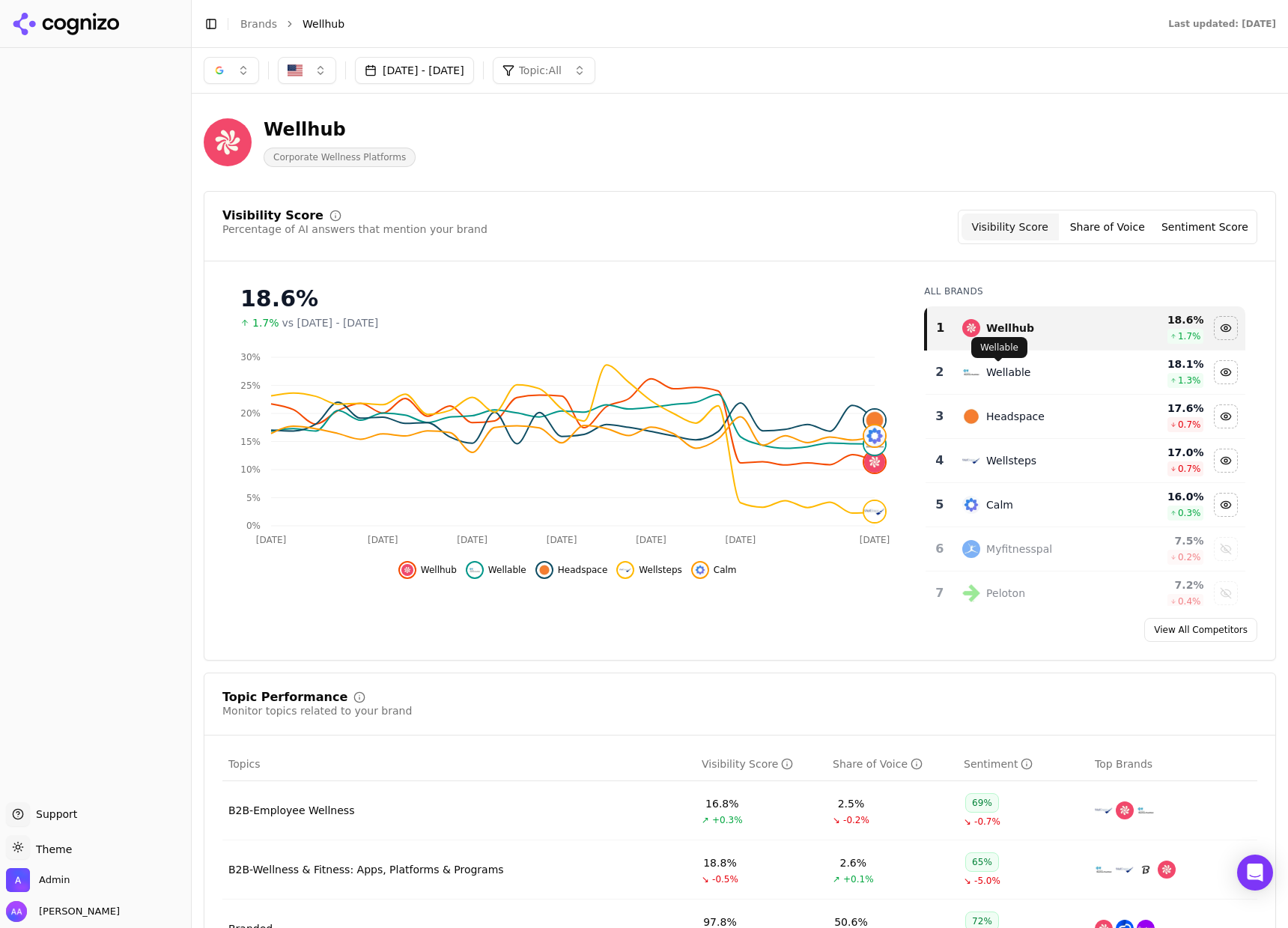
click at [987, 379] on div "Wellable" at bounding box center [1008, 371] width 44 height 15
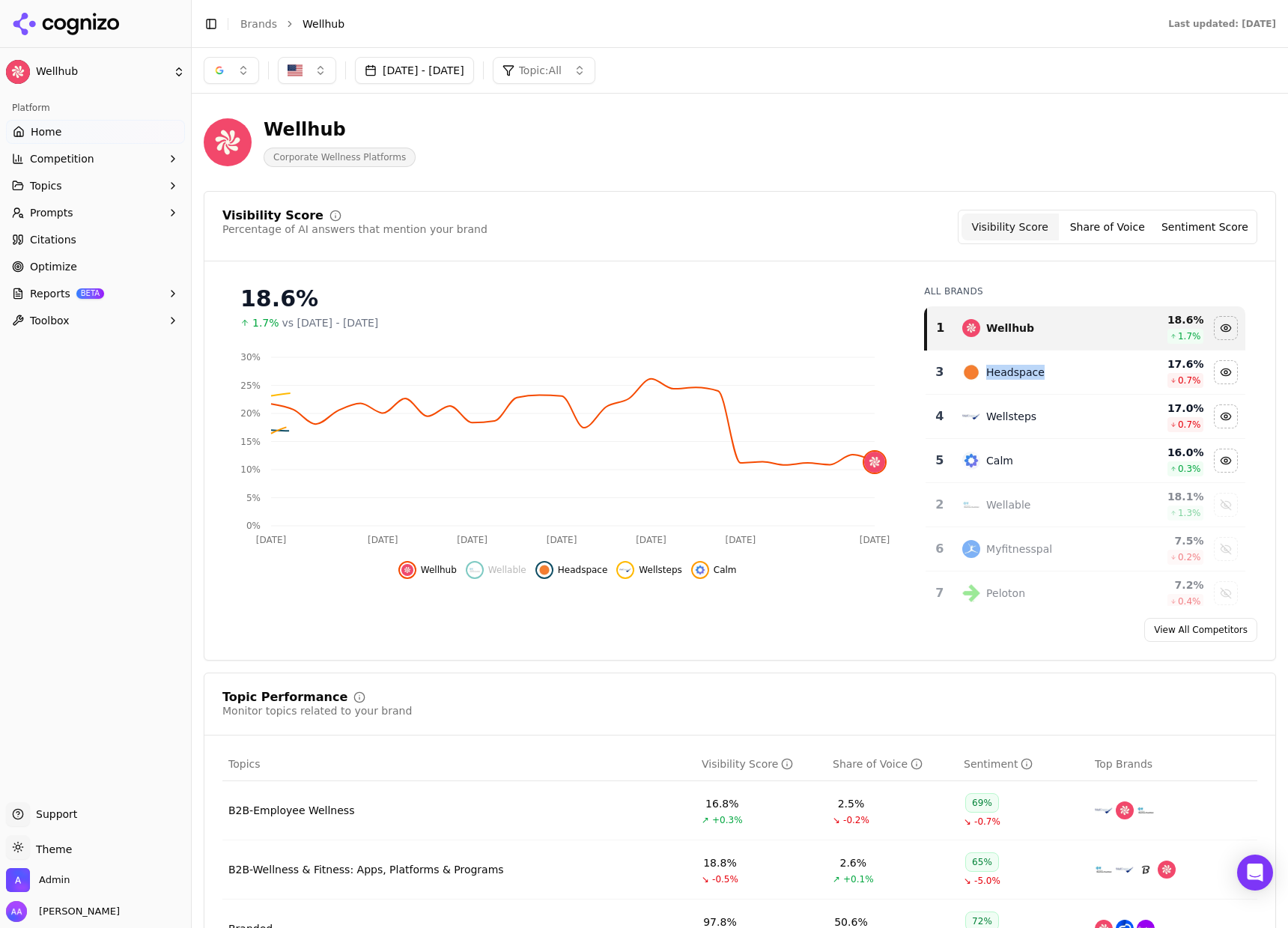
click at [987, 379] on div "Headspace" at bounding box center [1015, 371] width 58 height 15
click at [987, 379] on div "Wellsteps" at bounding box center [1011, 371] width 50 height 15
click at [987, 379] on div "Calm" at bounding box center [999, 371] width 27 height 15
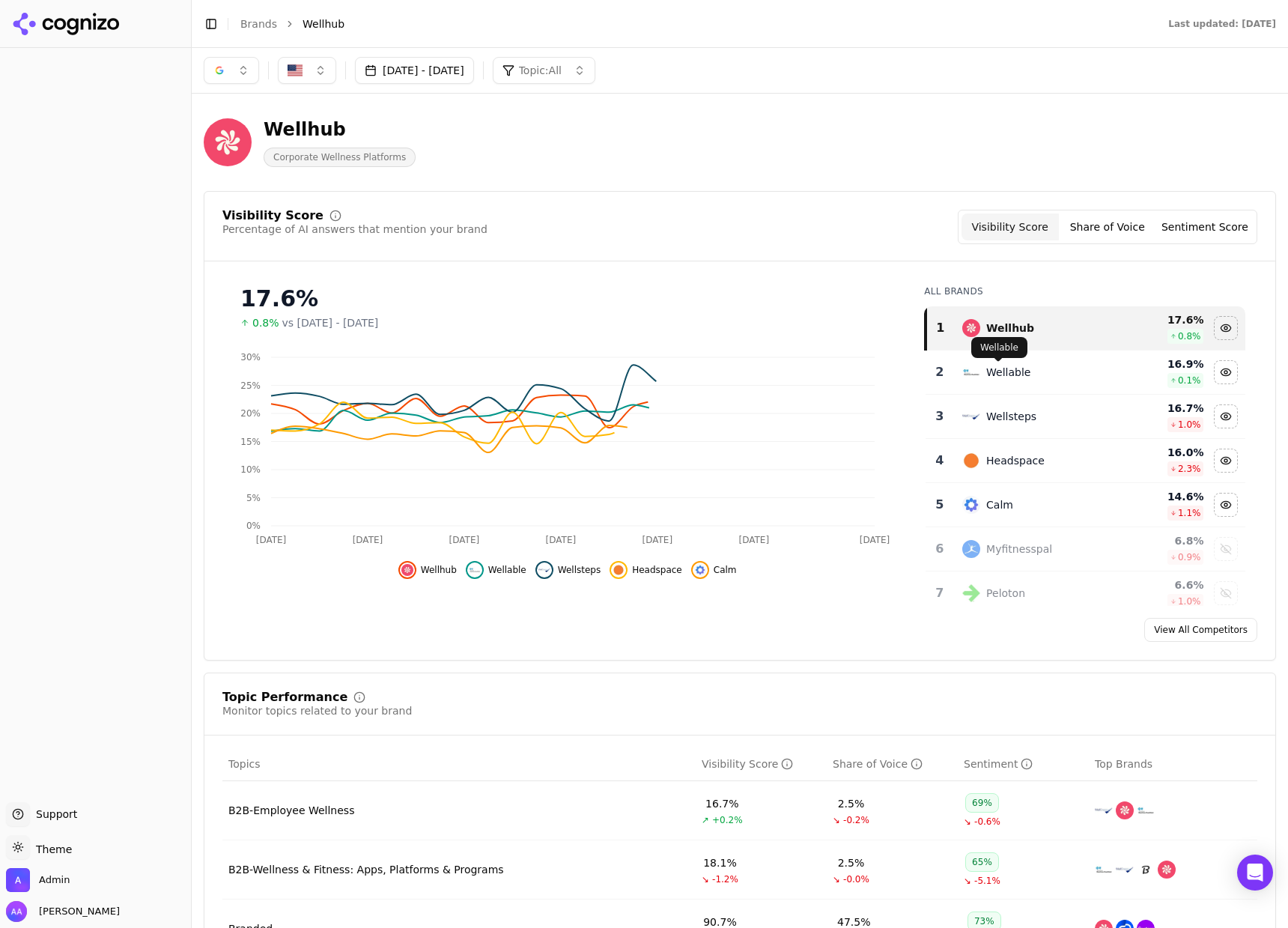
click at [993, 377] on div "Wellable" at bounding box center [1008, 371] width 44 height 15
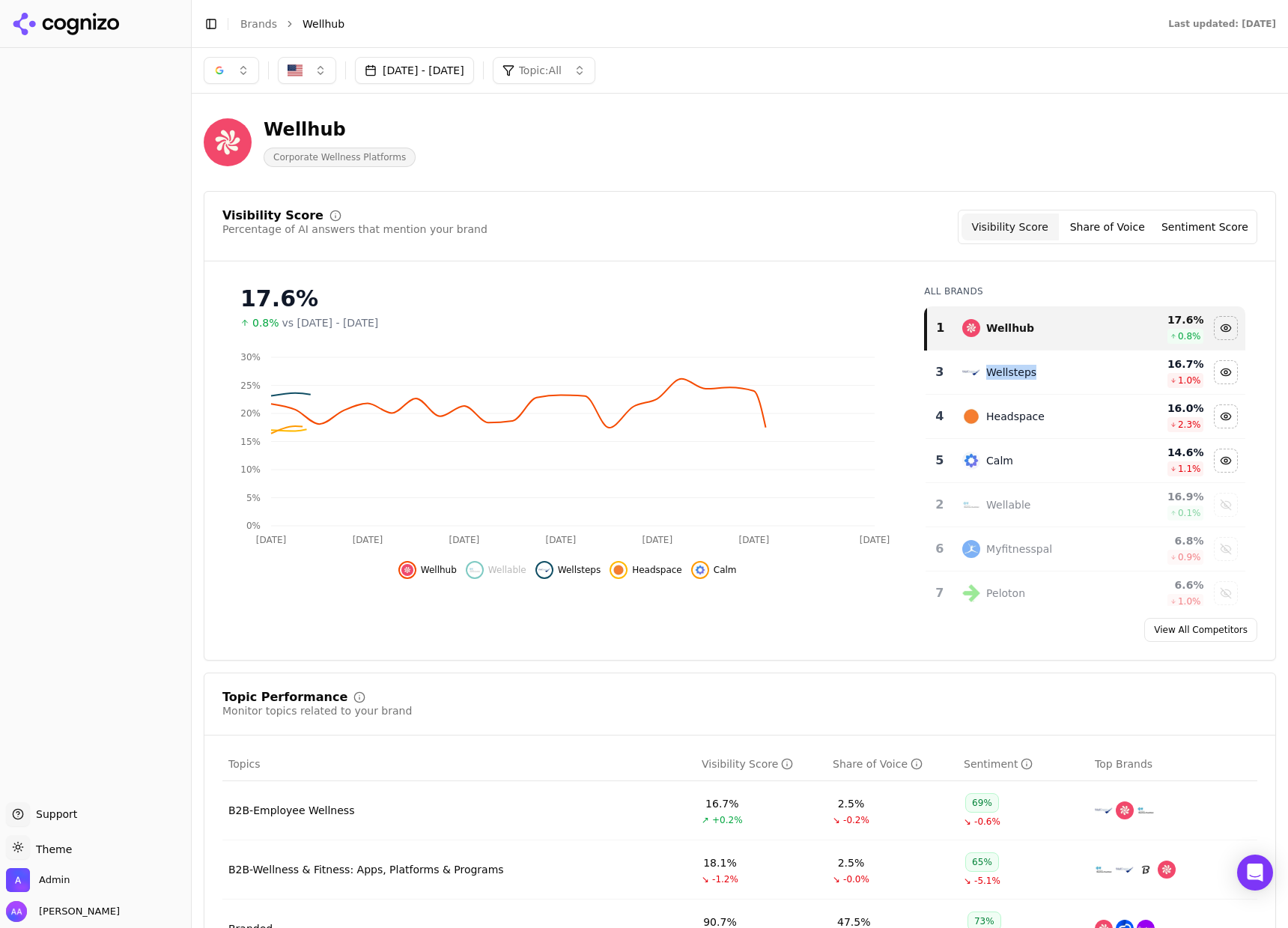
click at [993, 377] on div "Wellsteps" at bounding box center [1011, 371] width 50 height 15
click at [993, 377] on div "Headspace" at bounding box center [1015, 371] width 58 height 15
click at [993, 377] on div "Calm" at bounding box center [999, 371] width 27 height 15
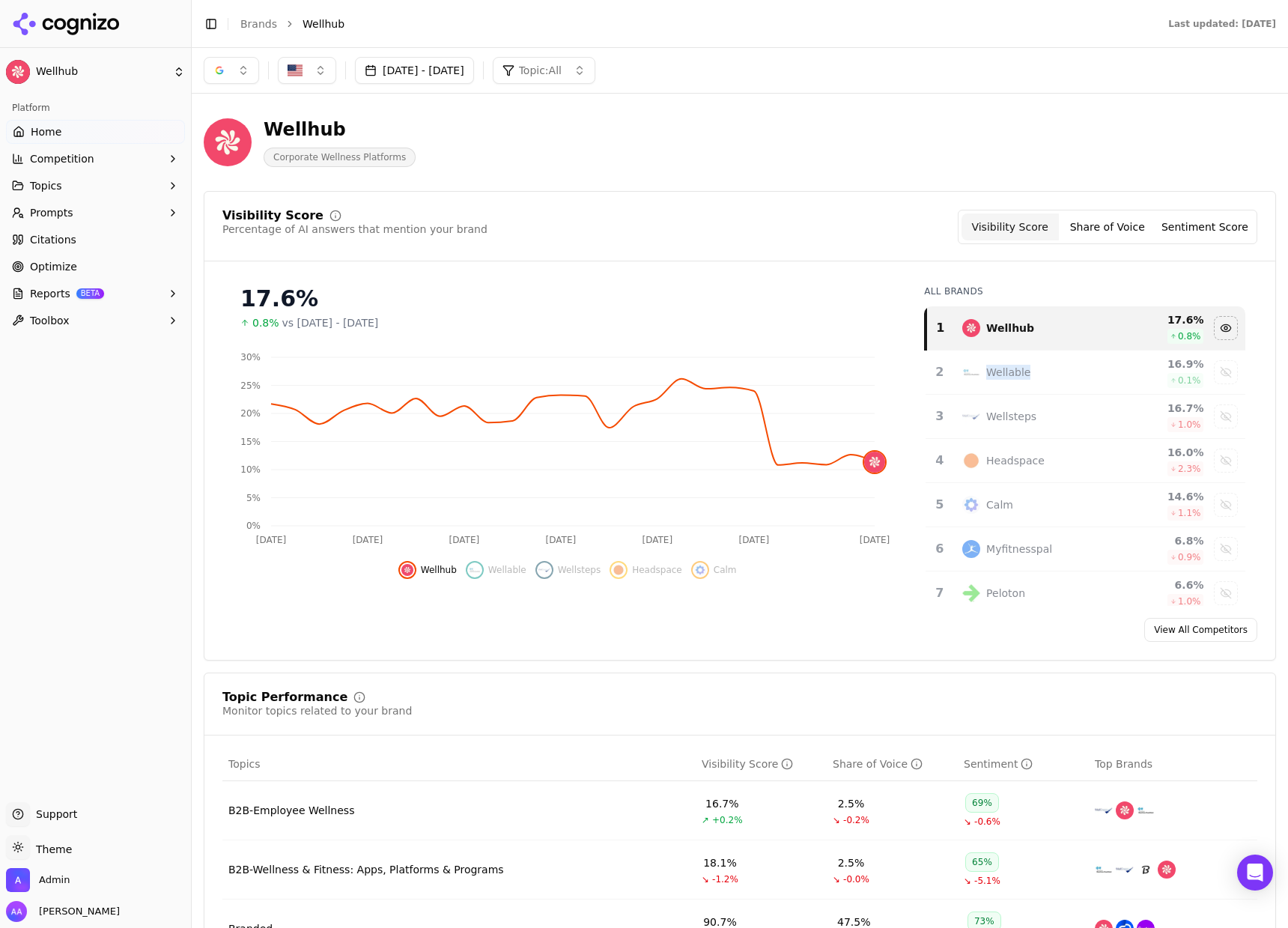
click at [243, 69] on button "button" at bounding box center [231, 70] width 55 height 27
click at [255, 133] on span "ChatGPT-Search" at bounding box center [225, 129] width 84 height 15
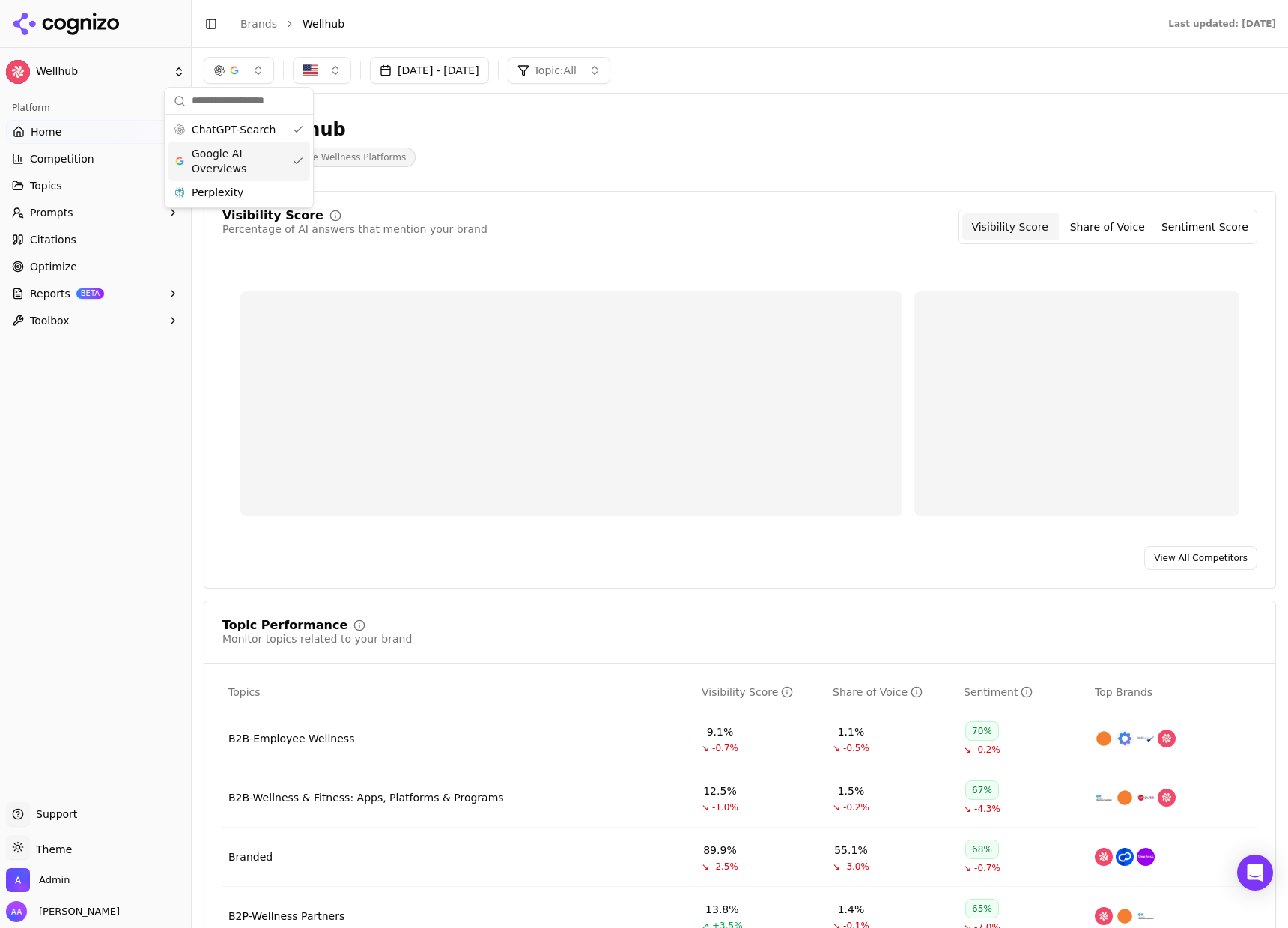
click at [256, 158] on span "Google AI Overviews" at bounding box center [239, 161] width 95 height 30
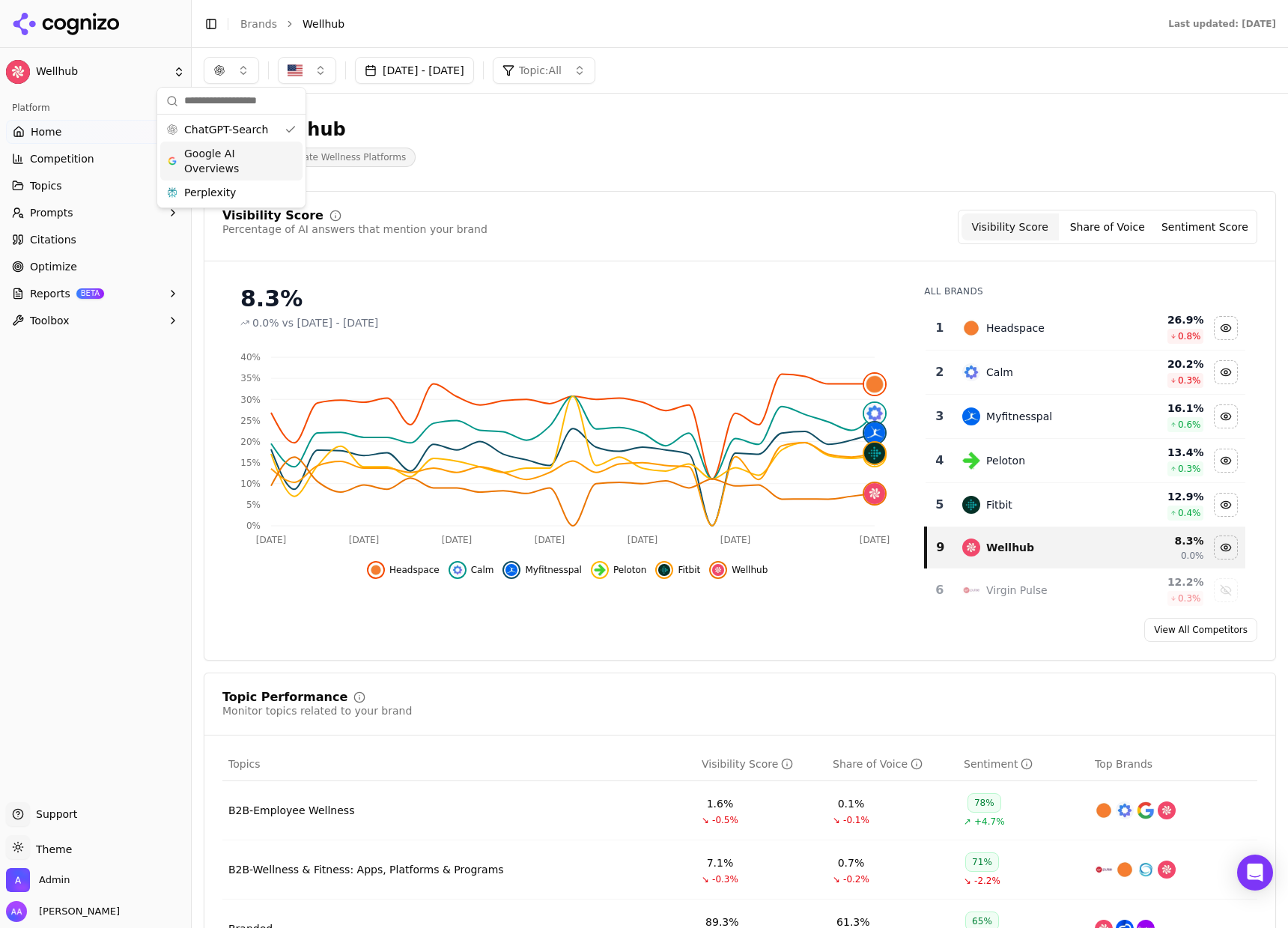
click at [1010, 507] on div "Fitbit" at bounding box center [1036, 504] width 148 height 18
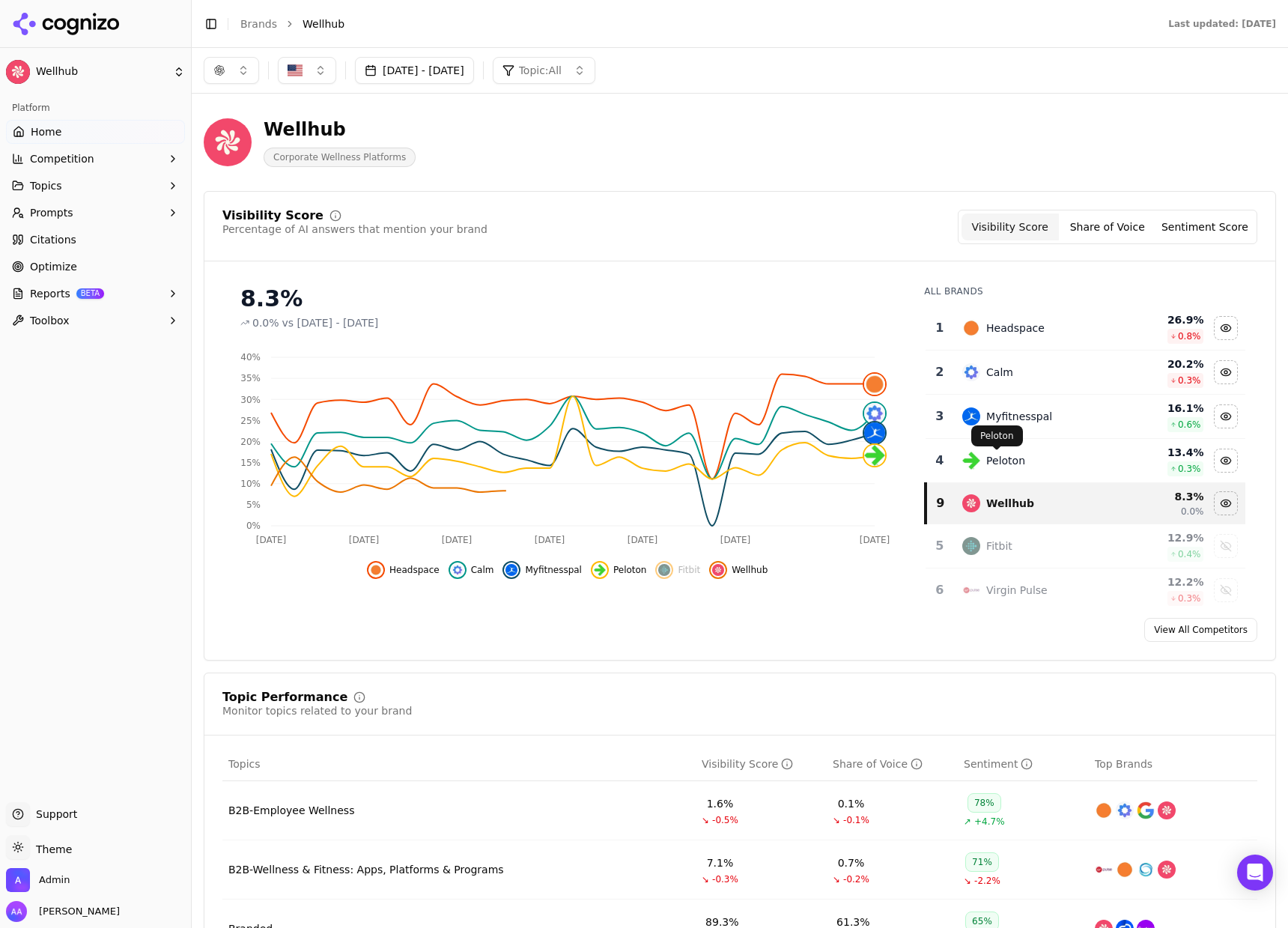
click at [1002, 450] on td "Peloton" at bounding box center [1036, 461] width 165 height 44
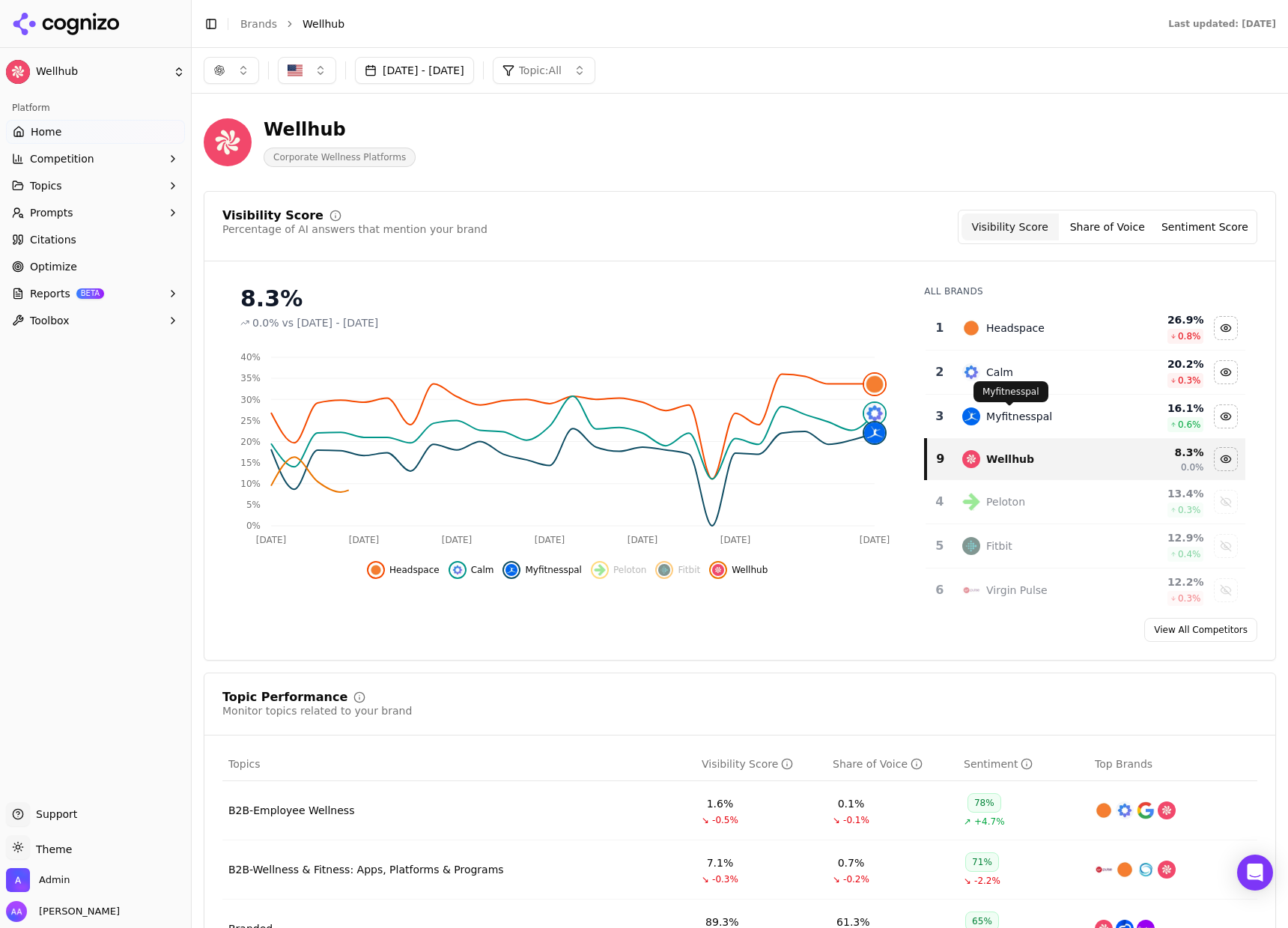
click at [997, 409] on div "Myfitnesspal" at bounding box center [1019, 416] width 66 height 15
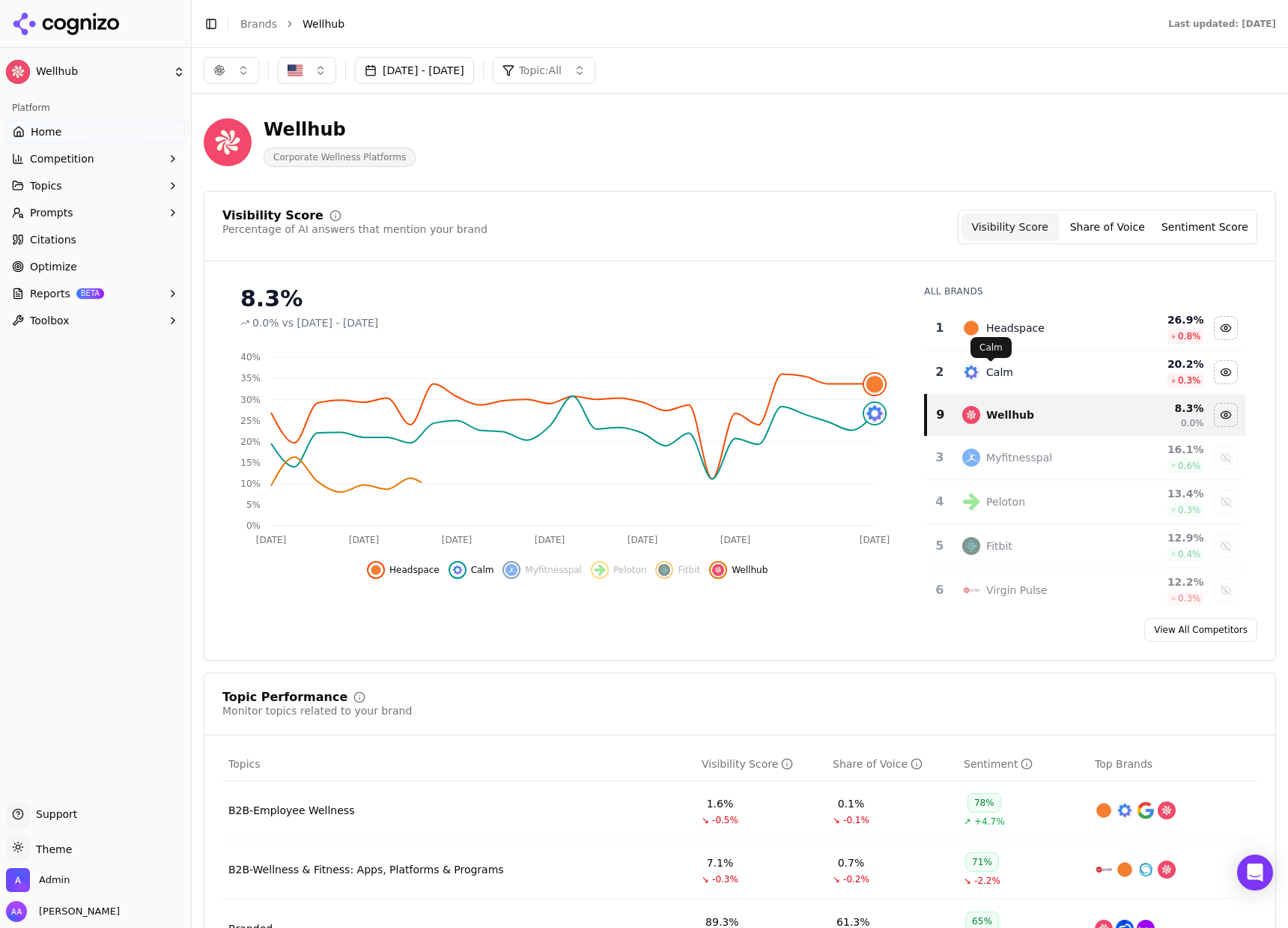
drag, startPoint x: 993, startPoint y: 379, endPoint x: 995, endPoint y: 365, distance: 14.1
click at [993, 379] on div "Calm" at bounding box center [999, 371] width 27 height 15
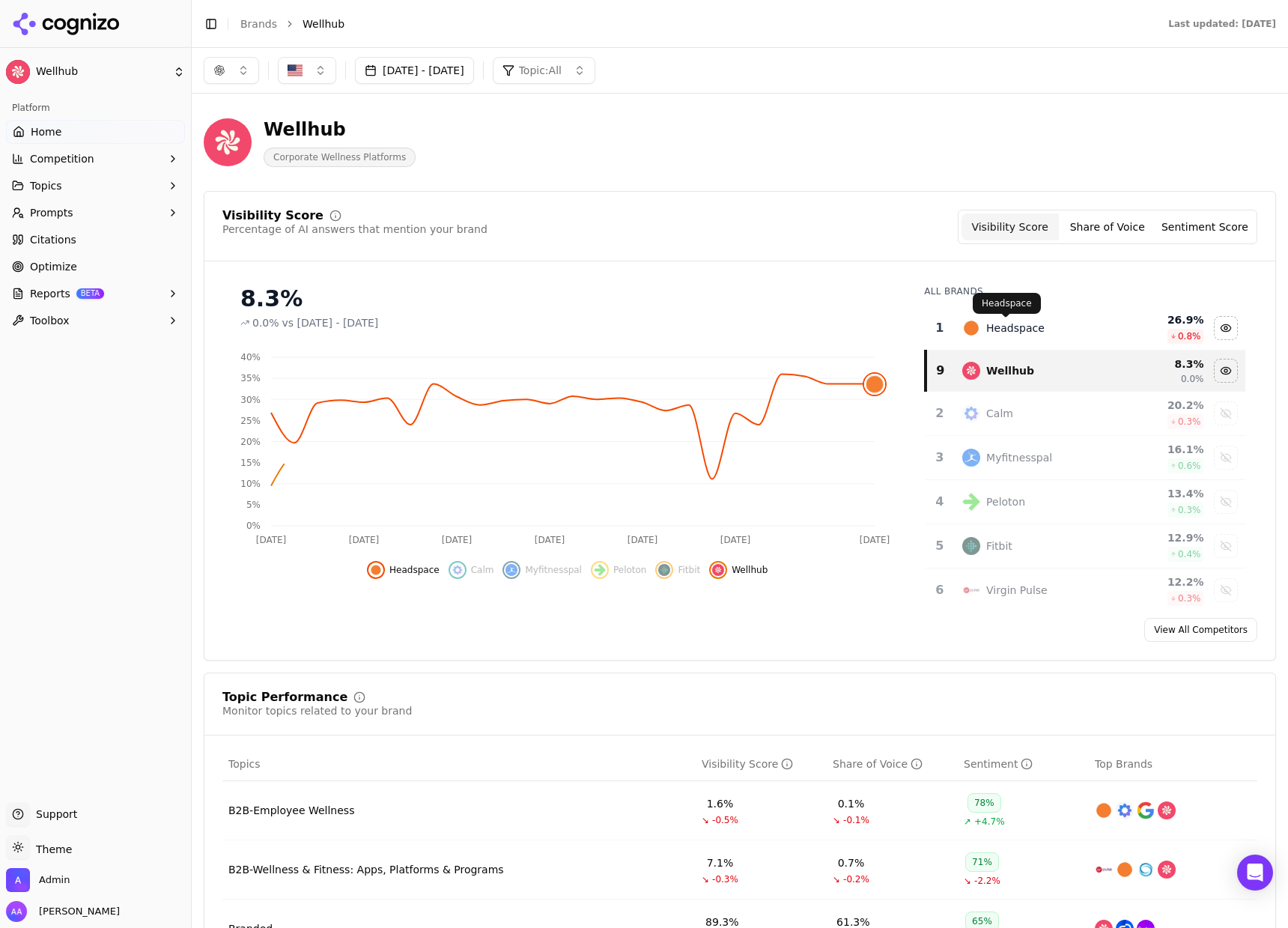
click at [990, 330] on div "Headspace" at bounding box center [1015, 327] width 58 height 15
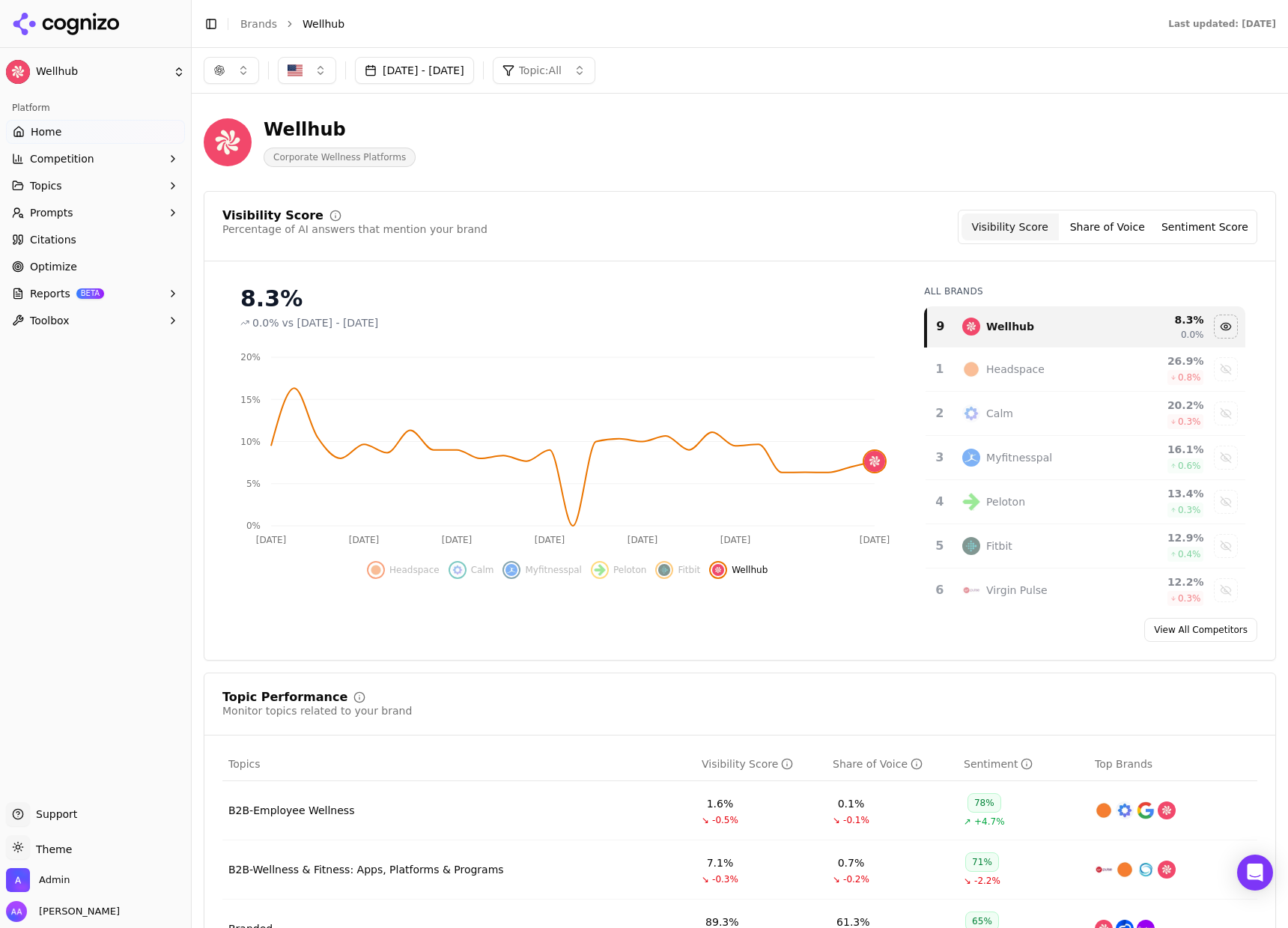
click at [561, 65] on span "Topic: All" at bounding box center [540, 70] width 42 height 15
click at [654, 174] on span "B2B-Wellness & Fitness: Apps, Platforms & Programs" at bounding box center [699, 177] width 276 height 15
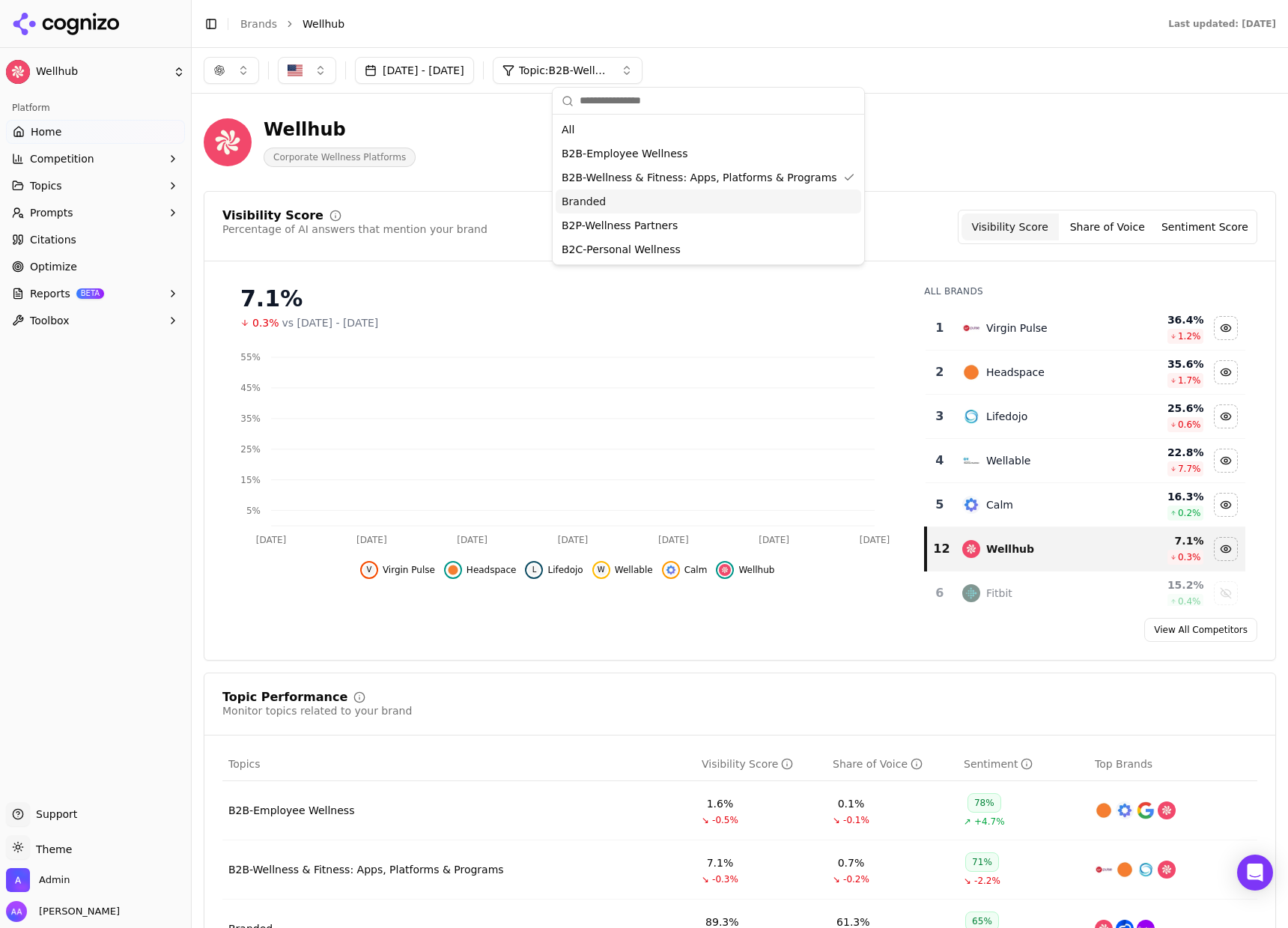
click at [941, 154] on div "Wellhub Corporate Wellness Platforms" at bounding box center [740, 142] width 1072 height 74
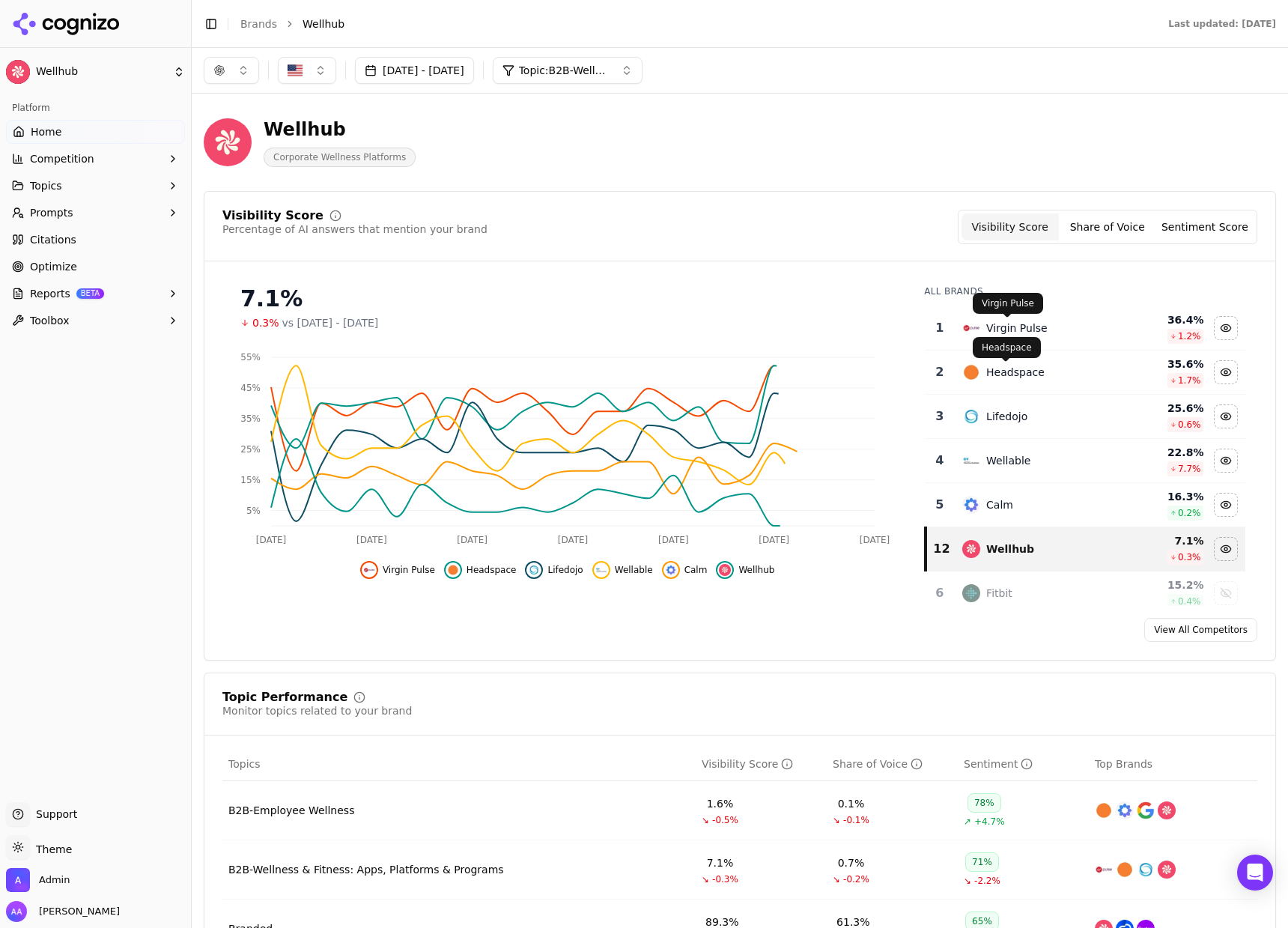
click at [1000, 335] on div "Virgin Pulse" at bounding box center [1017, 327] width 61 height 15
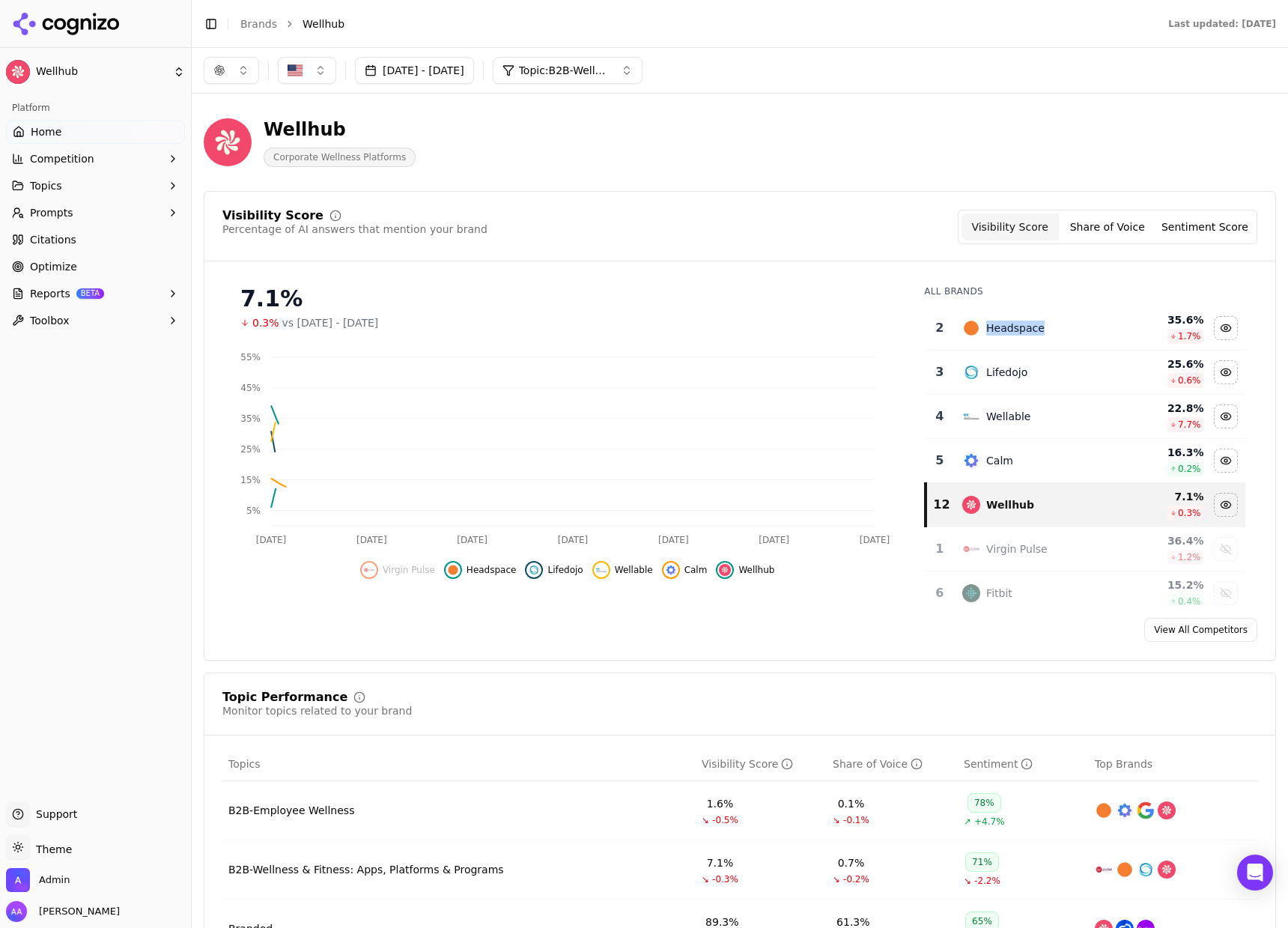
click at [1000, 333] on div "Headspace" at bounding box center [1015, 327] width 58 height 15
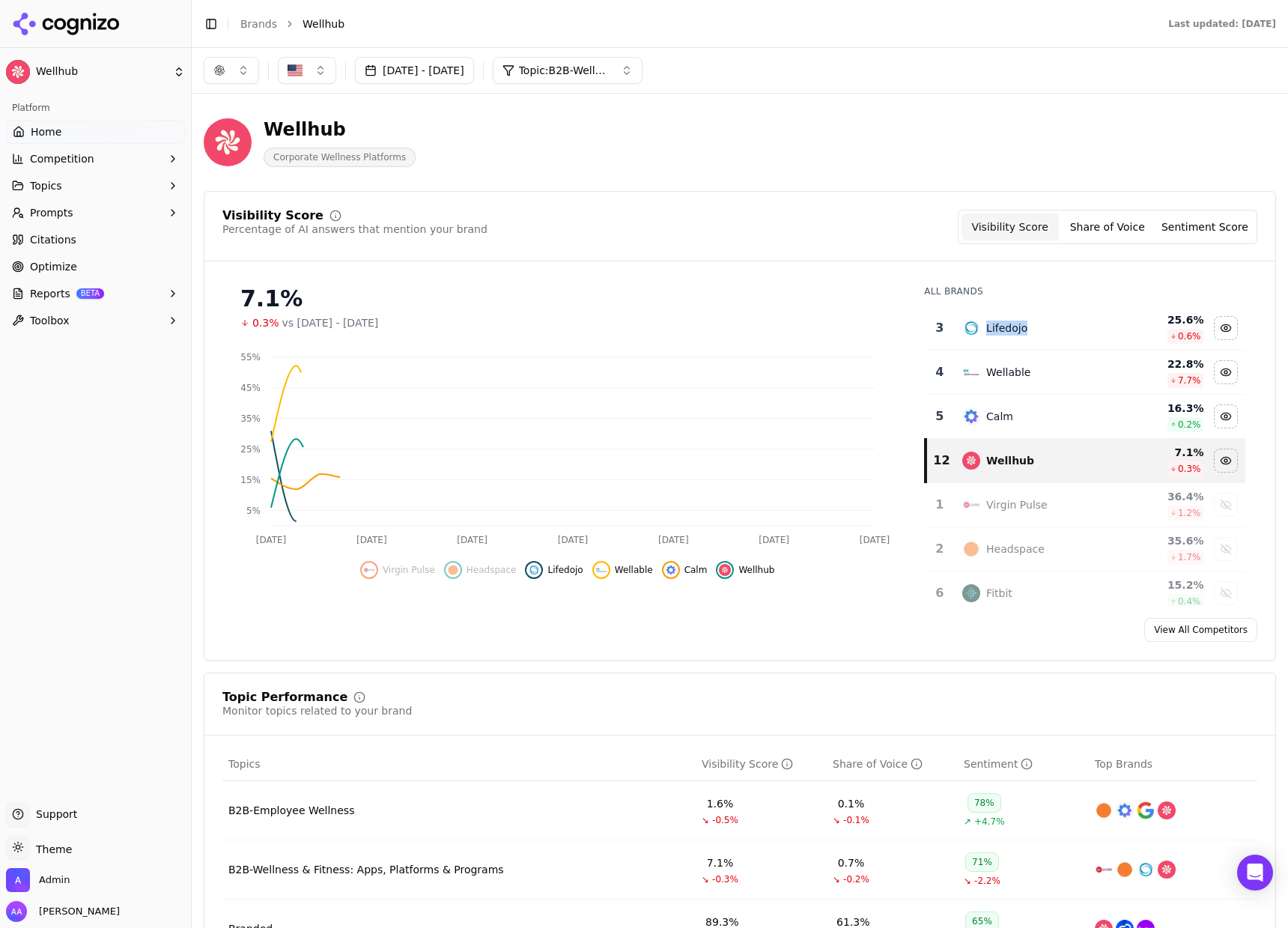
click at [1000, 333] on div "Lifedojo" at bounding box center [1007, 327] width 41 height 15
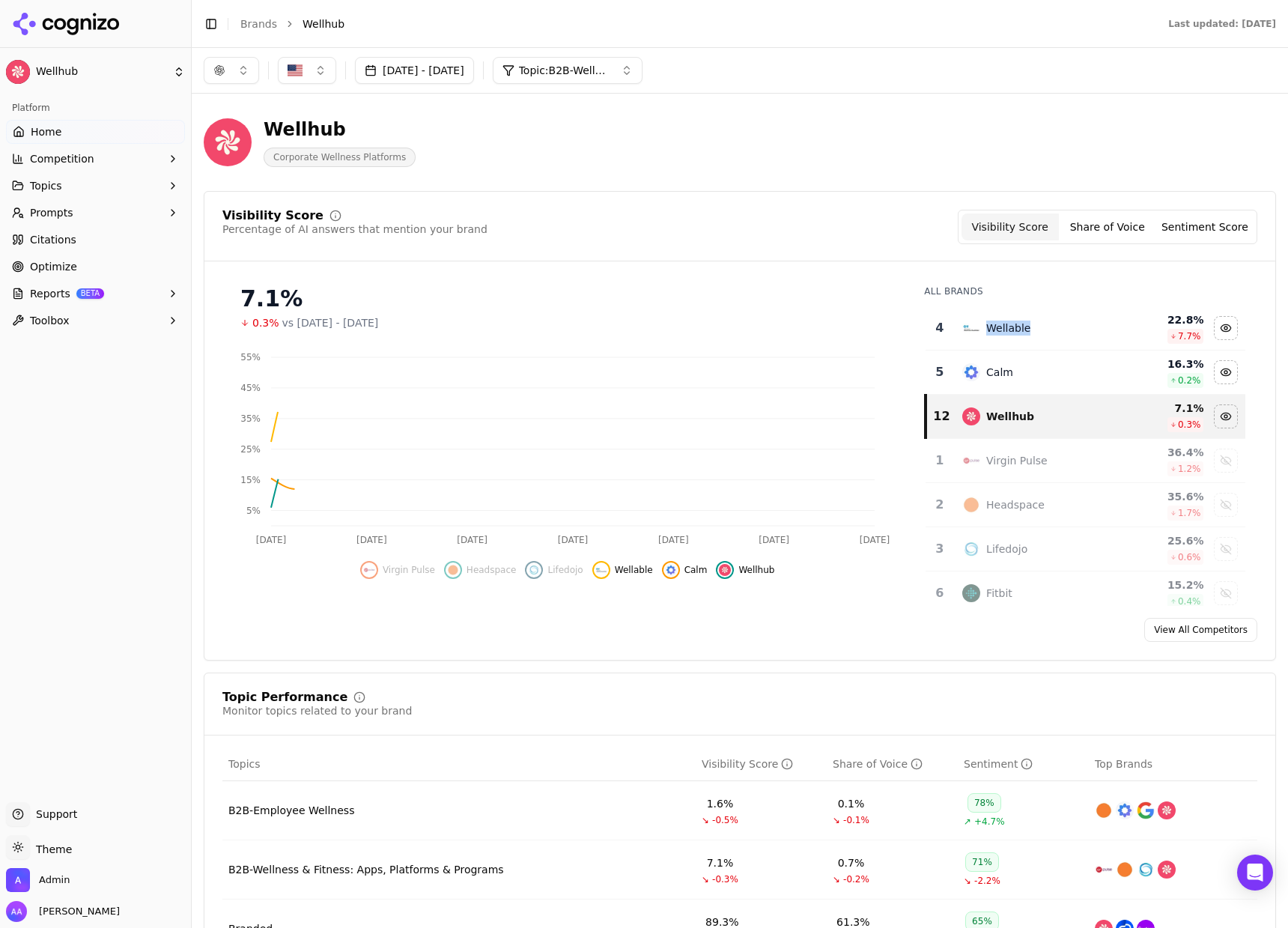
click at [999, 333] on div "Wellable" at bounding box center [1008, 327] width 44 height 15
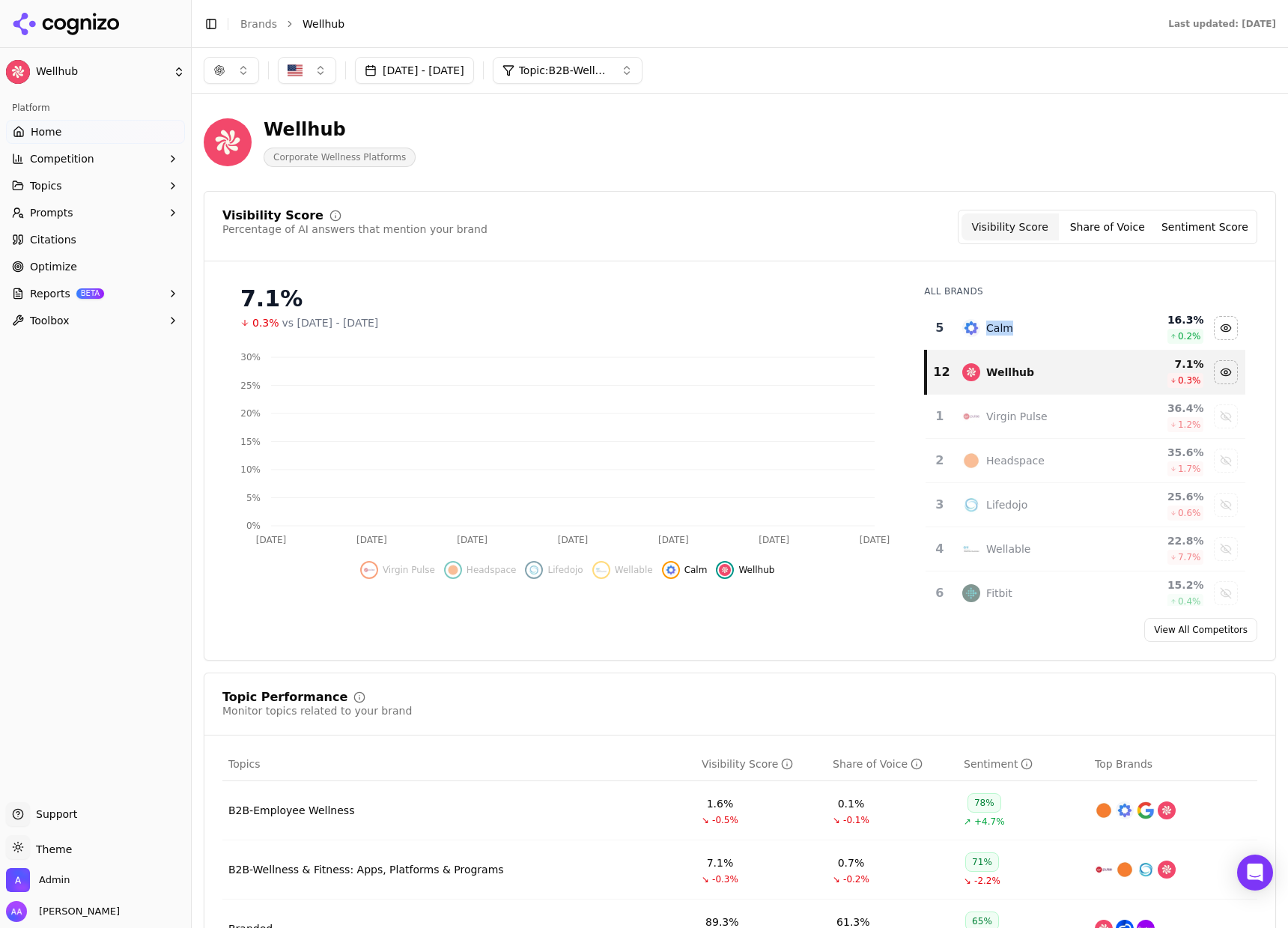
click at [999, 333] on div "Calm" at bounding box center [999, 327] width 27 height 15
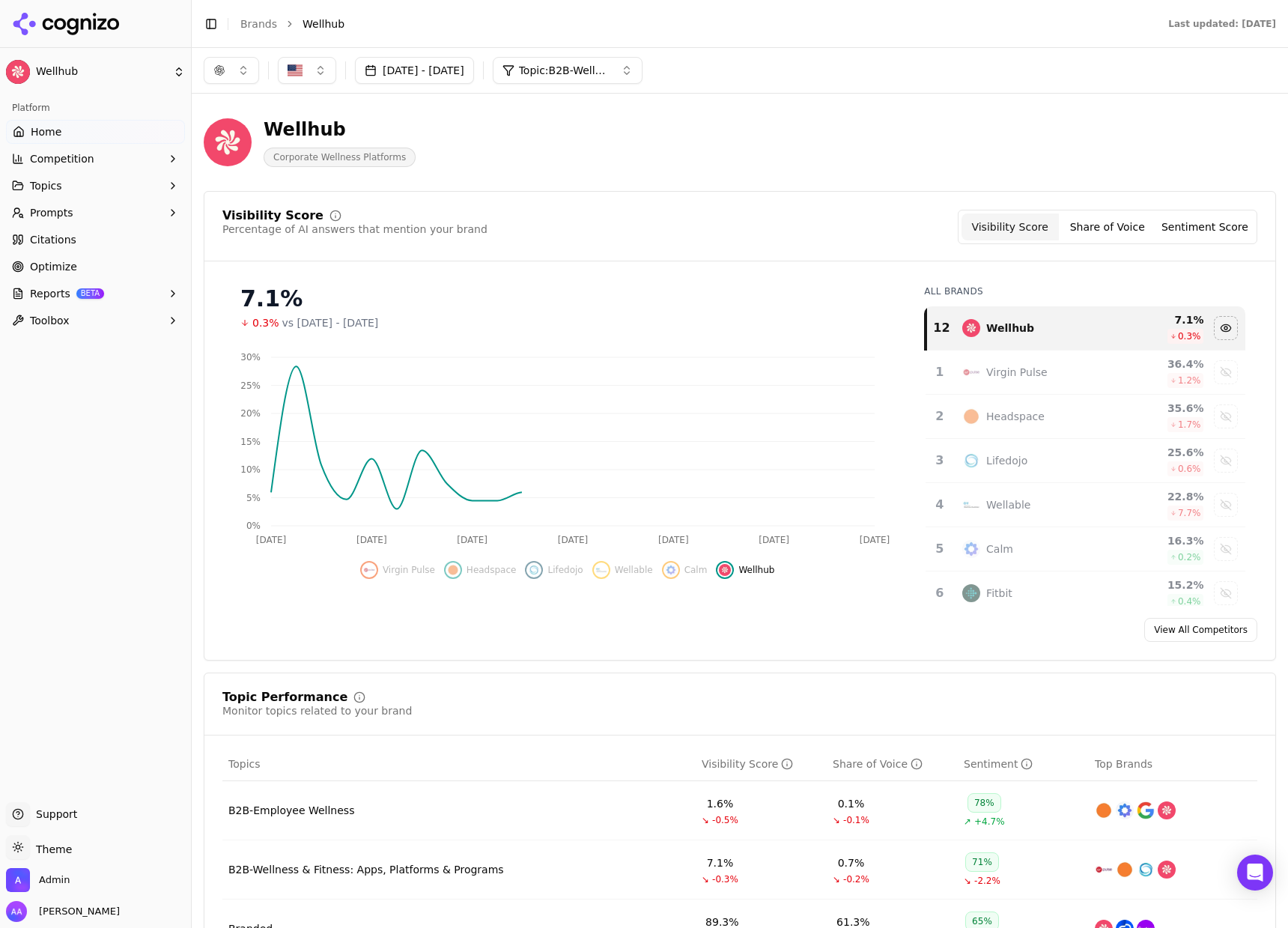
click at [724, 233] on div "Visibility Score Percentage of AI answers that mention your brand Visibility Sc…" at bounding box center [740, 227] width 1035 height 34
click at [1040, 371] on div "Virgin Pulse" at bounding box center [1036, 372] width 148 height 18
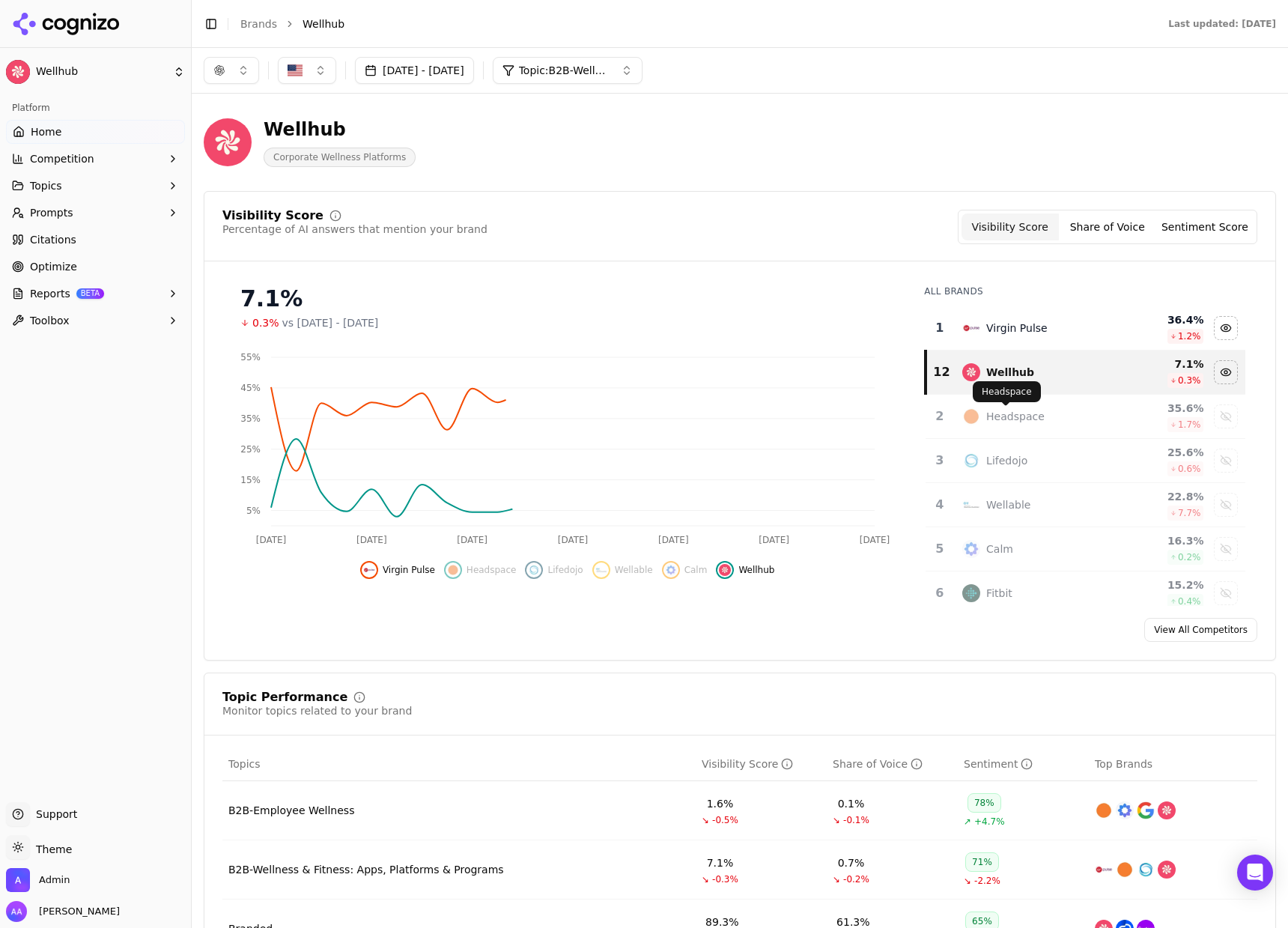
click at [1017, 413] on div "Headspace" at bounding box center [1015, 416] width 58 height 15
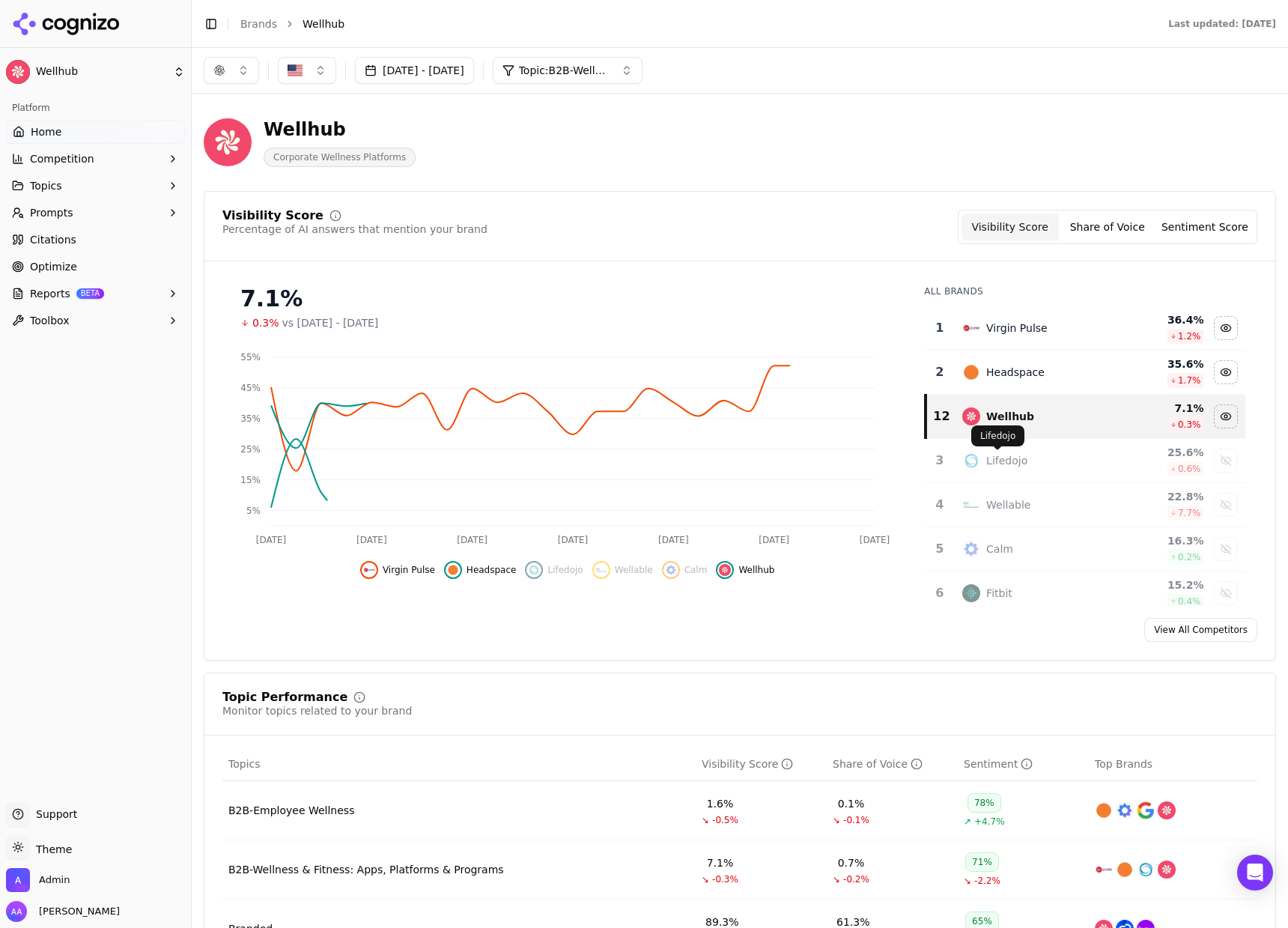
click at [990, 463] on div "Lifedojo" at bounding box center [1007, 460] width 41 height 15
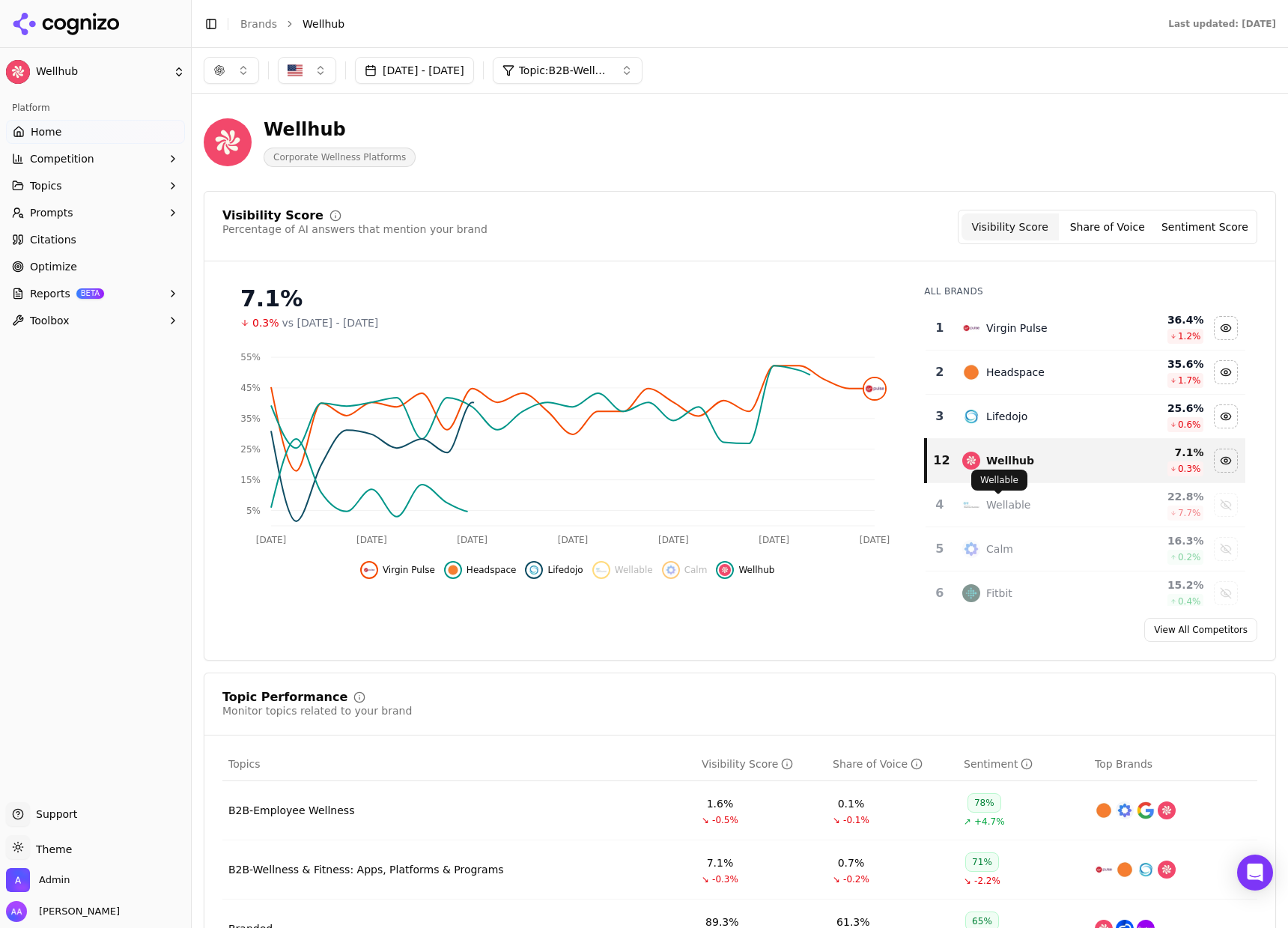
drag, startPoint x: 998, startPoint y: 502, endPoint x: 999, endPoint y: 567, distance: 65.0
click at [998, 502] on div "Wellable" at bounding box center [1008, 504] width 44 height 15
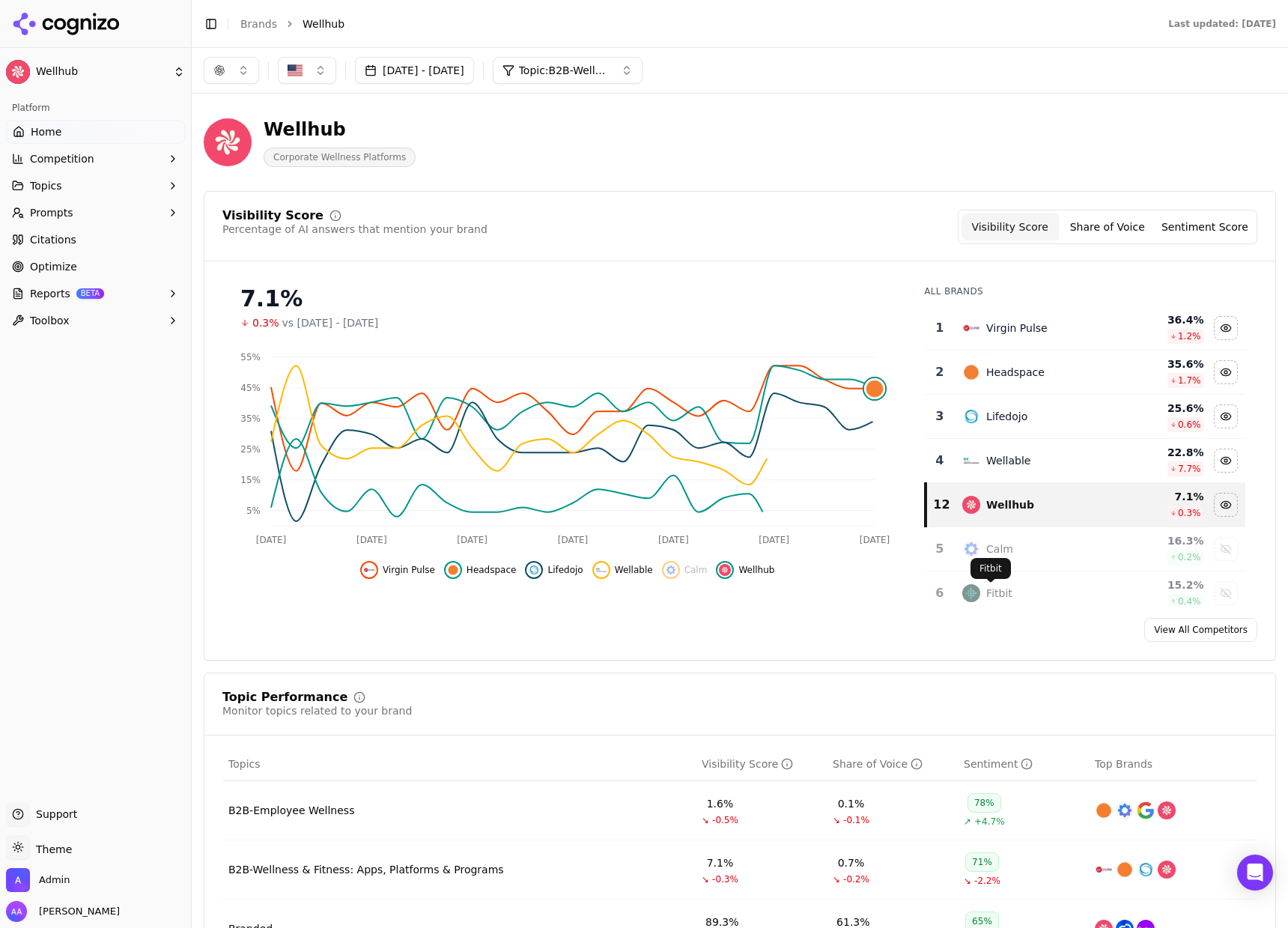
click at [986, 559] on div "Fitbit Fitbit" at bounding box center [991, 568] width 40 height 21
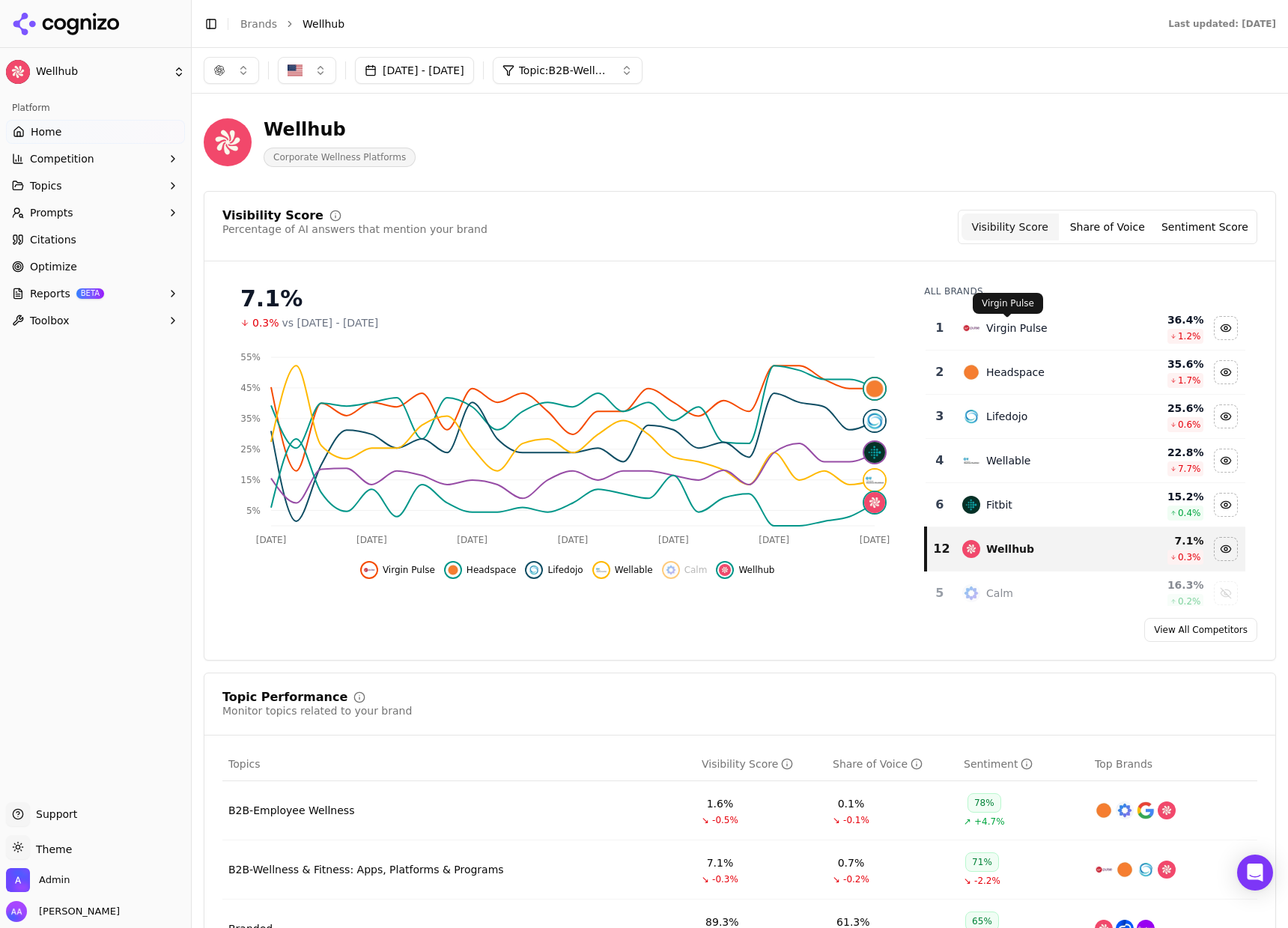
click at [1033, 329] on div "Virgin Pulse" at bounding box center [1017, 327] width 61 height 15
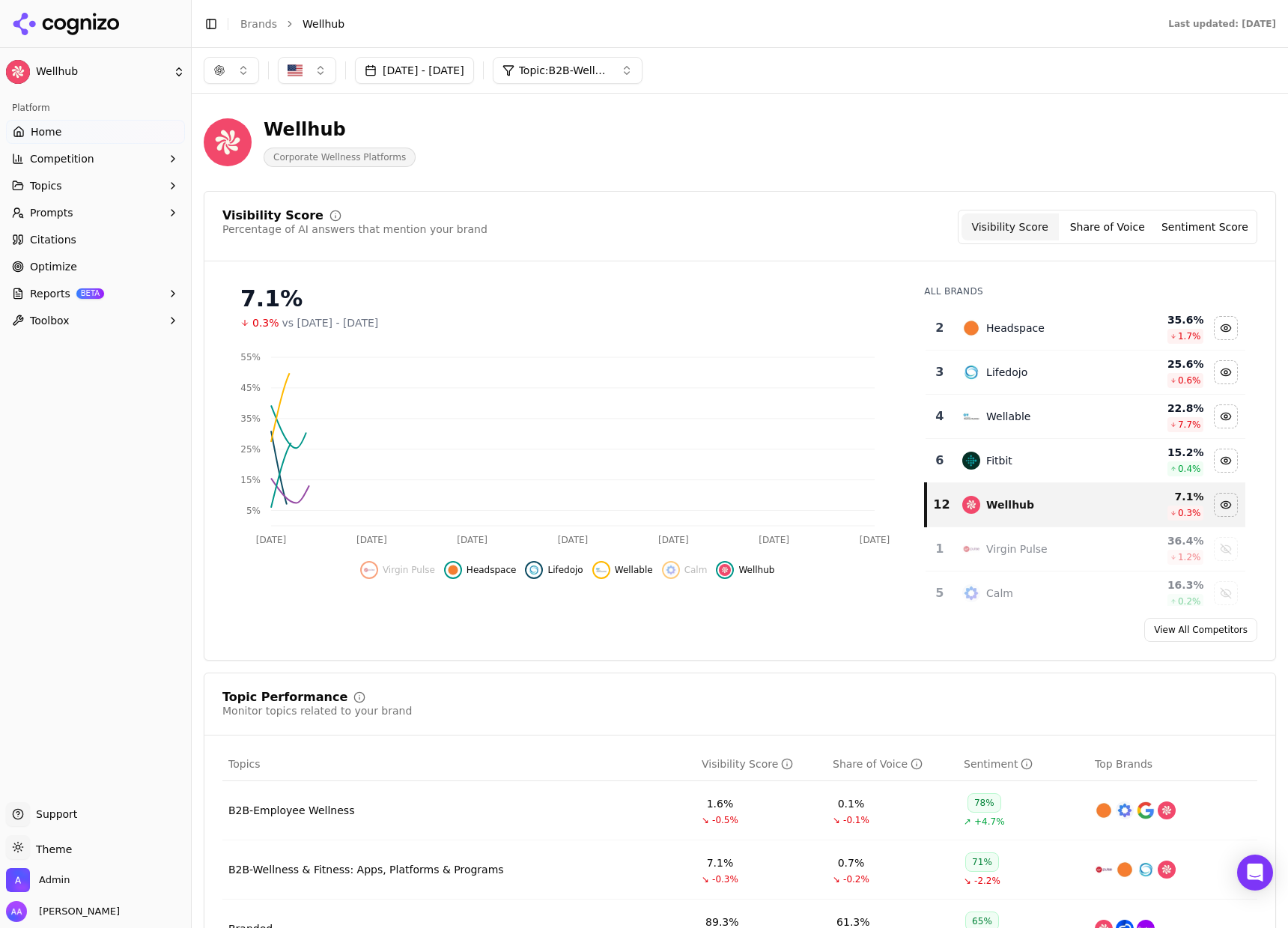
click at [1028, 330] on div "Headspace" at bounding box center [1015, 327] width 58 height 15
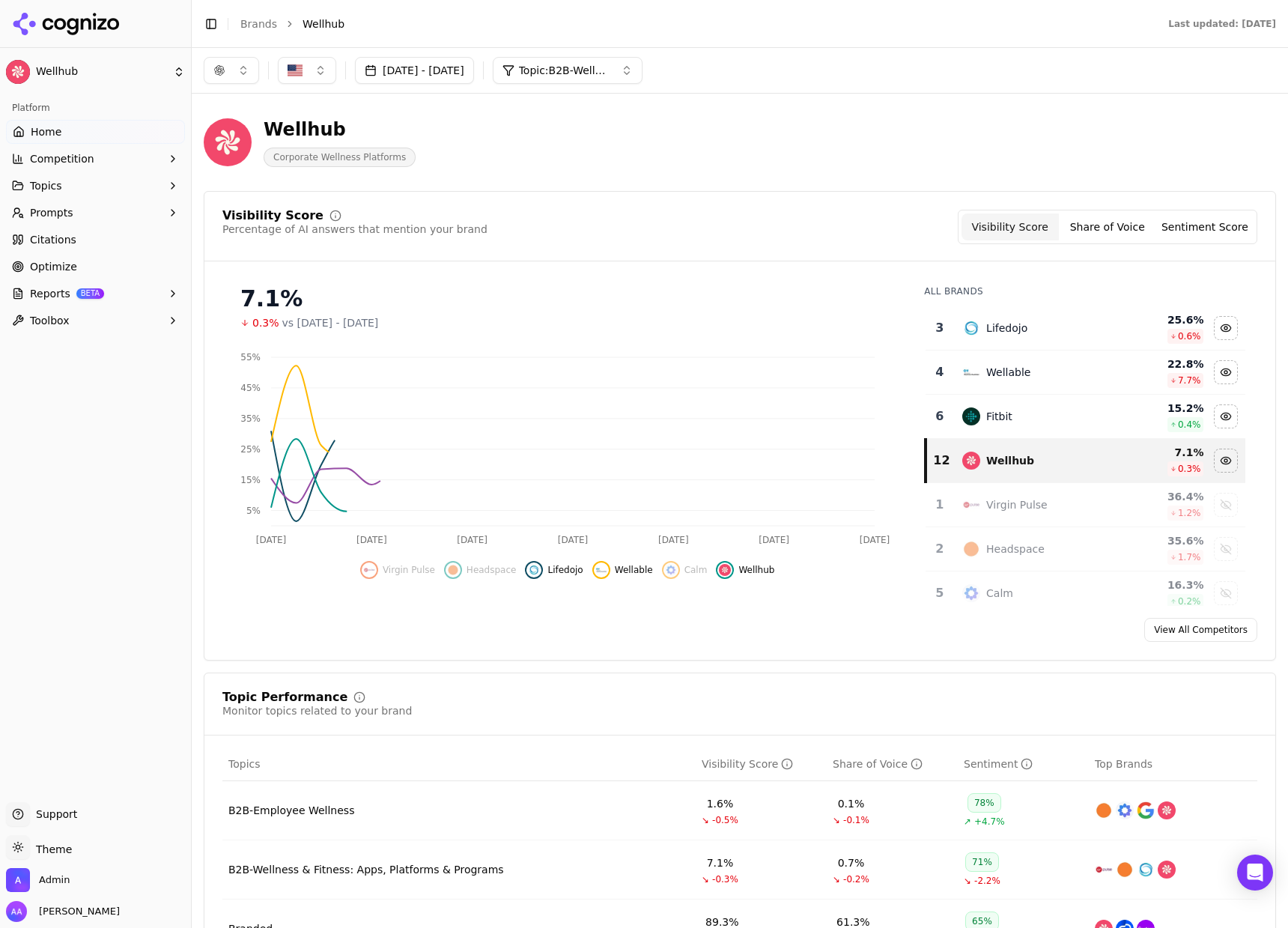
click at [1027, 330] on div "Lifedojo" at bounding box center [1036, 328] width 148 height 18
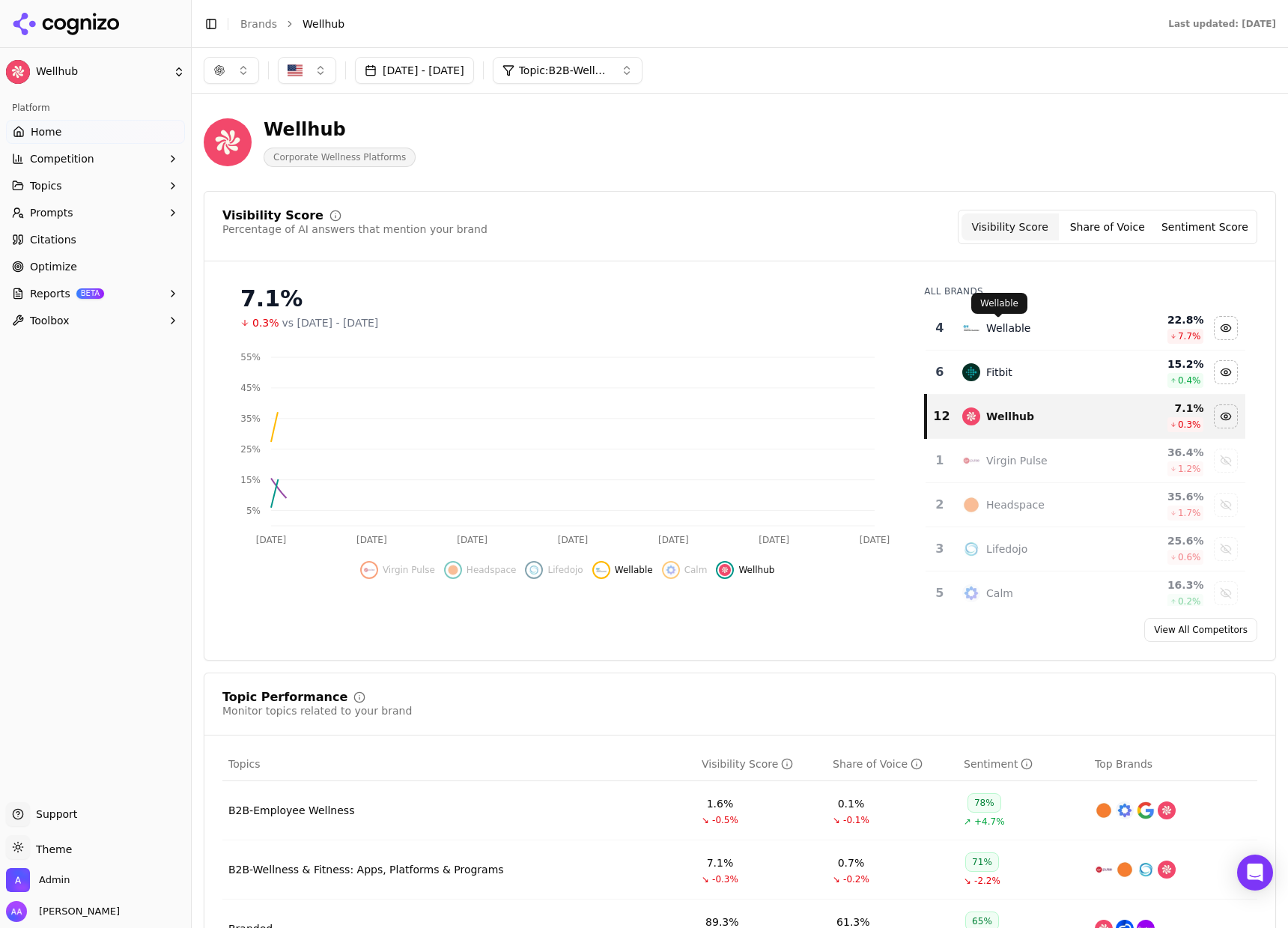
click at [998, 329] on div "Wellable" at bounding box center [1008, 327] width 44 height 15
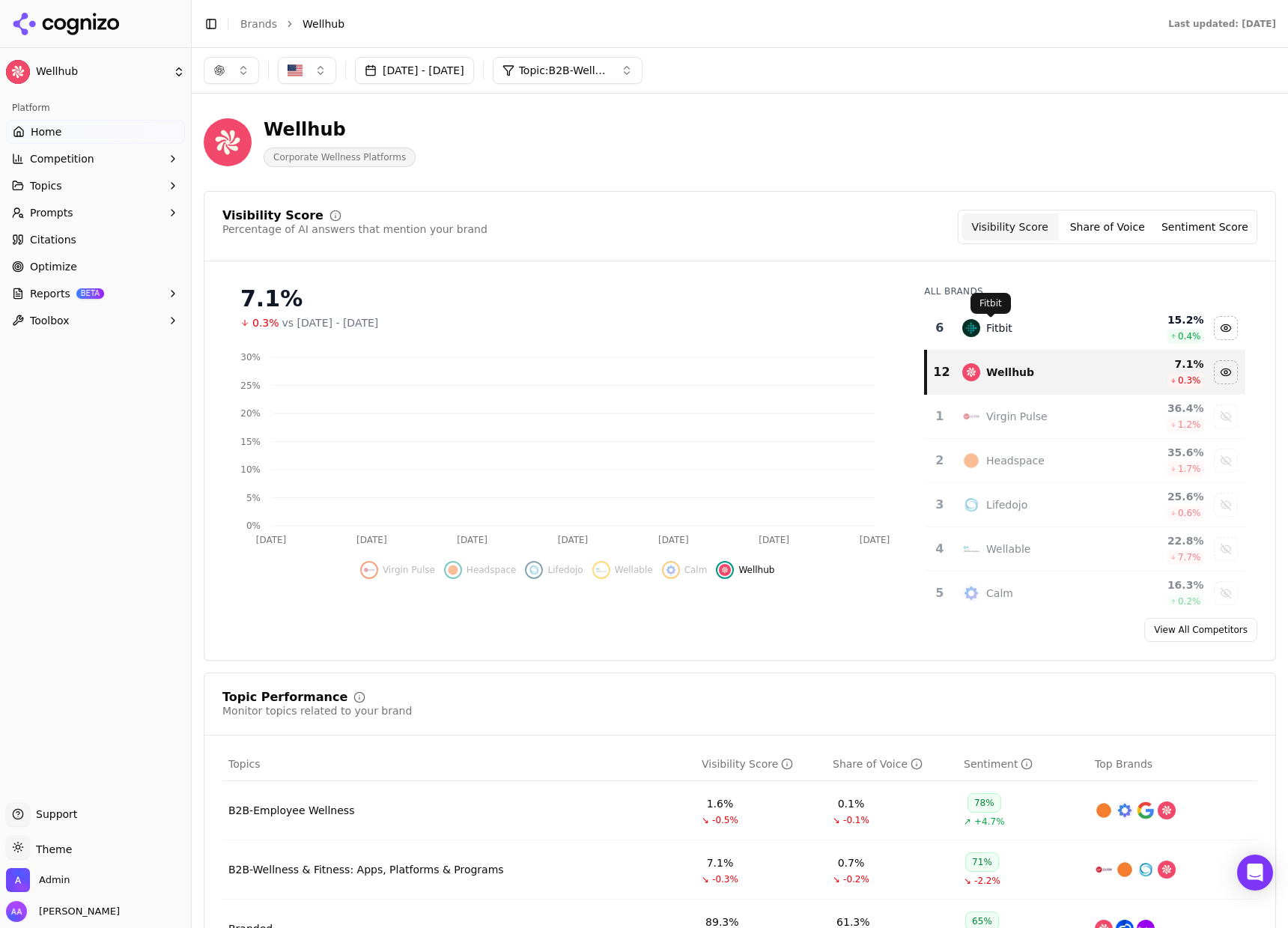
click at [997, 329] on div "Fitbit" at bounding box center [999, 327] width 27 height 15
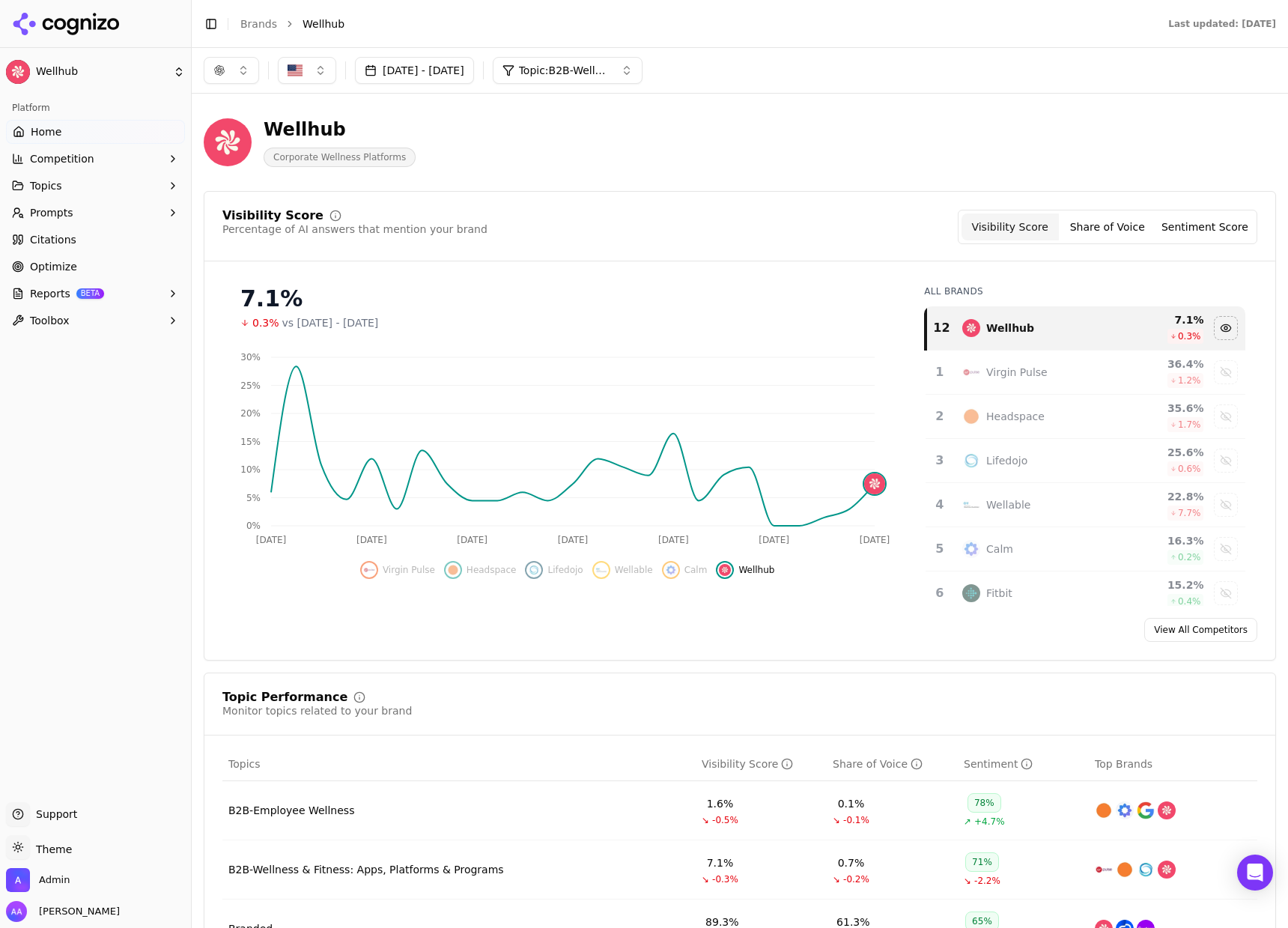
click at [232, 74] on button "button" at bounding box center [231, 70] width 55 height 27
drag, startPoint x: 222, startPoint y: 145, endPoint x: 233, endPoint y: 175, distance: 32.0
click at [222, 145] on div "Google AI Overviews" at bounding box center [231, 162] width 142 height 39
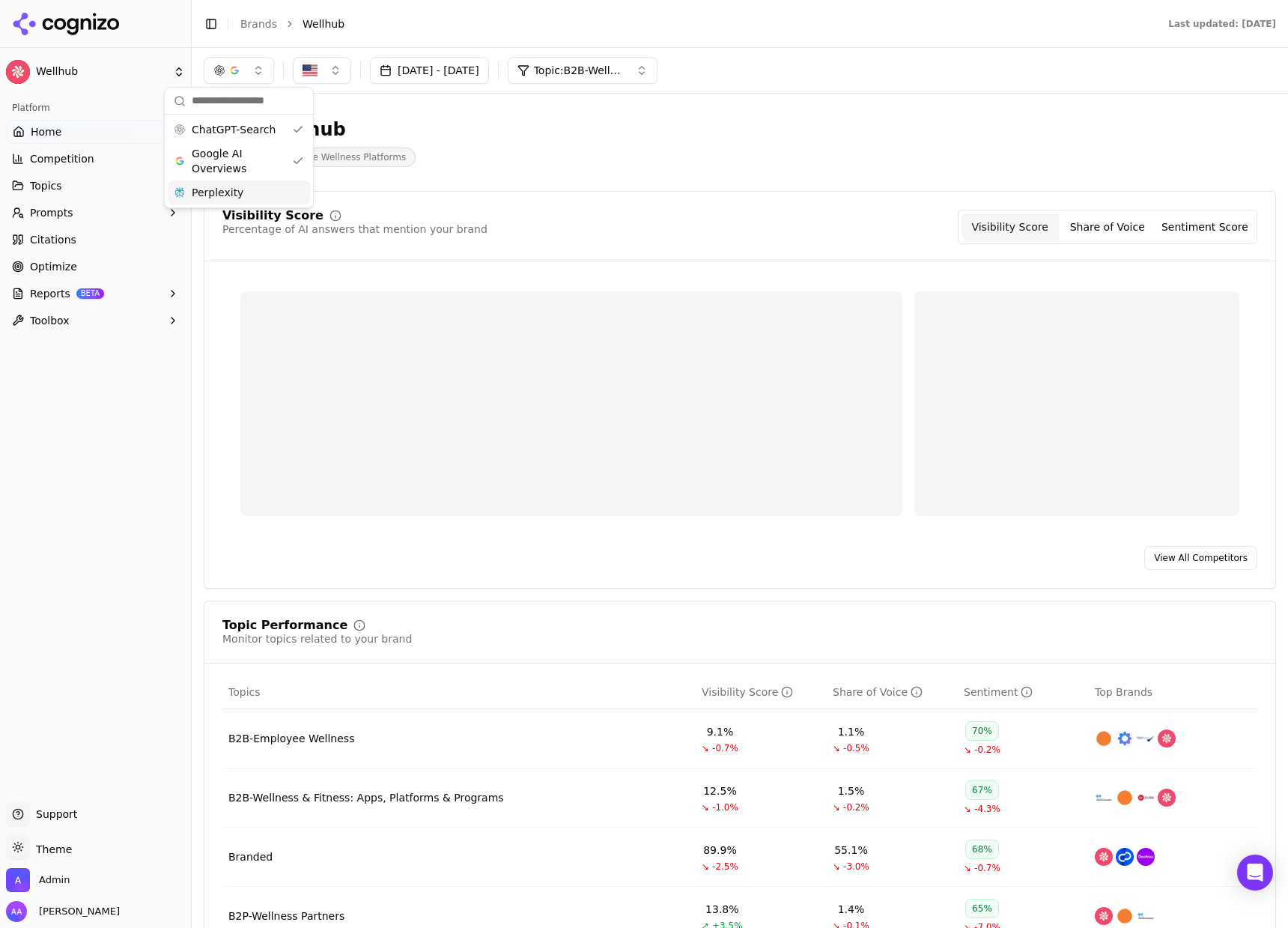
click at [245, 195] on div "Perplexity" at bounding box center [238, 192] width 142 height 24
click at [699, 155] on div "Wellhub Corporate Wellness Platforms" at bounding box center [539, 142] width 671 height 49
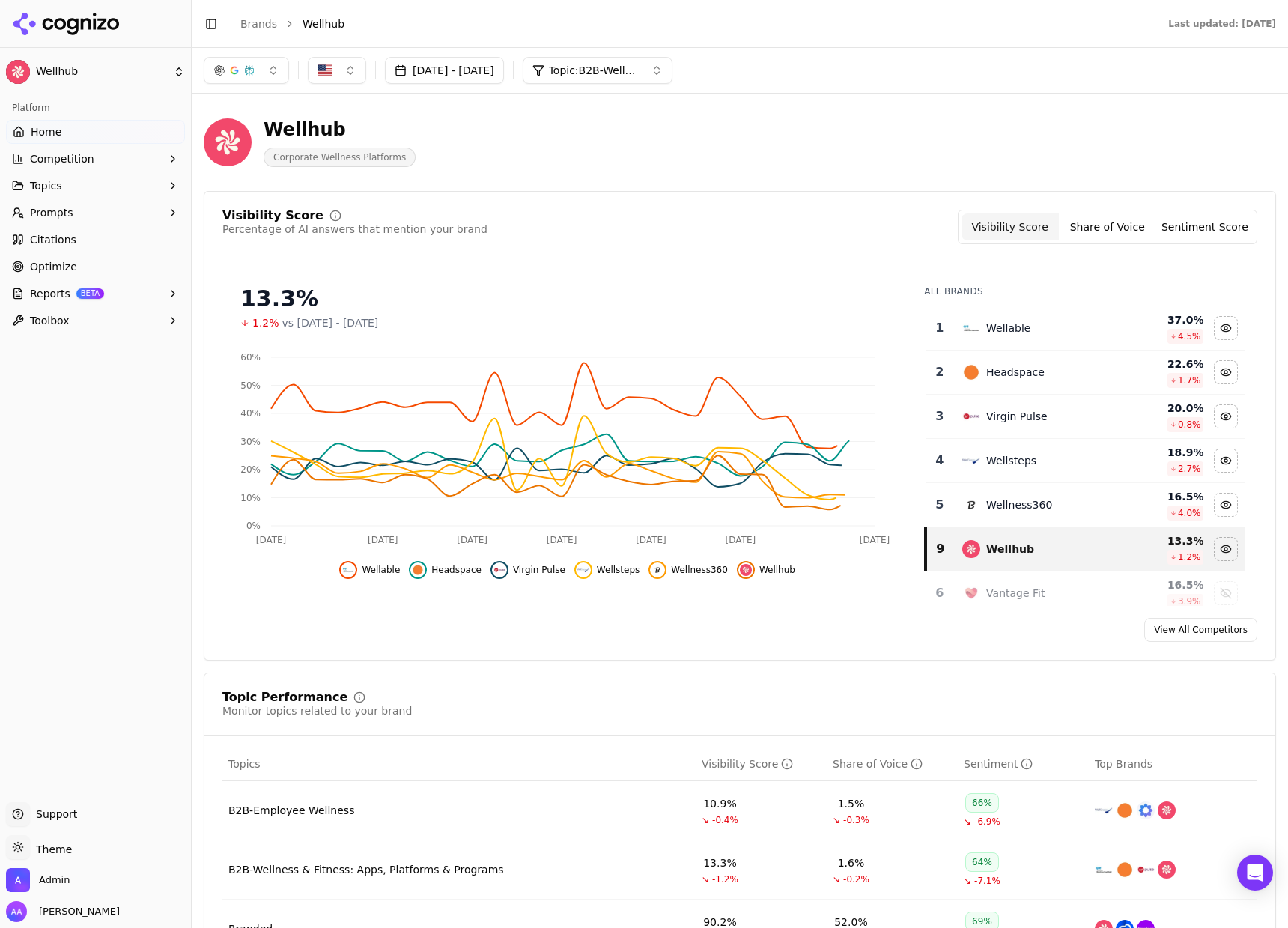
click at [1004, 336] on div "Wellable" at bounding box center [1036, 328] width 148 height 18
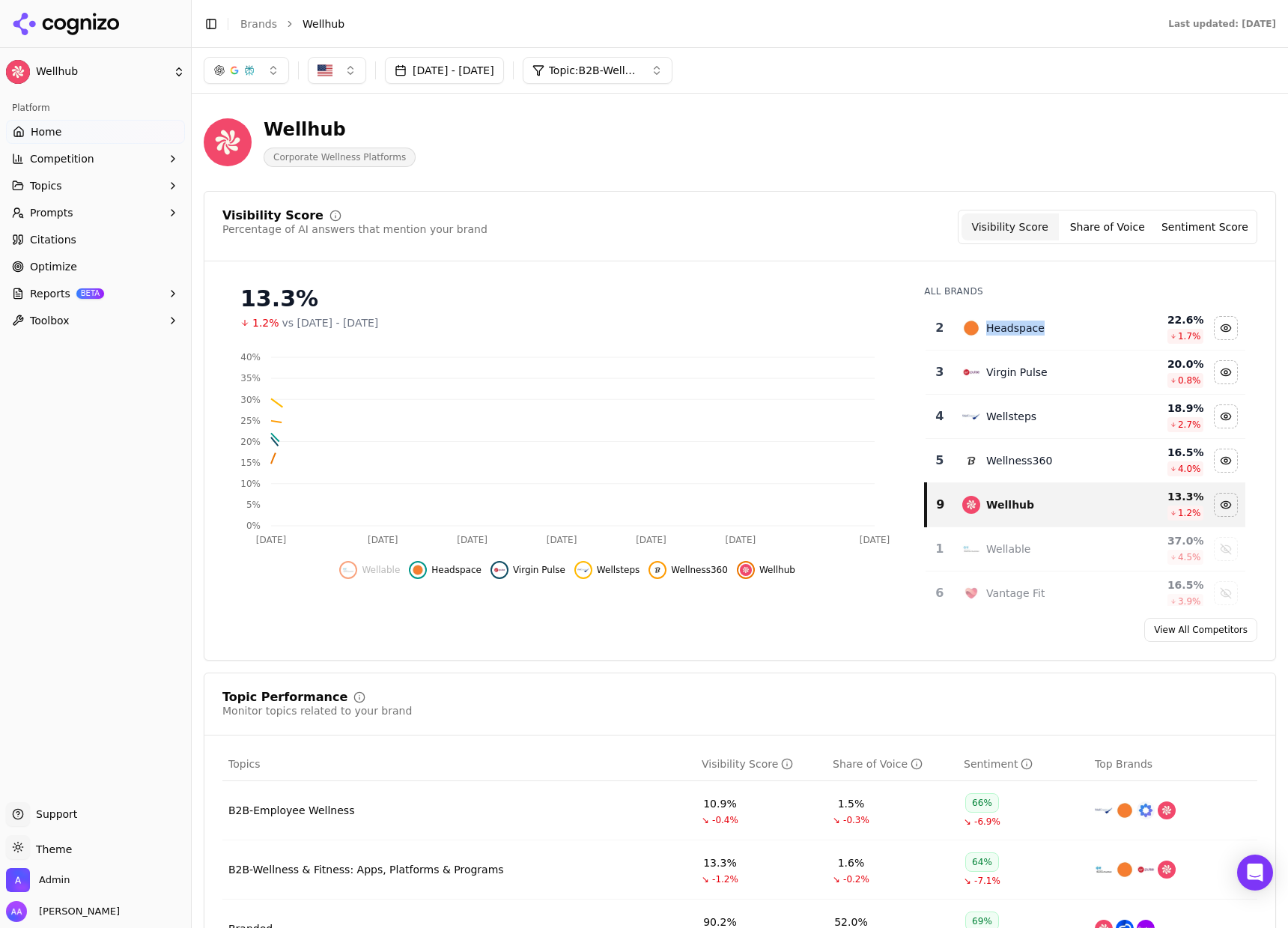
click at [1004, 336] on div "Headspace" at bounding box center [1015, 327] width 58 height 15
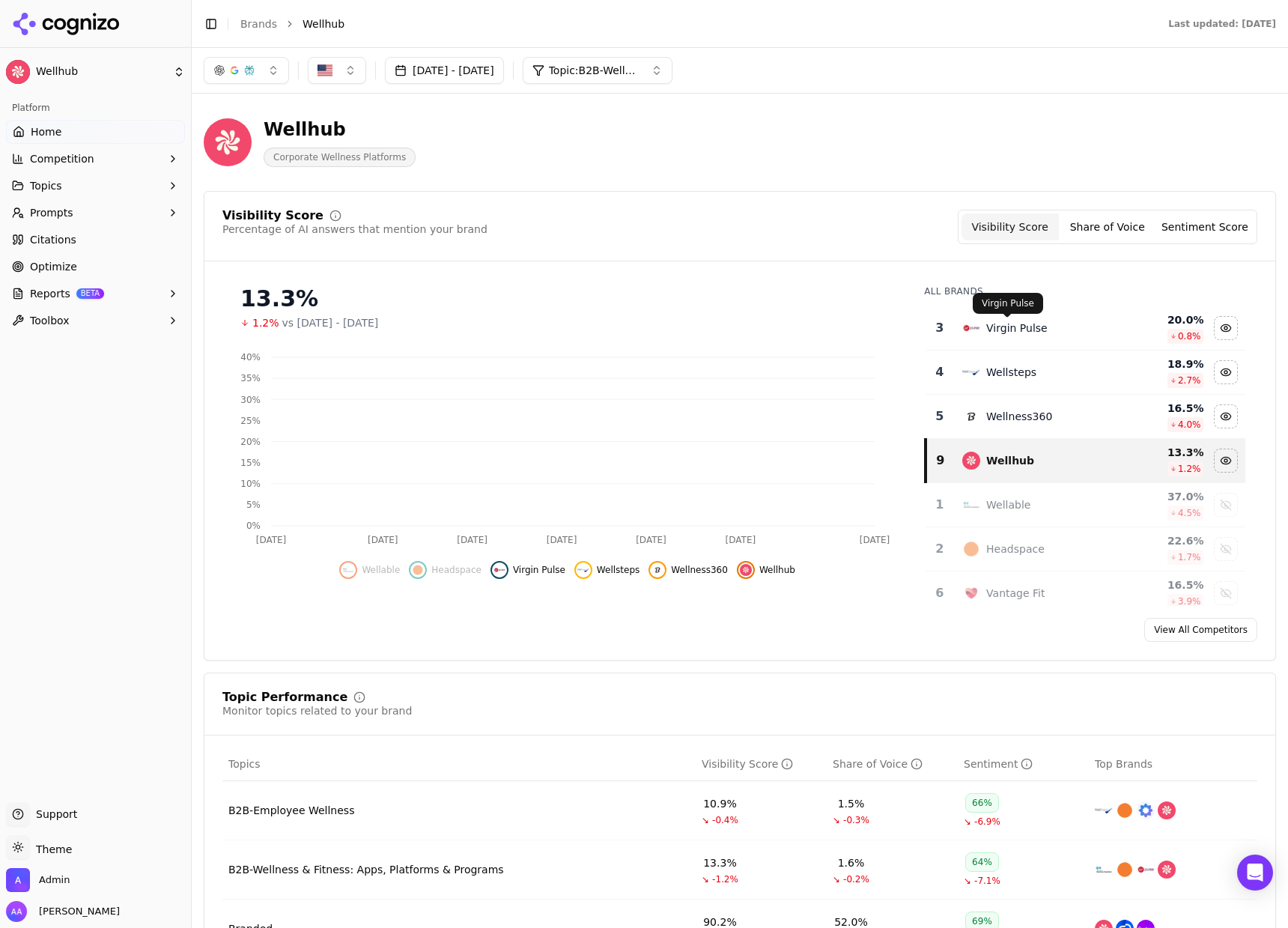
click at [1004, 336] on div "Virgin Pulse" at bounding box center [1017, 327] width 61 height 15
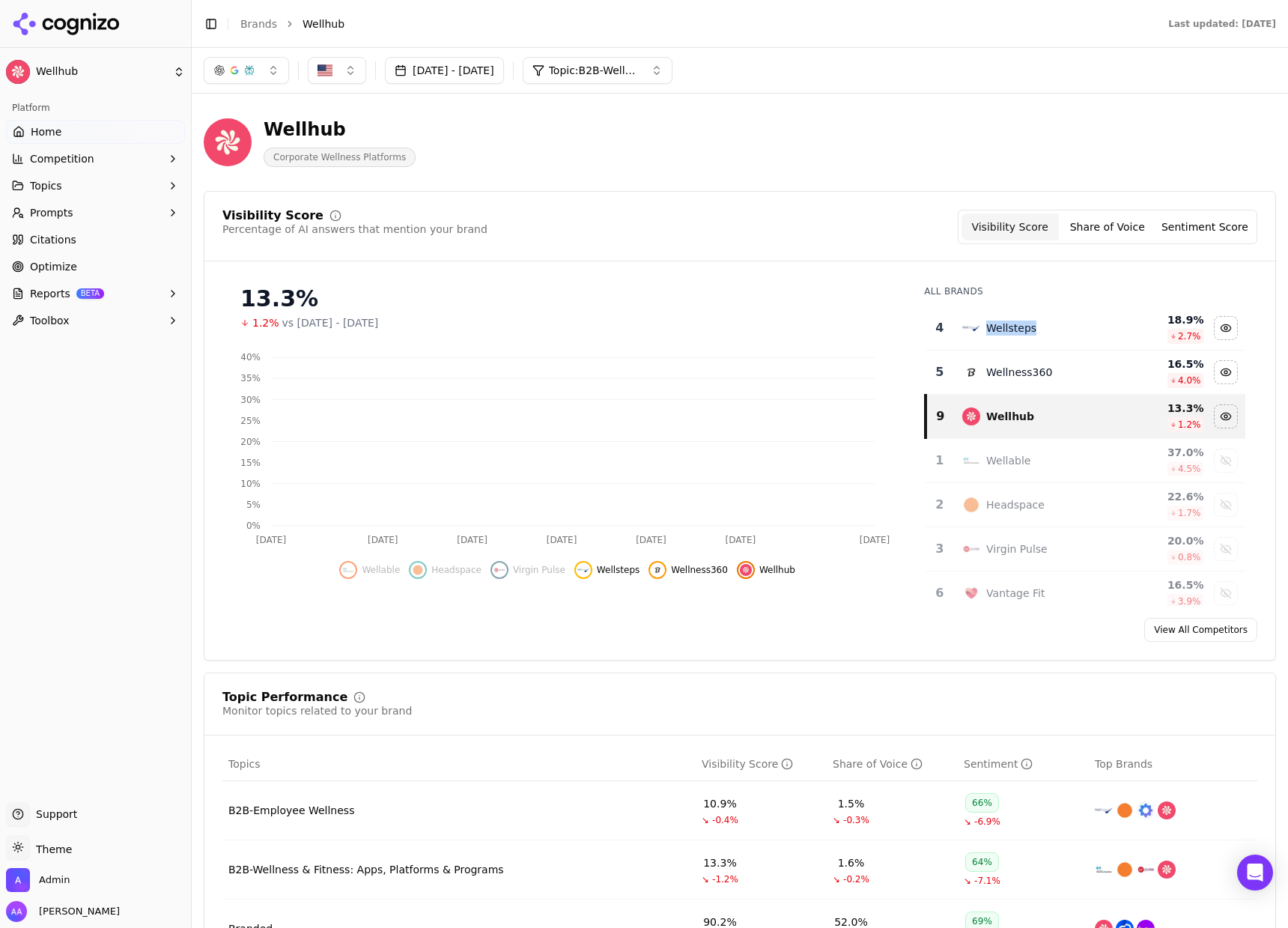
click at [1004, 336] on div "Wellsteps" at bounding box center [1011, 327] width 50 height 15
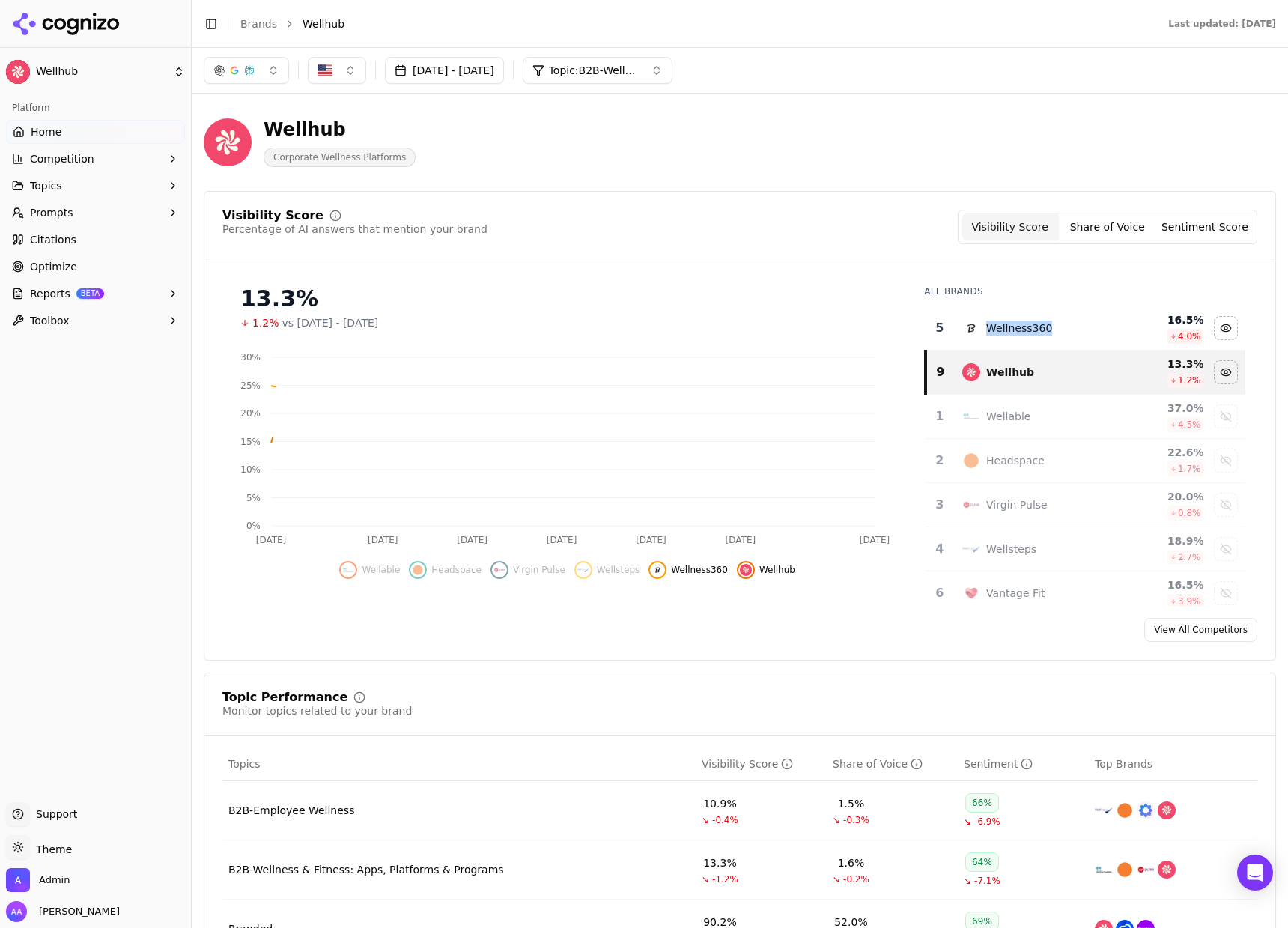
click at [1004, 336] on div "Wellness360" at bounding box center [1019, 327] width 66 height 15
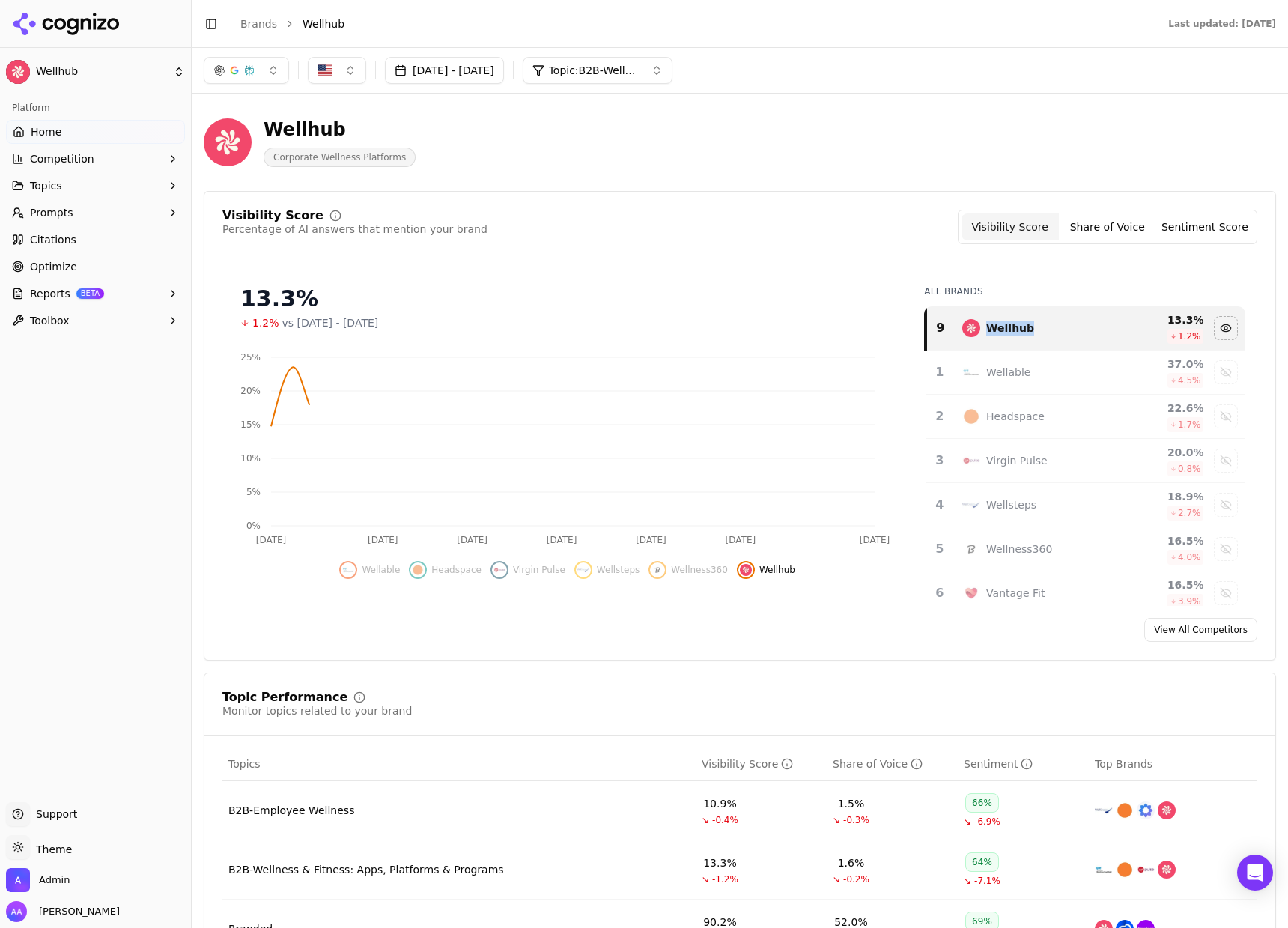
click at [767, 263] on div "Visibility Score Percentage of AI answers that mention your brand Visibility Sc…" at bounding box center [740, 426] width 1072 height 470
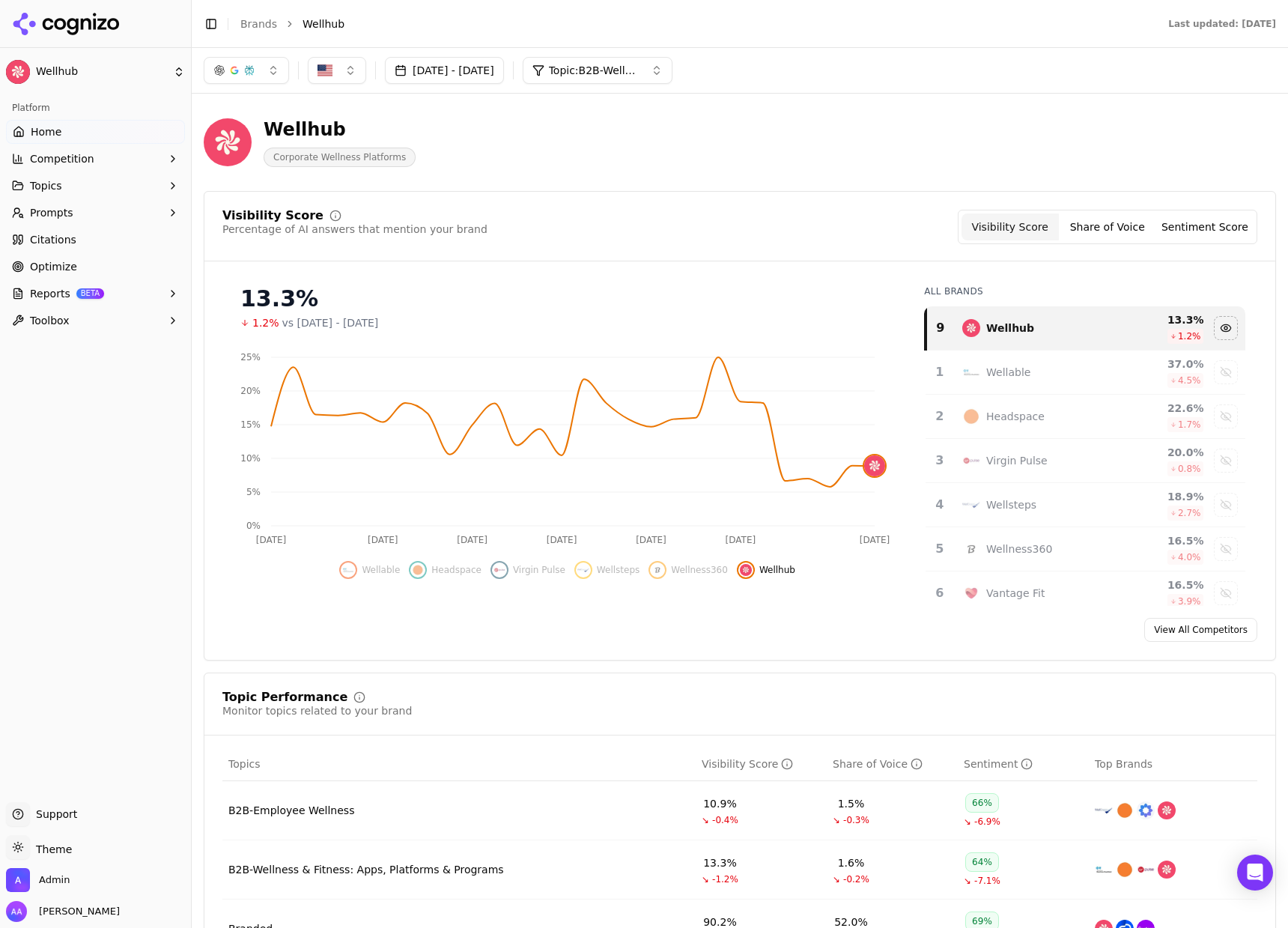
click at [262, 74] on button "button" at bounding box center [246, 70] width 86 height 27
click at [261, 151] on span "Google AI Overviews" at bounding box center [246, 161] width 95 height 30
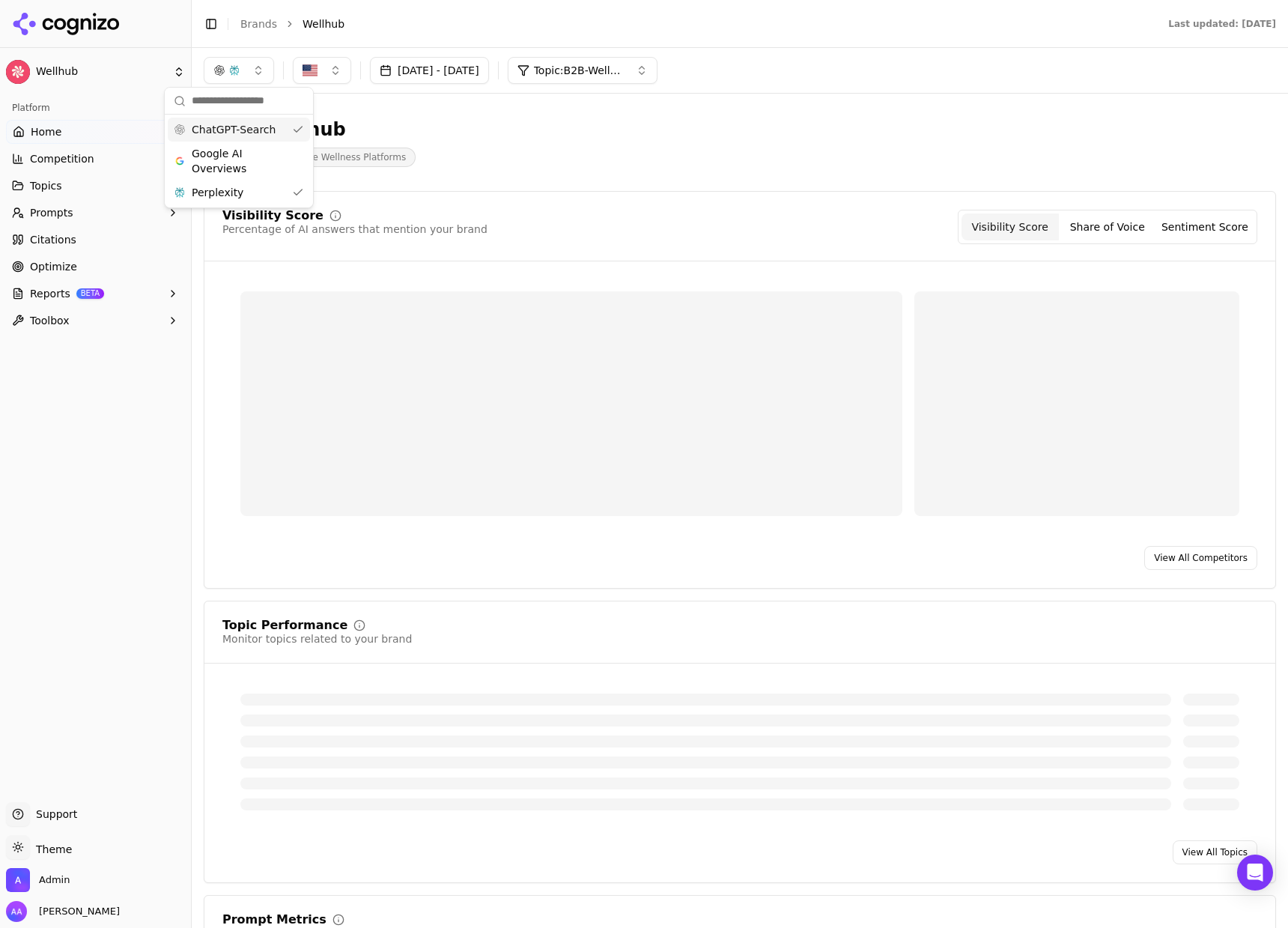
click at [267, 130] on span "ChatGPT-Search" at bounding box center [233, 129] width 84 height 15
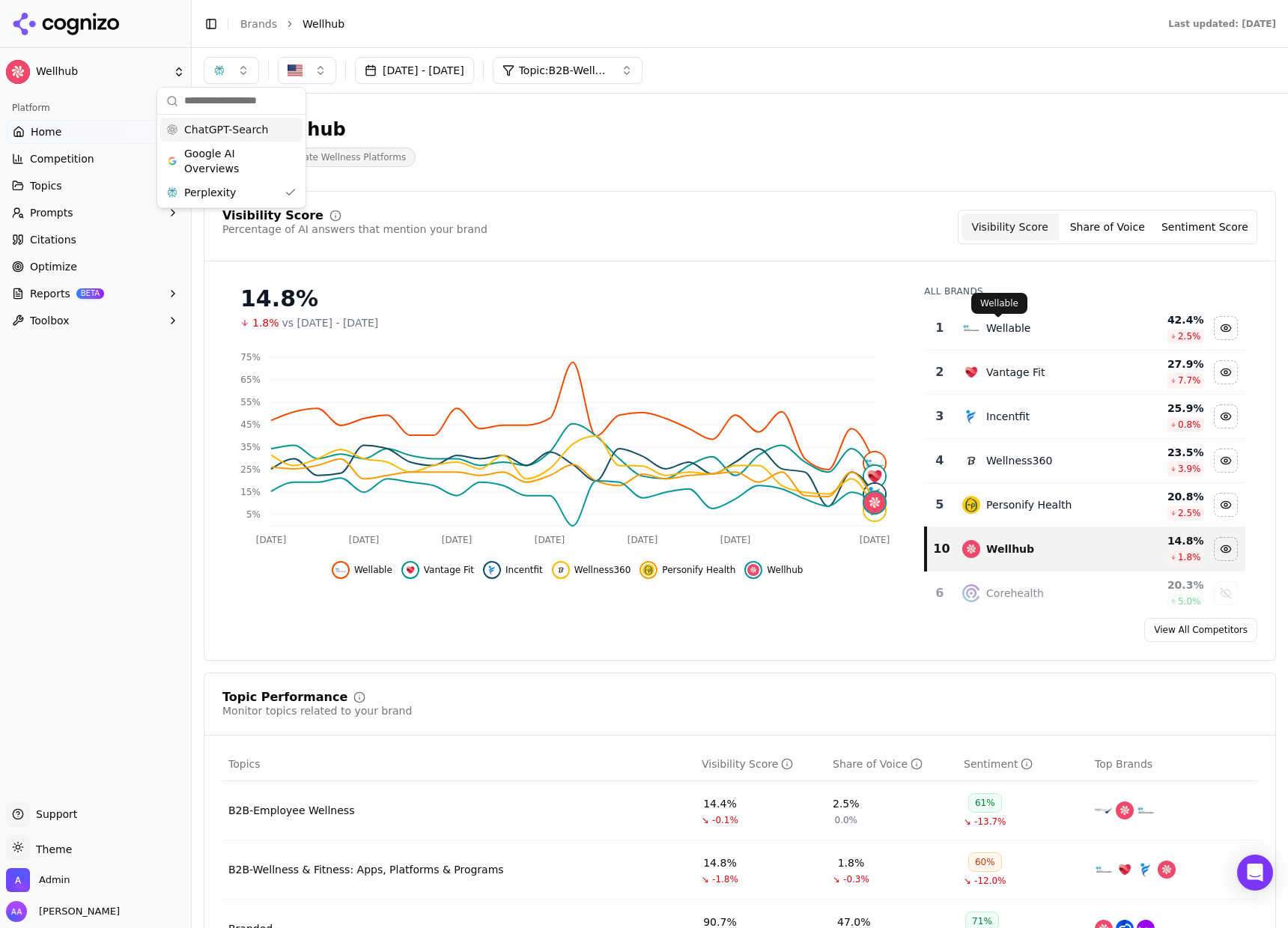
click at [1012, 331] on div "Wellable" at bounding box center [1008, 327] width 44 height 15
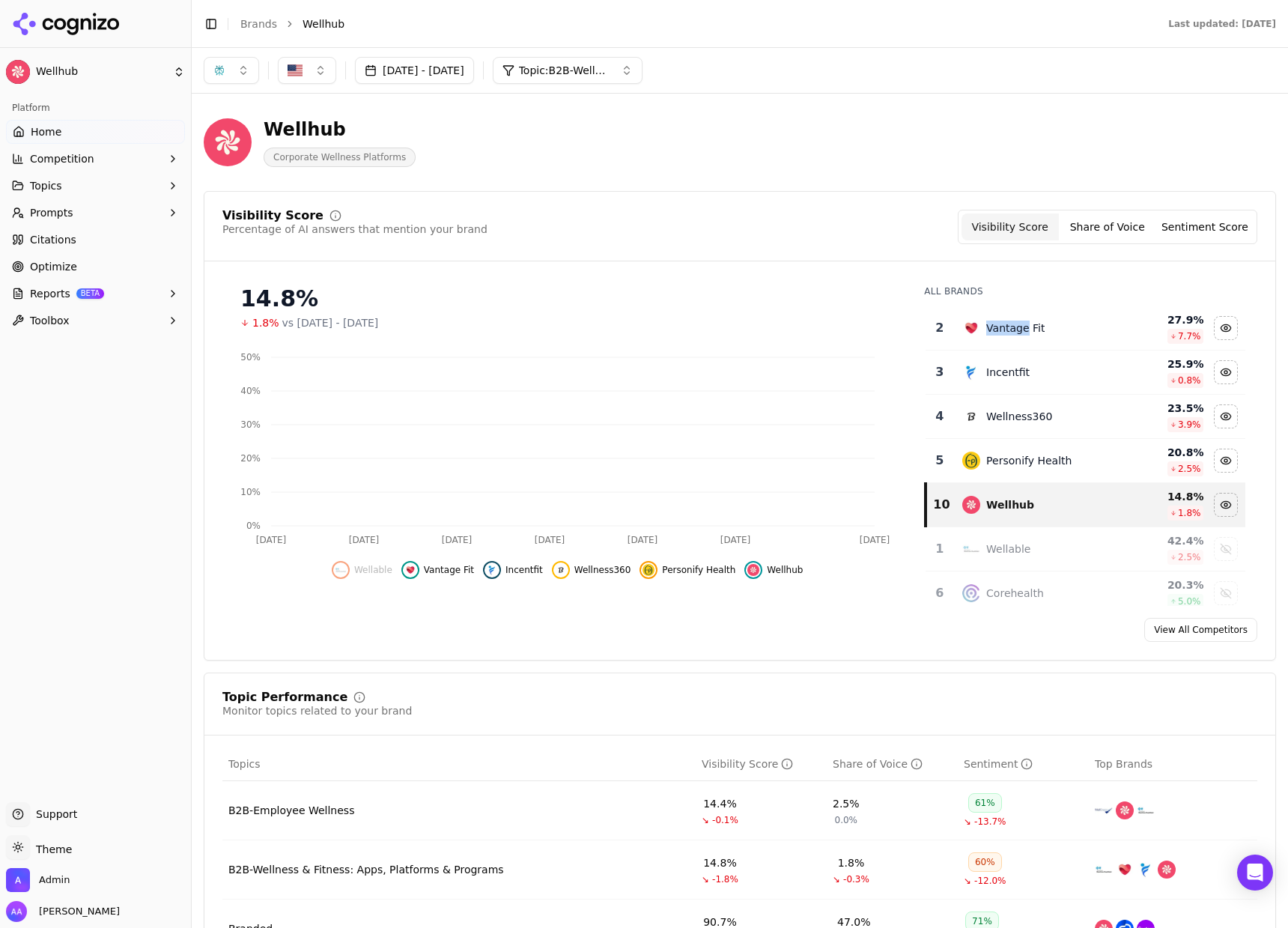
click at [1012, 331] on div "Vantage Fit" at bounding box center [1015, 327] width 58 height 15
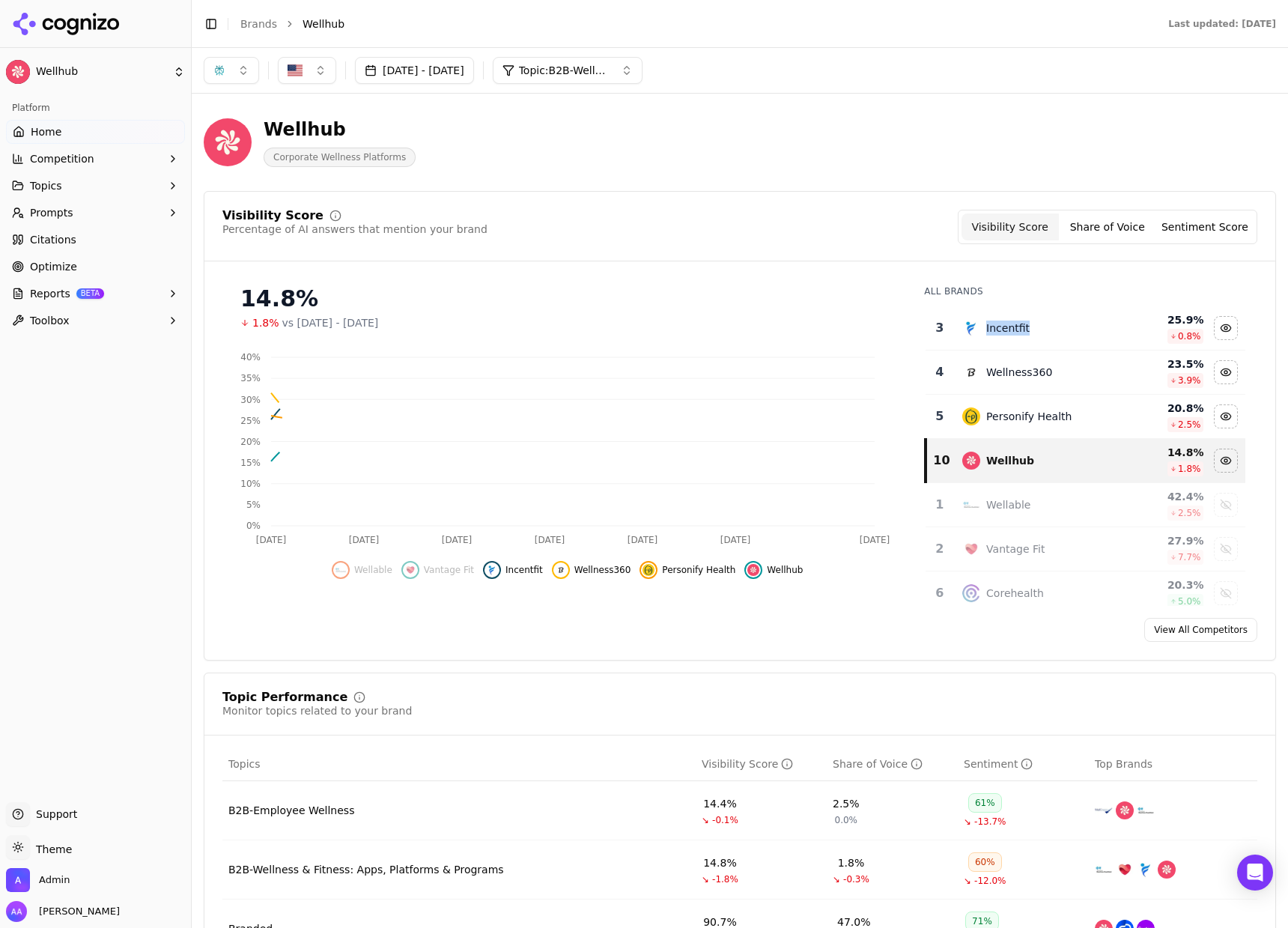
click at [1012, 331] on div "Incentfit" at bounding box center [1008, 327] width 43 height 15
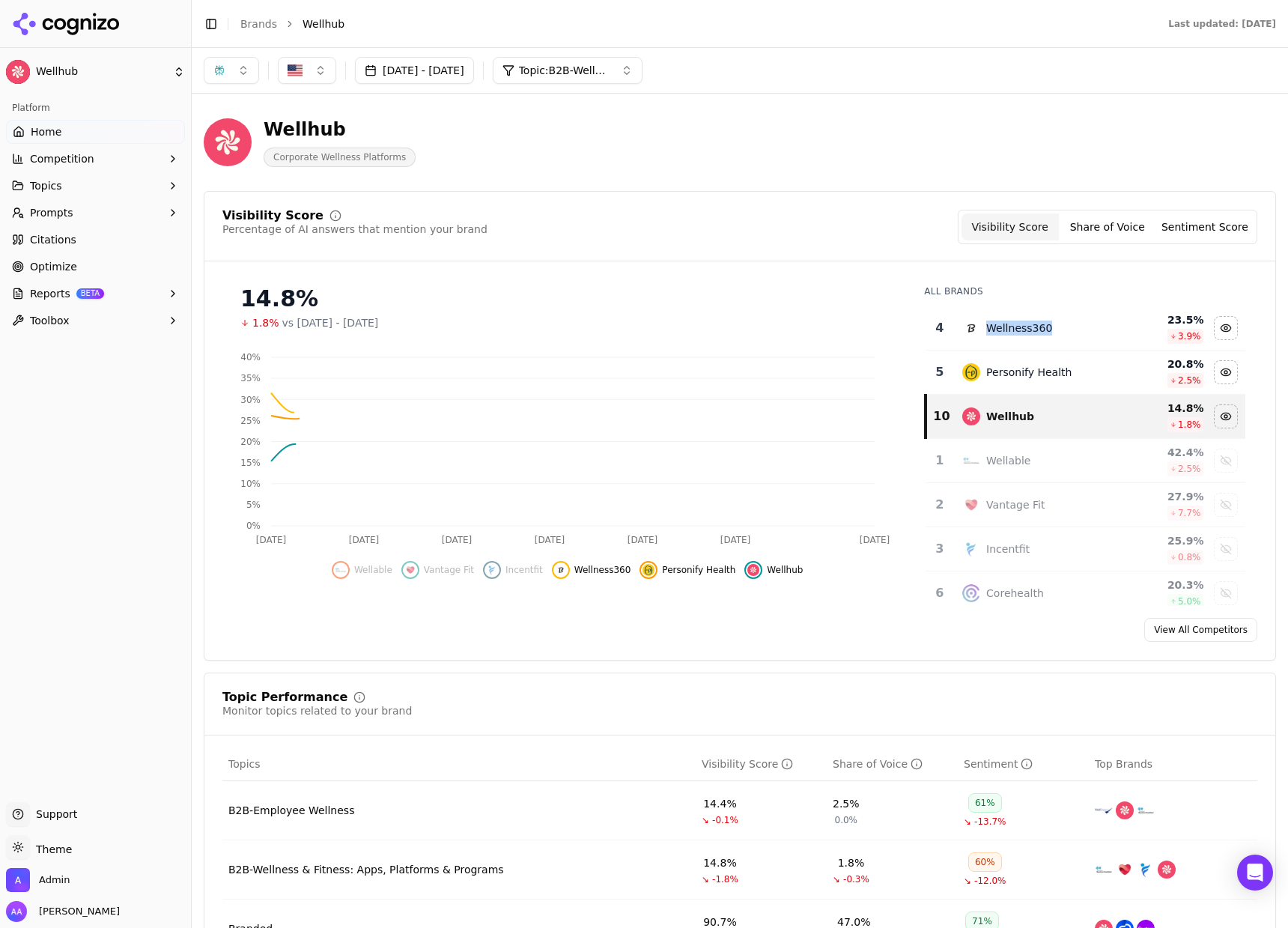
click at [1012, 331] on div "Wellness360" at bounding box center [1019, 327] width 66 height 15
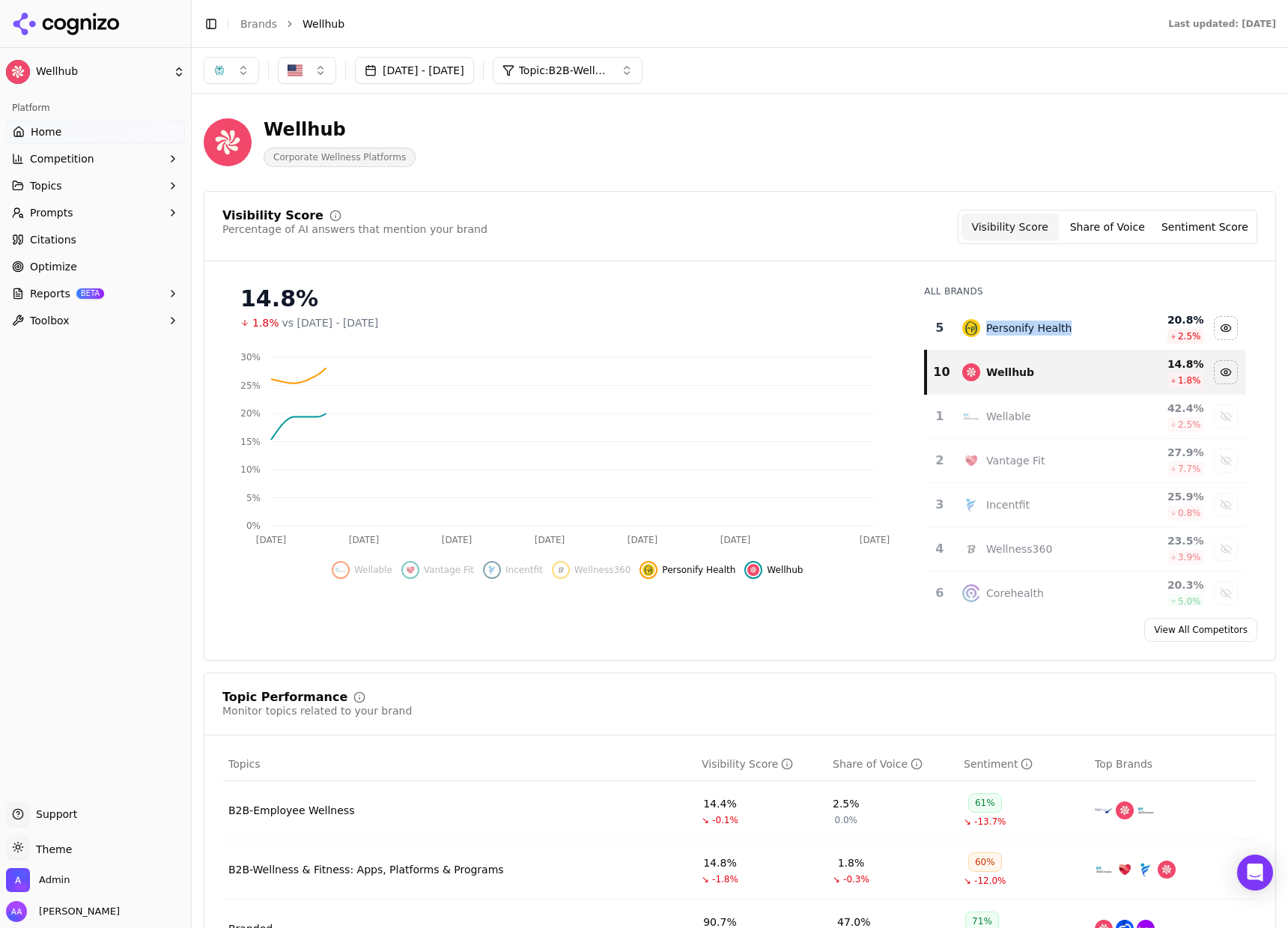
click at [1012, 330] on div "Personify Health" at bounding box center [1029, 327] width 86 height 15
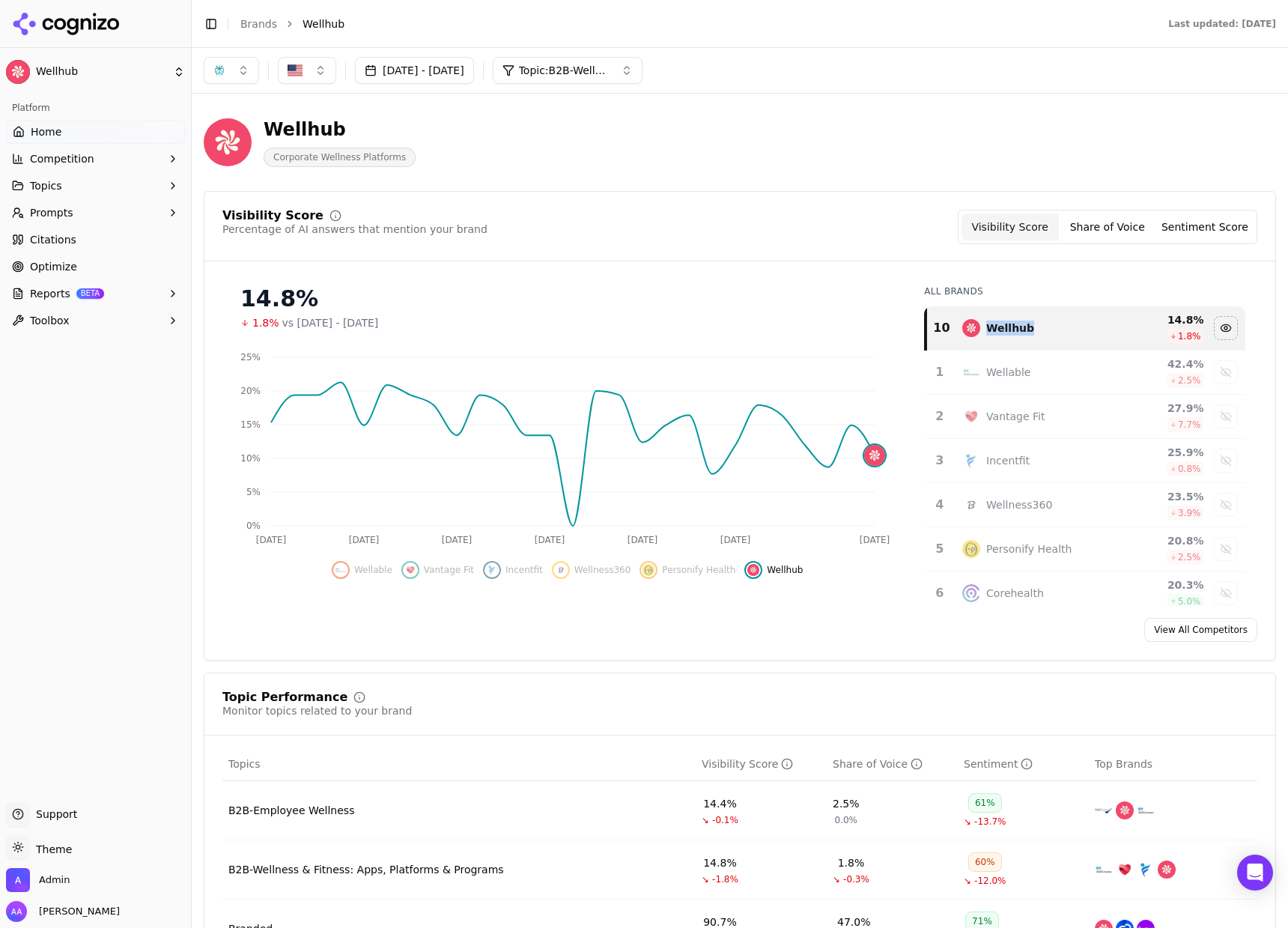
click at [236, 72] on button "button" at bounding box center [231, 70] width 55 height 27
click at [272, 134] on div "ChatGPT-Search" at bounding box center [231, 129] width 142 height 24
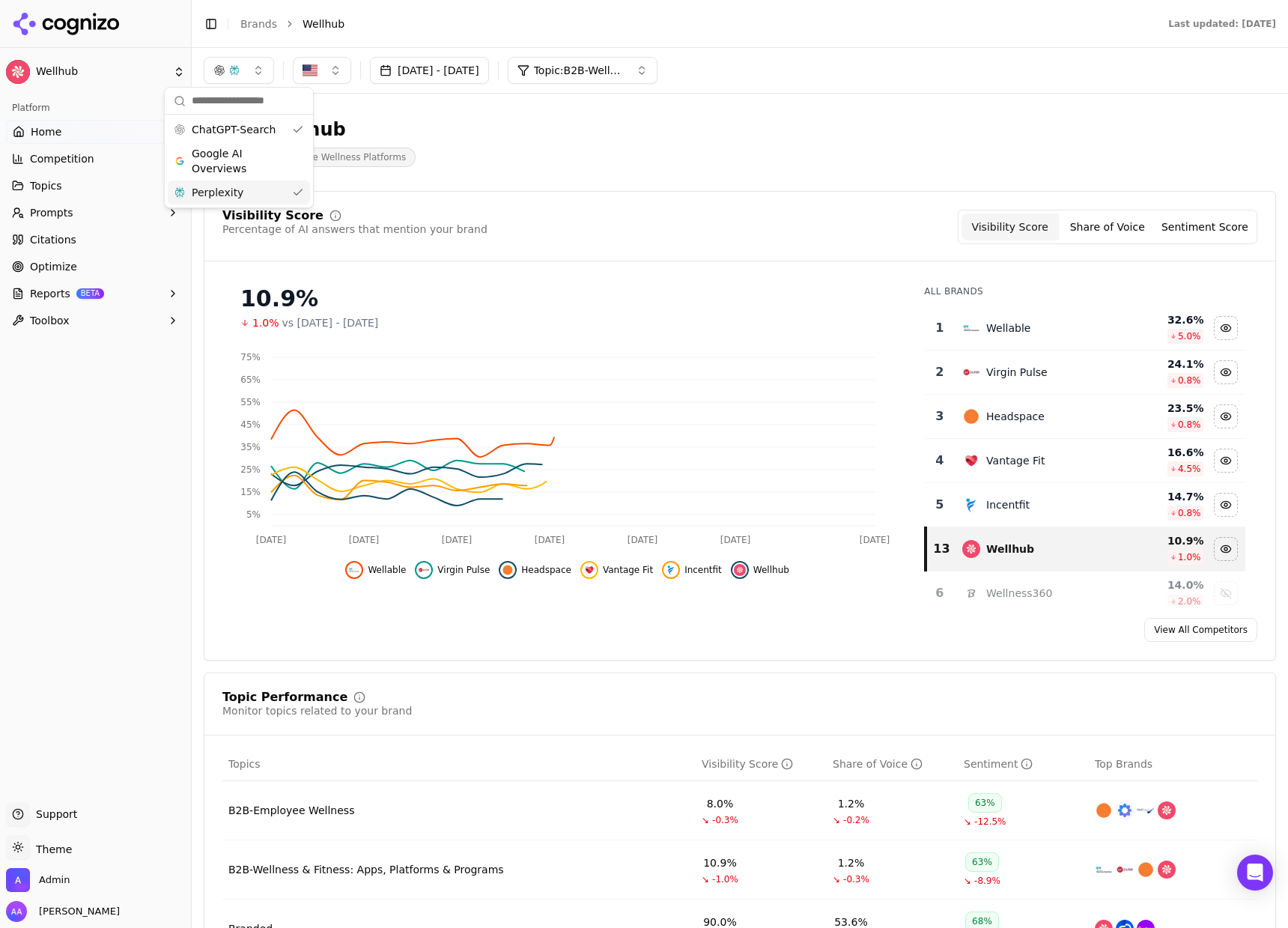
click at [288, 189] on div "Perplexity" at bounding box center [238, 192] width 142 height 24
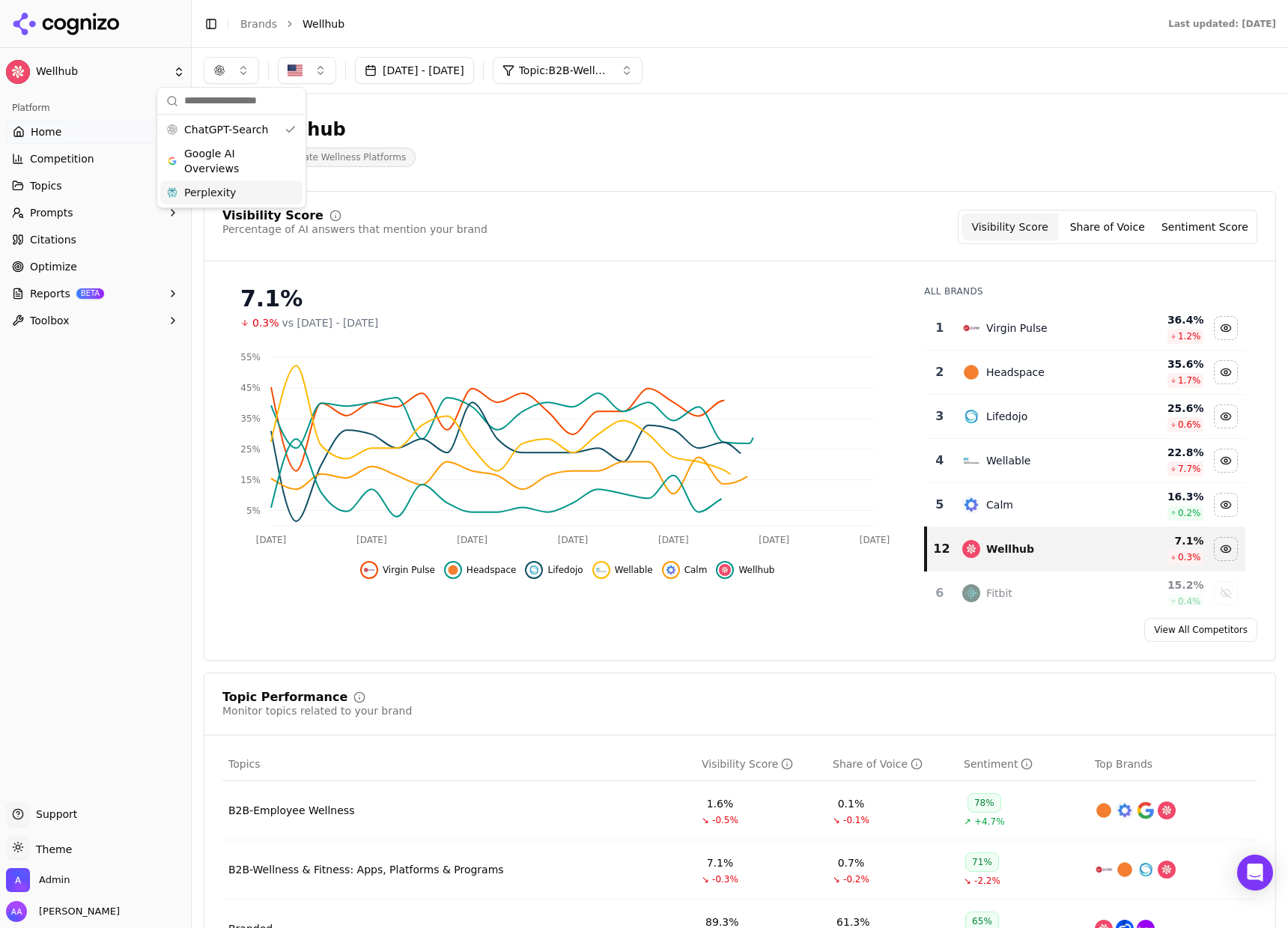
click at [1026, 341] on td "Virgin Pulse" at bounding box center [1036, 328] width 165 height 44
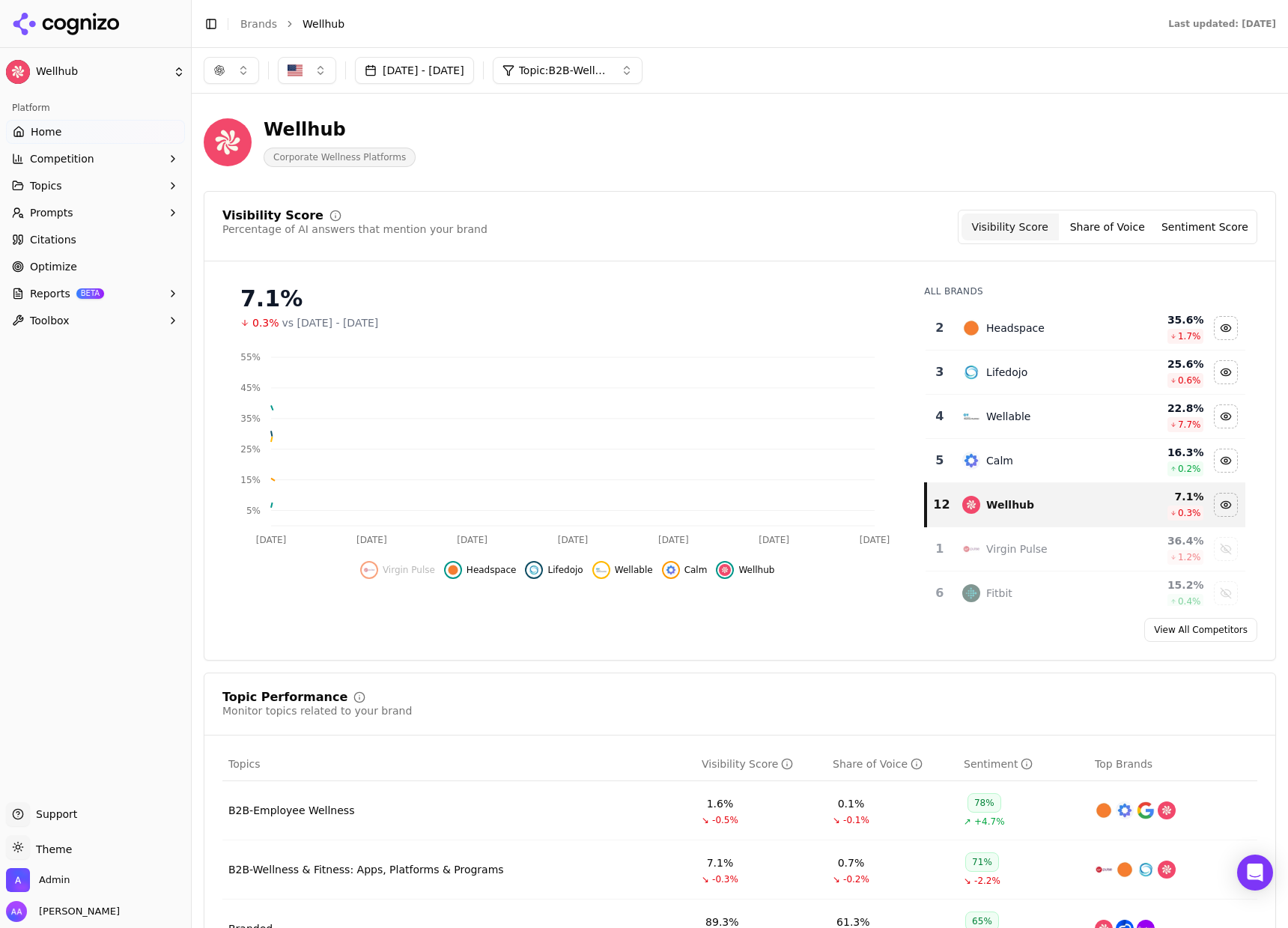
click at [1026, 340] on td "Headspace" at bounding box center [1036, 328] width 165 height 44
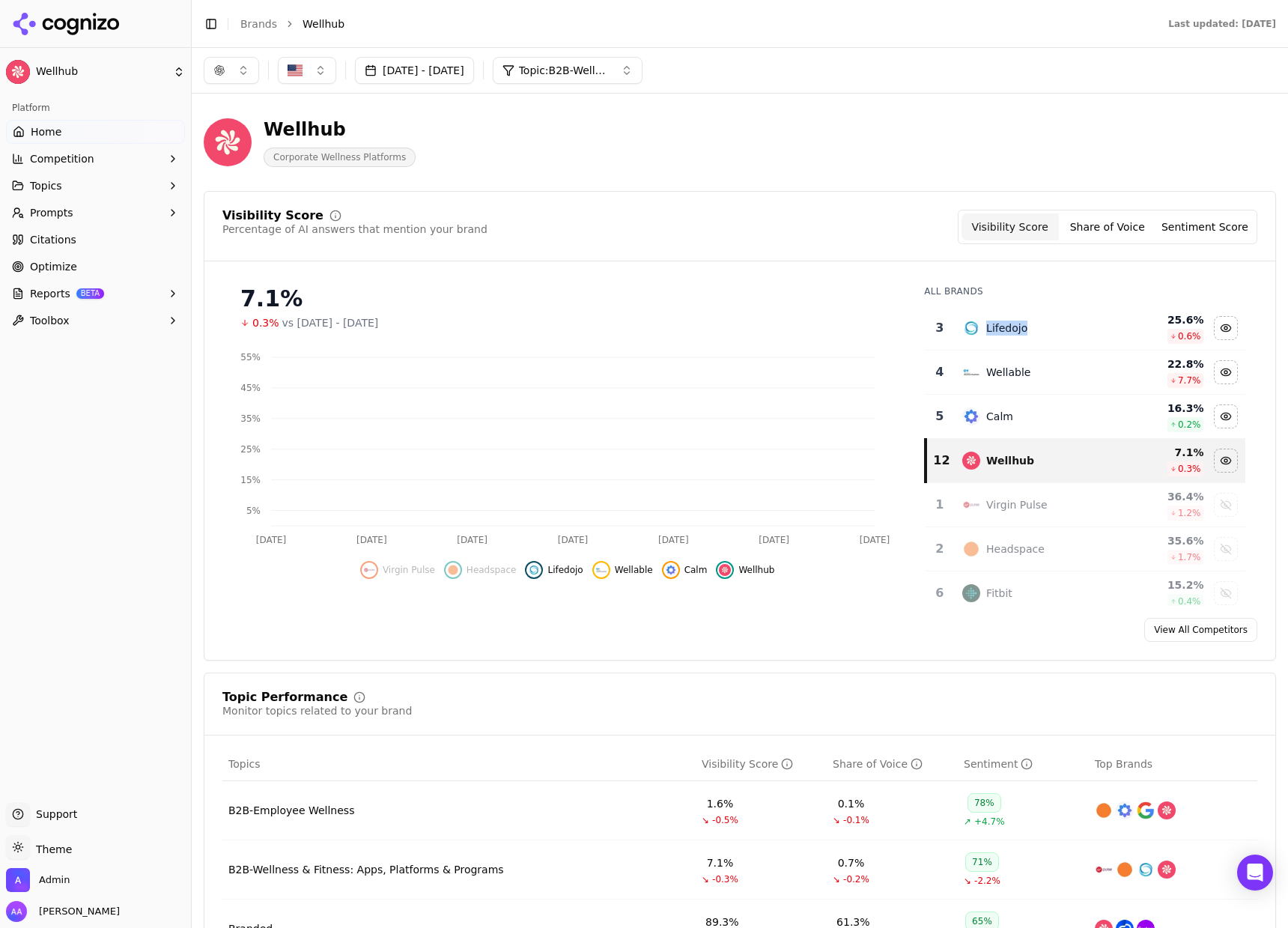
click at [1026, 340] on td "Lifedojo" at bounding box center [1036, 328] width 165 height 44
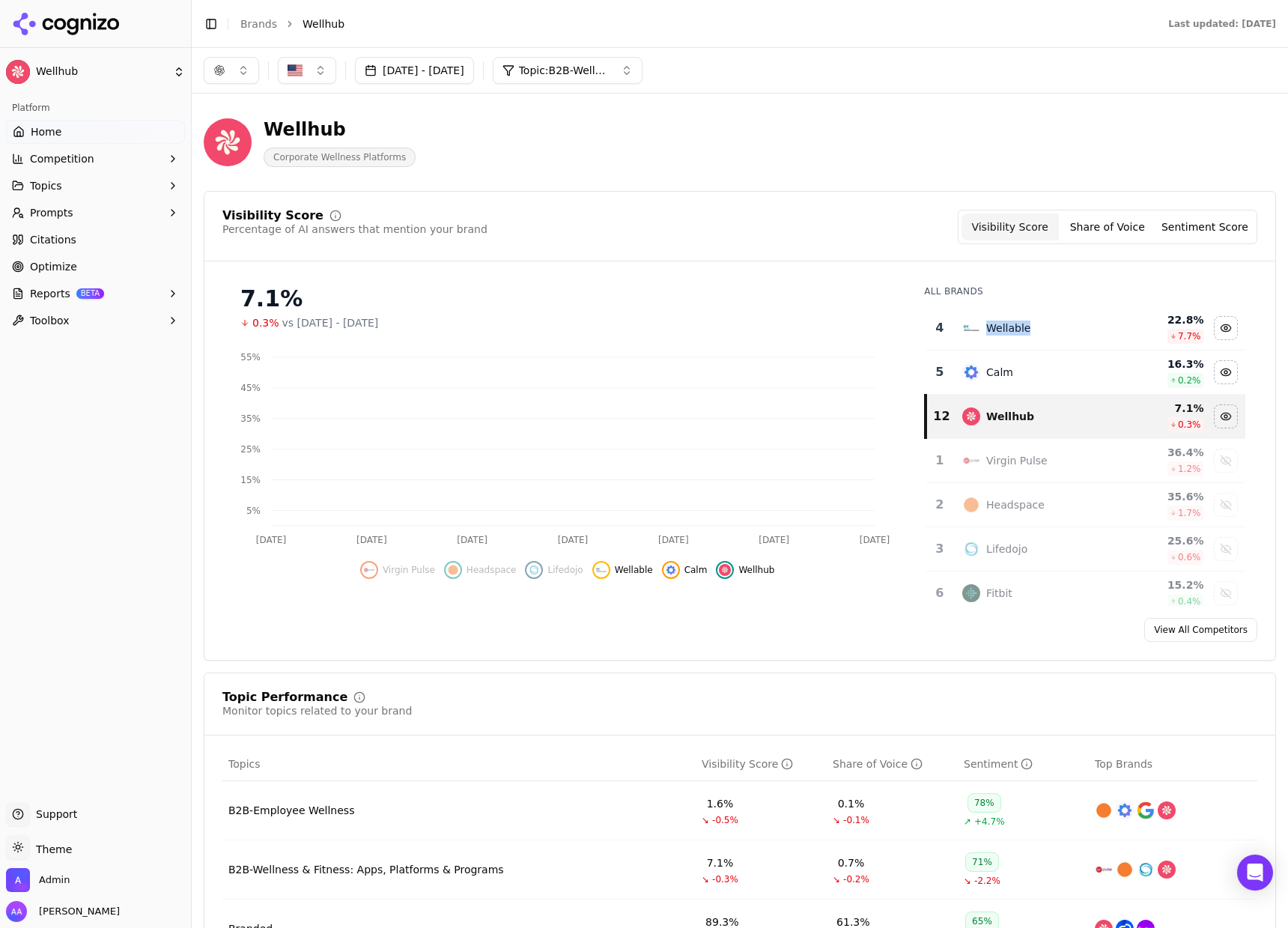
click at [1026, 340] on td "Wellable" at bounding box center [1036, 328] width 165 height 44
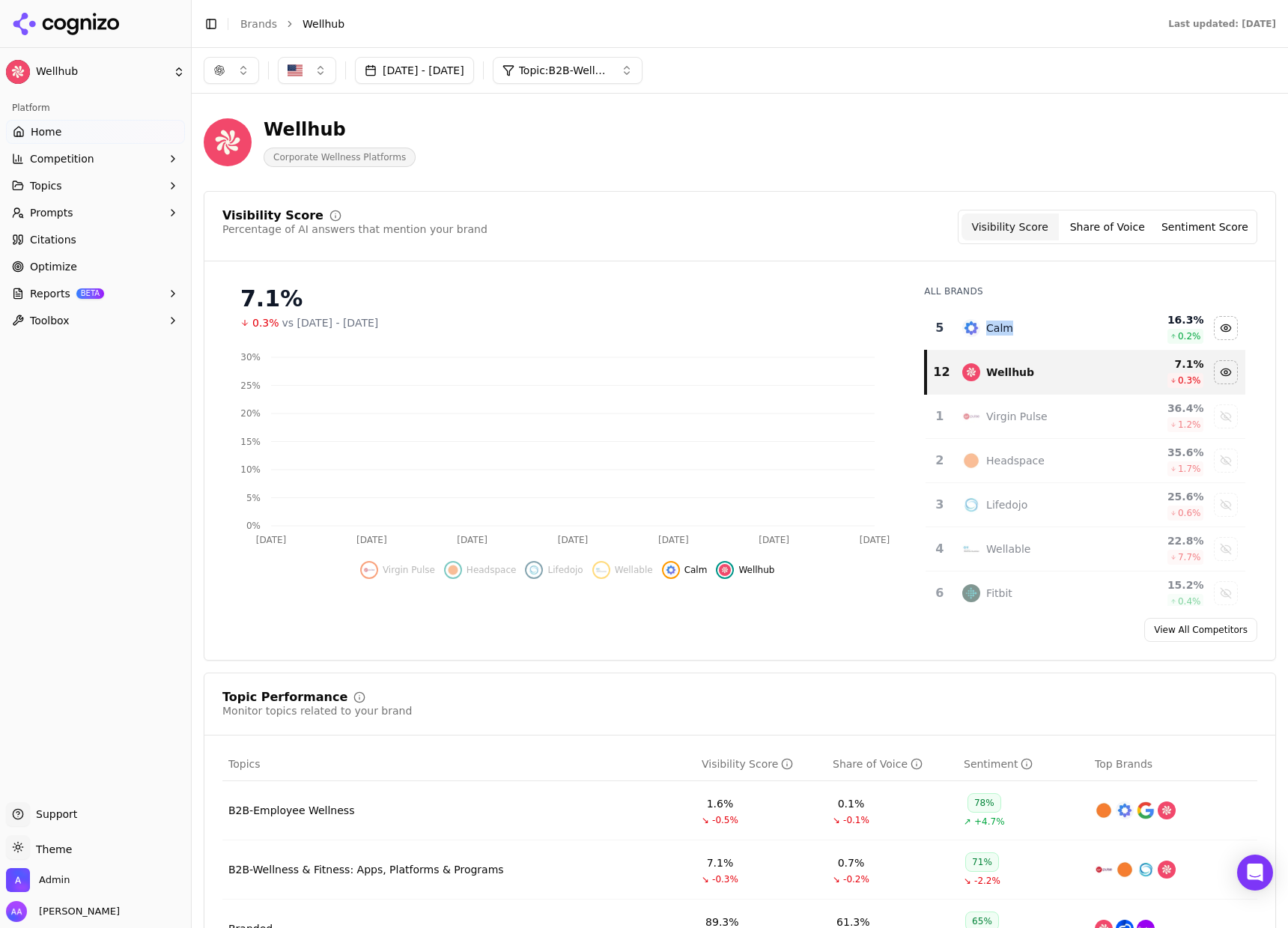
click at [1026, 340] on td "Calm" at bounding box center [1036, 328] width 165 height 44
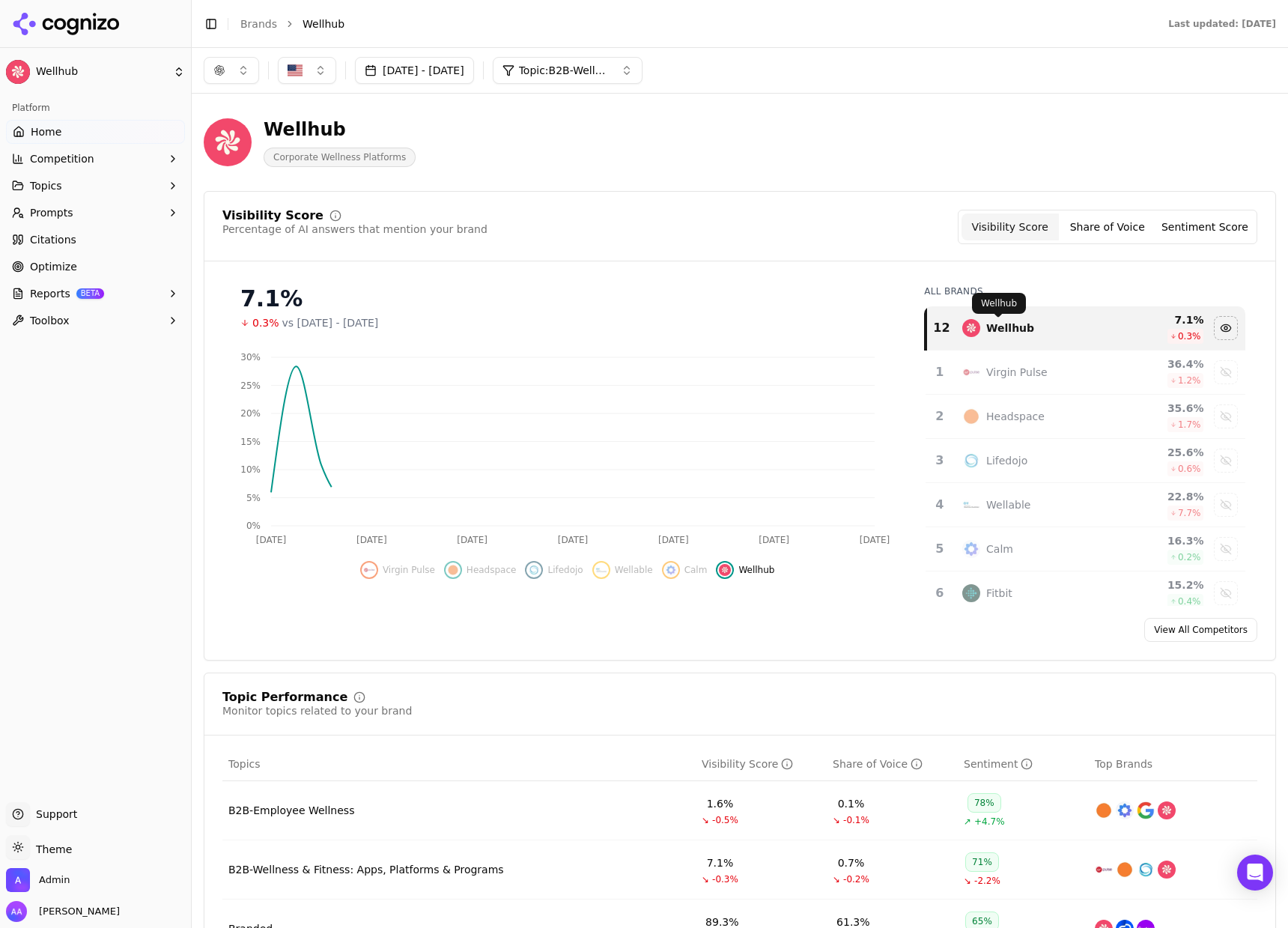
click at [771, 258] on div "Visibility Score Percentage of AI answers that mention your brand Visibility Sc…" at bounding box center [740, 235] width 1070 height 51
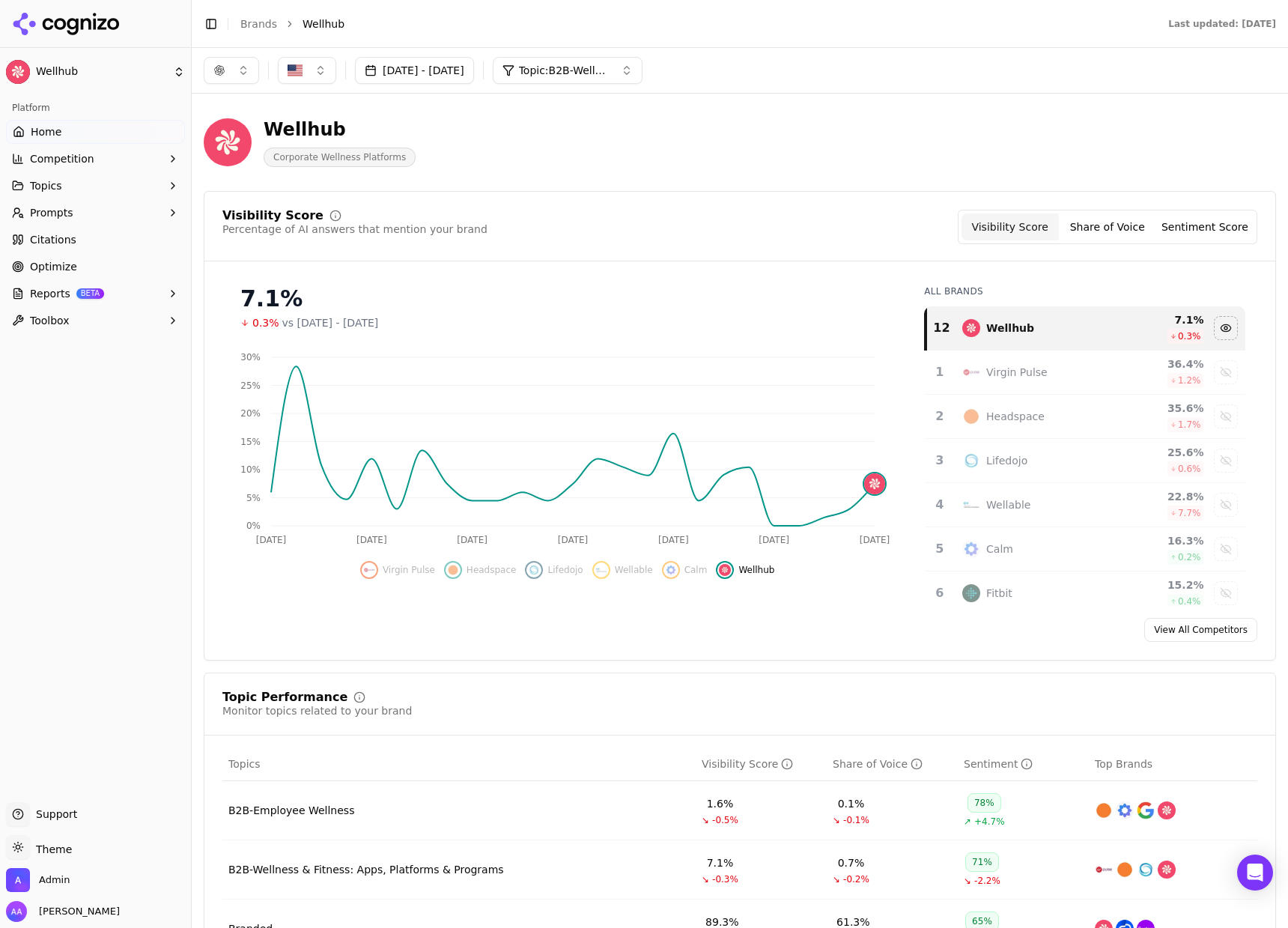
click at [239, 77] on button "button" at bounding box center [231, 70] width 55 height 27
click at [245, 156] on span "Google AI Overviews" at bounding box center [231, 161] width 95 height 30
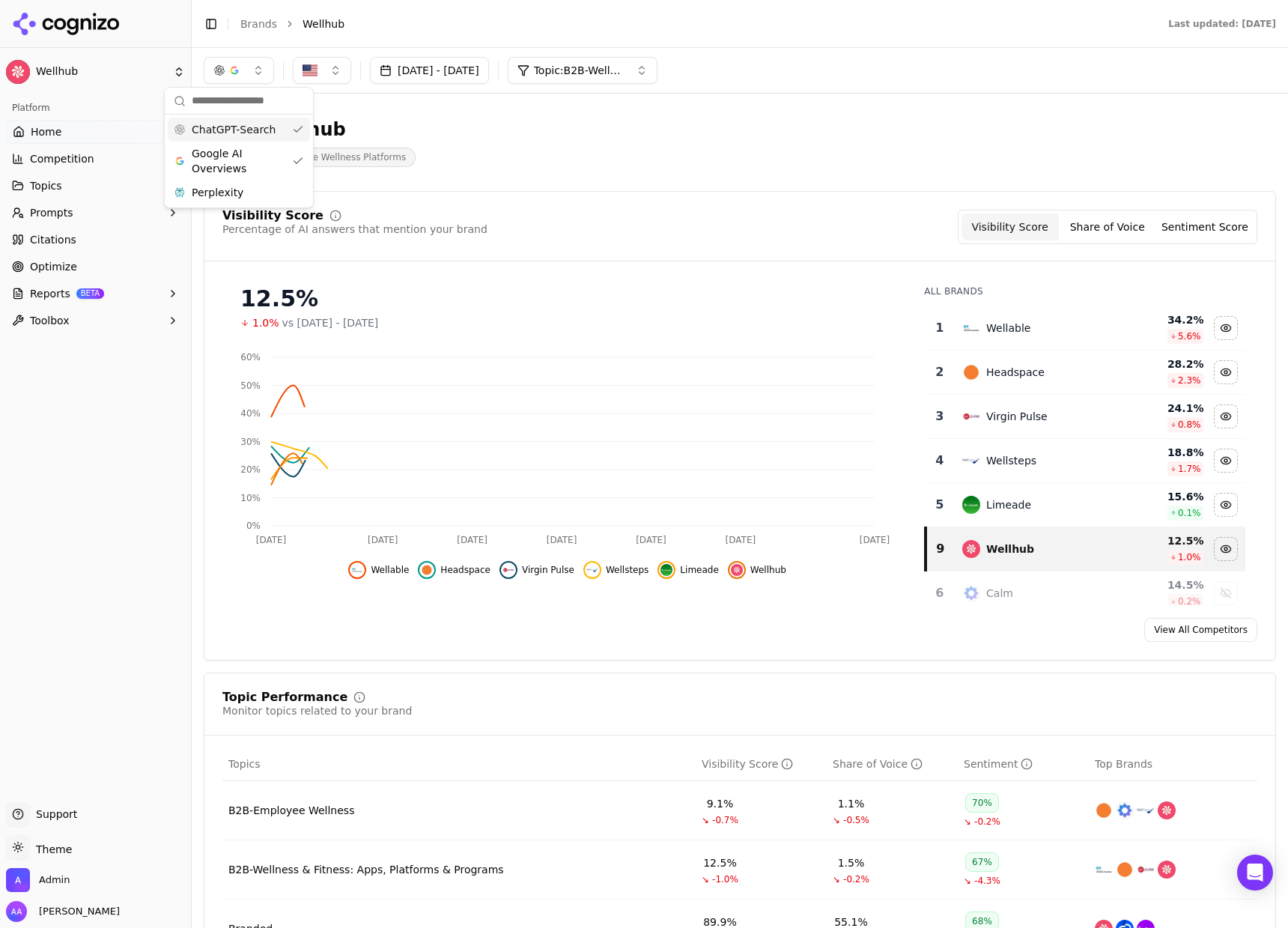
click at [259, 133] on span "ChatGPT-Search" at bounding box center [233, 129] width 84 height 15
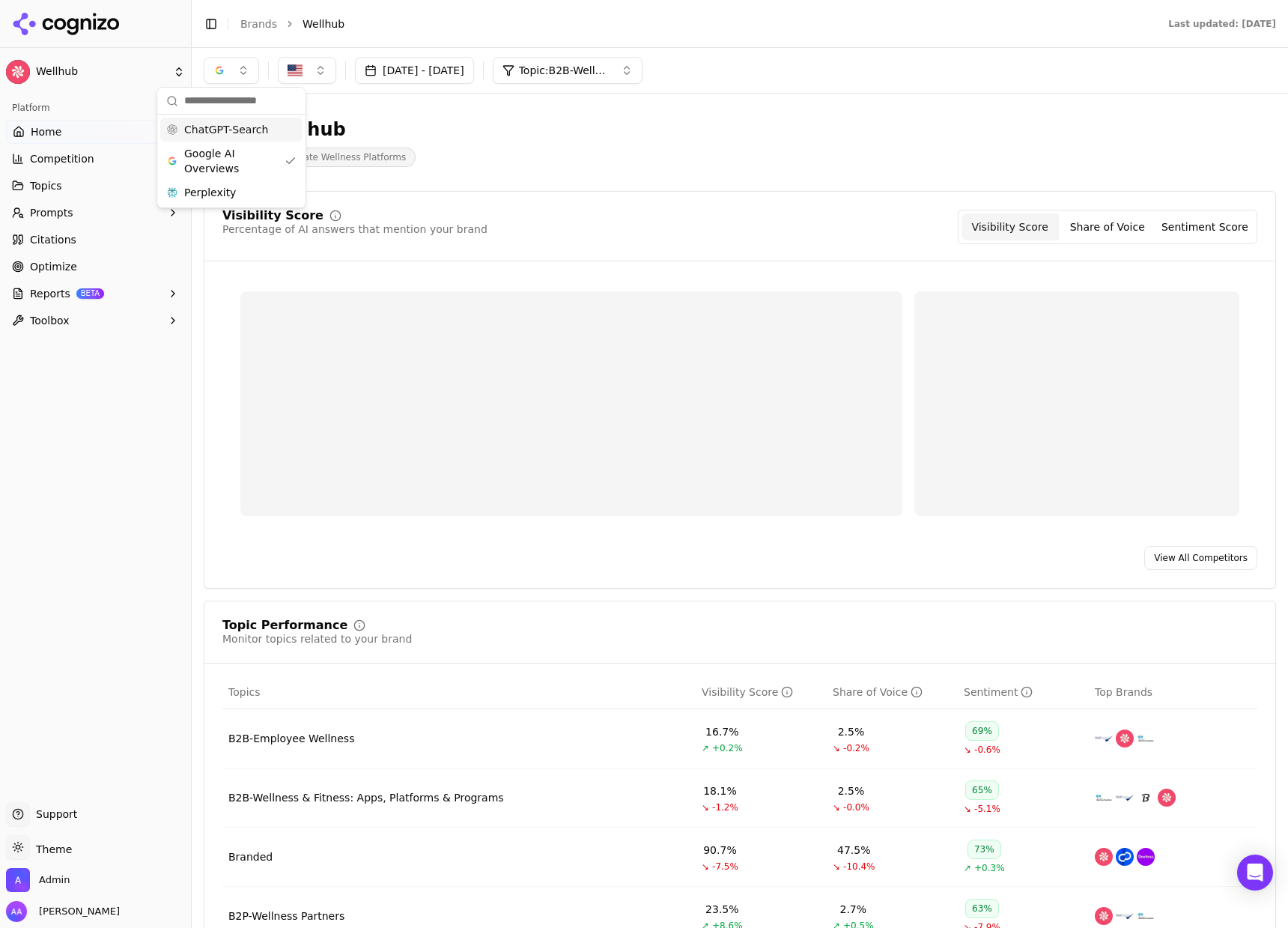
click at [655, 152] on div "Wellhub Corporate Wellness Platforms" at bounding box center [539, 142] width 671 height 49
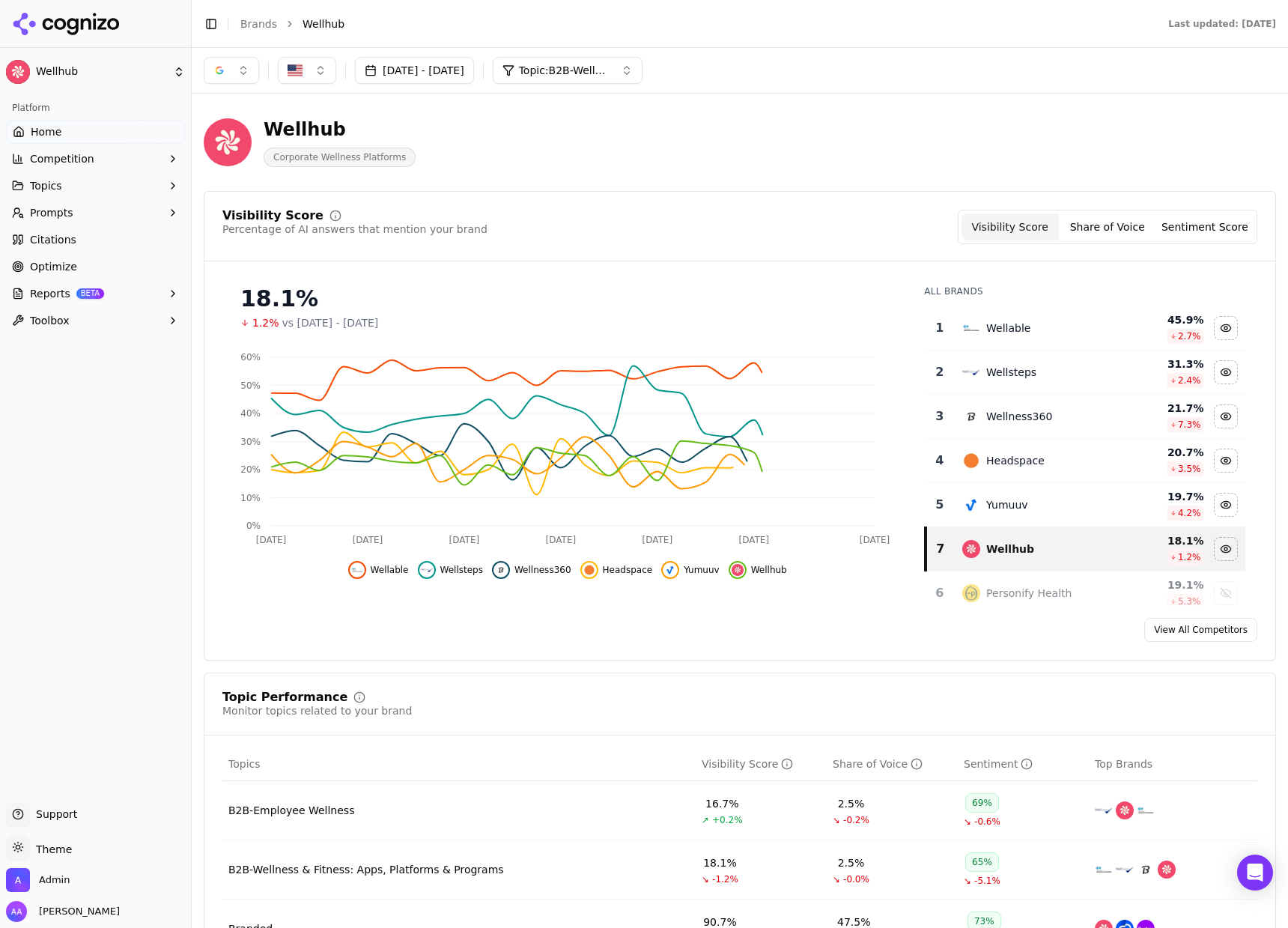
click at [1009, 337] on td "Wellable" at bounding box center [1036, 328] width 165 height 44
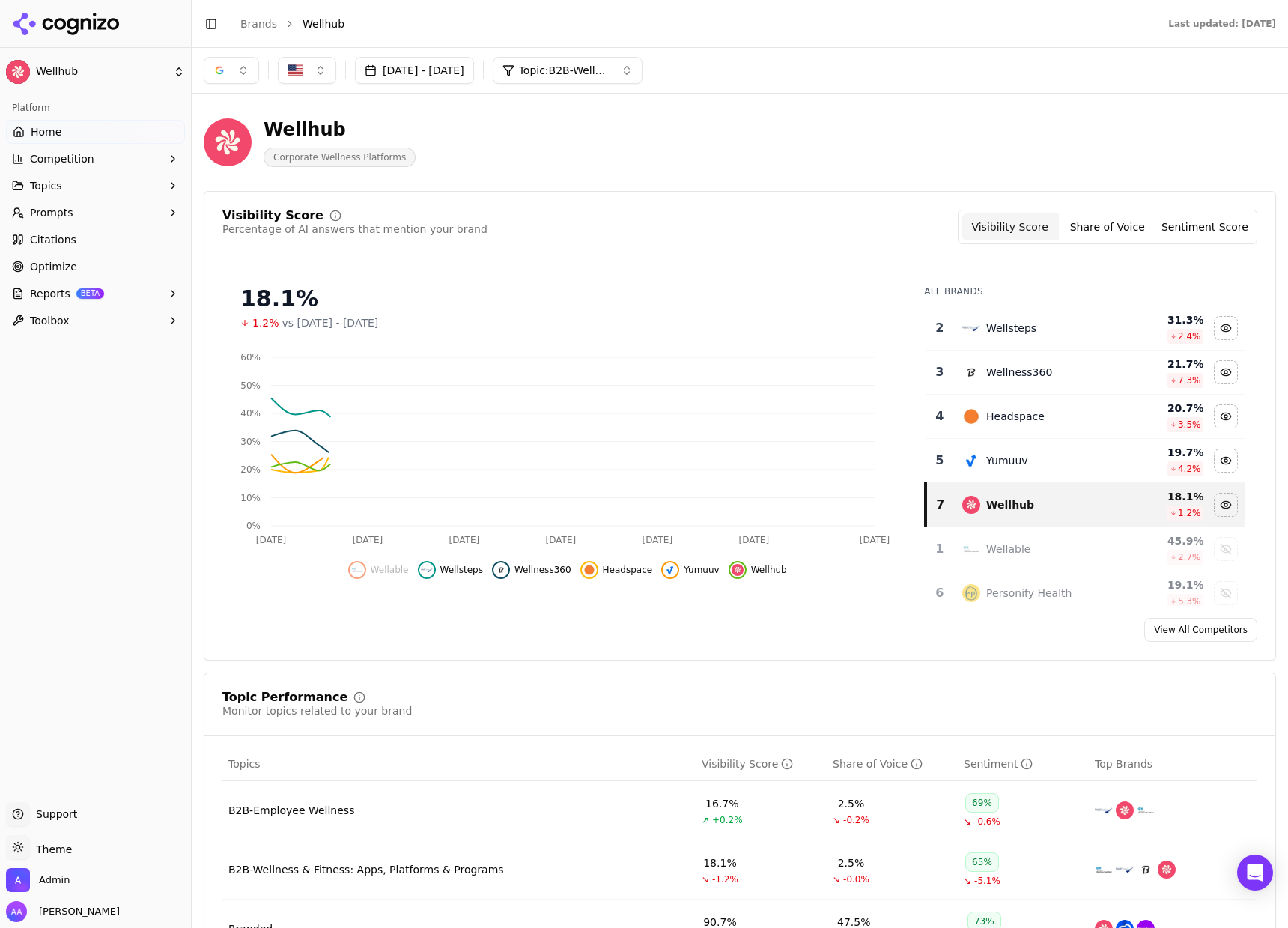
click at [1009, 337] on div "Wellsteps" at bounding box center [1036, 328] width 148 height 18
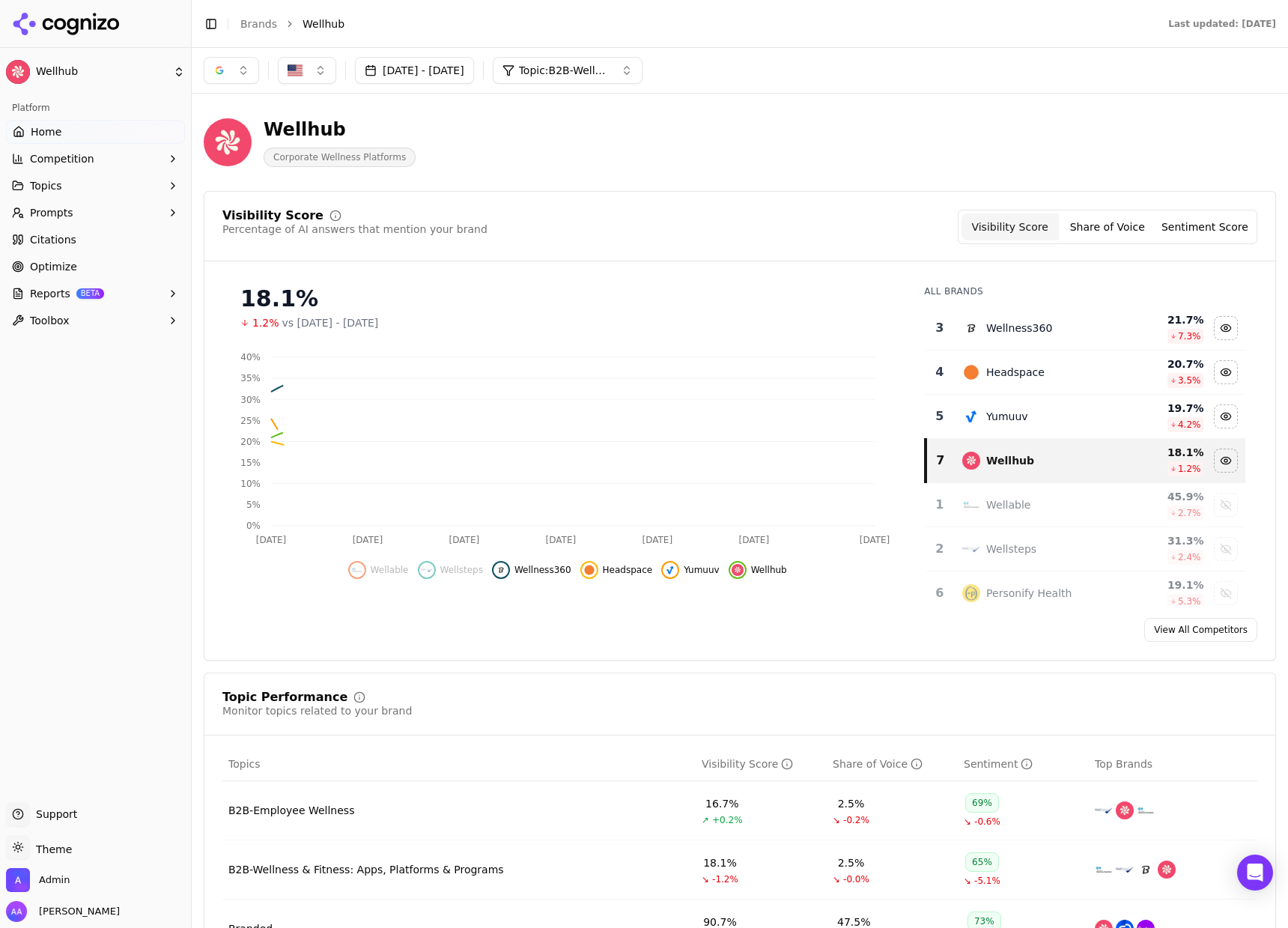
click at [1009, 337] on div "Wellness360" at bounding box center [1036, 328] width 148 height 18
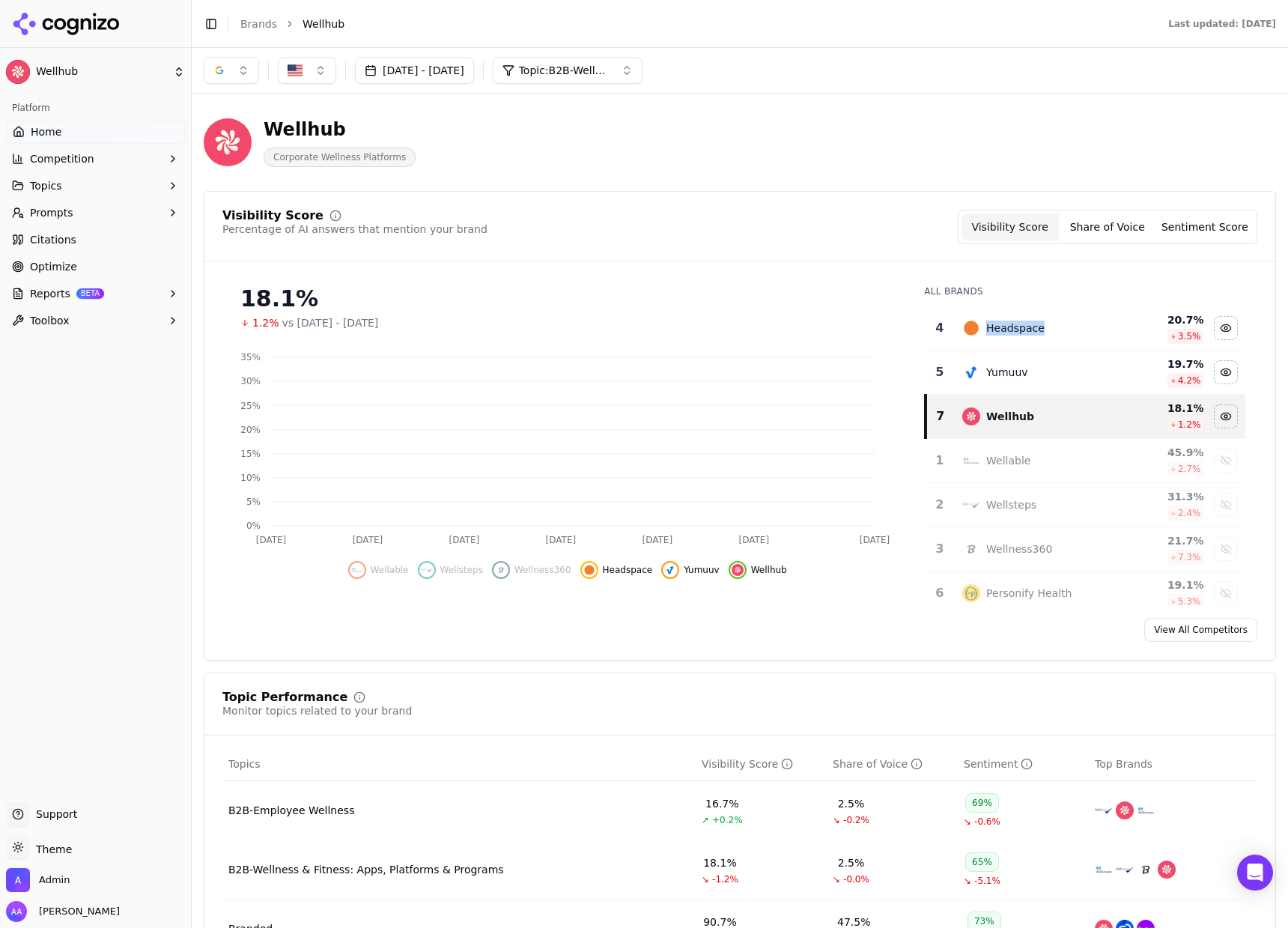
click at [1009, 336] on div "Headspace" at bounding box center [1036, 328] width 148 height 18
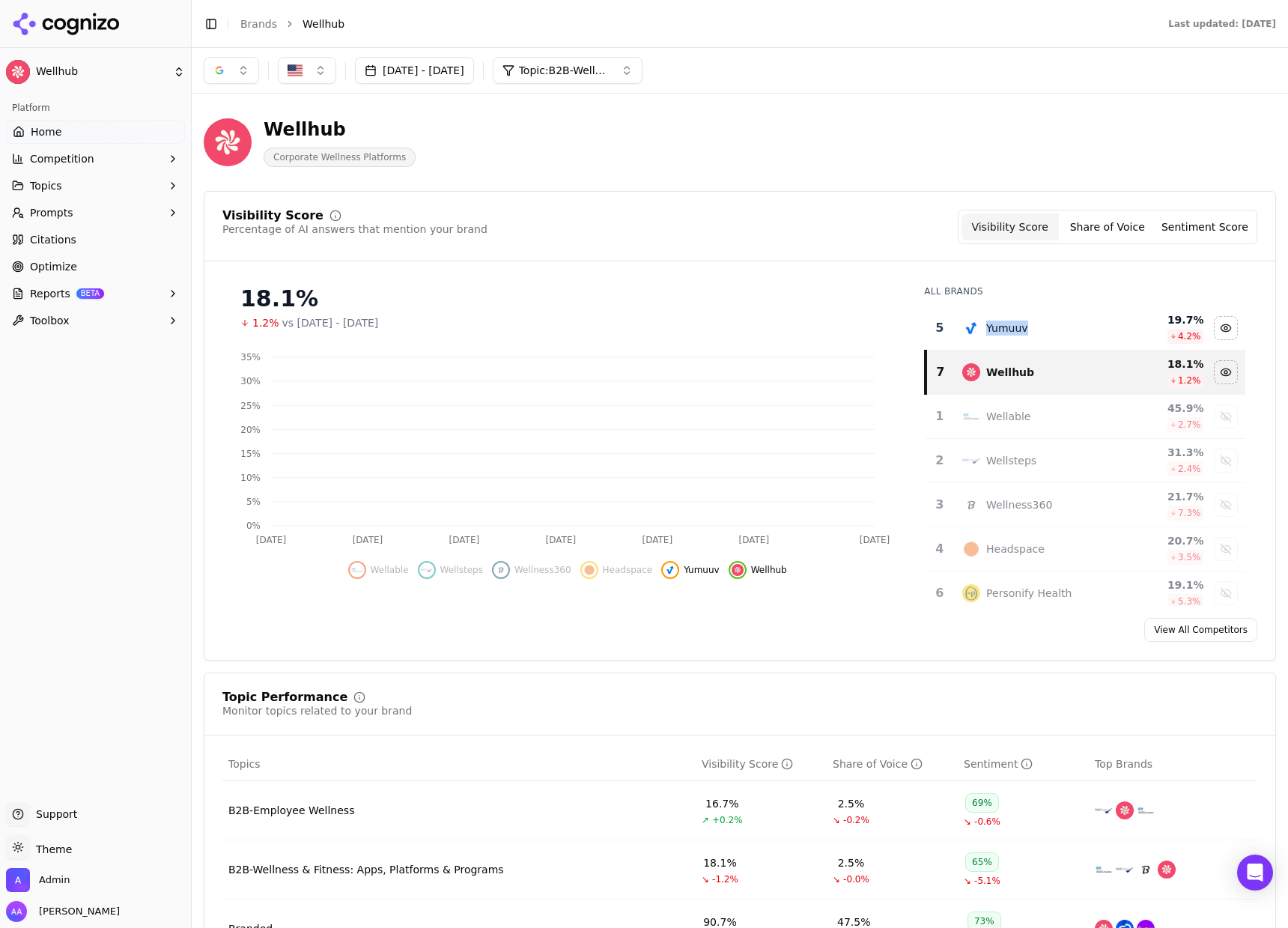
click at [1009, 336] on div "Yumuuv" at bounding box center [1036, 328] width 148 height 18
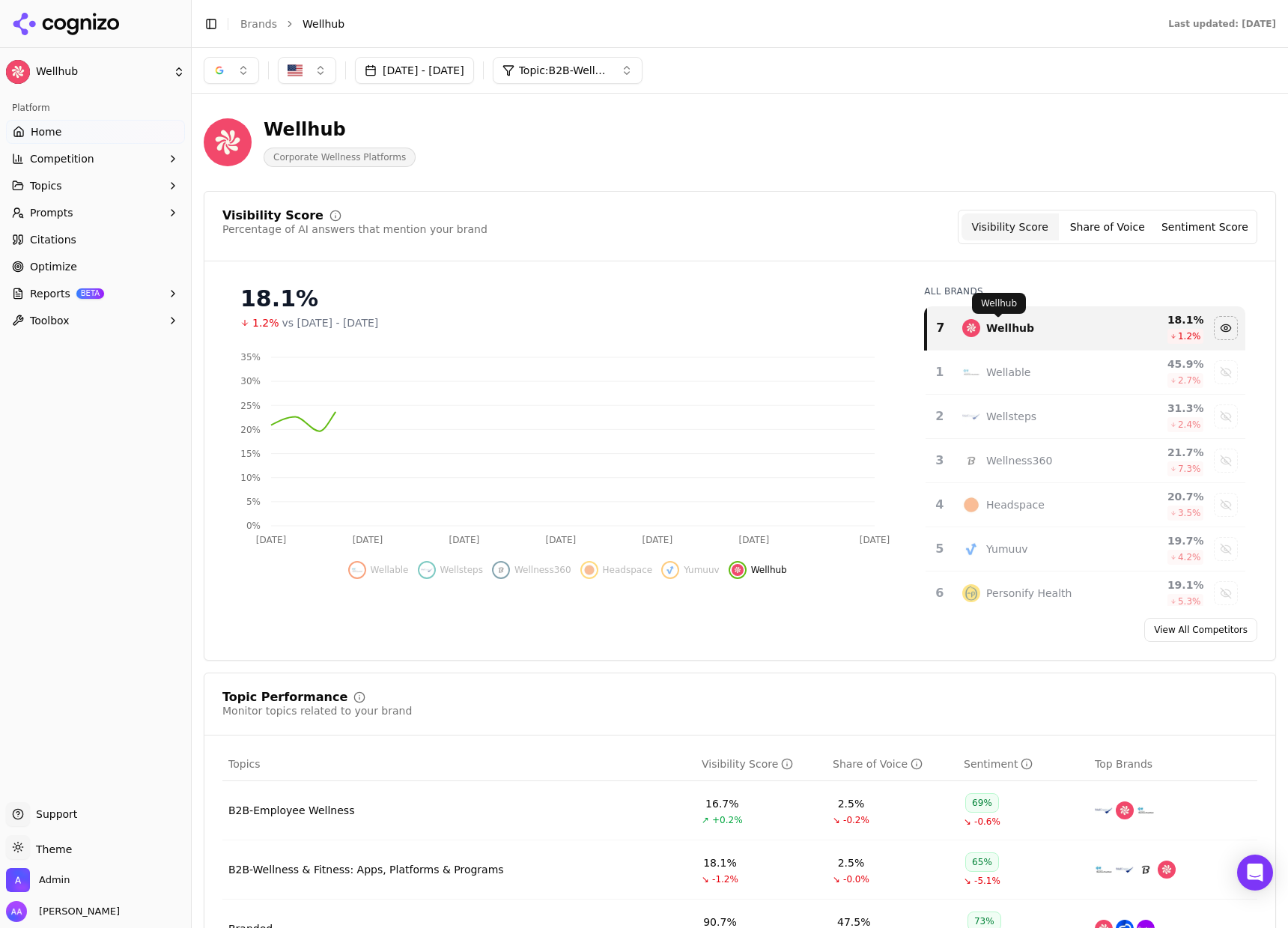
click at [777, 233] on div "Visibility Score Percentage of AI answers that mention your brand Visibility Sc…" at bounding box center [740, 227] width 1035 height 34
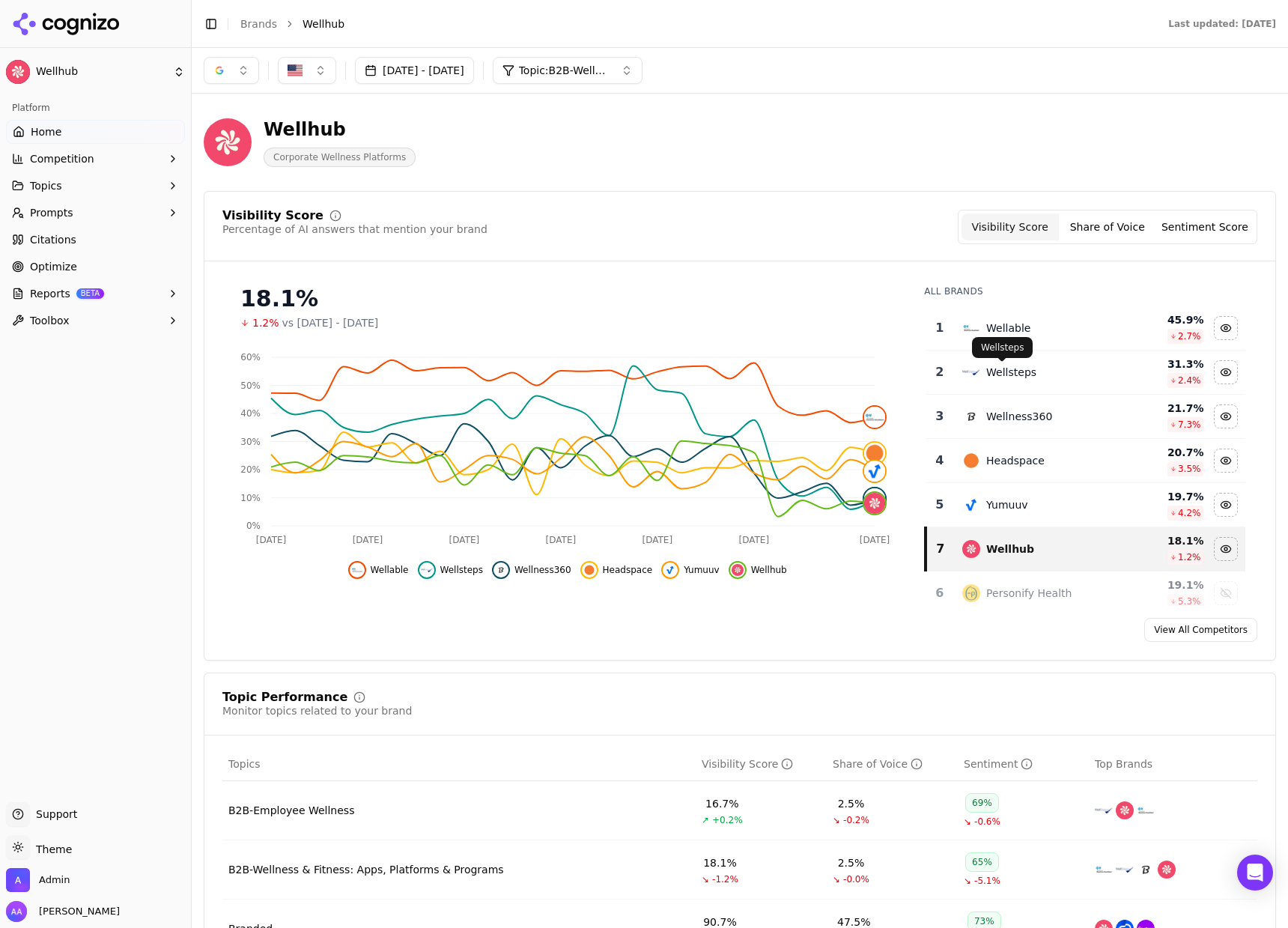
click at [998, 337] on div "Wellsteps Wellsteps" at bounding box center [1002, 347] width 61 height 21
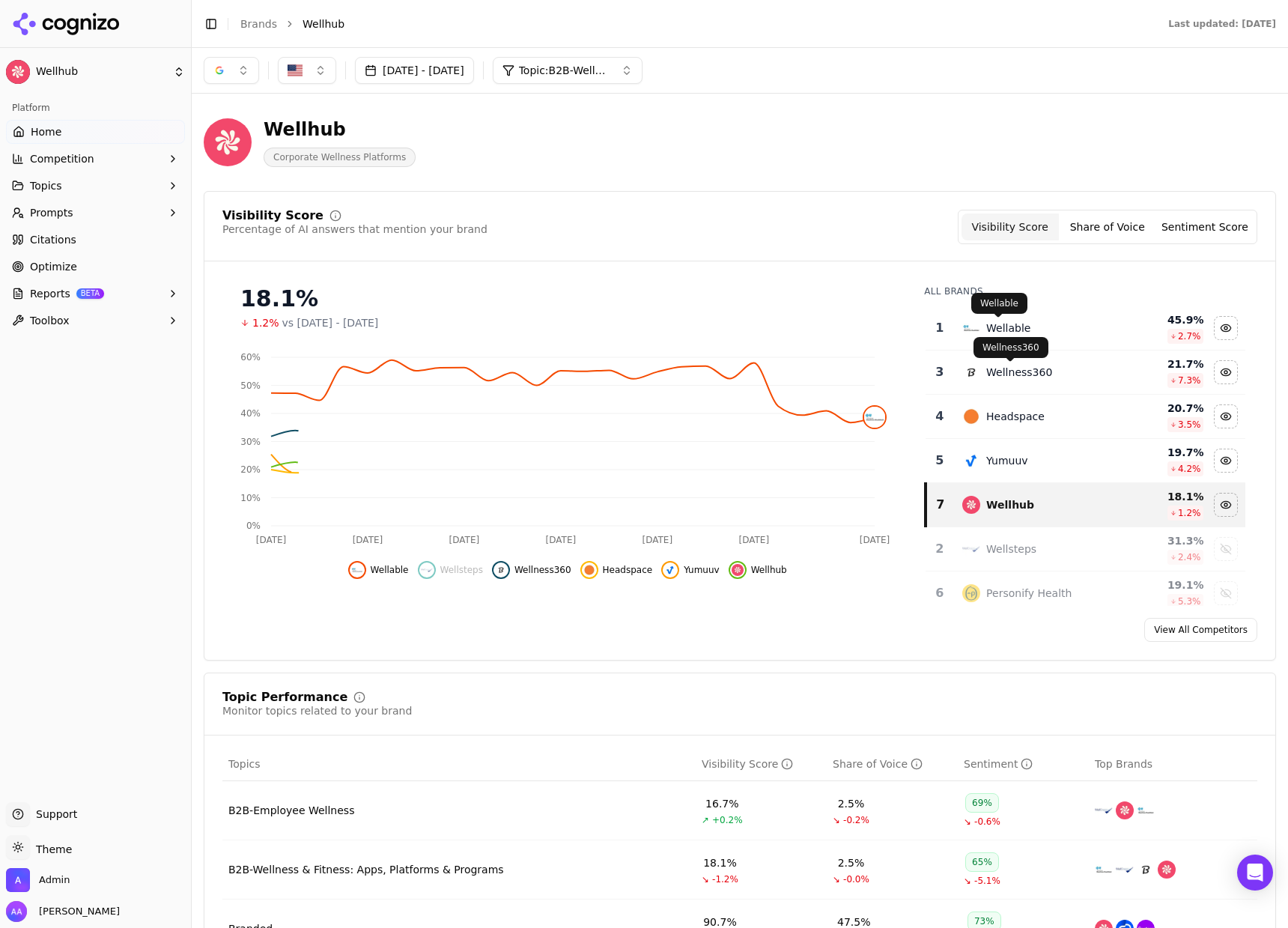
click at [1001, 330] on div "Wellable" at bounding box center [1008, 327] width 44 height 15
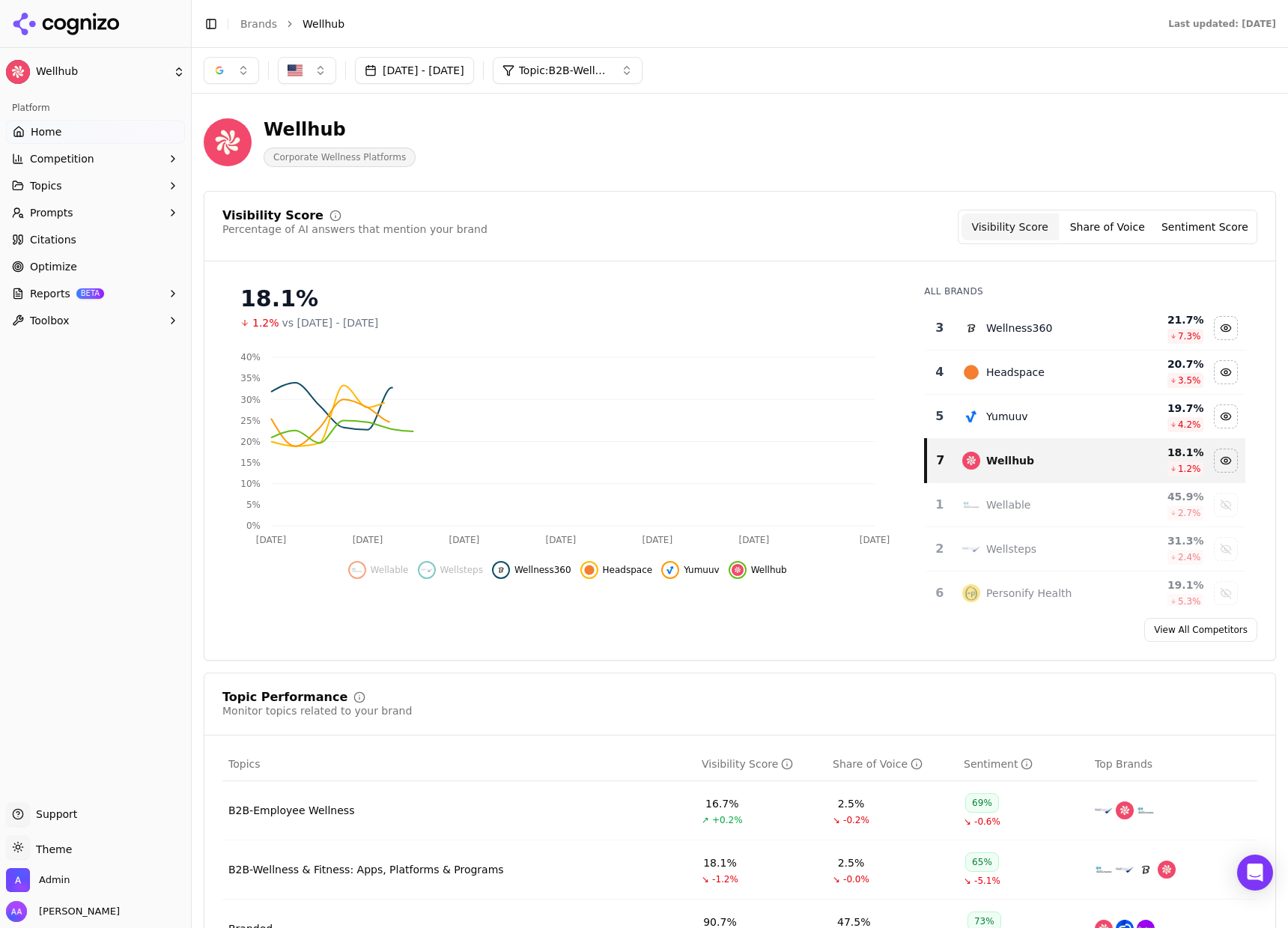
click at [1008, 333] on div "Wellness360" at bounding box center [1019, 327] width 66 height 15
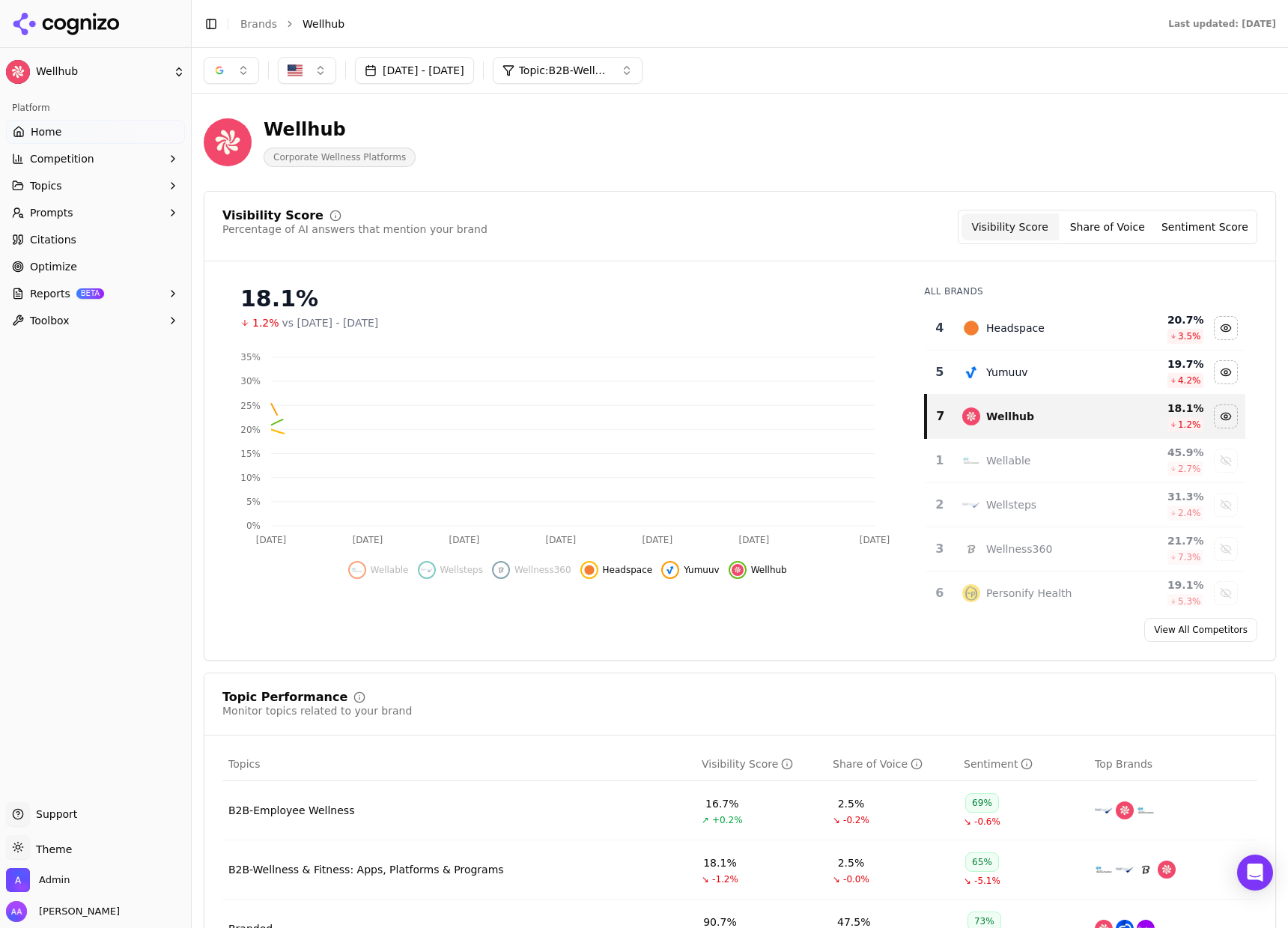
click at [1008, 333] on div "Headspace" at bounding box center [1015, 327] width 58 height 15
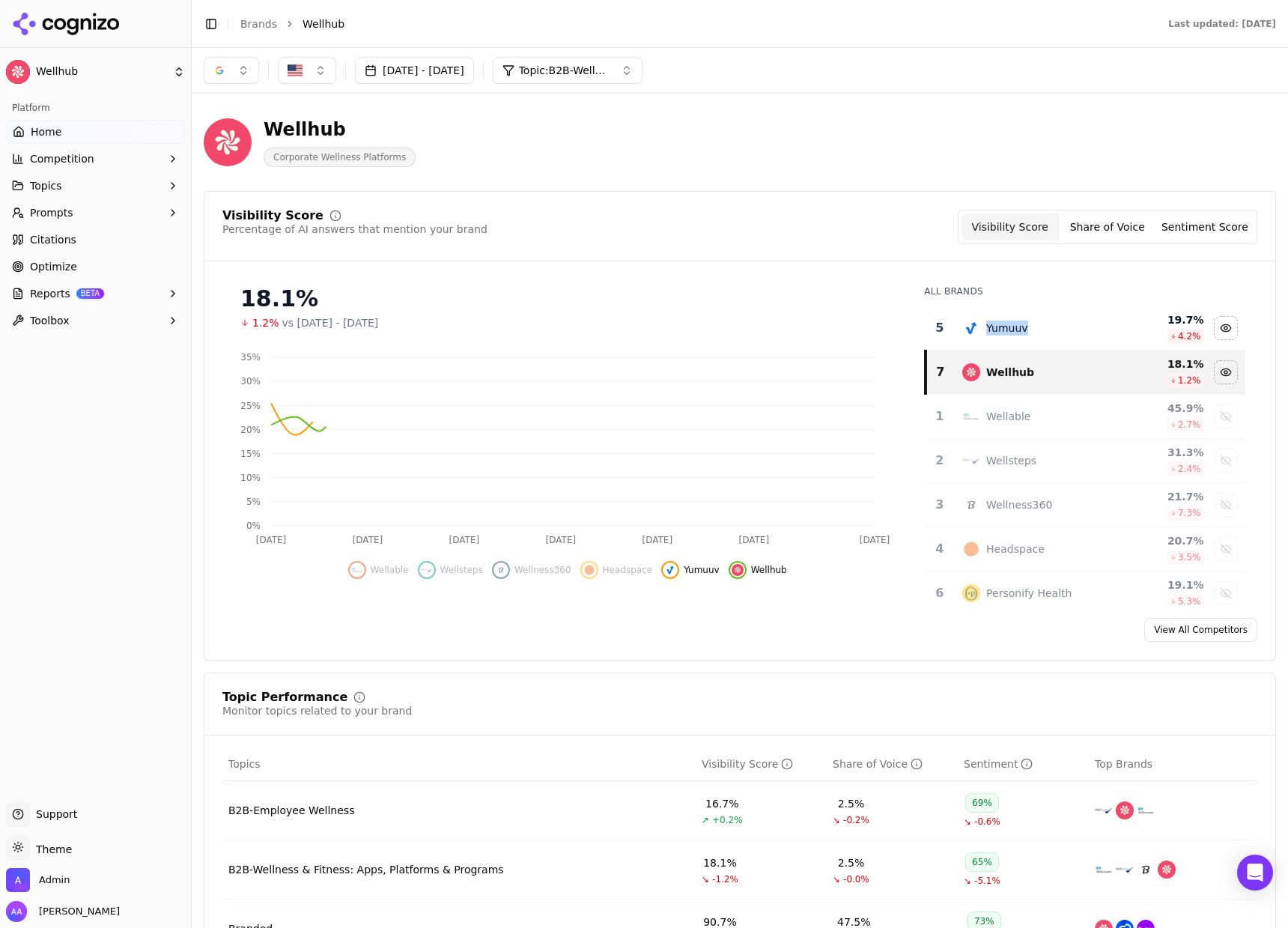
click at [1008, 332] on div "Yumuuv" at bounding box center [1007, 327] width 42 height 15
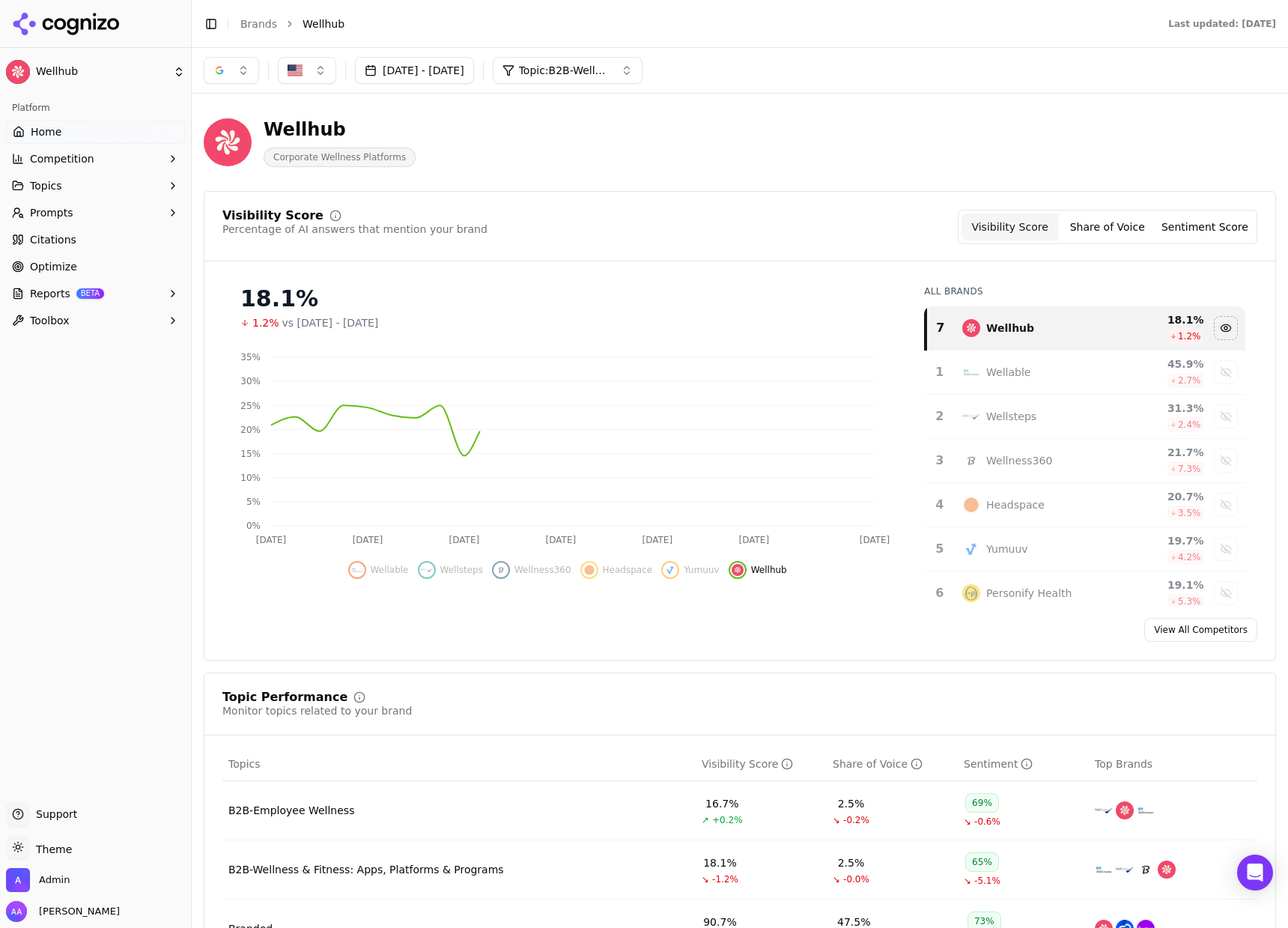
click at [811, 252] on div "Visibility Score Percentage of AI answers that mention your brand Visibility Sc…" at bounding box center [740, 235] width 1070 height 51
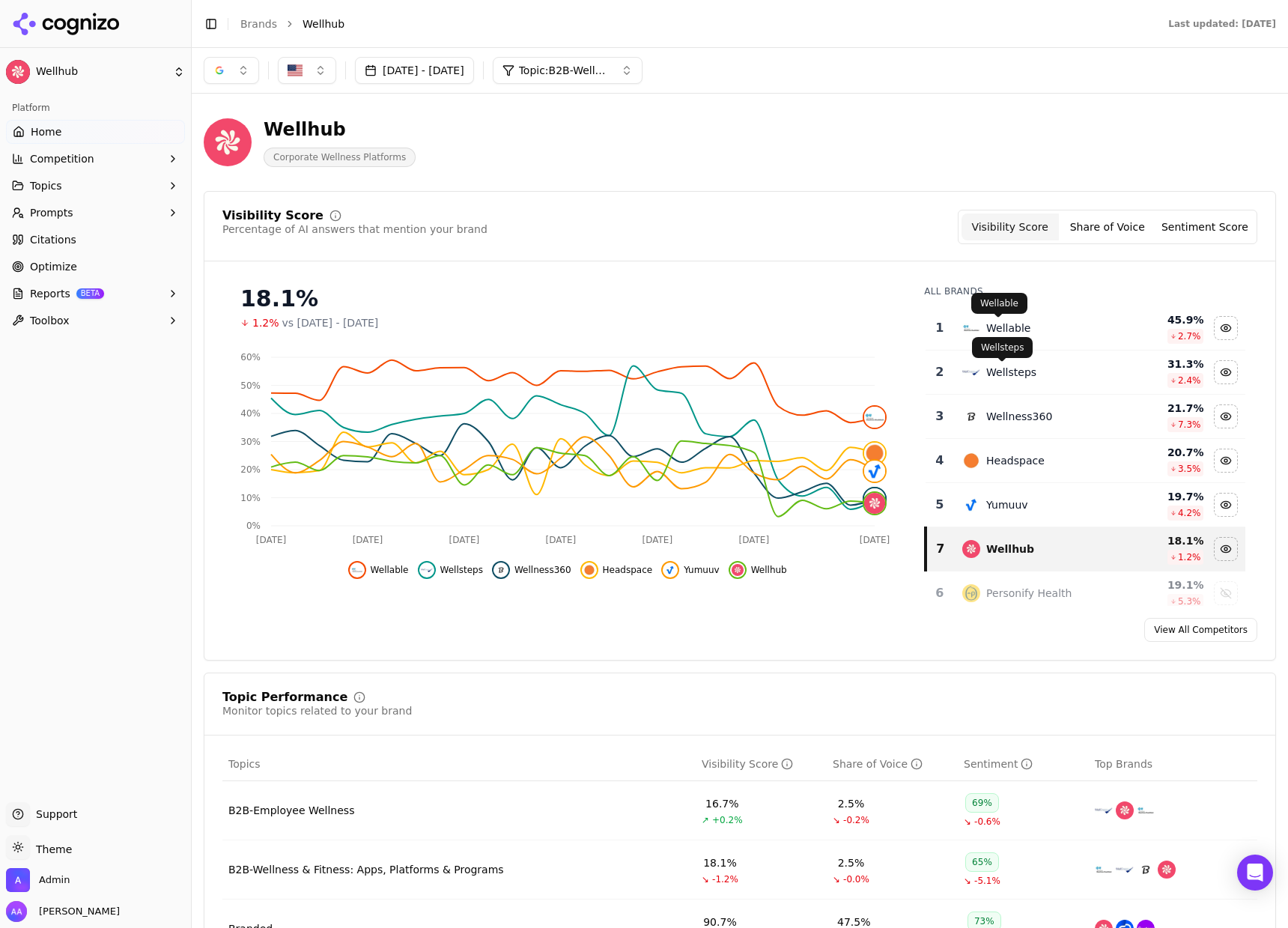
click at [1002, 328] on div "Wellable" at bounding box center [1008, 327] width 44 height 15
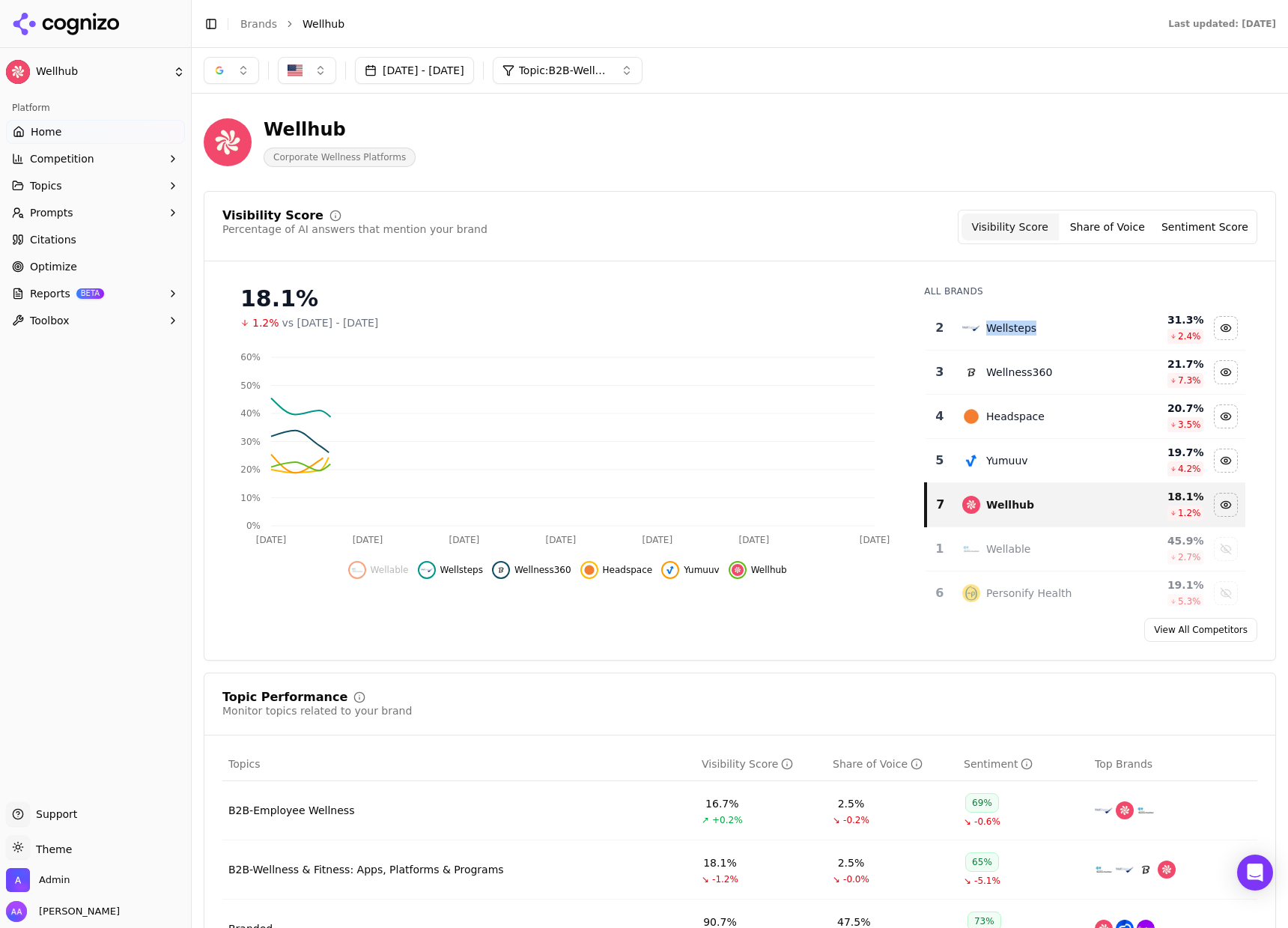
click at [1002, 327] on div "Wellsteps" at bounding box center [1011, 327] width 50 height 15
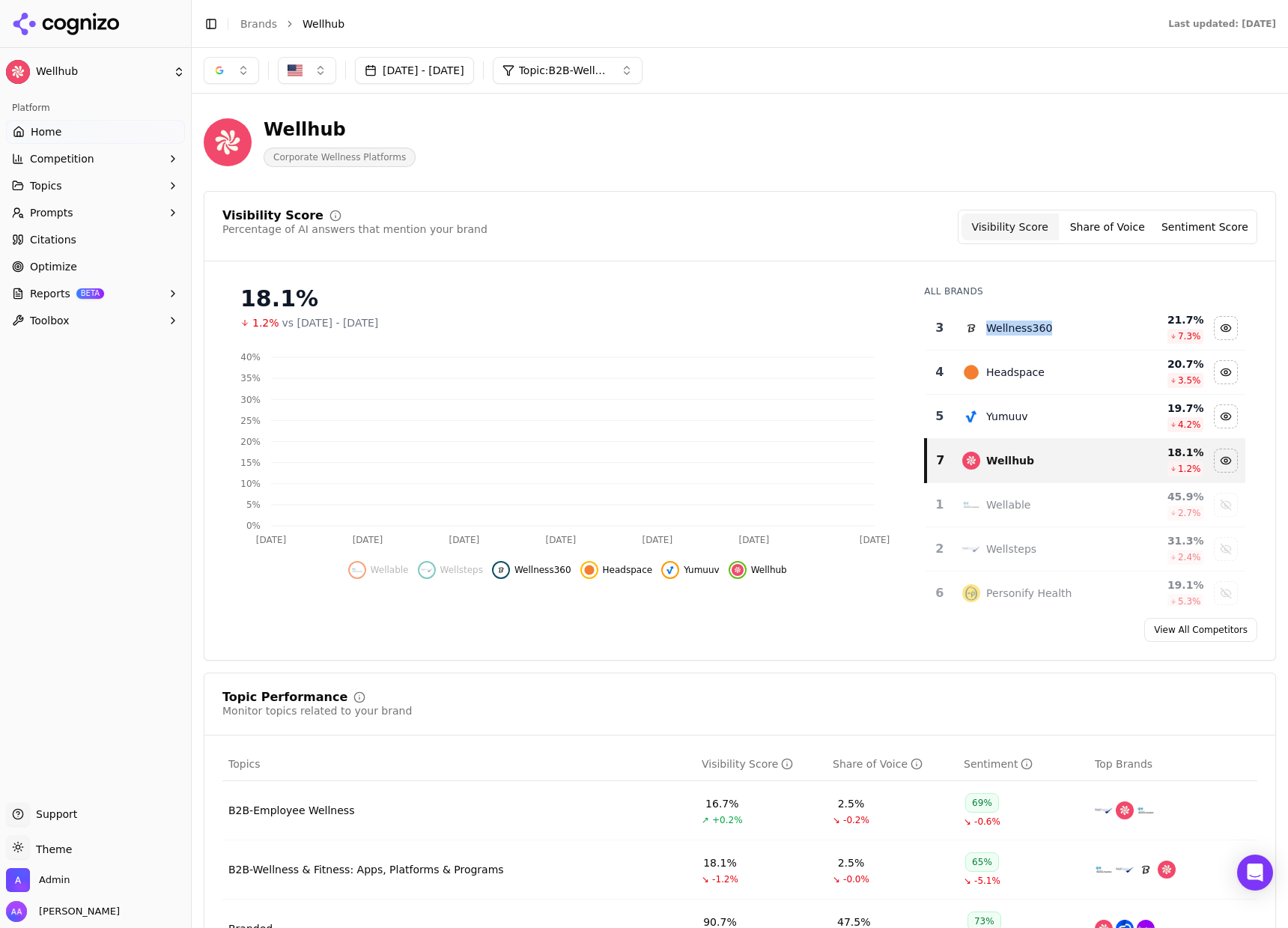
click at [1002, 327] on div "Wellness360" at bounding box center [1019, 327] width 66 height 15
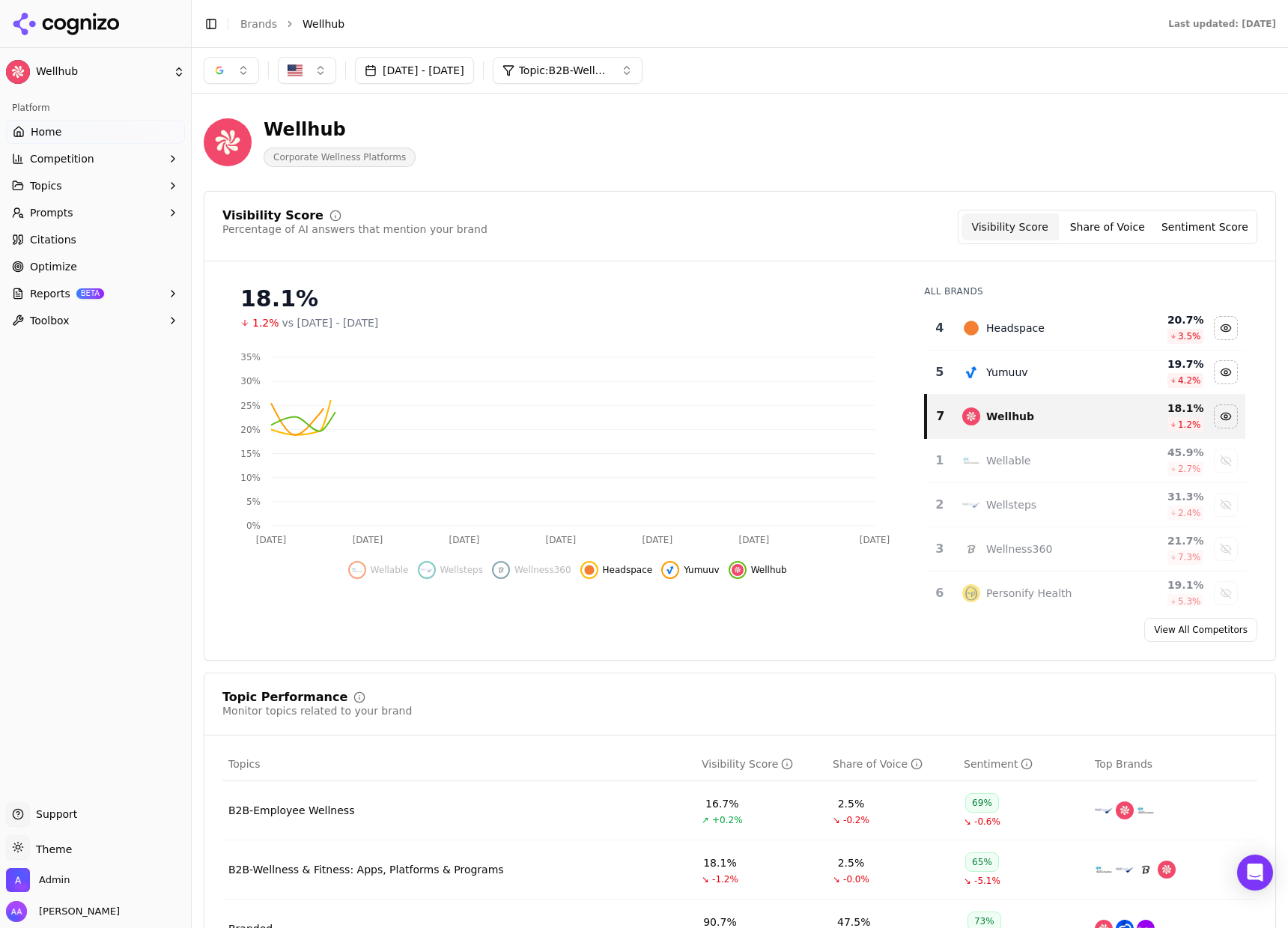
click at [1002, 327] on div "Headspace" at bounding box center [1015, 327] width 58 height 15
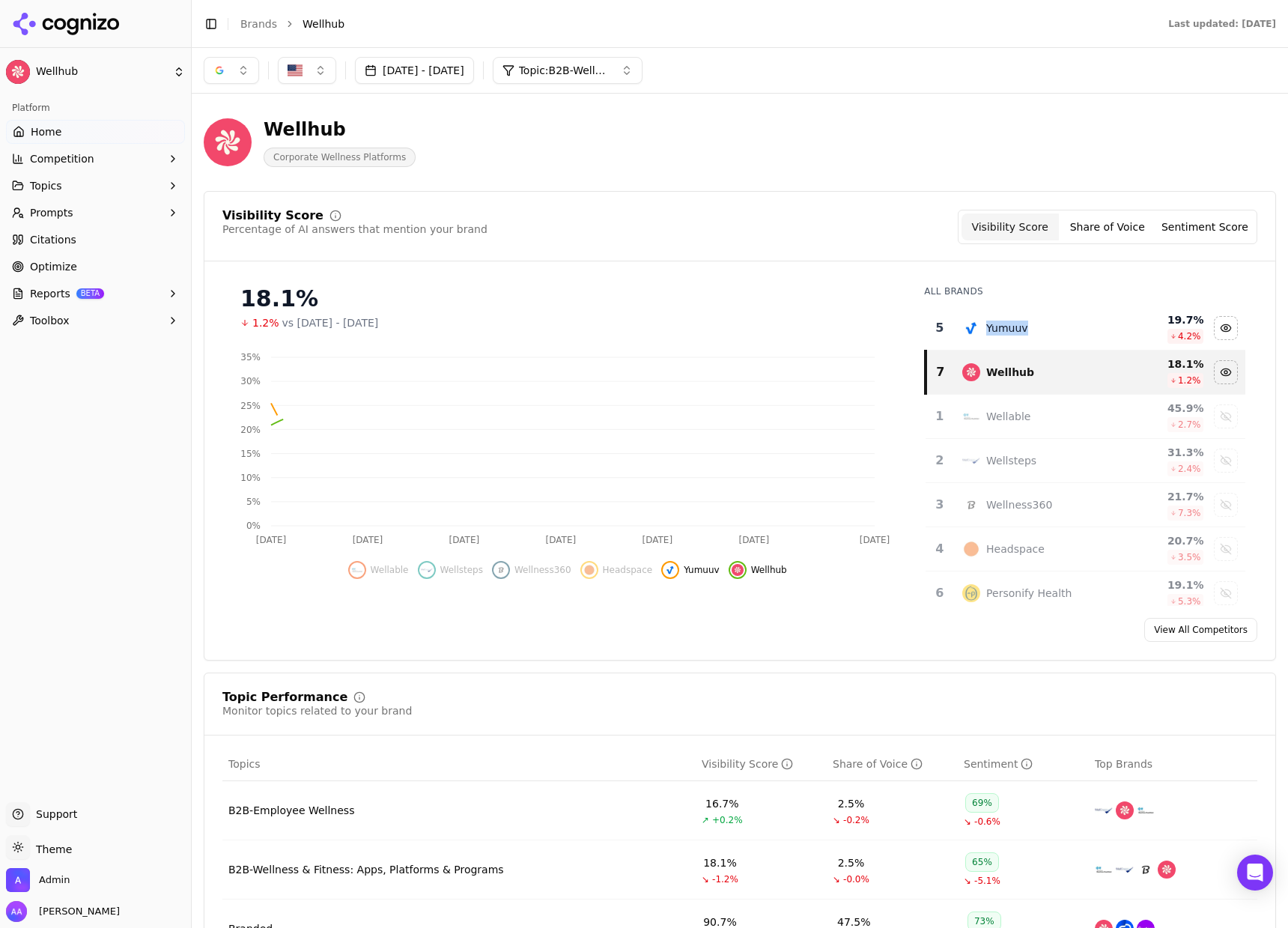
click at [1002, 327] on div "Yumuuv" at bounding box center [1007, 327] width 42 height 15
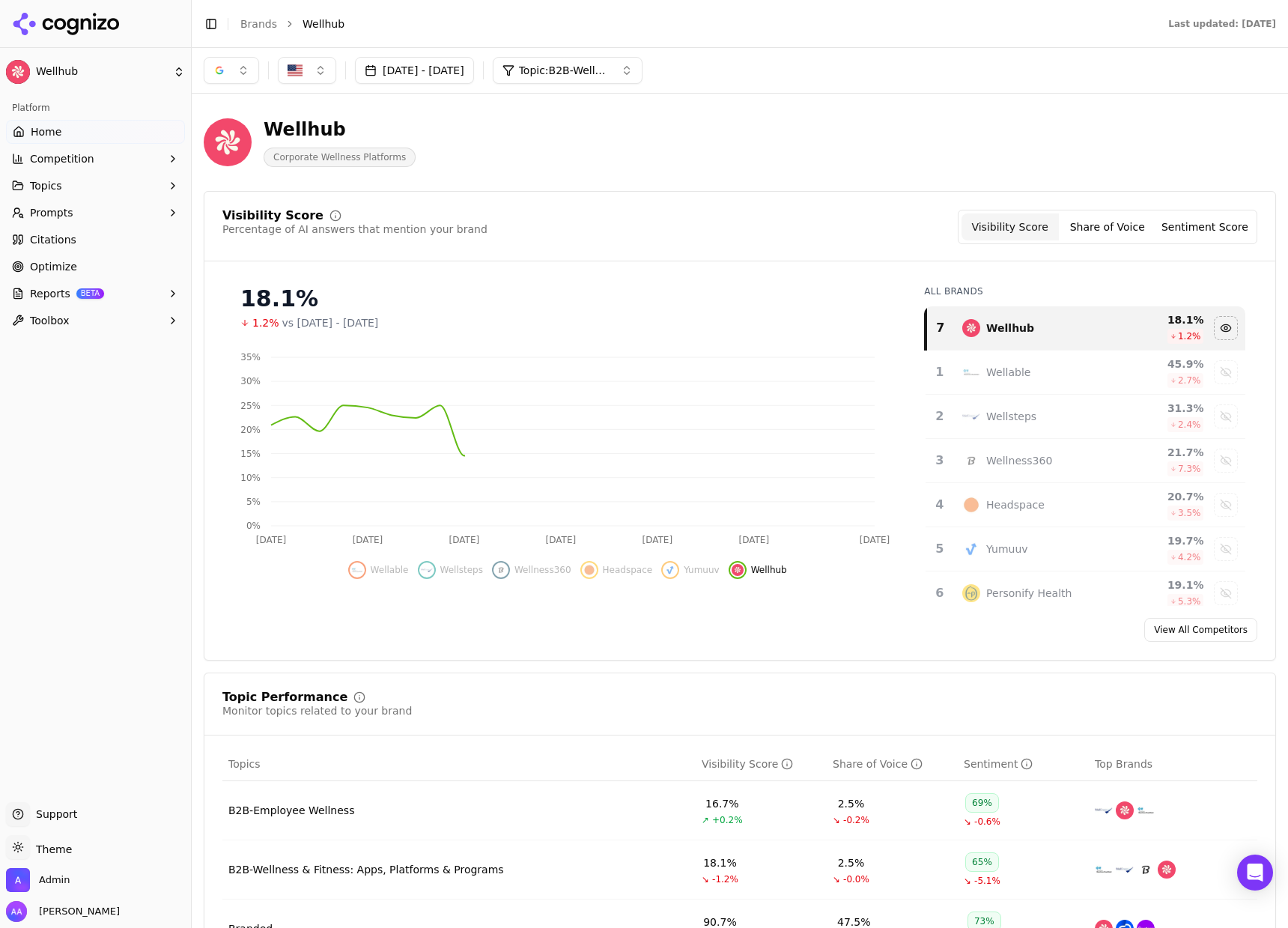
drag, startPoint x: 758, startPoint y: 248, endPoint x: 732, endPoint y: 250, distance: 26.1
click at [758, 248] on div "Visibility Score Percentage of AI answers that mention your brand Visibility Sc…" at bounding box center [740, 235] width 1070 height 51
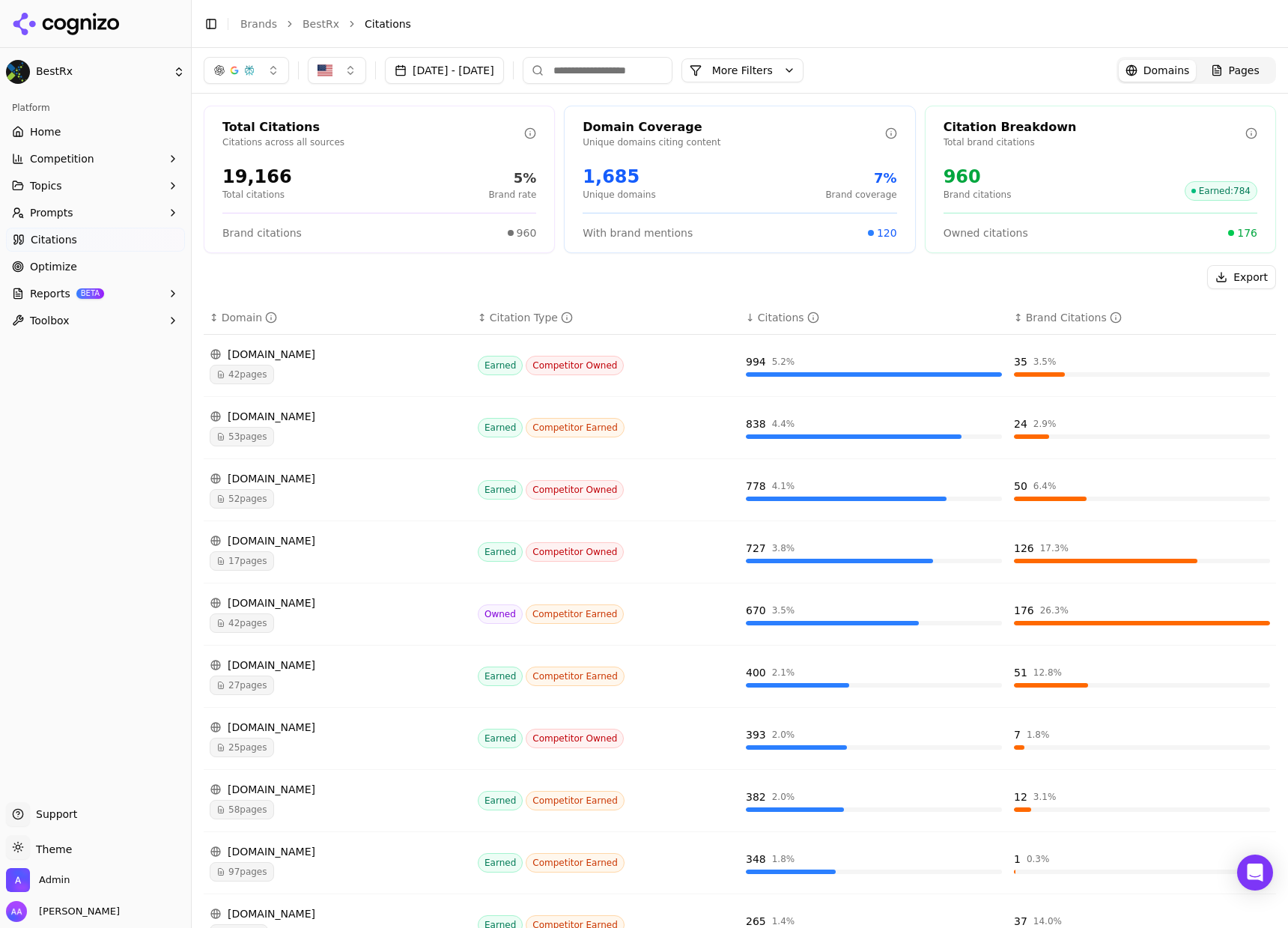
click at [55, 18] on icon at bounding box center [66, 24] width 108 height 23
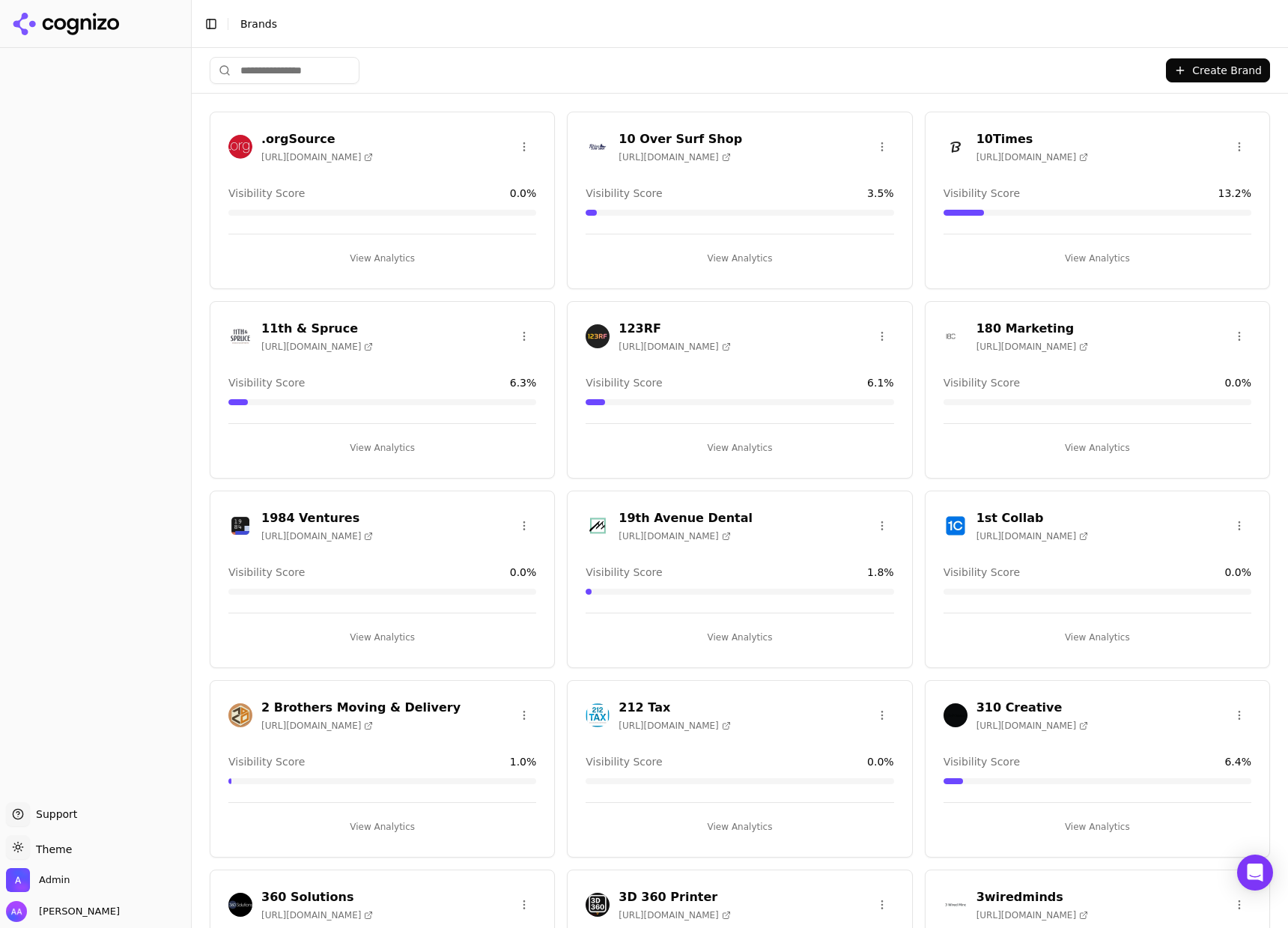
click at [290, 66] on html "Support Support Toggle theme Theme Admin Alp Aysan Toggle Sidebar Brands Create…" at bounding box center [644, 464] width 1288 height 928
click at [303, 74] on html "Support Support Toggle theme Theme Admin Alp Aysan Toggle Sidebar Brands Create…" at bounding box center [644, 464] width 1288 height 928
click at [490, 68] on div "Create Brand" at bounding box center [740, 71] width 1061 height 45
click at [300, 68] on input "search" at bounding box center [285, 70] width 150 height 27
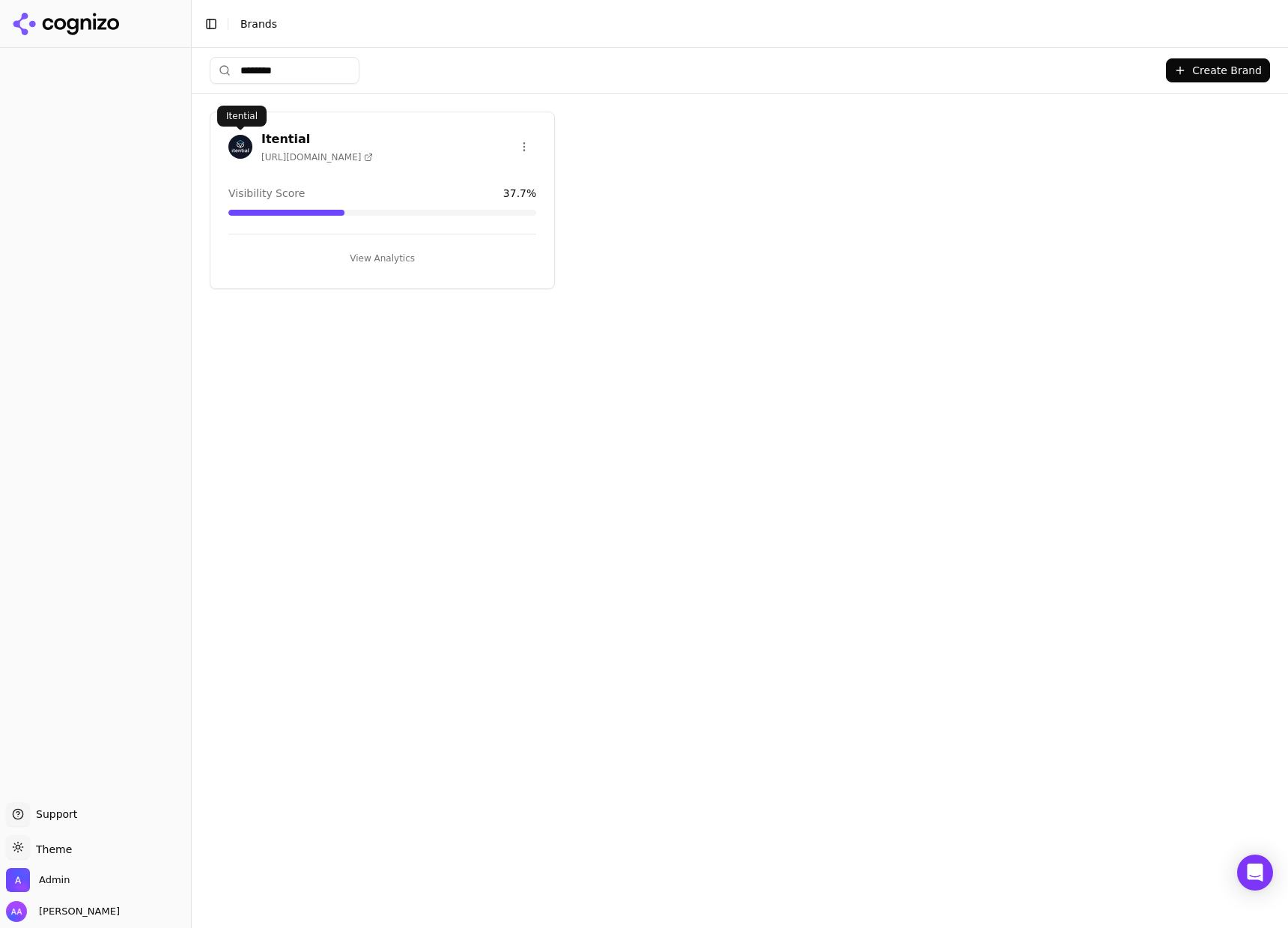
type input "********"
click at [237, 148] on img at bounding box center [240, 147] width 24 height 24
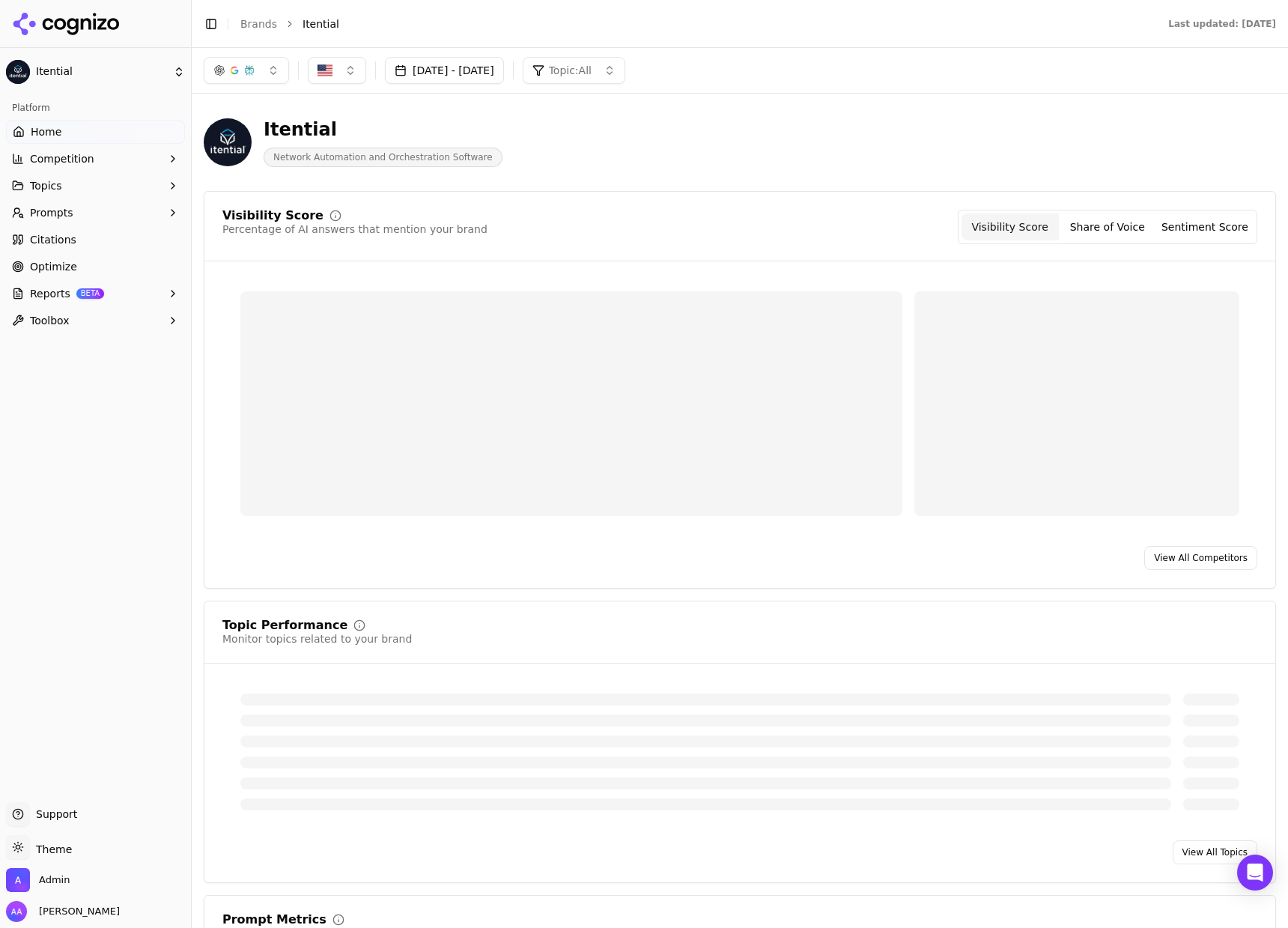
click at [112, 211] on button "Prompts" at bounding box center [96, 213] width 179 height 24
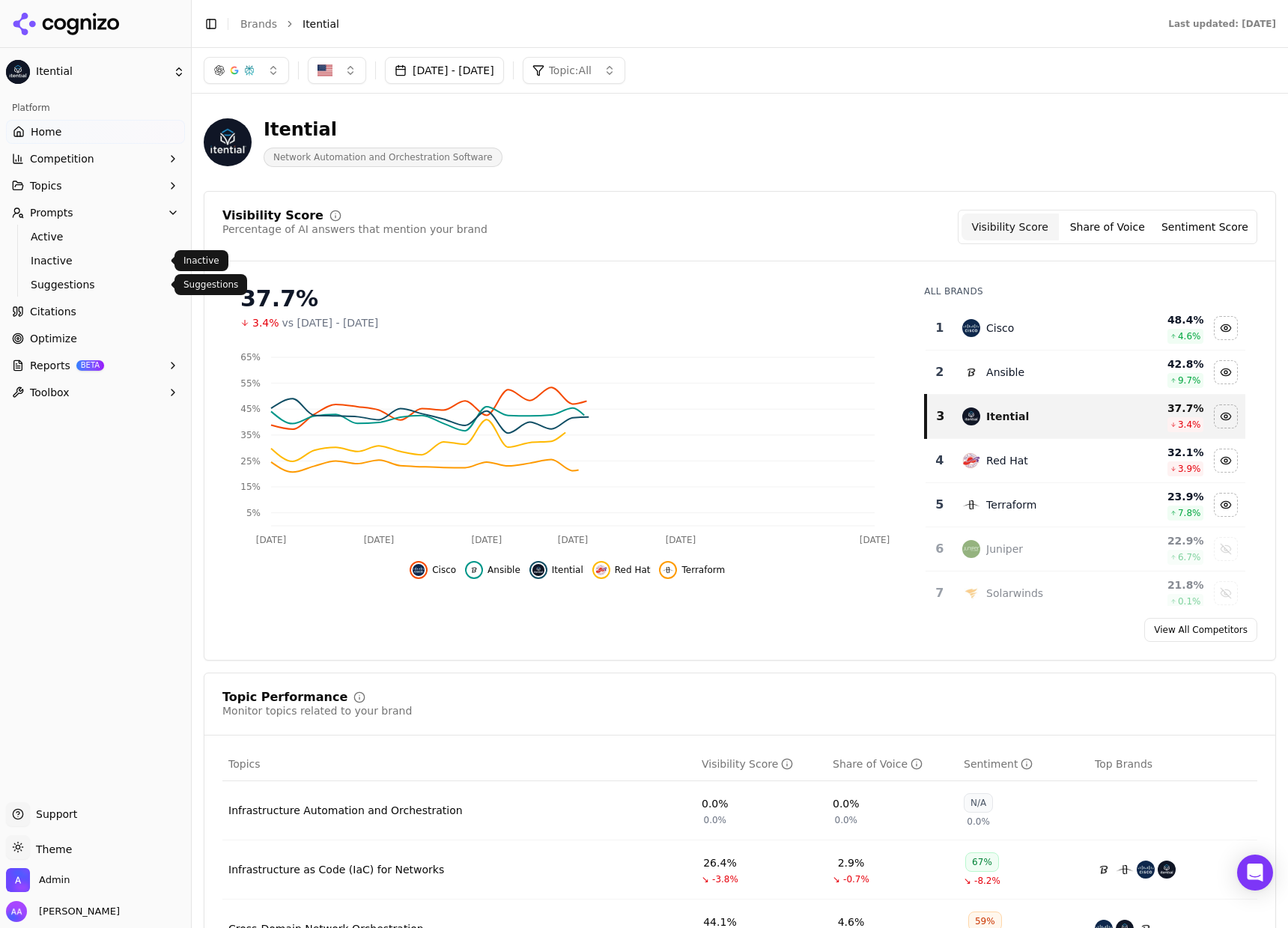
click at [98, 283] on span "Suggestions" at bounding box center [96, 284] width 130 height 15
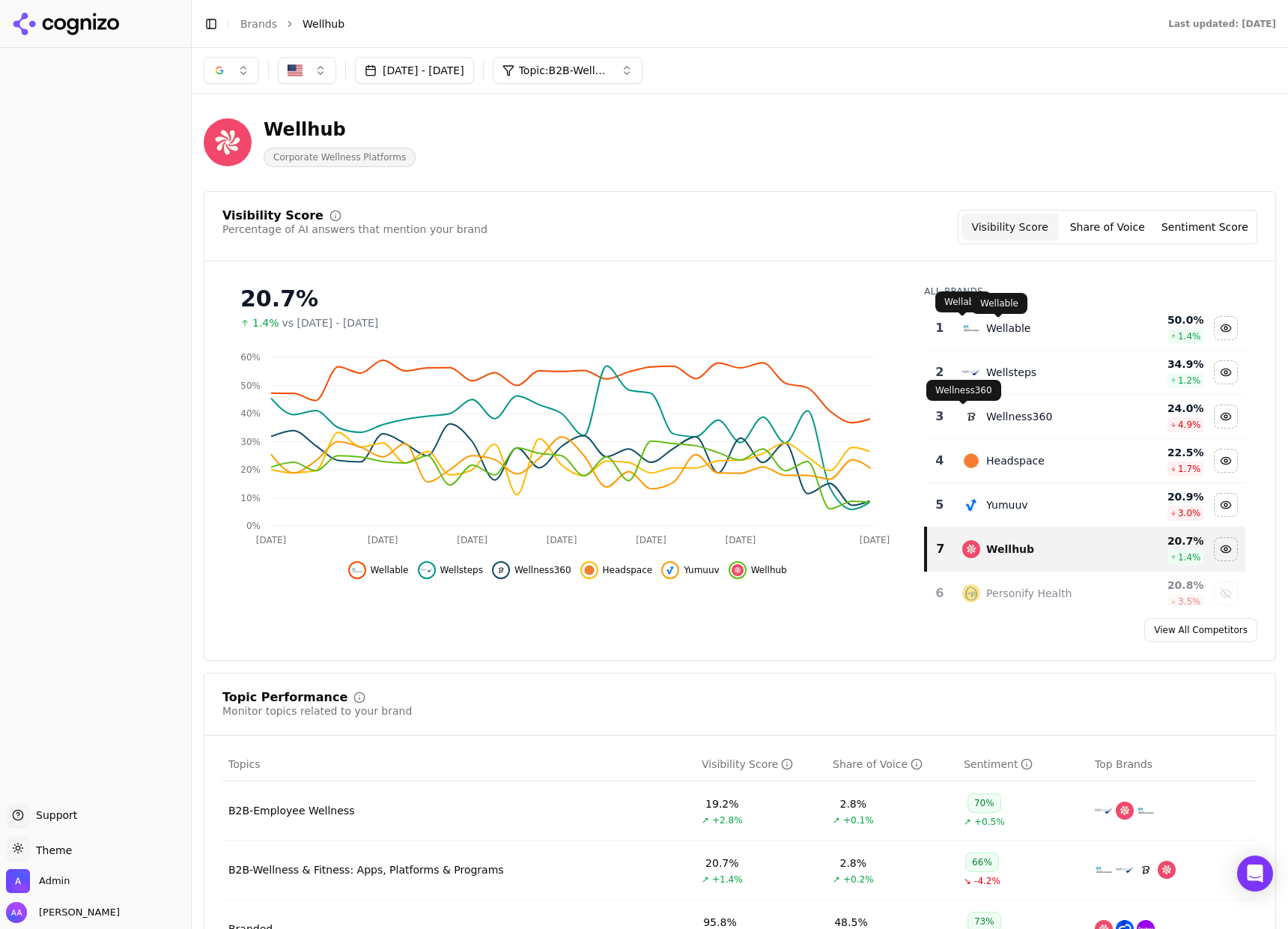
click at [989, 324] on div "Wellable" at bounding box center [1008, 327] width 44 height 15
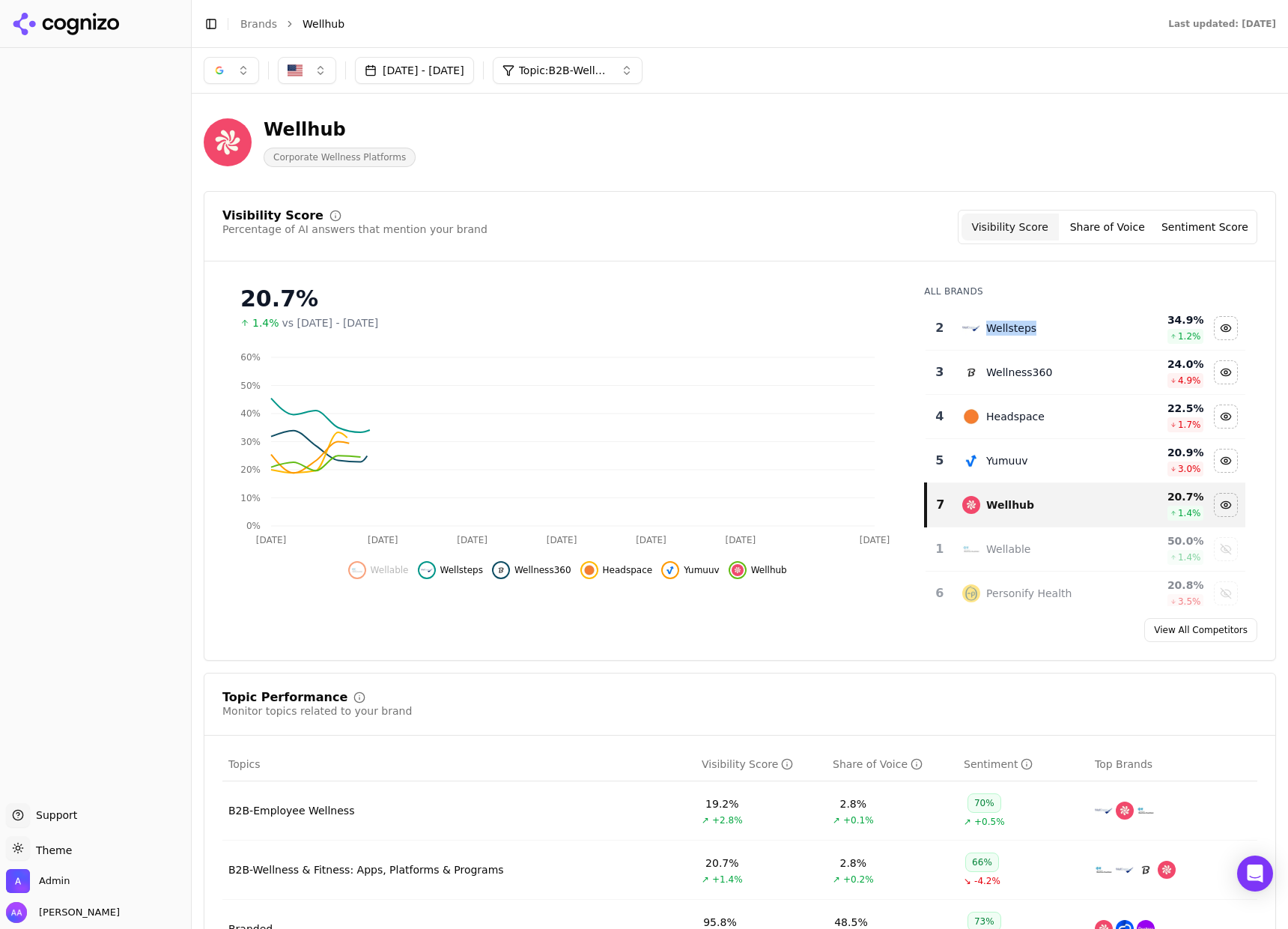
click at [989, 324] on div "Wellsteps" at bounding box center [1011, 327] width 50 height 15
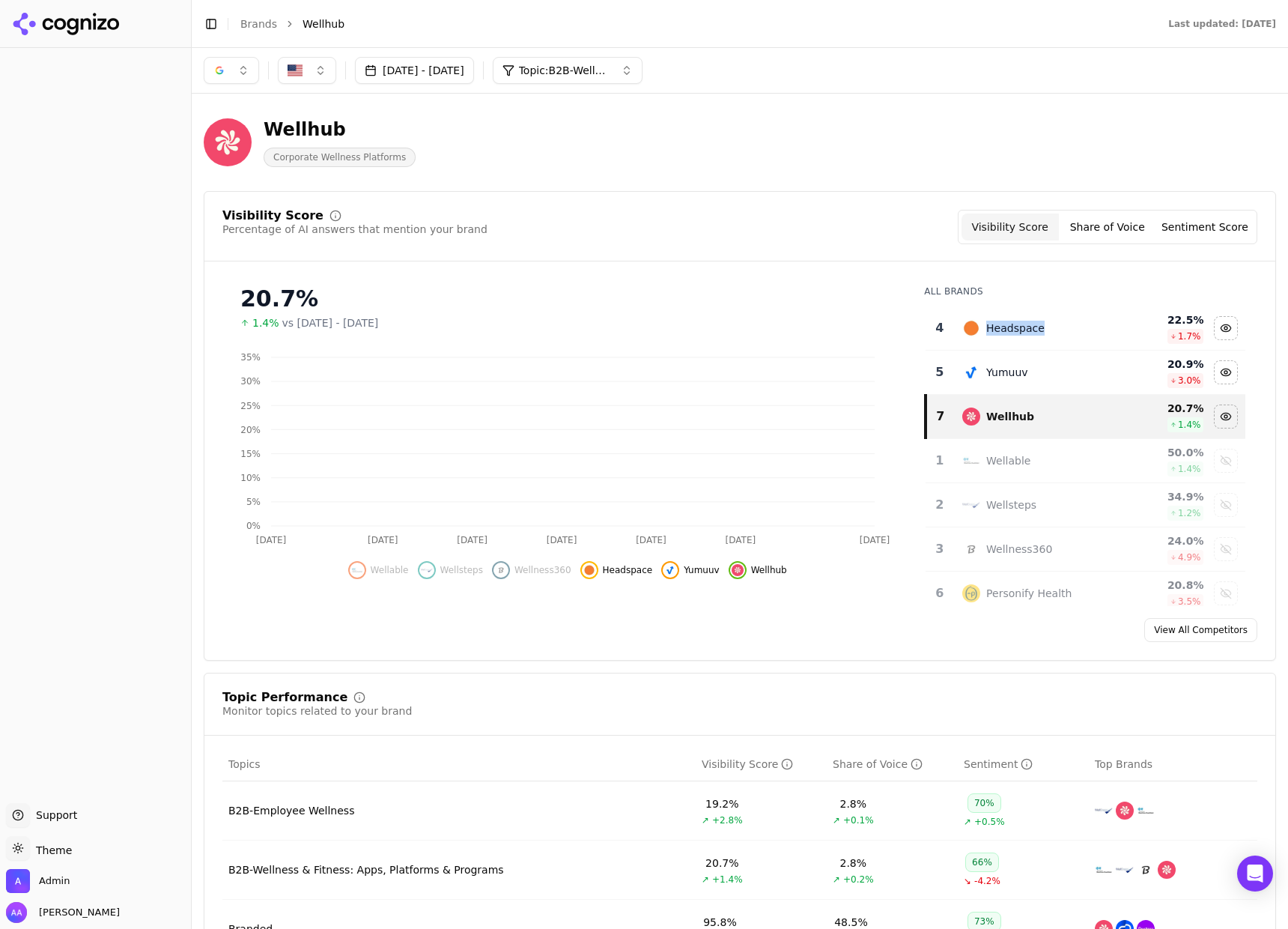
click at [989, 324] on div "Headspace" at bounding box center [1015, 327] width 58 height 15
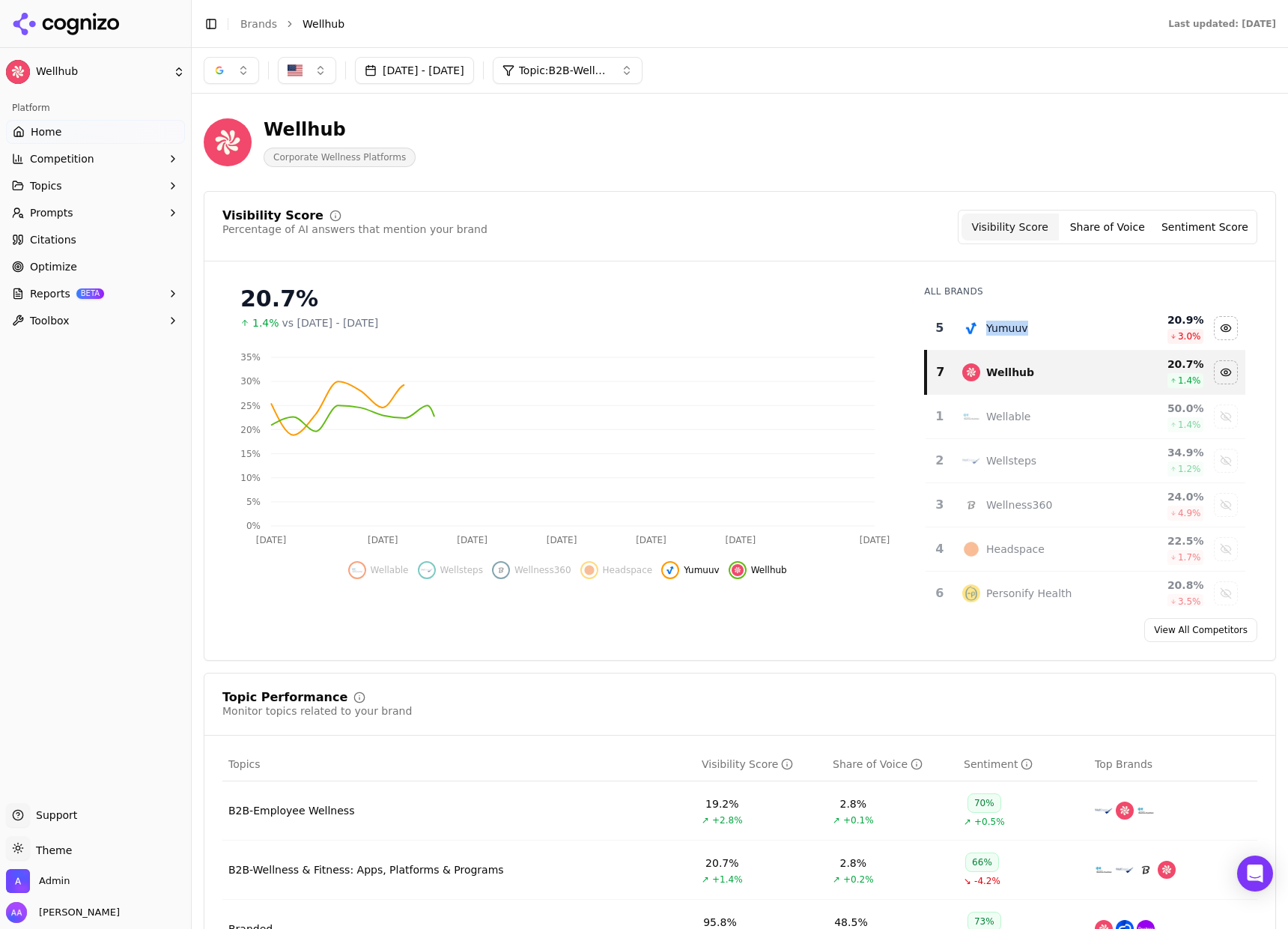
click at [989, 324] on div "Yumuuv" at bounding box center [1007, 327] width 42 height 15
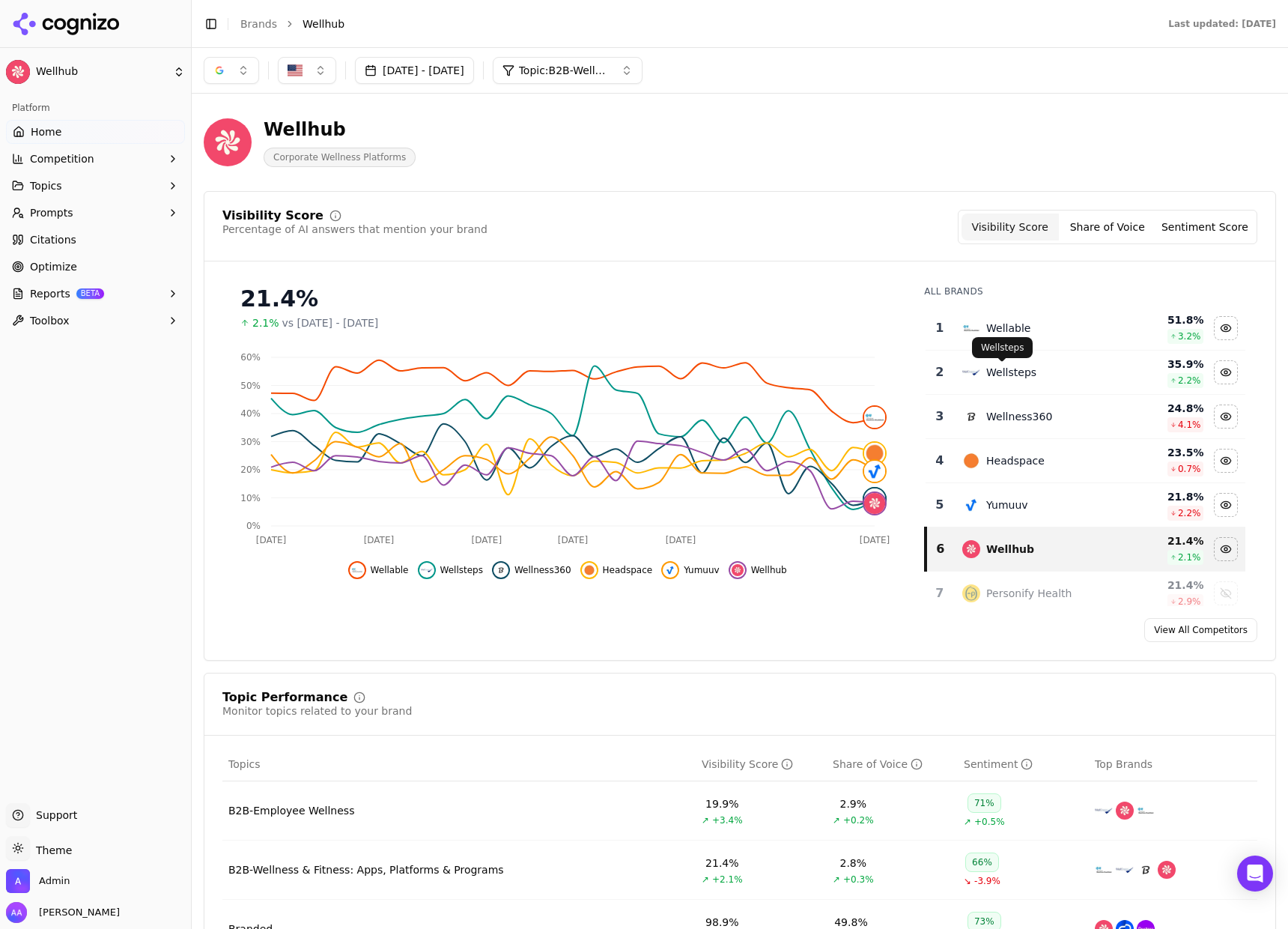
click at [1024, 329] on div "Wellable" at bounding box center [1036, 328] width 148 height 18
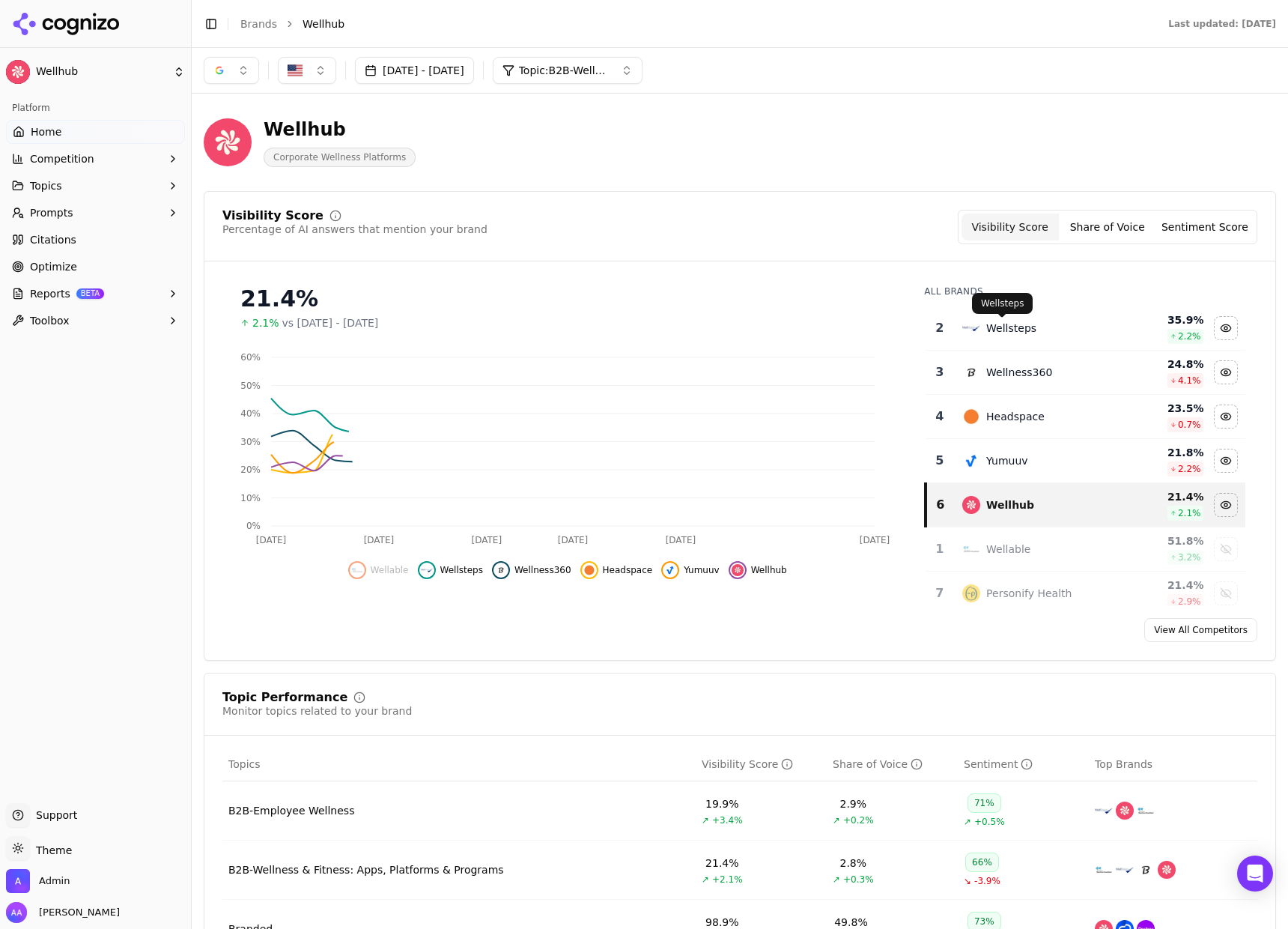
click at [1024, 329] on div "Wellsteps" at bounding box center [1011, 327] width 50 height 15
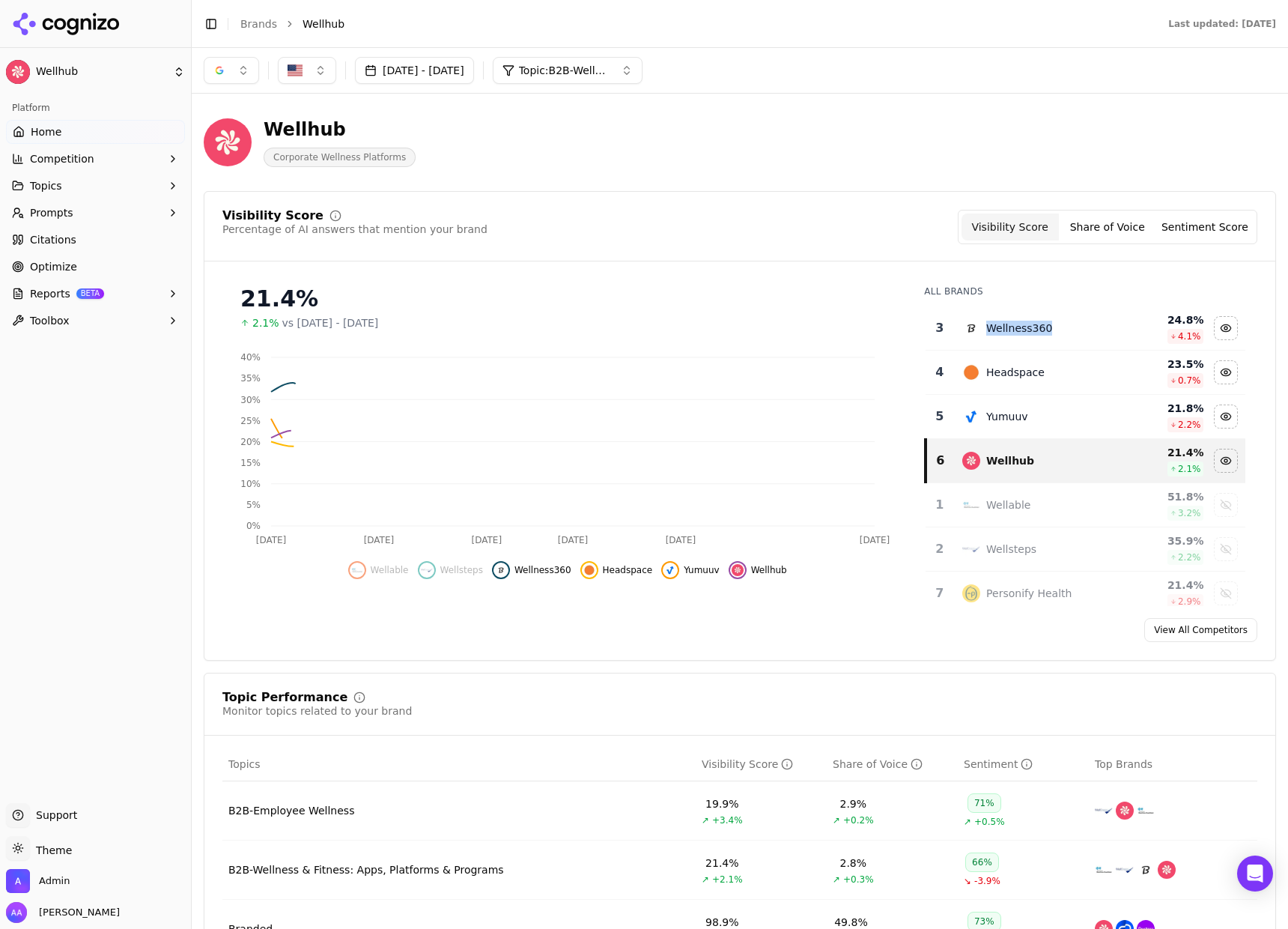
click at [1024, 328] on div "Wellness360" at bounding box center [1019, 327] width 66 height 15
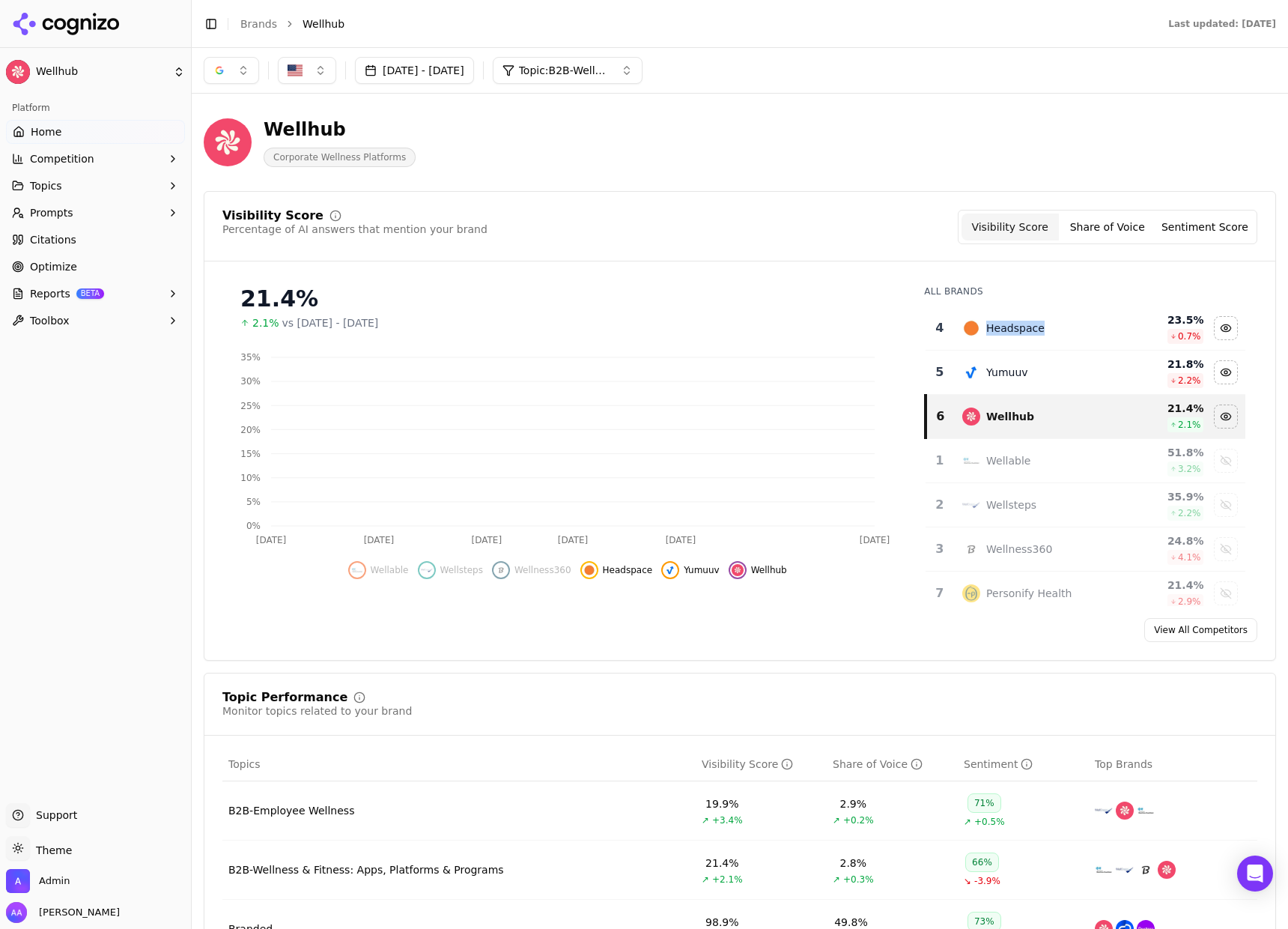
click at [1024, 328] on div "Headspace" at bounding box center [1015, 327] width 58 height 15
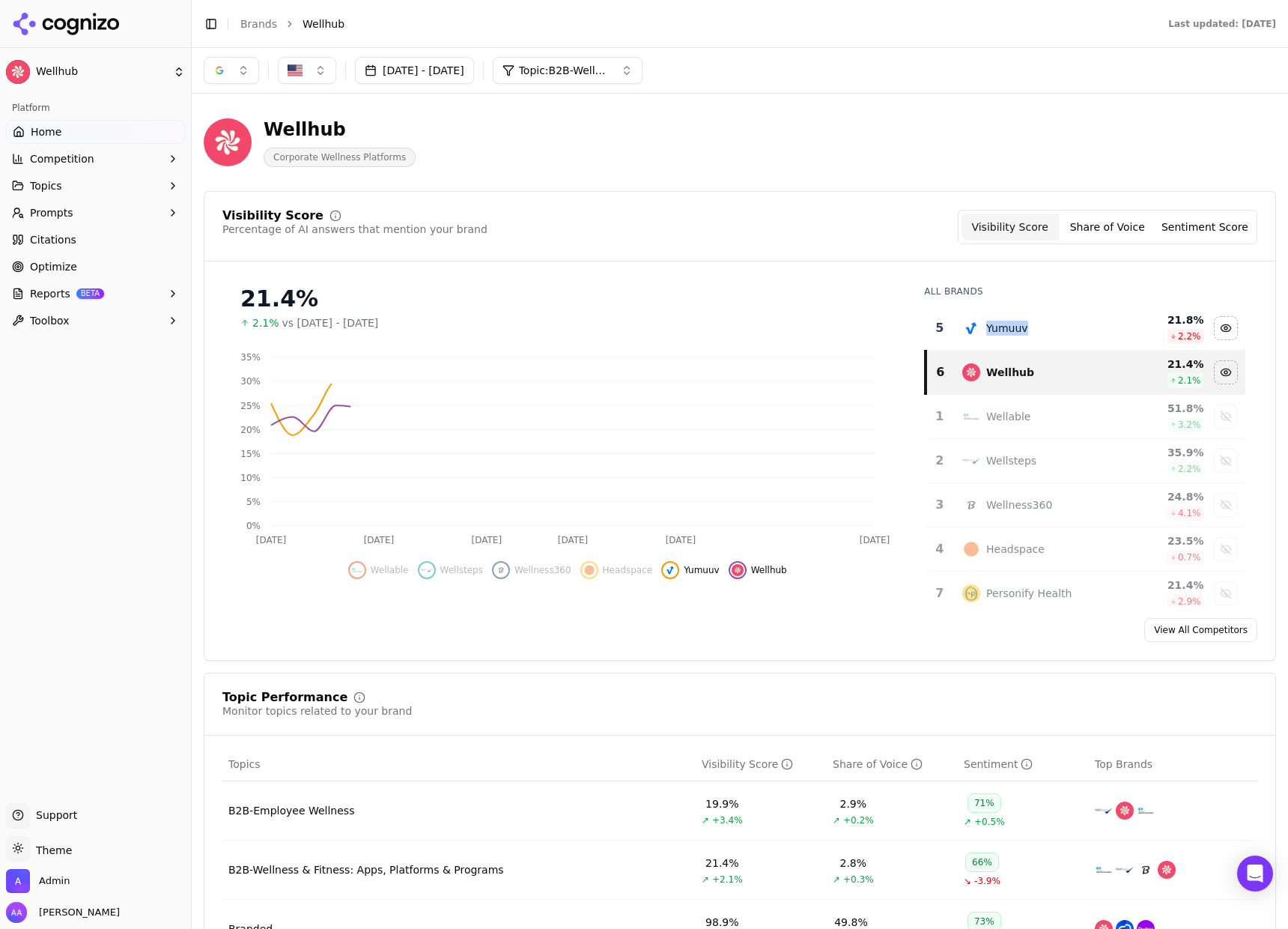
click at [1024, 328] on div "Yumuuv" at bounding box center [1036, 328] width 148 height 18
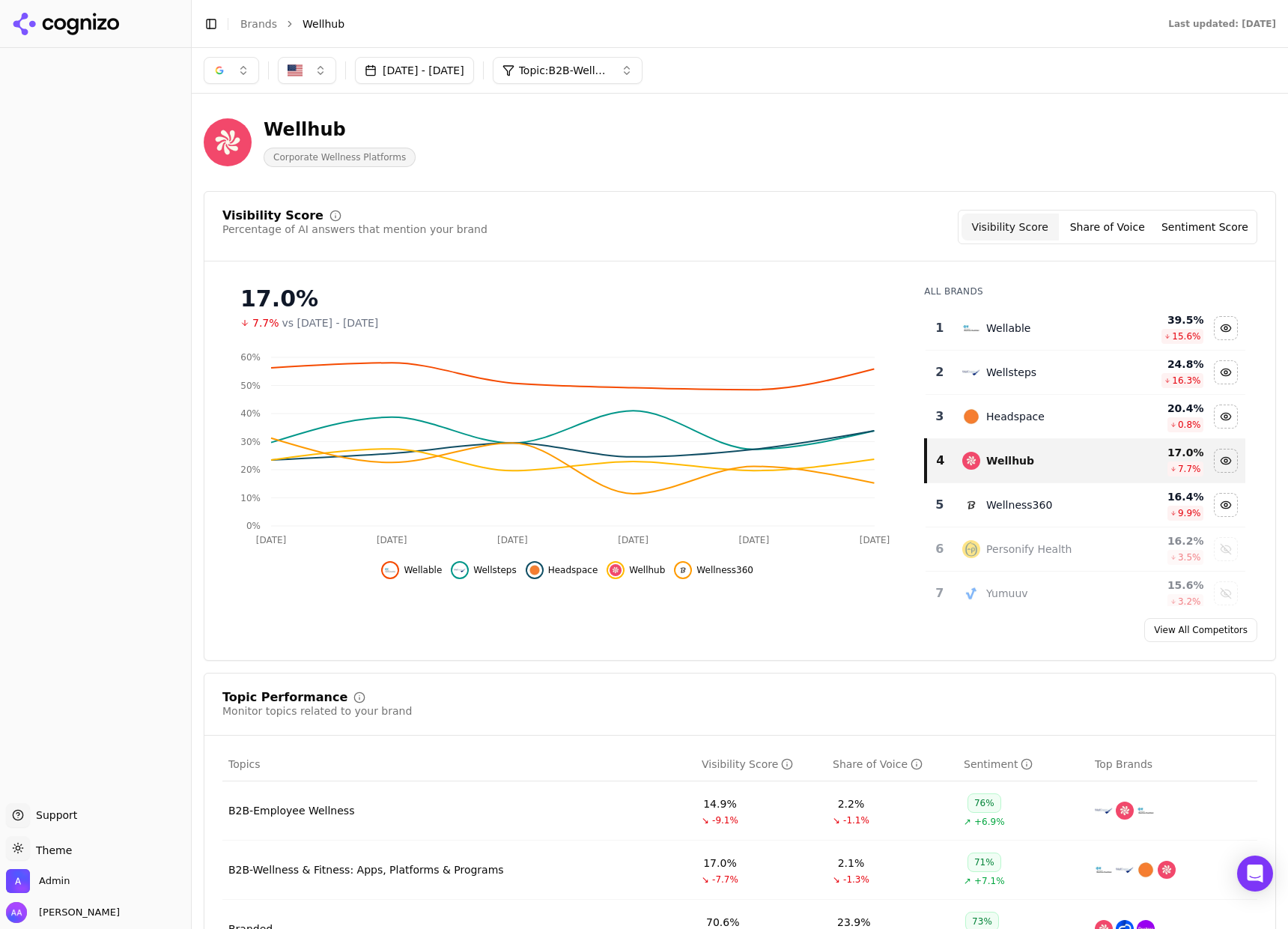
click at [999, 336] on div "Wellable" at bounding box center [1036, 328] width 148 height 18
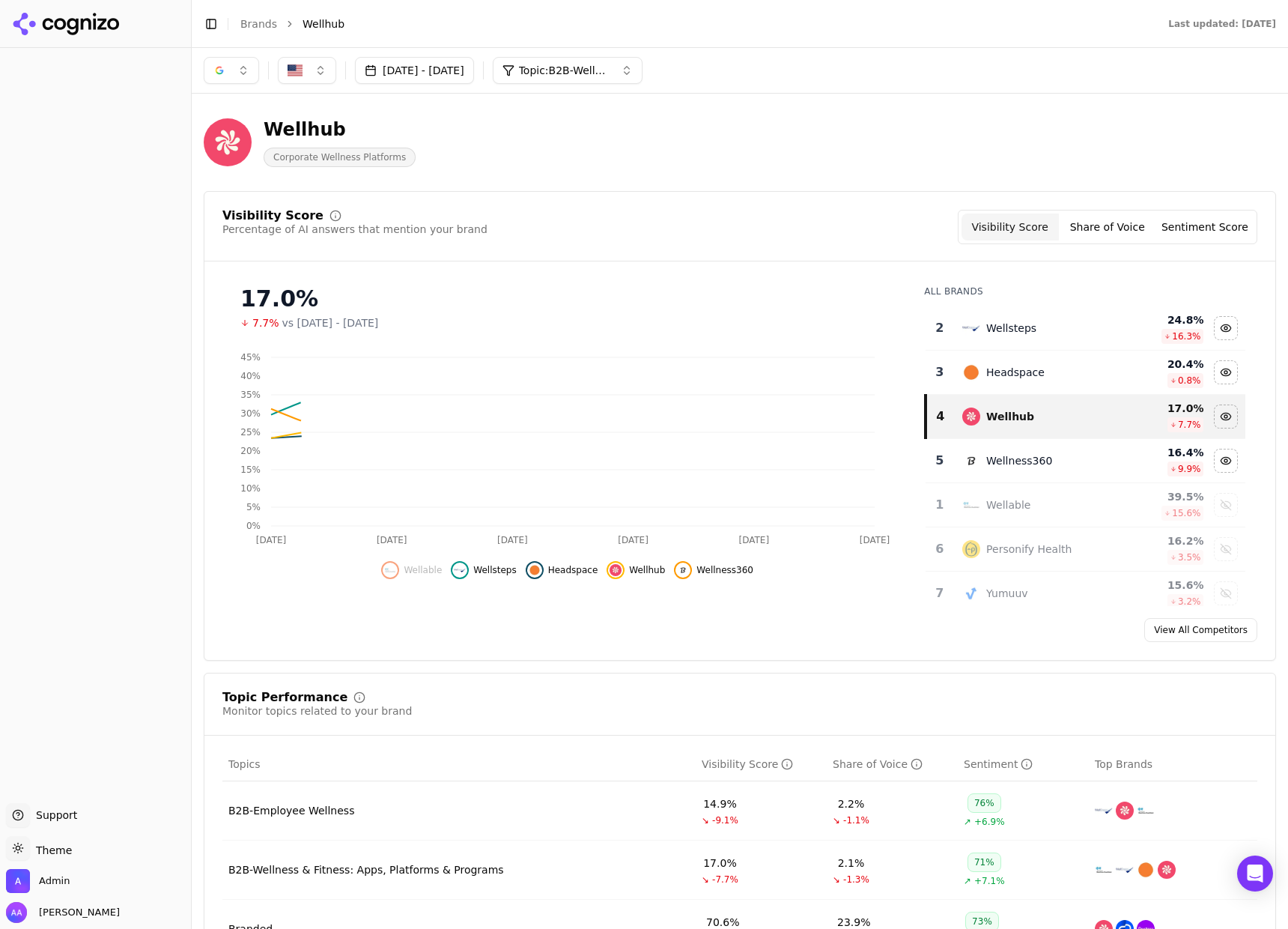
click at [999, 336] on div "Wellsteps" at bounding box center [1036, 328] width 148 height 18
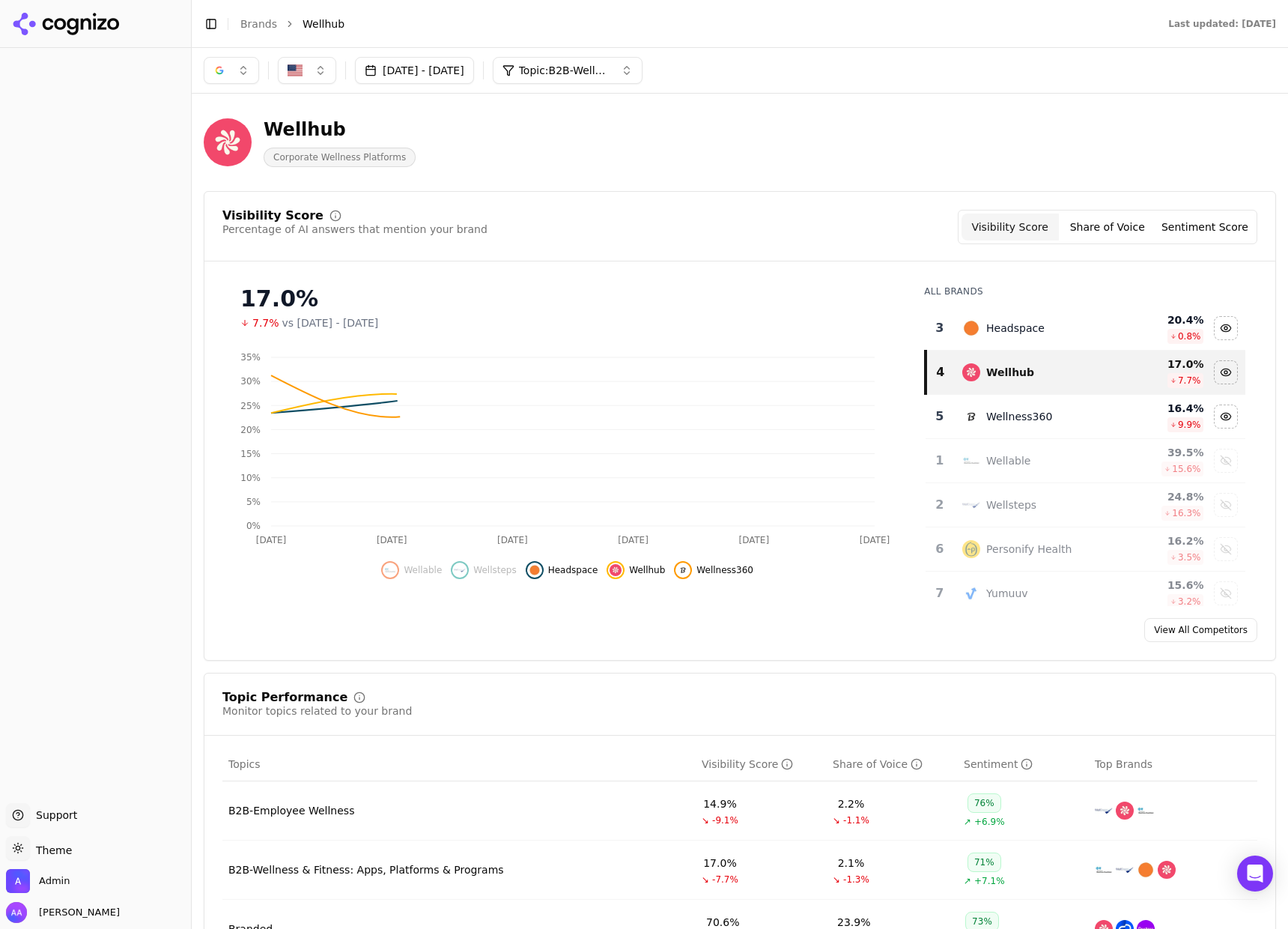
click at [999, 336] on div "Headspace" at bounding box center [1036, 328] width 148 height 18
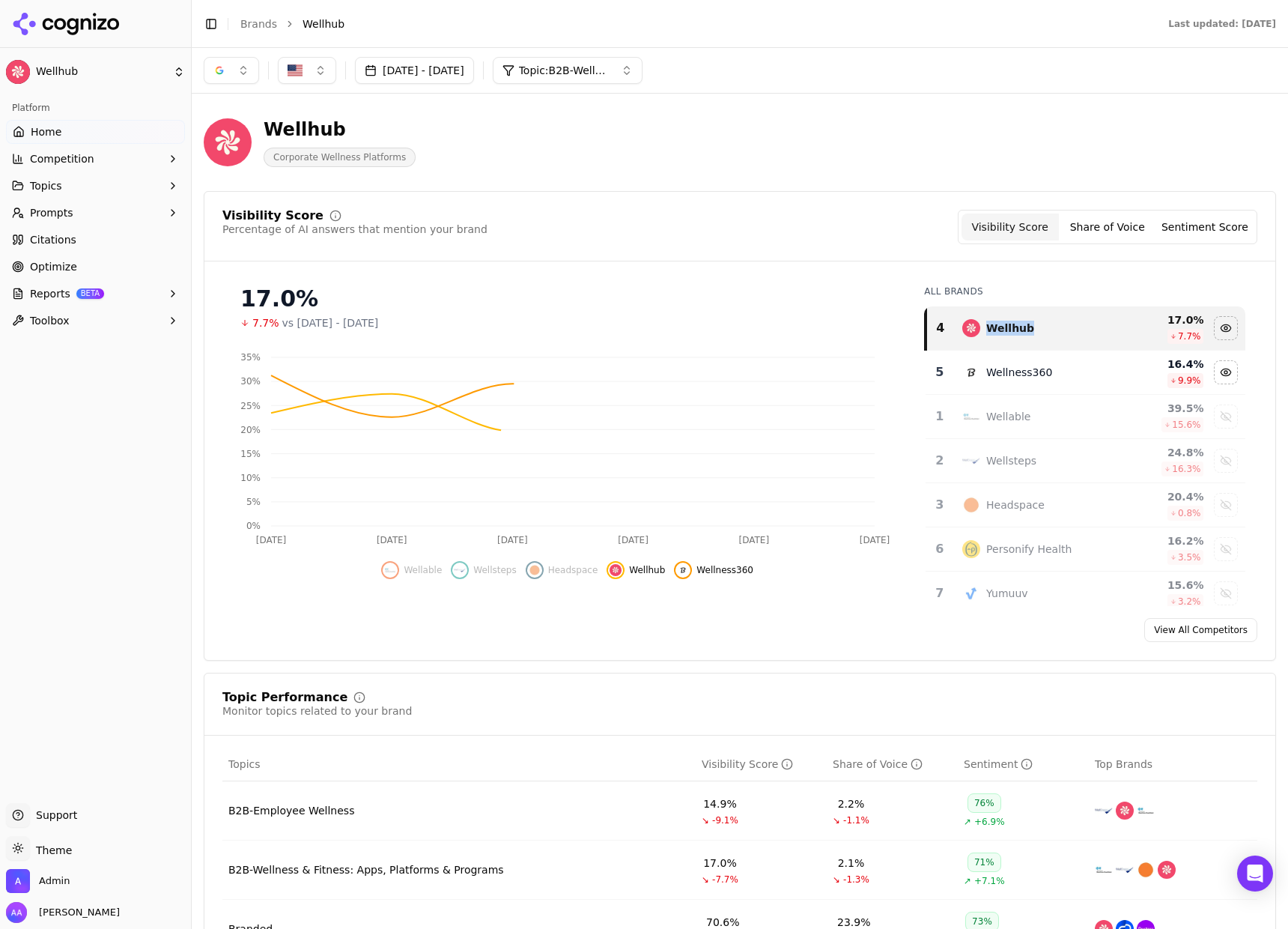
click at [1014, 381] on div "Wellness360" at bounding box center [1036, 372] width 148 height 18
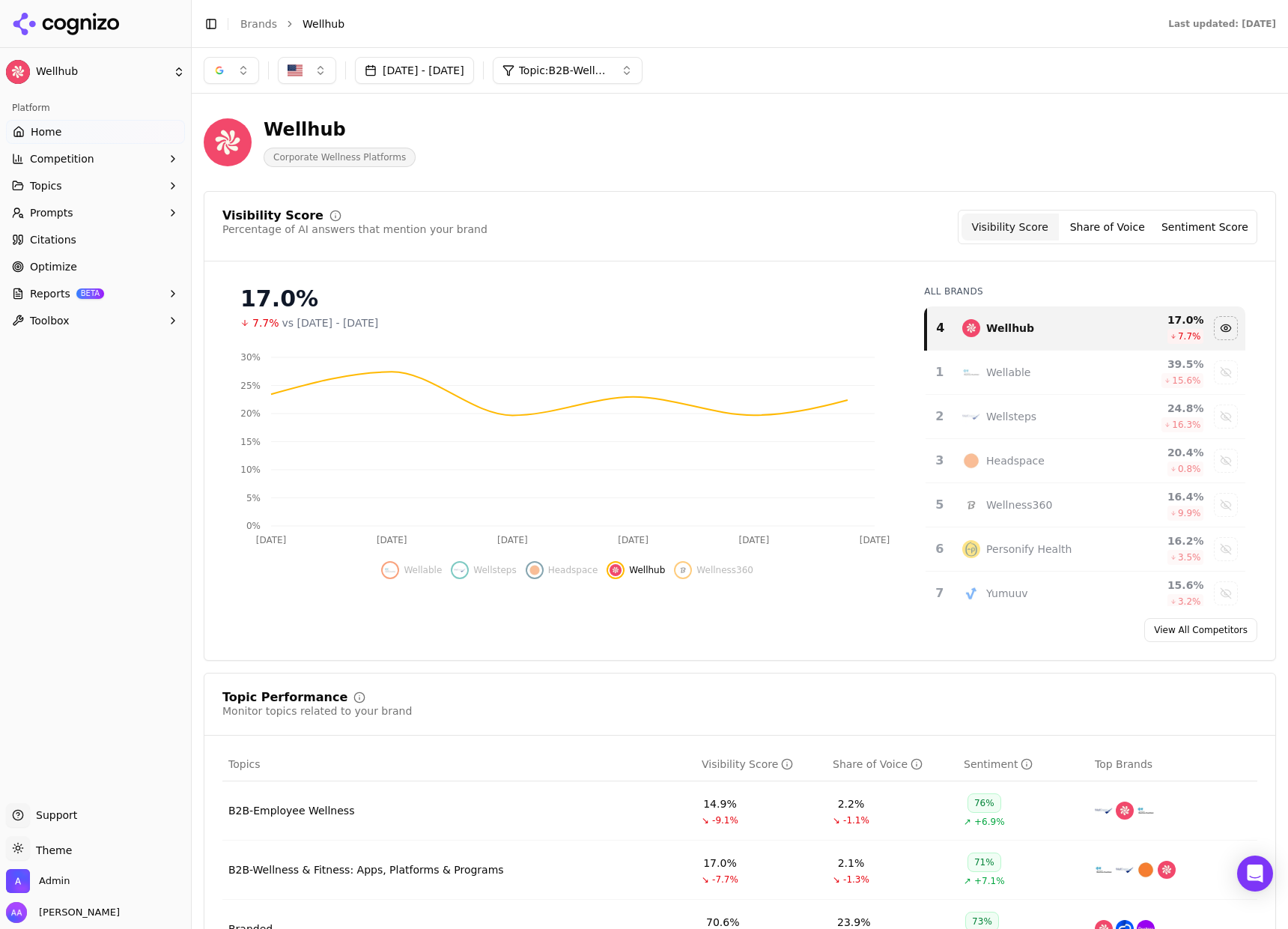
click at [773, 305] on div "17.0%" at bounding box center [567, 299] width 654 height 27
click at [474, 77] on button "[DATE] - [DATE]" at bounding box center [414, 70] width 119 height 27
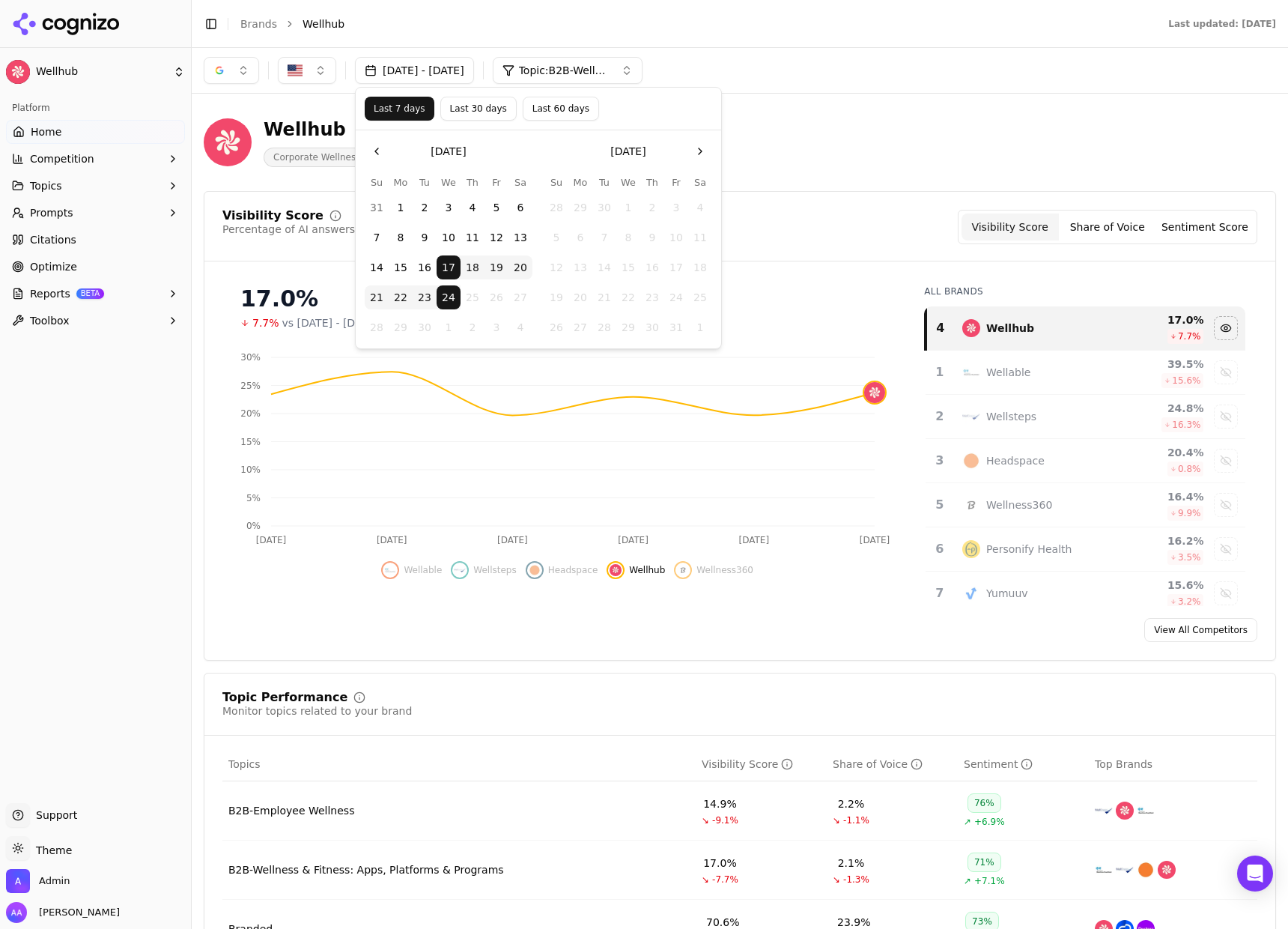
click at [418, 296] on button "23" at bounding box center [424, 298] width 24 height 24
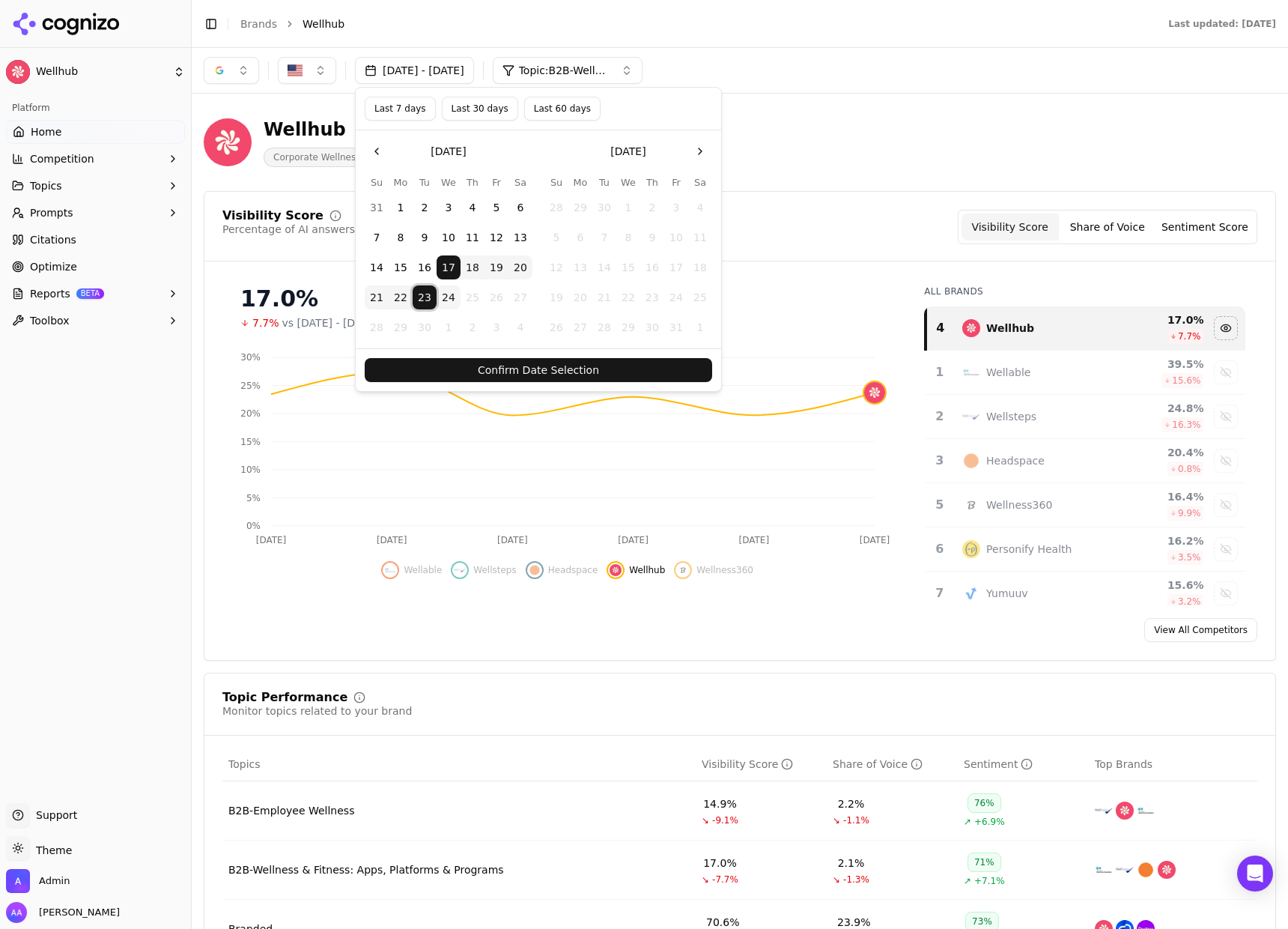
click at [505, 367] on button "Confirm Date Selection" at bounding box center [538, 370] width 348 height 24
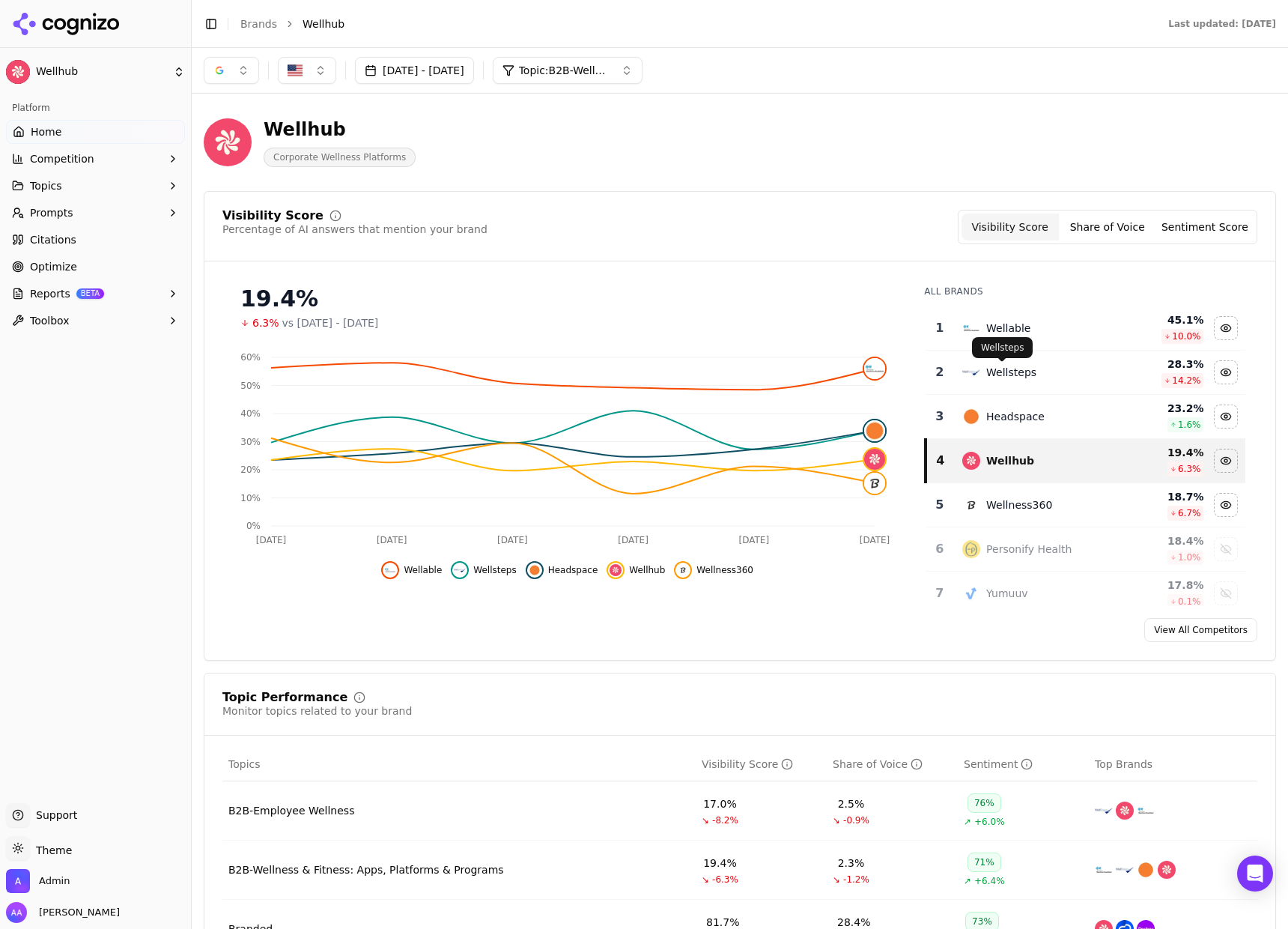
click at [1023, 335] on div "Wellable" at bounding box center [1036, 328] width 148 height 18
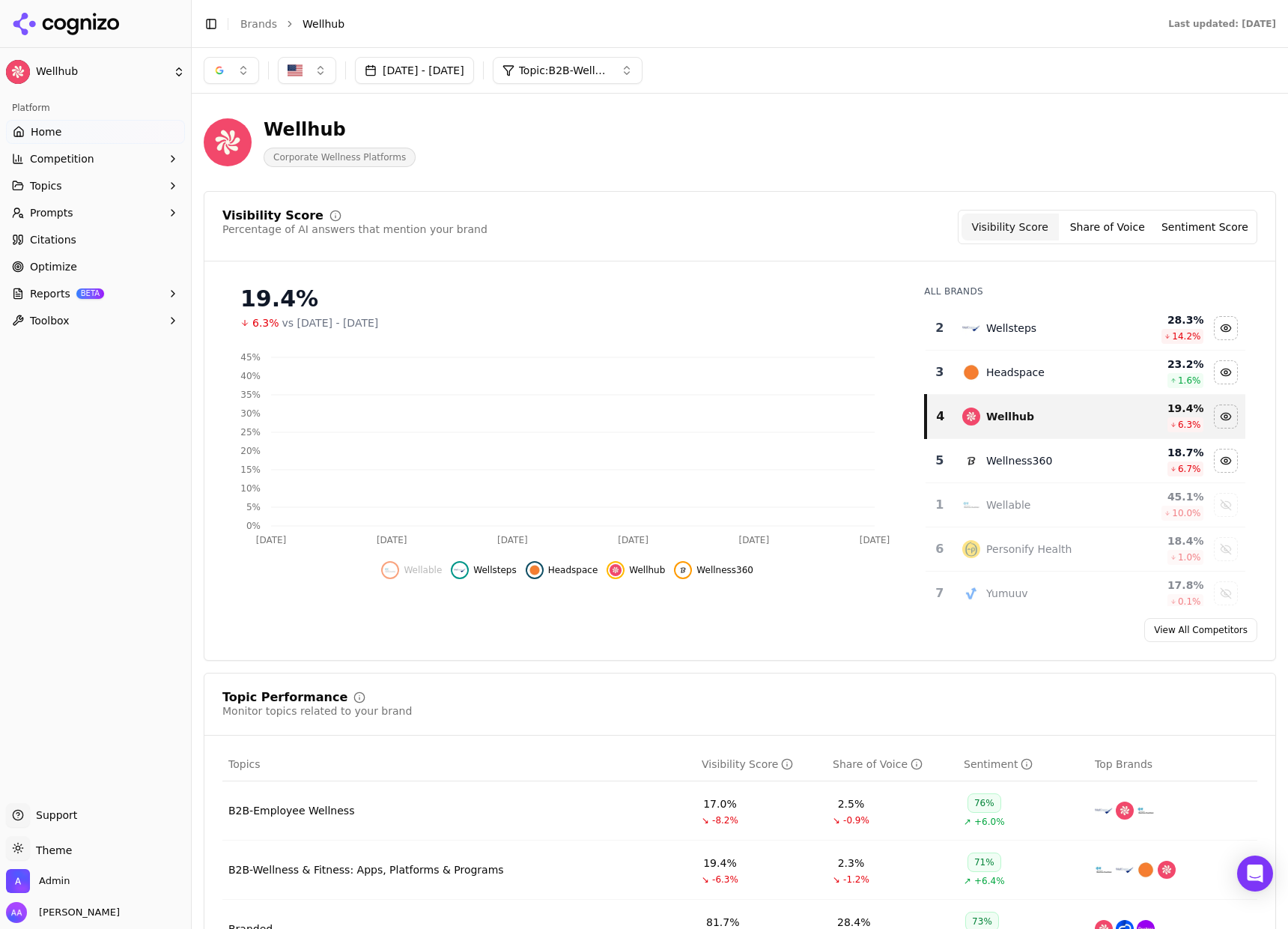
click at [1023, 334] on div "Wellsteps" at bounding box center [1011, 327] width 50 height 15
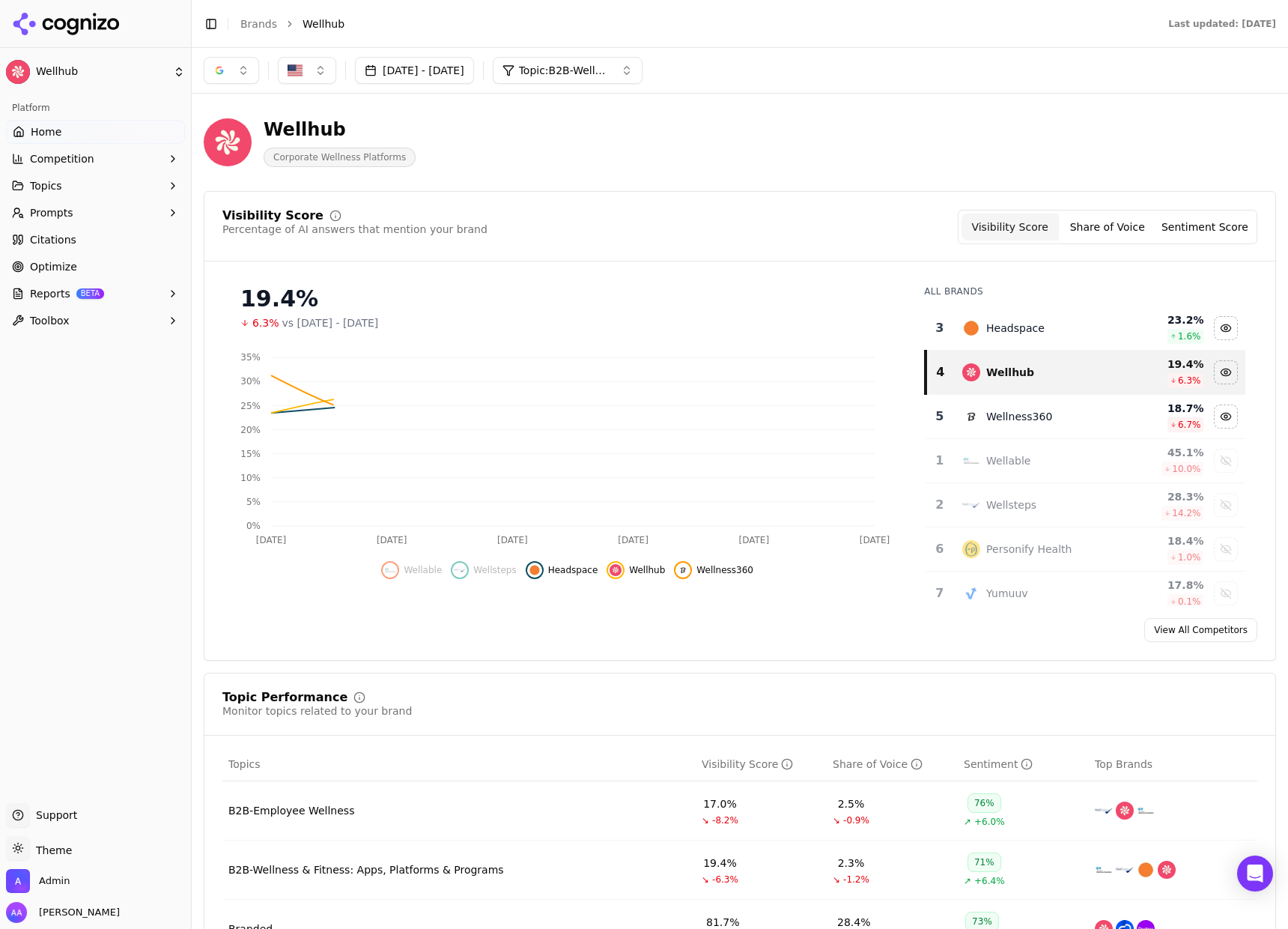
click at [1021, 335] on div "Headspace" at bounding box center [1015, 327] width 58 height 15
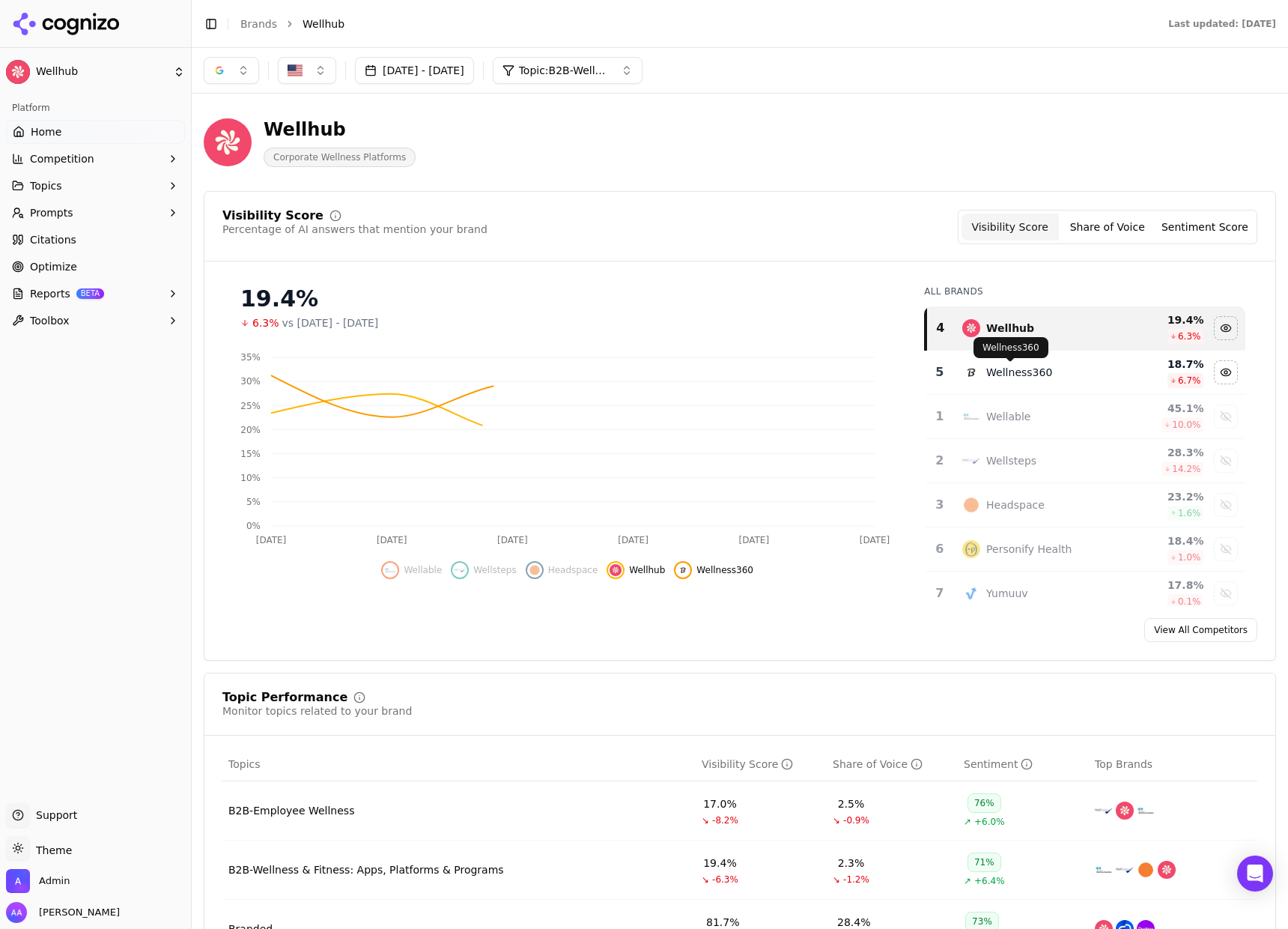
click at [1008, 369] on div "Wellness360" at bounding box center [1019, 371] width 66 height 15
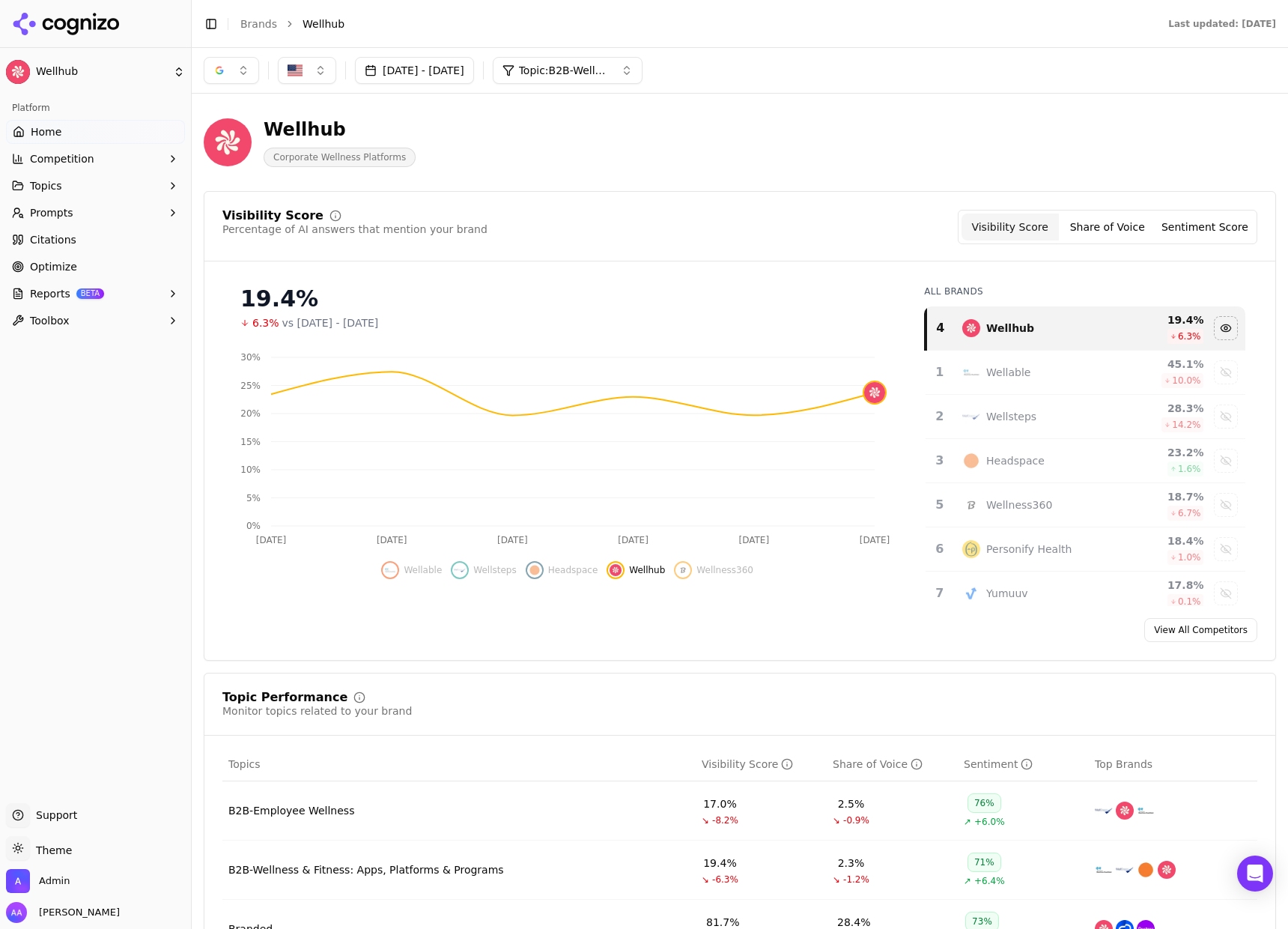
click at [582, 314] on div "19.4% 6.3% vs [DATE] - [DATE]" at bounding box center [567, 308] width 654 height 45
drag, startPoint x: 313, startPoint y: 66, endPoint x: 316, endPoint y: 79, distance: 13.3
click at [313, 66] on button "button" at bounding box center [306, 70] width 58 height 27
click at [318, 149] on span "Brazil" at bounding box center [360, 153] width 110 height 15
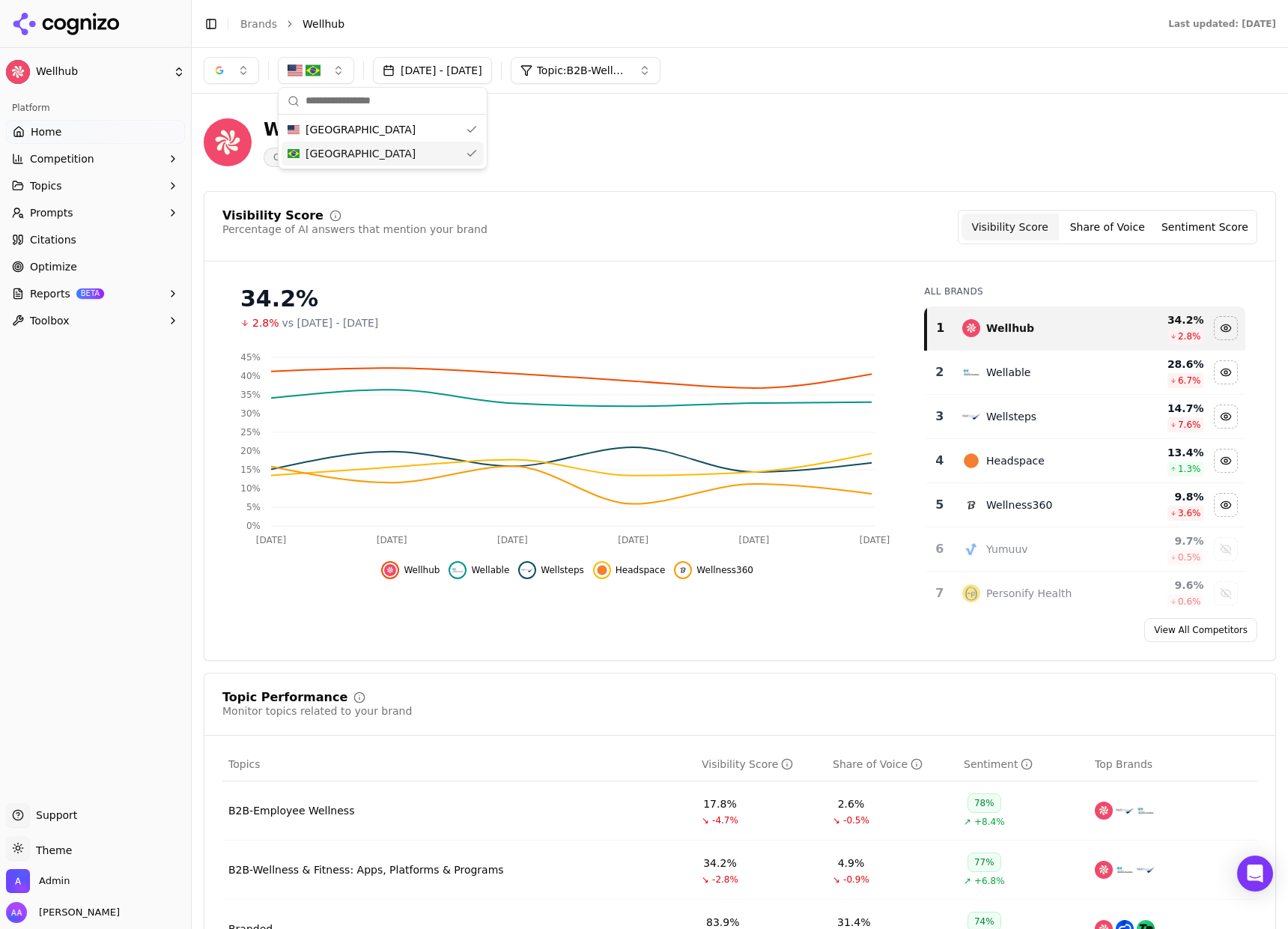
click at [1032, 368] on div "Wellable" at bounding box center [1036, 372] width 148 height 18
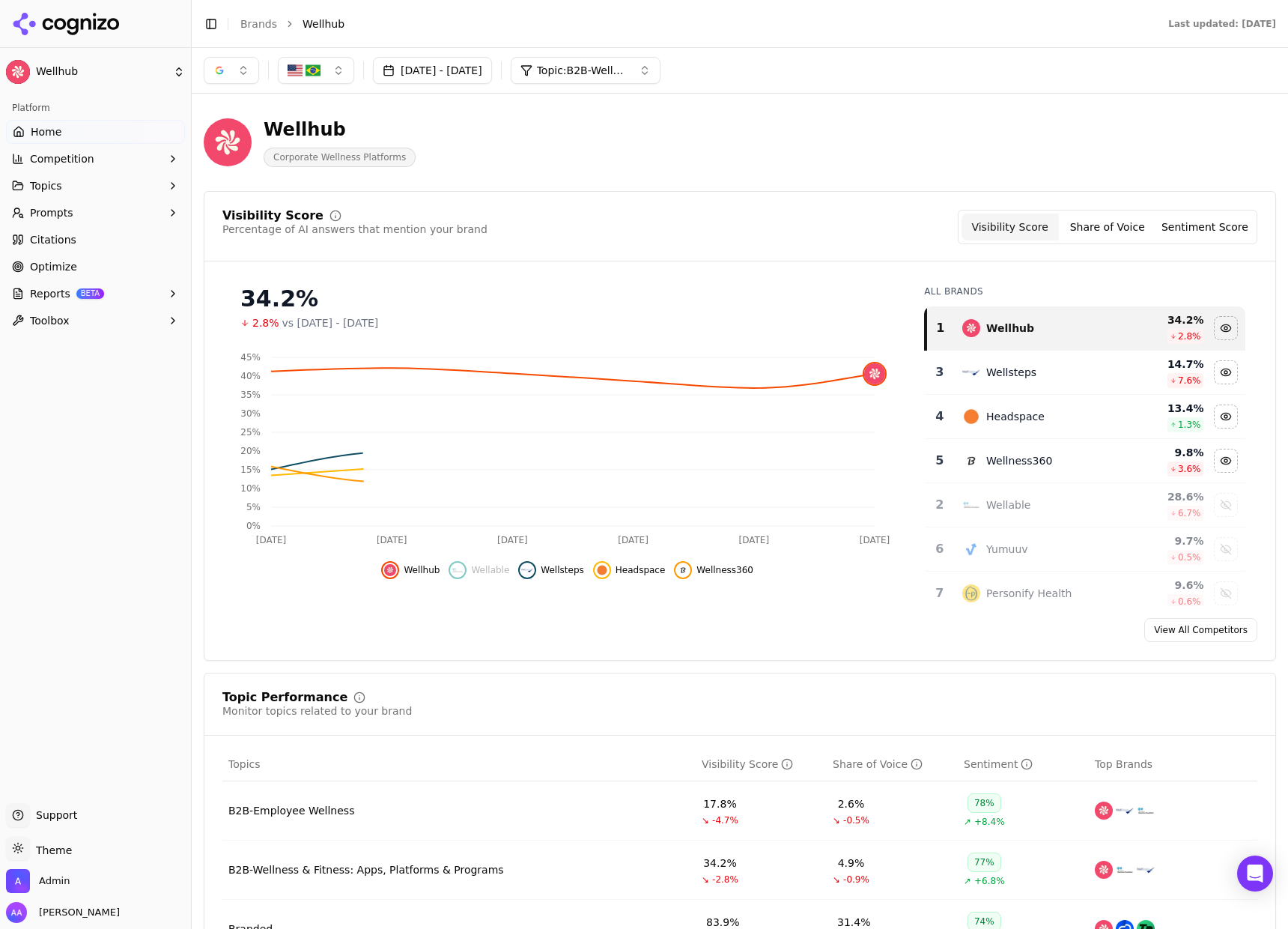
click at [1032, 369] on div "Wellsteps" at bounding box center [1036, 372] width 148 height 18
click at [1032, 369] on div "Headspace" at bounding box center [1015, 371] width 58 height 15
click at [1031, 371] on div "Wellness360" at bounding box center [1019, 371] width 66 height 15
click at [453, 73] on button "Sep 17, 2025 - Sep 23, 2025" at bounding box center [432, 70] width 119 height 27
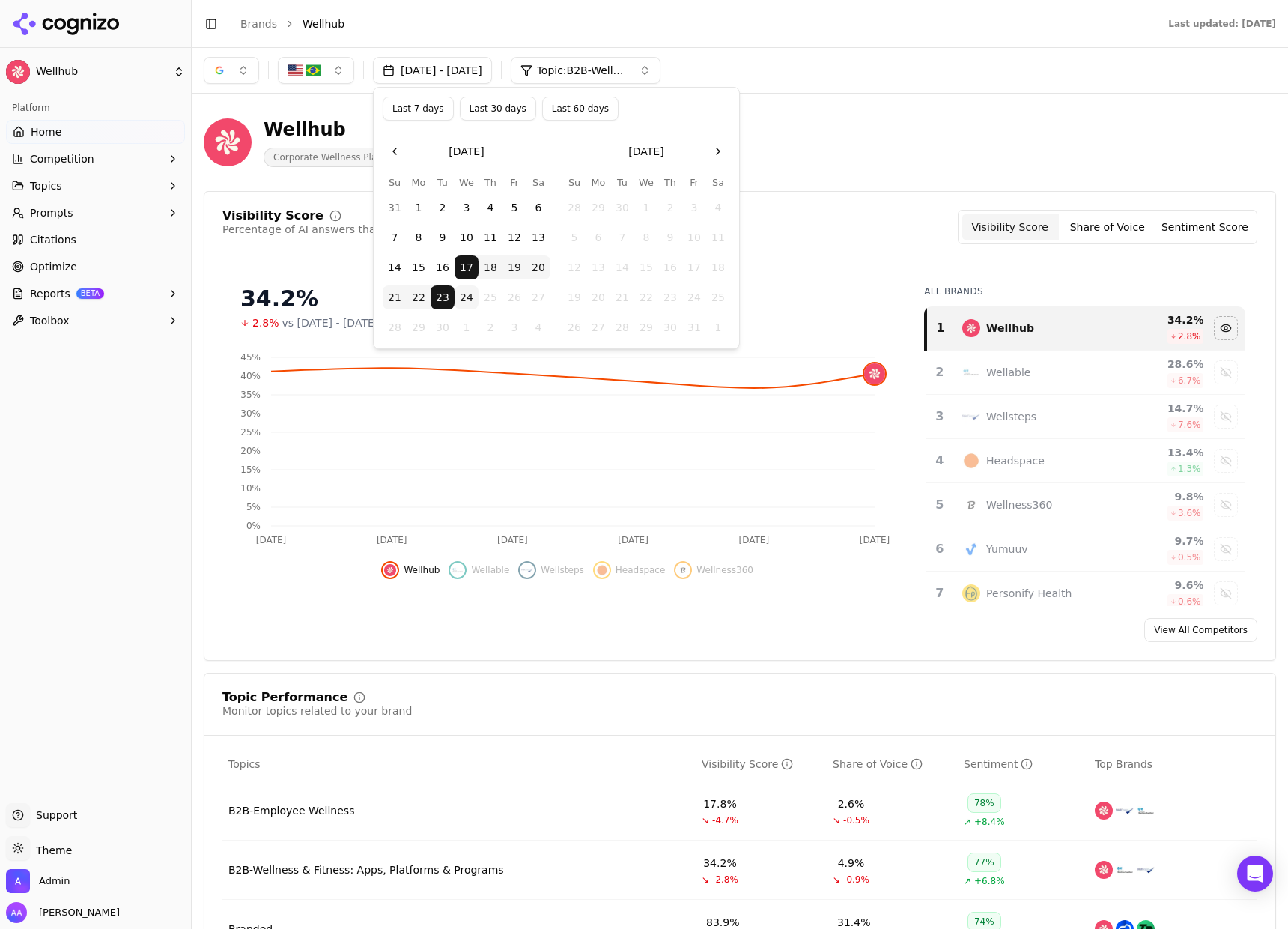
click at [508, 108] on button "Last 30 days" at bounding box center [498, 108] width 77 height 24
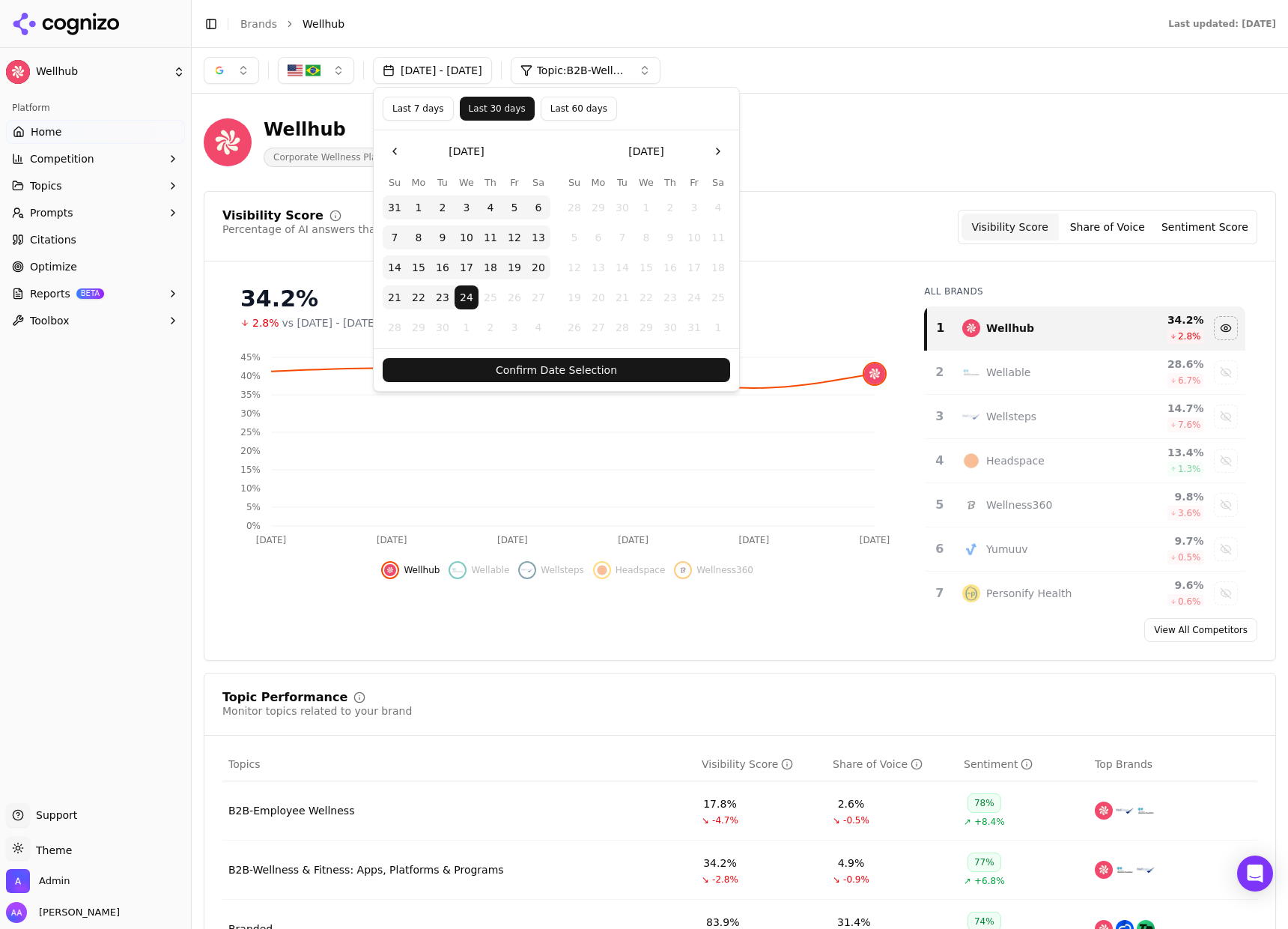
click at [546, 374] on button "Confirm Date Selection" at bounding box center [556, 370] width 348 height 24
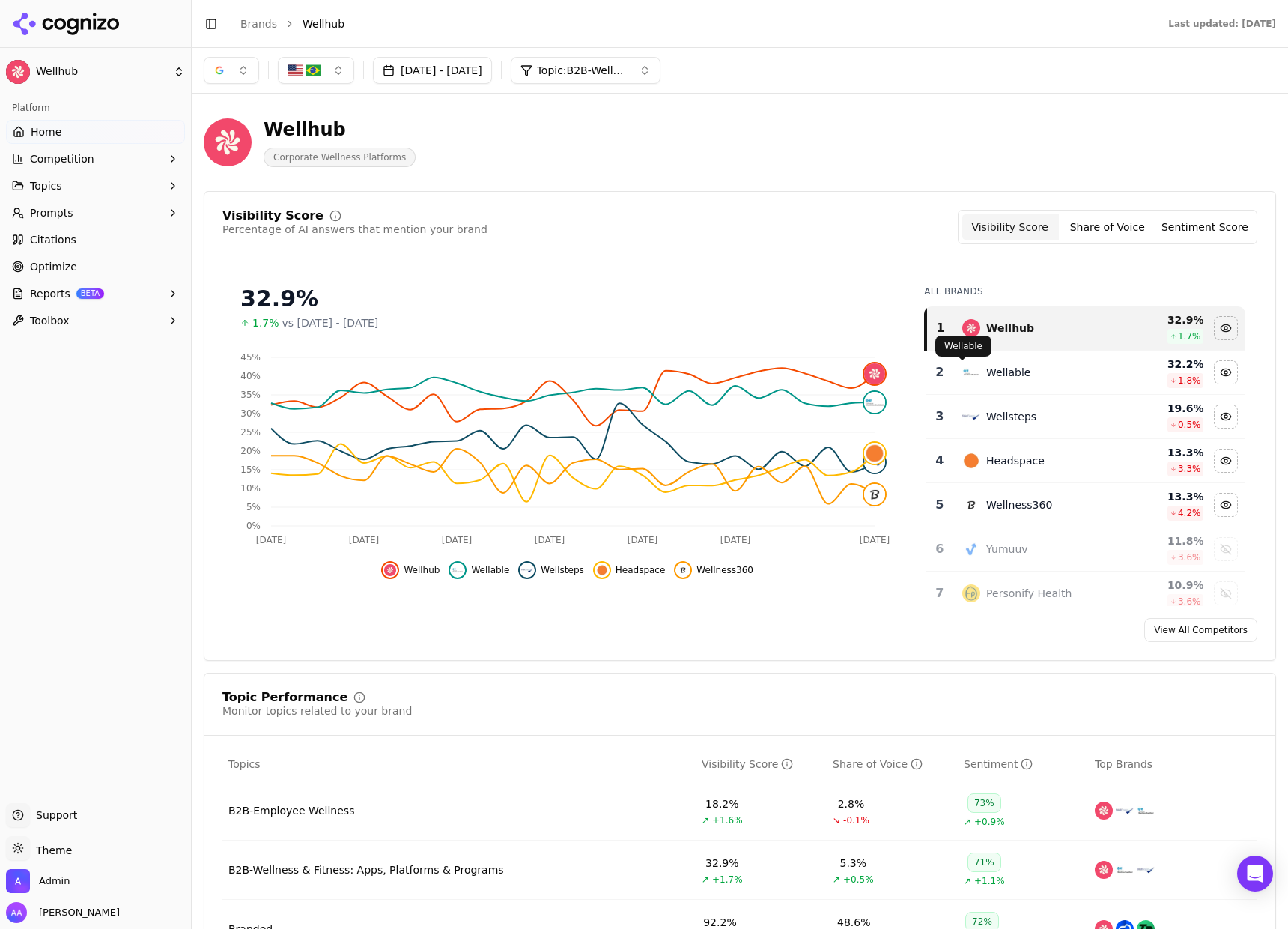
click at [962, 376] on img "Data table" at bounding box center [971, 372] width 18 height 18
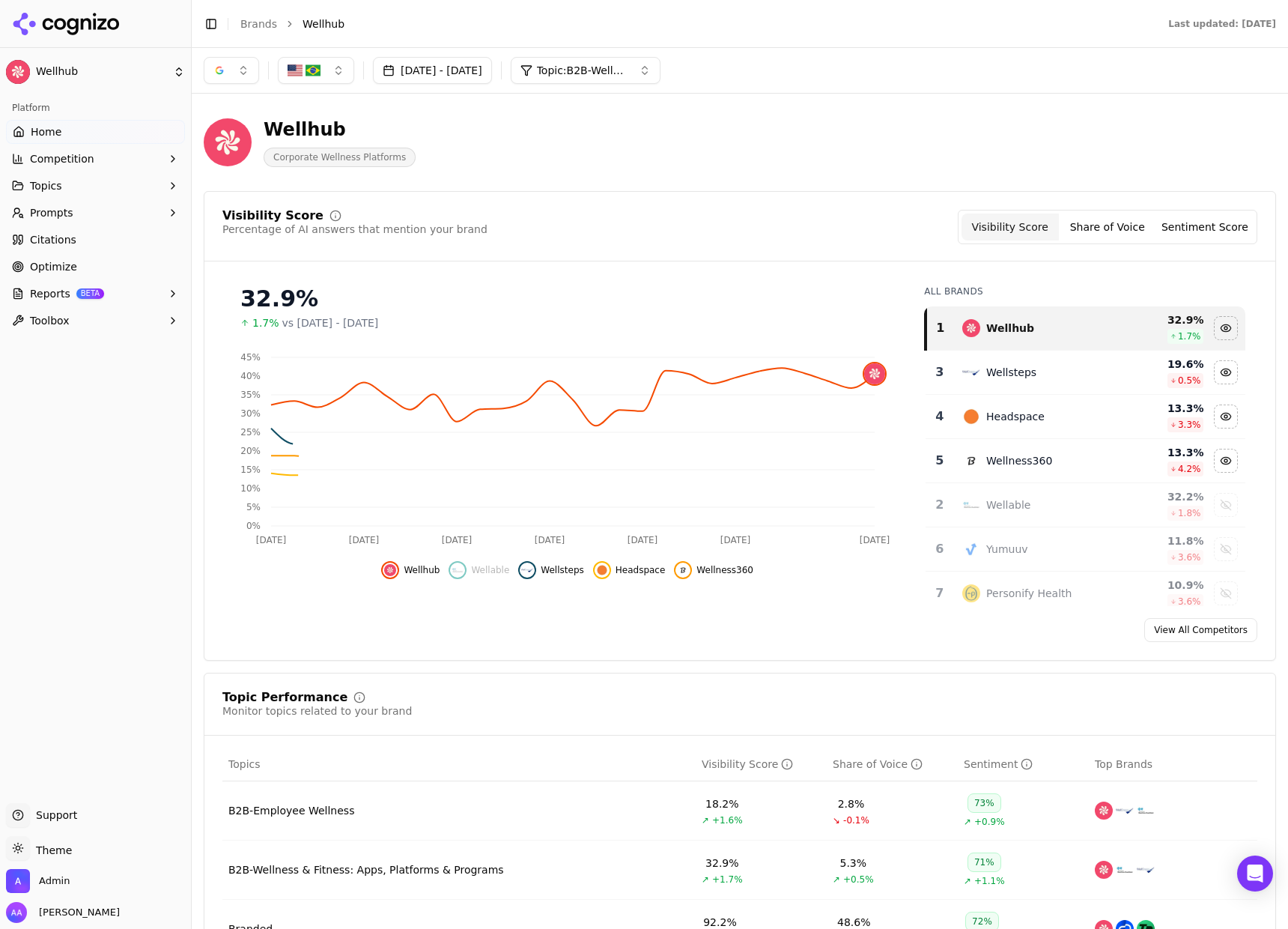
click at [973, 377] on div "Wellsteps" at bounding box center [1036, 372] width 148 height 18
click at [987, 379] on div "Headspace" at bounding box center [1015, 371] width 58 height 15
click at [987, 378] on div "Wellness360" at bounding box center [1019, 371] width 66 height 15
click at [627, 75] on span "Topic: B2B-Wellness & Fitness: Apps, Platforms & Programs" at bounding box center [581, 70] width 90 height 15
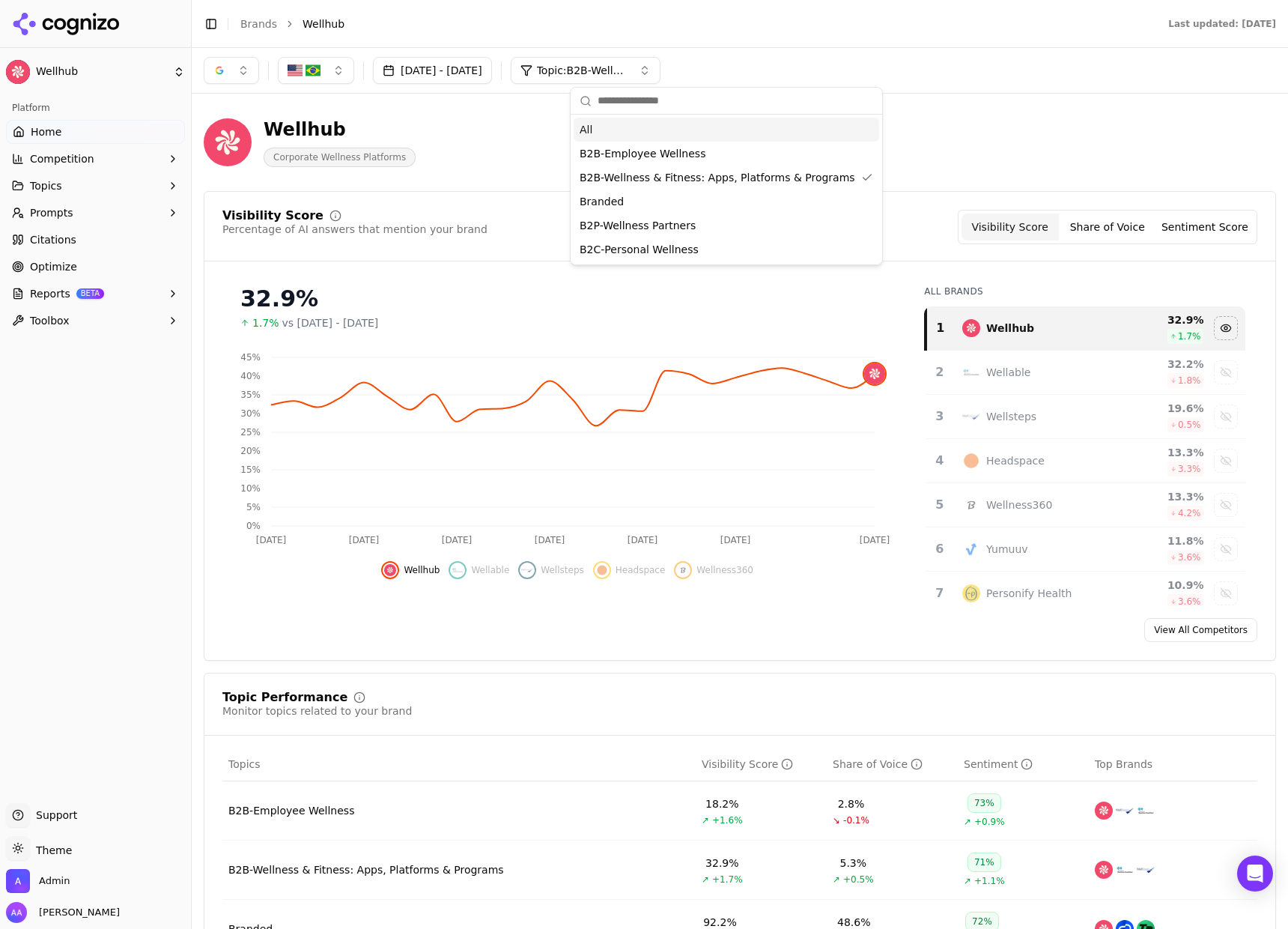
click at [636, 123] on div "All" at bounding box center [727, 129] width 305 height 24
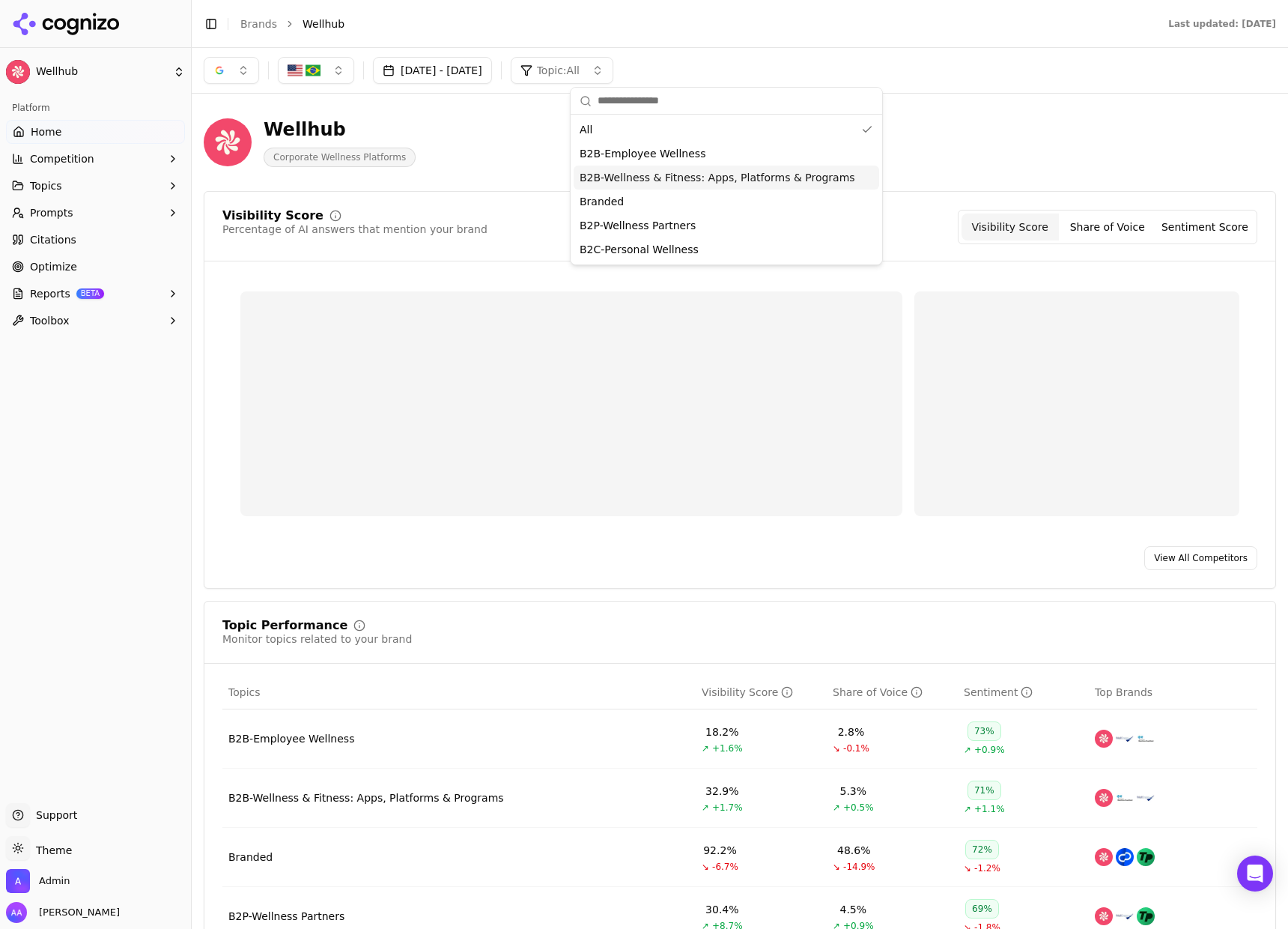
click at [1016, 120] on div "Wellhub Corporate Wellness Platforms" at bounding box center [740, 142] width 1072 height 74
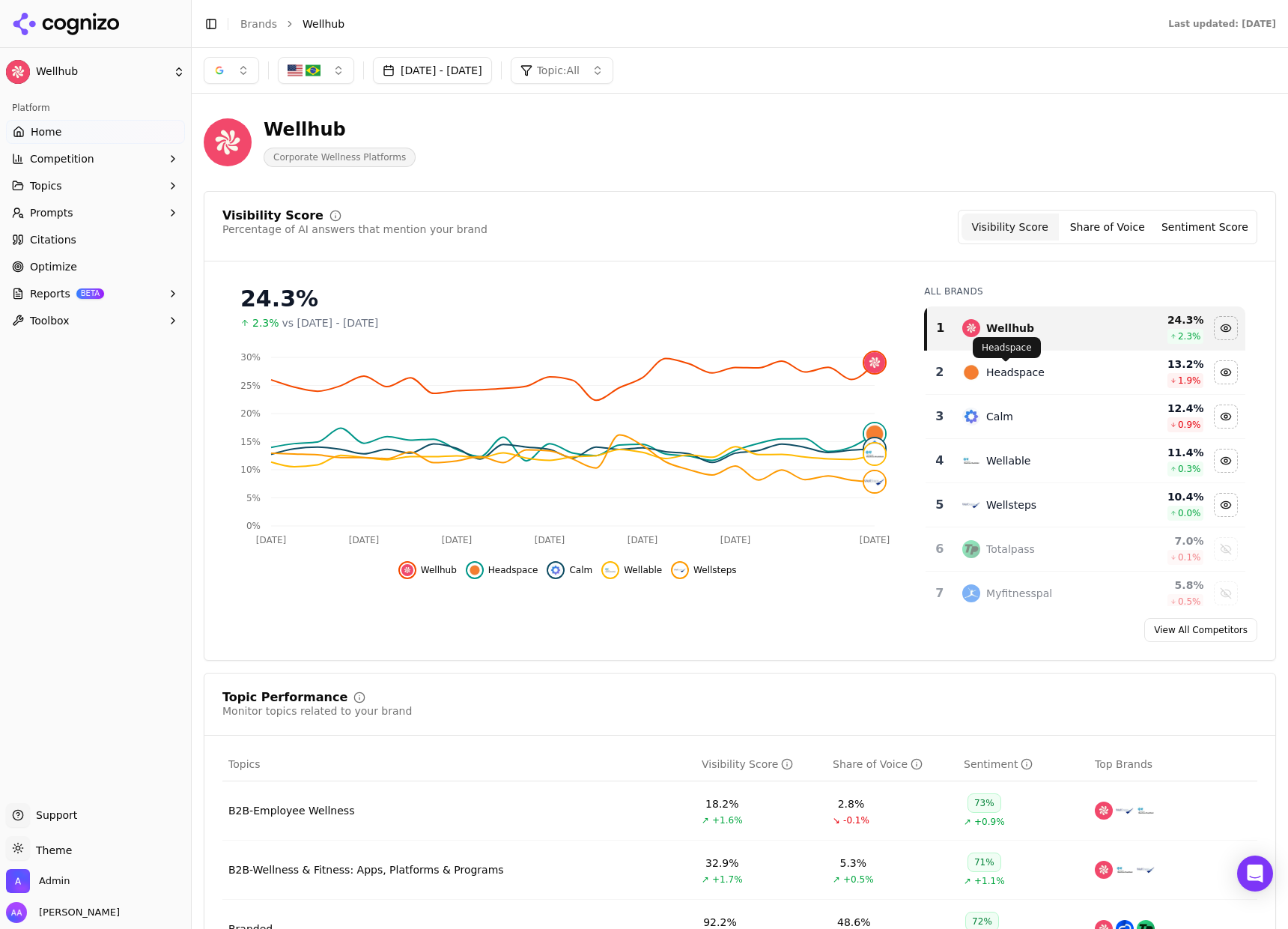
click at [996, 372] on div "Headspace" at bounding box center [1015, 371] width 58 height 15
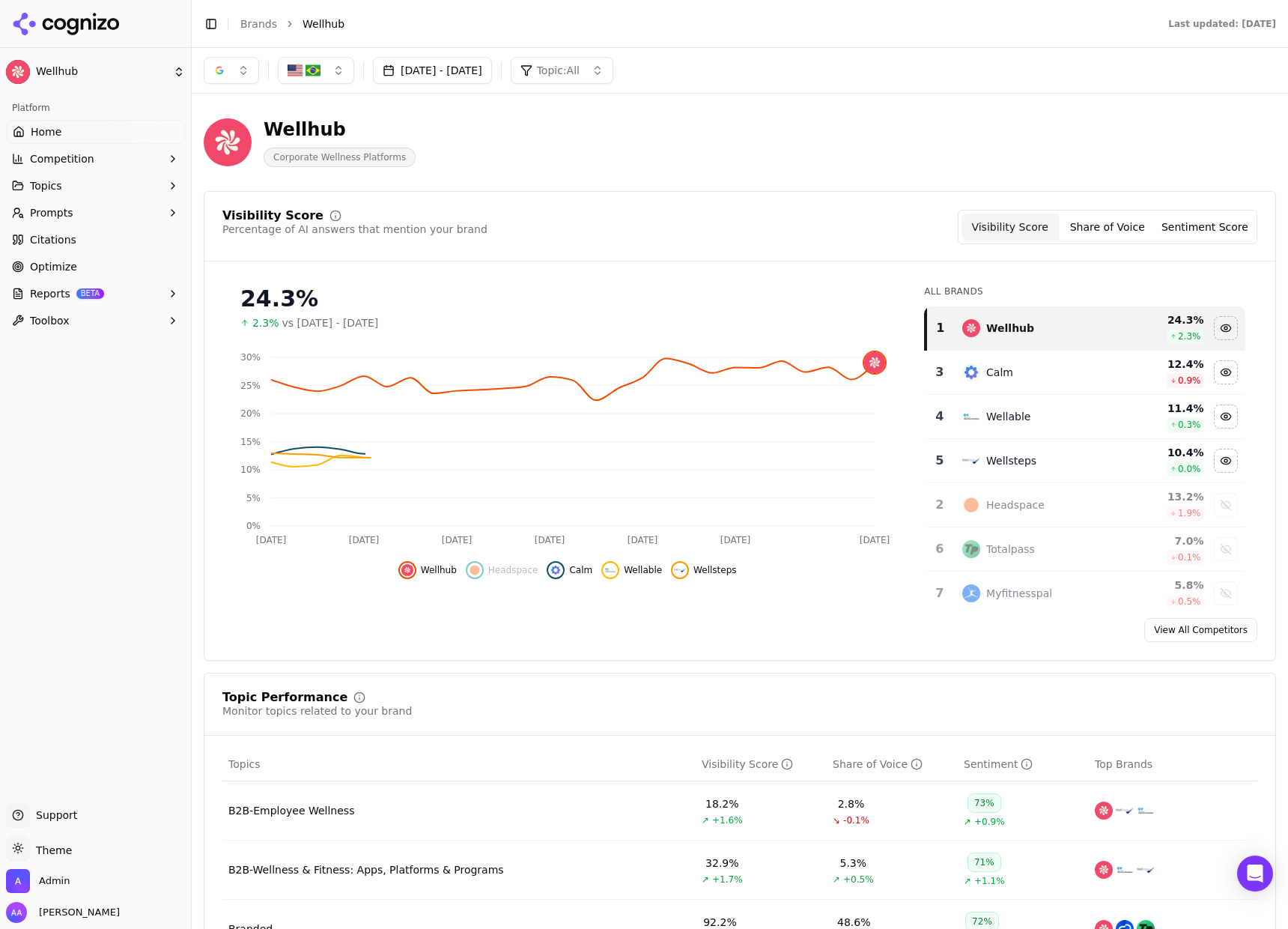
click at [996, 372] on div "Calm" at bounding box center [999, 371] width 27 height 15
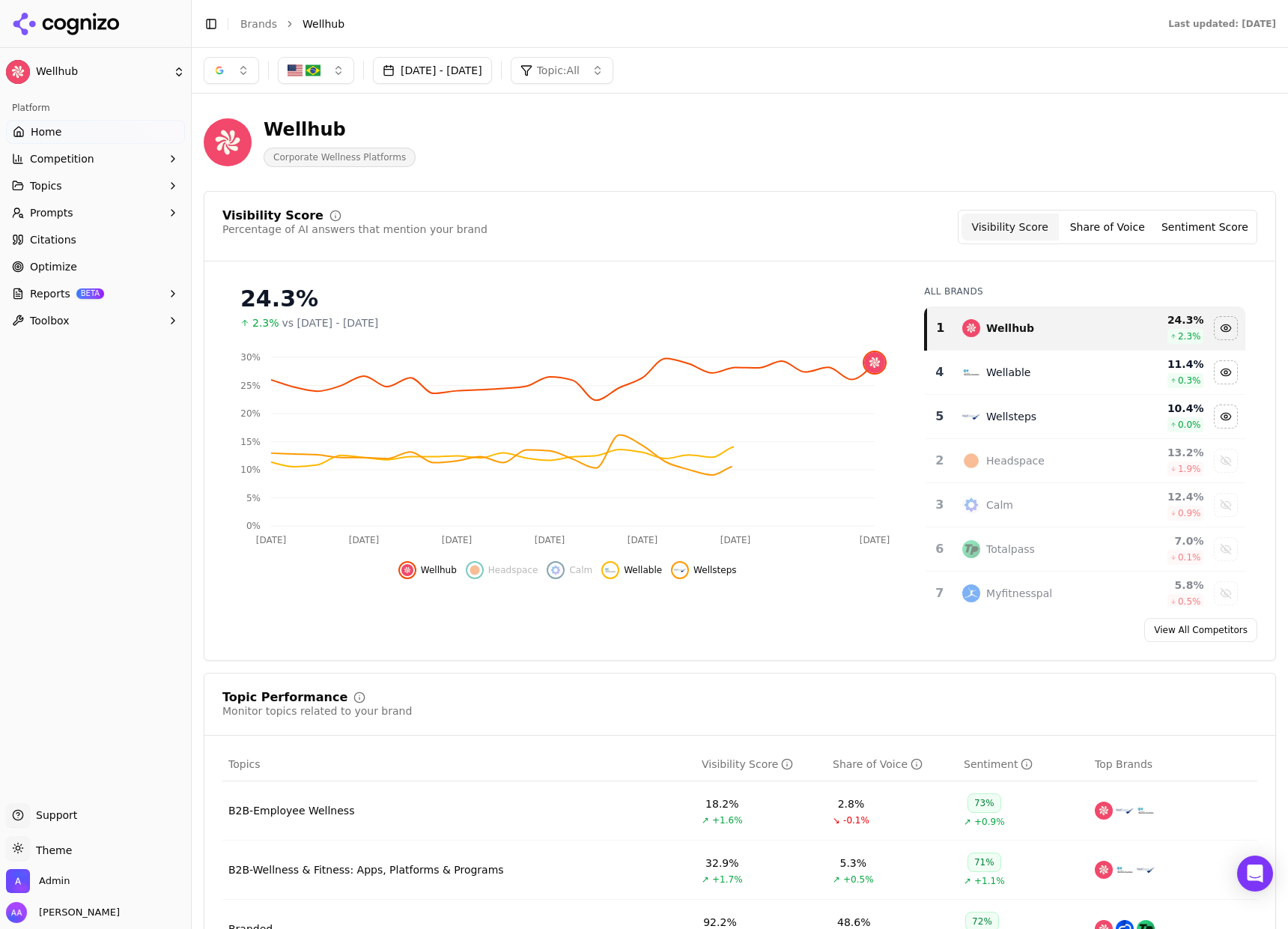
click at [996, 371] on div "Wellable" at bounding box center [1008, 371] width 44 height 15
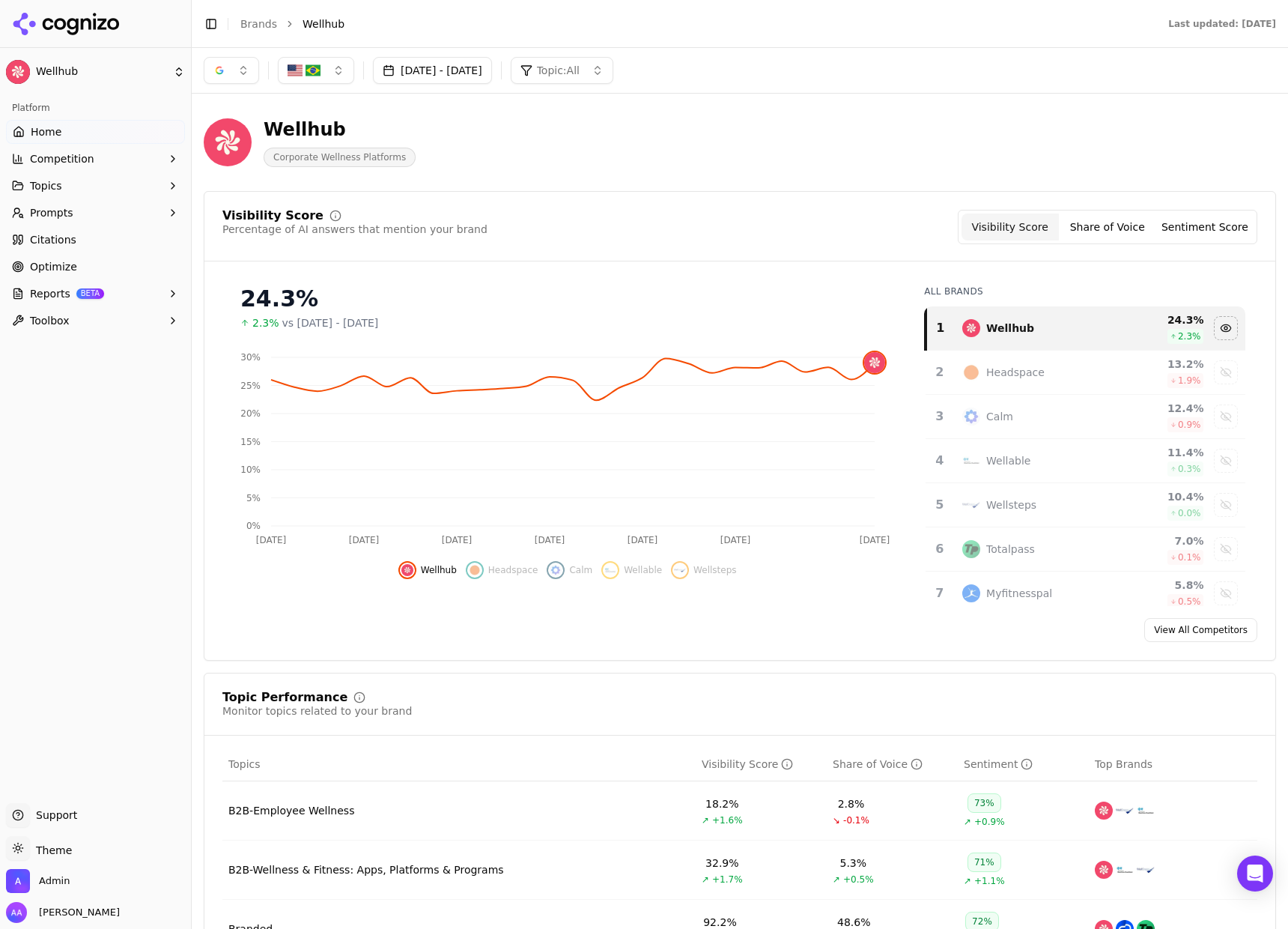
click at [996, 371] on div "Headspace" at bounding box center [1015, 371] width 58 height 15
click at [1033, 354] on div "Headspace Headspace" at bounding box center [1006, 347] width 68 height 21
click at [1030, 423] on div "Calm" at bounding box center [1036, 417] width 148 height 18
click at [1043, 468] on div "Wellable" at bounding box center [1036, 461] width 148 height 18
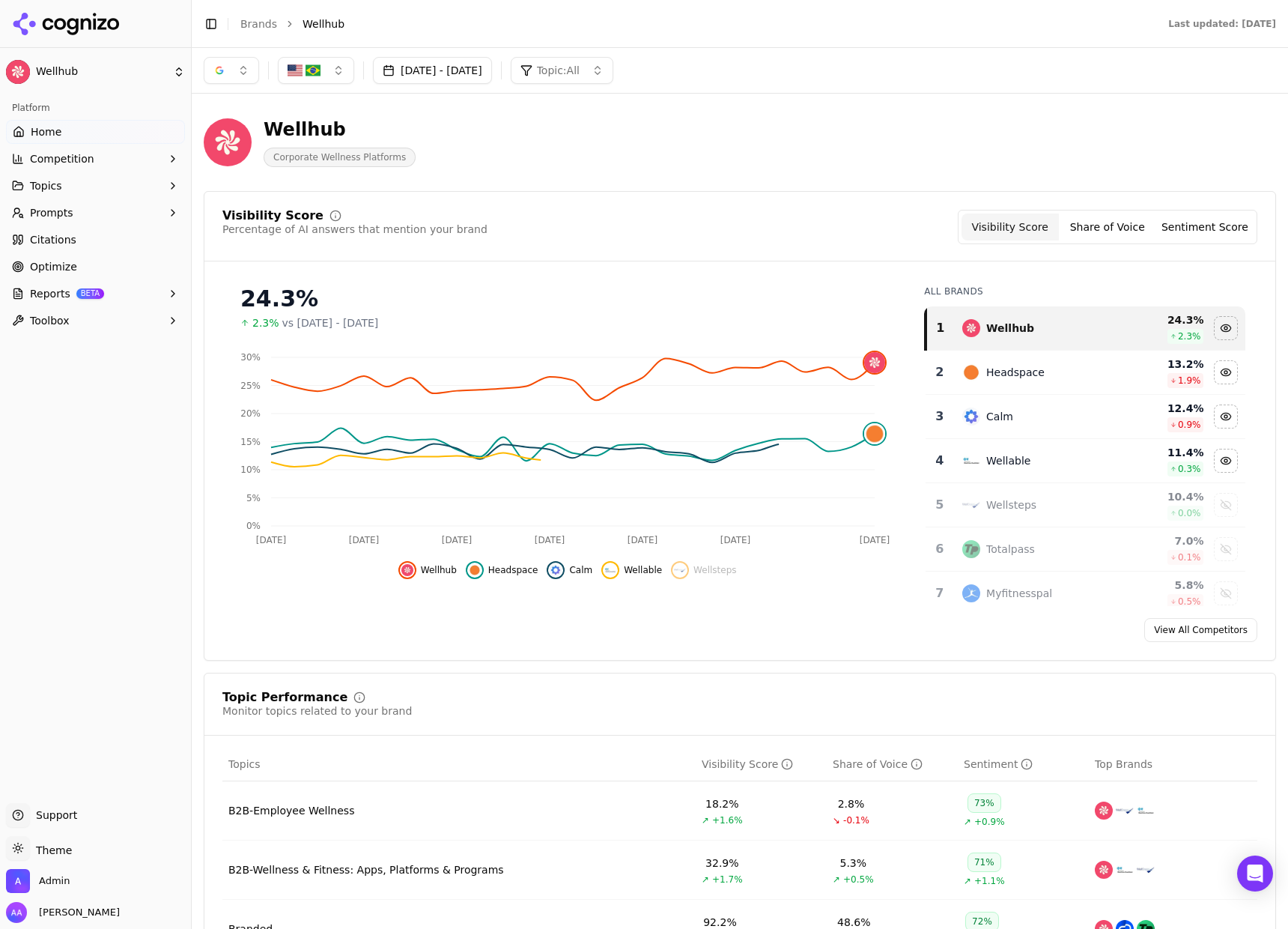
click at [1042, 498] on div "Wellsteps" at bounding box center [1036, 504] width 148 height 18
click at [1043, 557] on div "Totalpass" at bounding box center [1036, 549] width 148 height 18
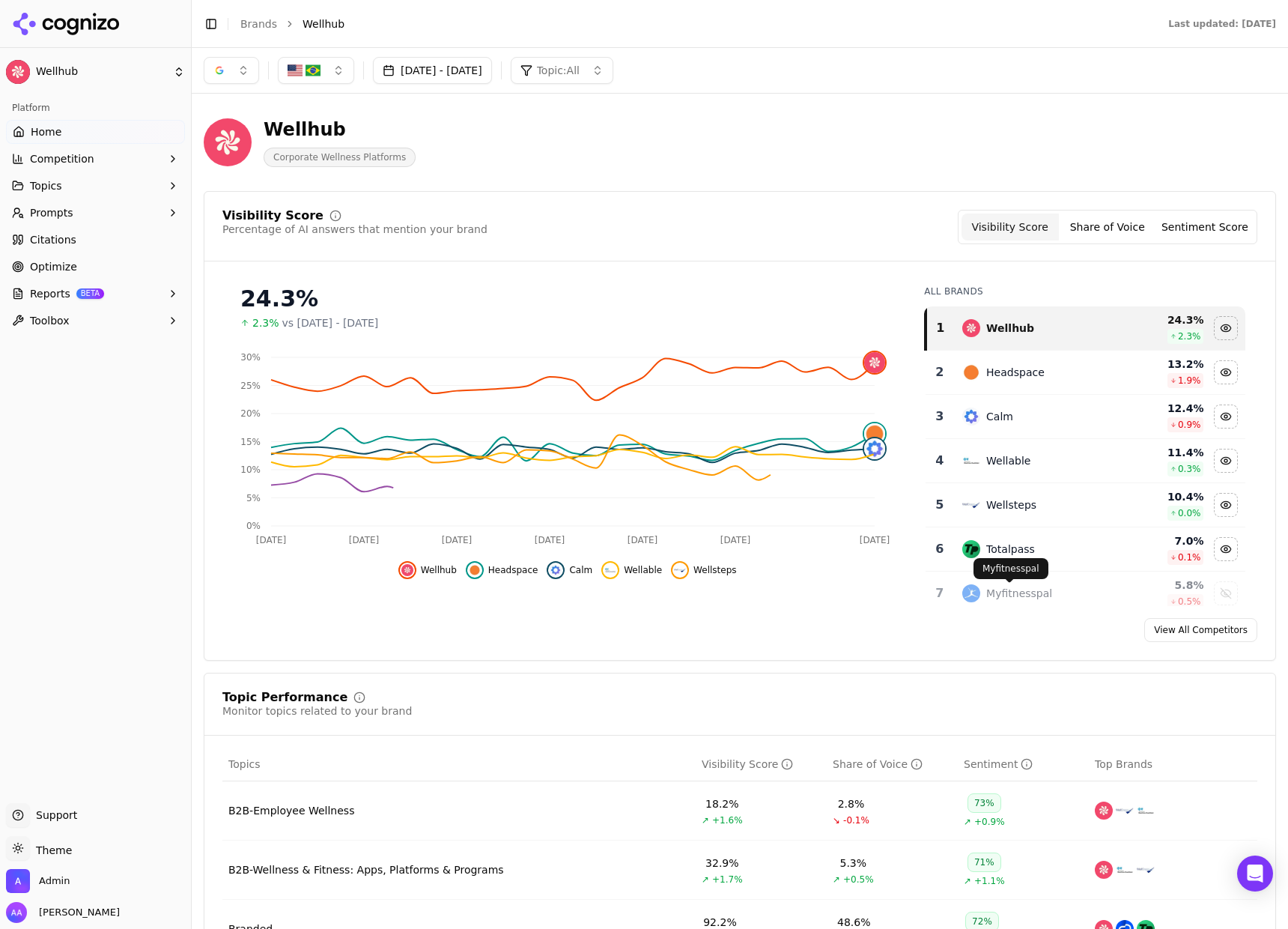
click at [1042, 597] on div "Myfitnesspal" at bounding box center [1036, 593] width 148 height 18
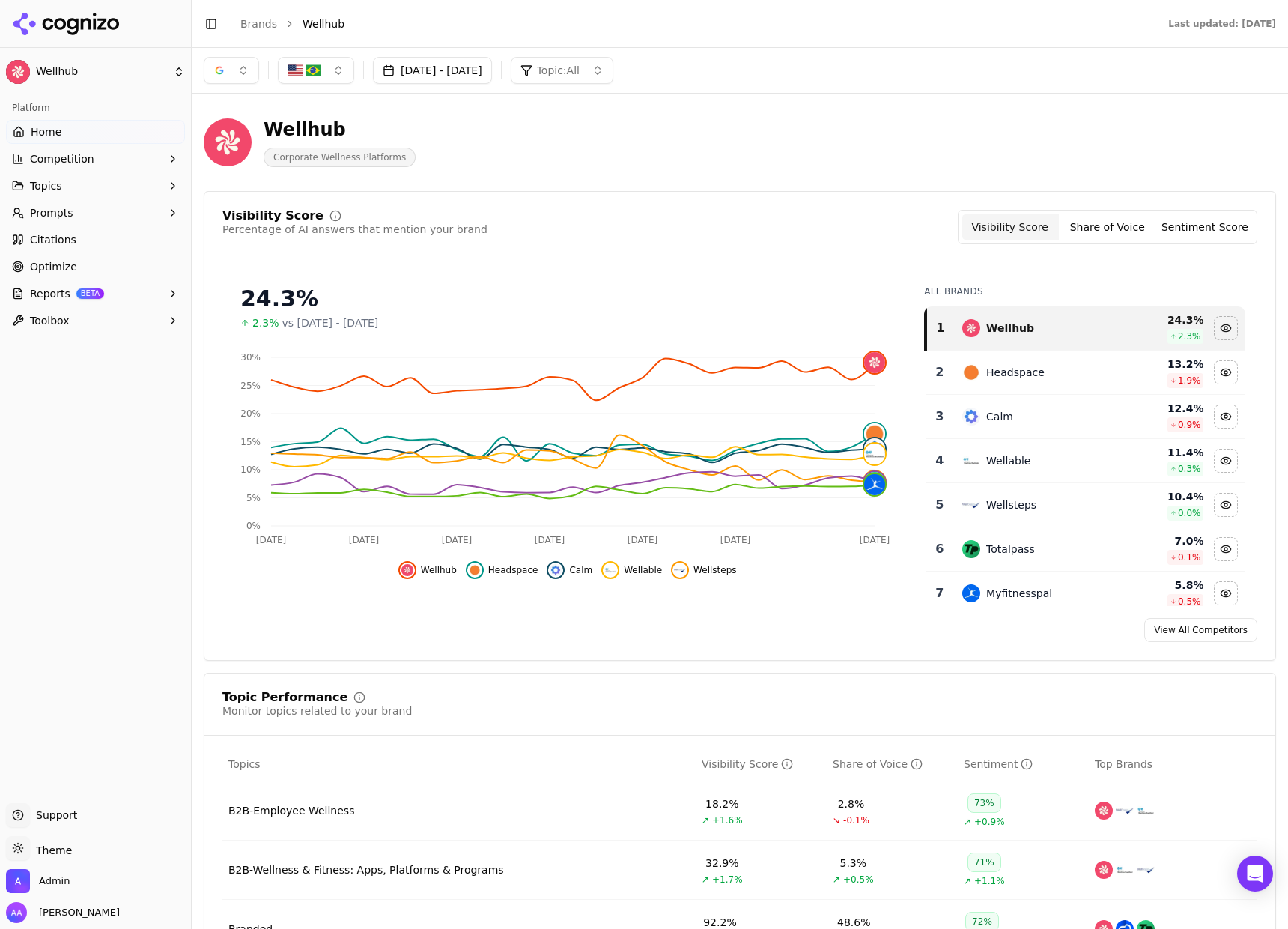
click at [251, 25] on link "Brands" at bounding box center [258, 24] width 36 height 12
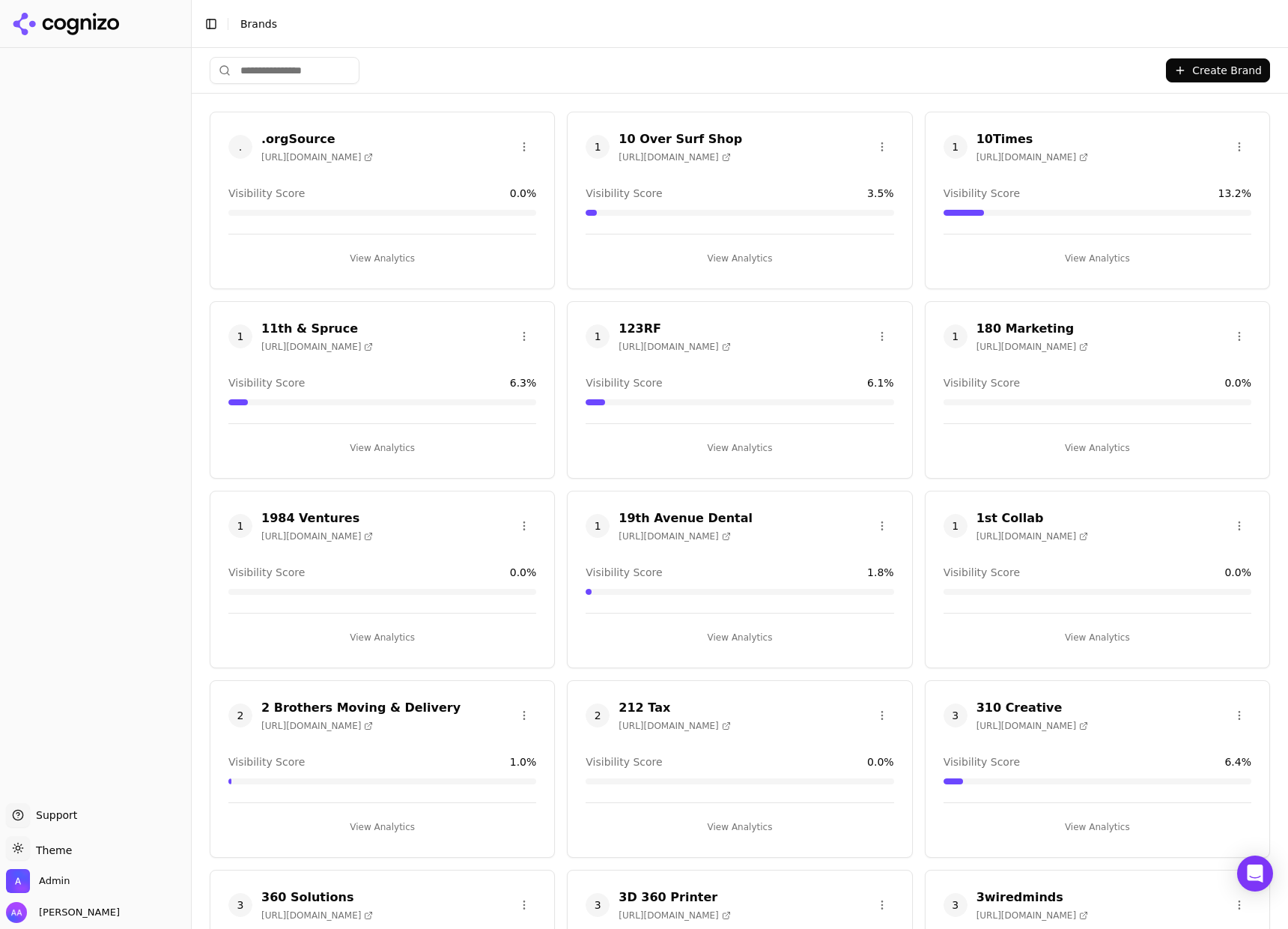
click at [333, 78] on html "Support Support Toggle theme Theme Admin Alp Aysan Toggle Sidebar Brands Create…" at bounding box center [644, 464] width 1288 height 929
click at [323, 73] on html "Support Support Toggle theme Theme Admin Alp Aysan Toggle Sidebar Brands Create…" at bounding box center [644, 464] width 1288 height 929
click at [315, 68] on html "Support Support Toggle theme Theme Admin Alp Aysan Toggle Sidebar Brands Create…" at bounding box center [644, 464] width 1288 height 929
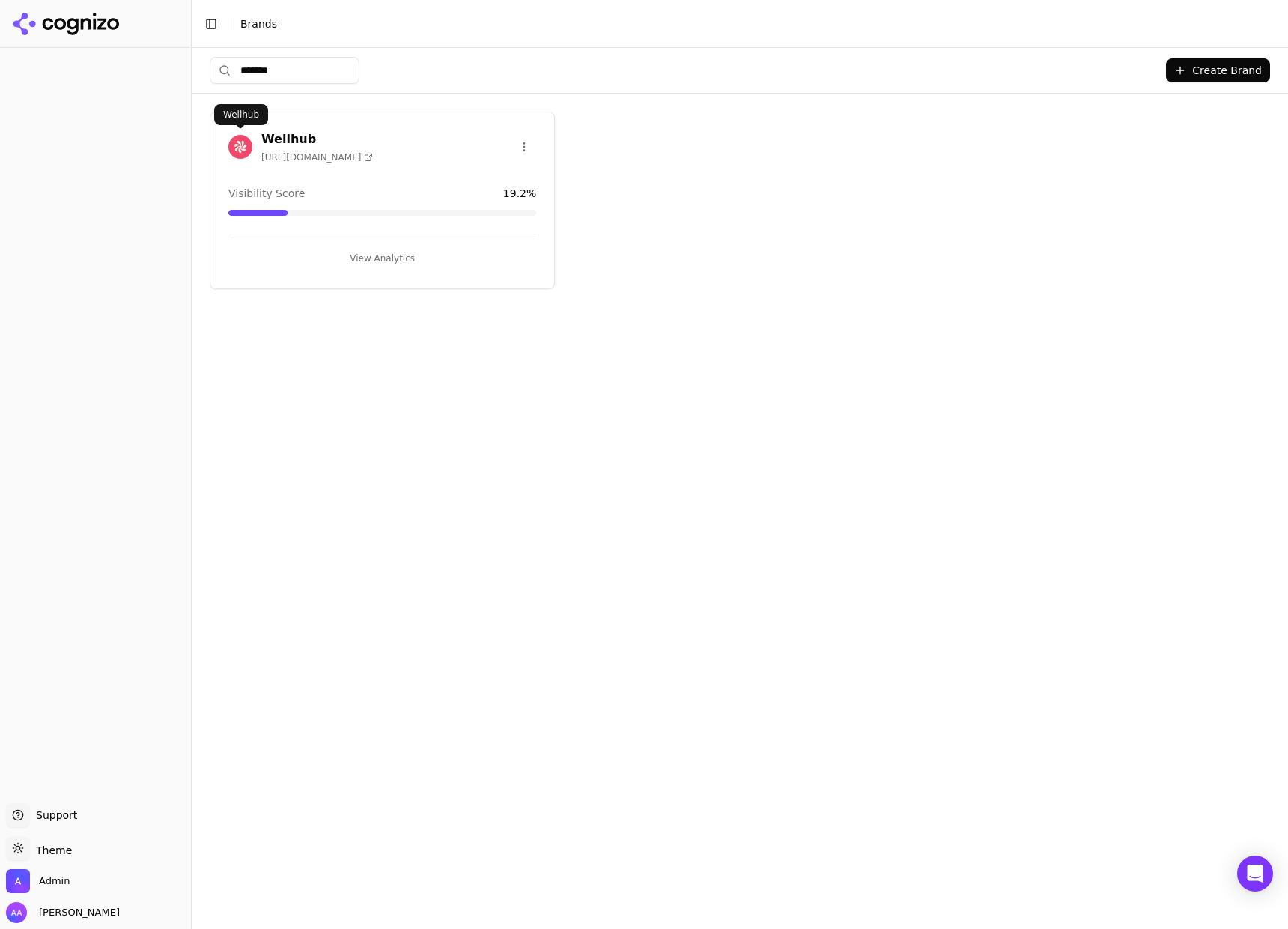
type input "*******"
drag, startPoint x: 233, startPoint y: 142, endPoint x: 228, endPoint y: 155, distance: 13.9
click at [233, 142] on img at bounding box center [240, 147] width 24 height 24
